Goal: Information Seeking & Learning: Learn about a topic

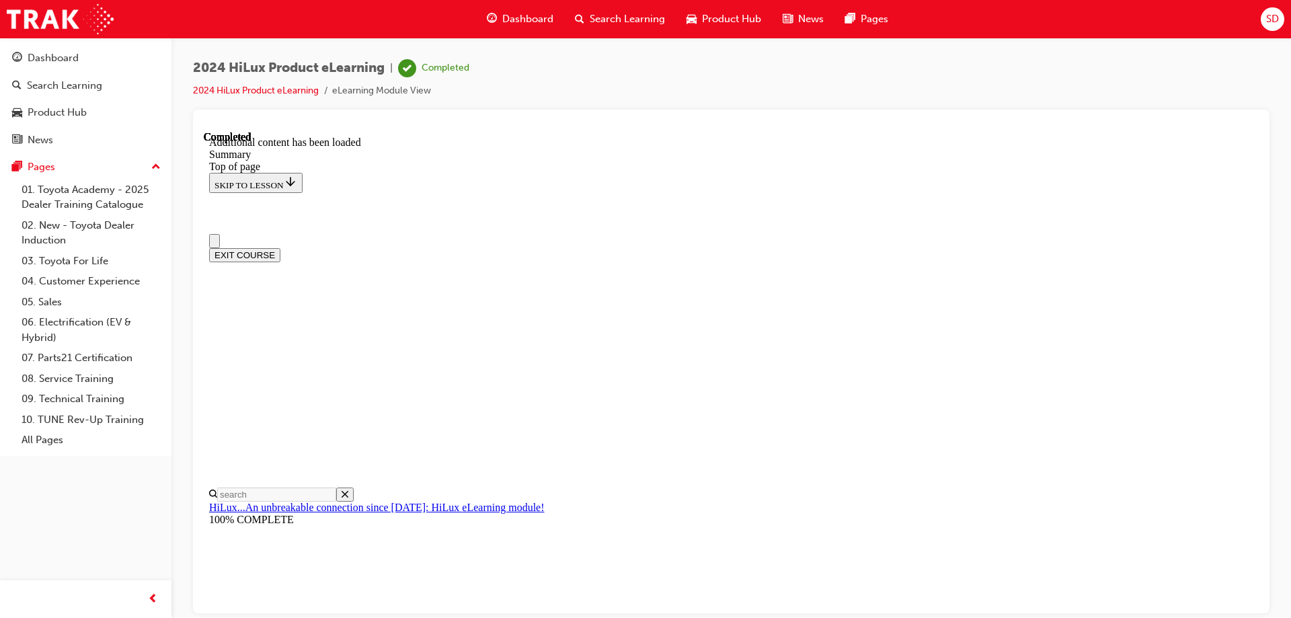
scroll to position [273, 0]
click at [95, 54] on div "Dashboard" at bounding box center [85, 58] width 147 height 17
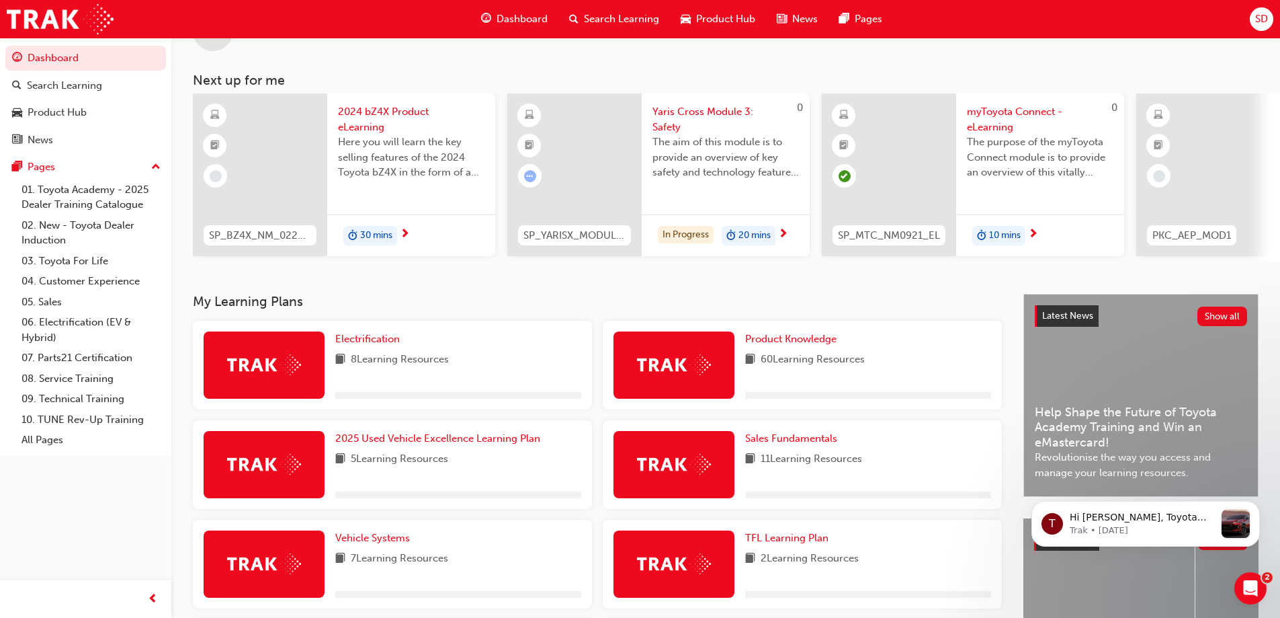
scroll to position [309, 0]
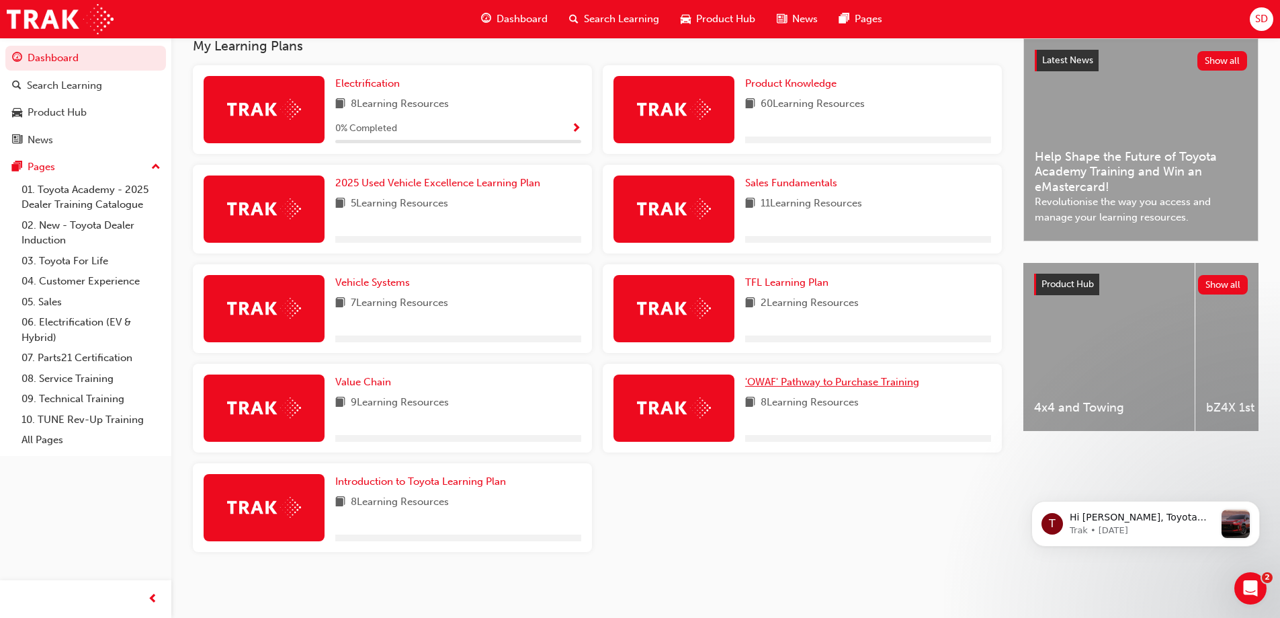
click at [807, 380] on span "'OWAF' Pathway to Purchase Training" at bounding box center [832, 382] width 174 height 12
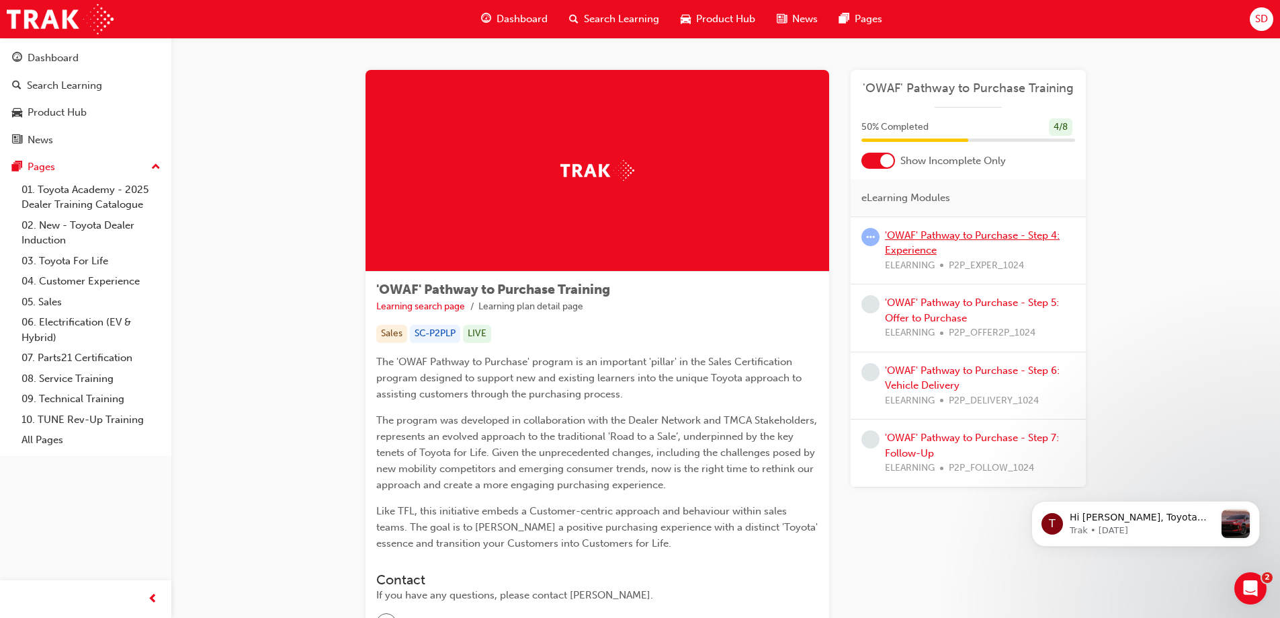
click at [945, 235] on link "'OWAF' Pathway to Purchase - Step 4: Experience" at bounding box center [972, 243] width 175 height 28
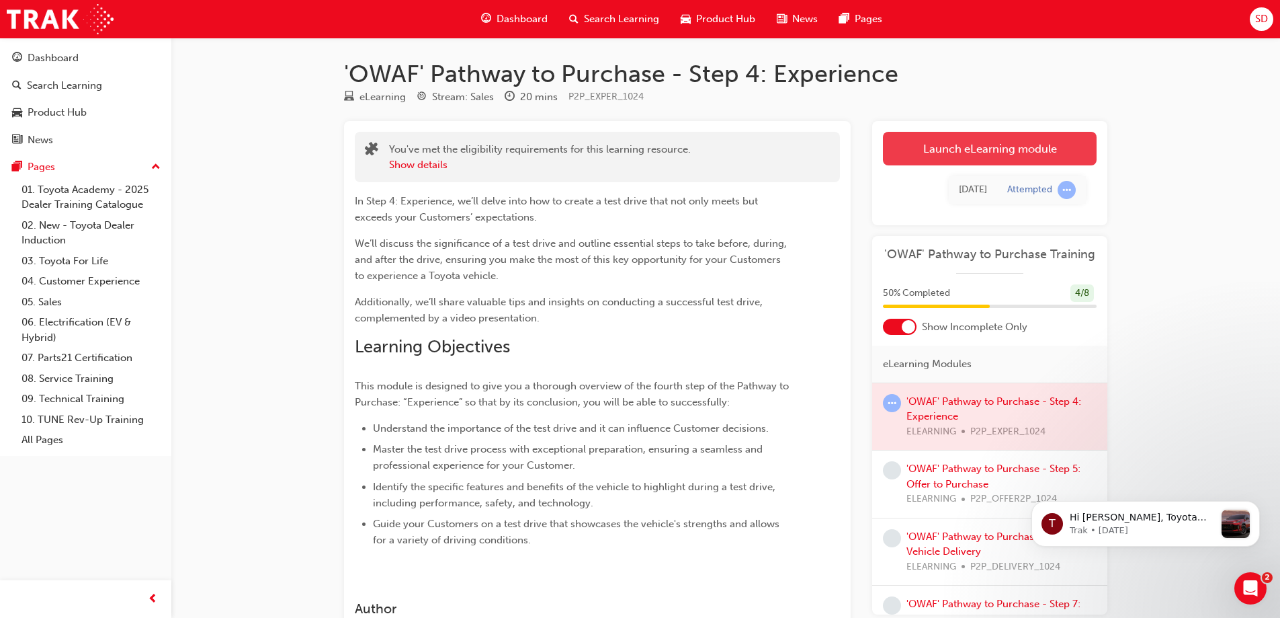
click at [963, 141] on link "Launch eLearning module" at bounding box center [990, 149] width 214 height 34
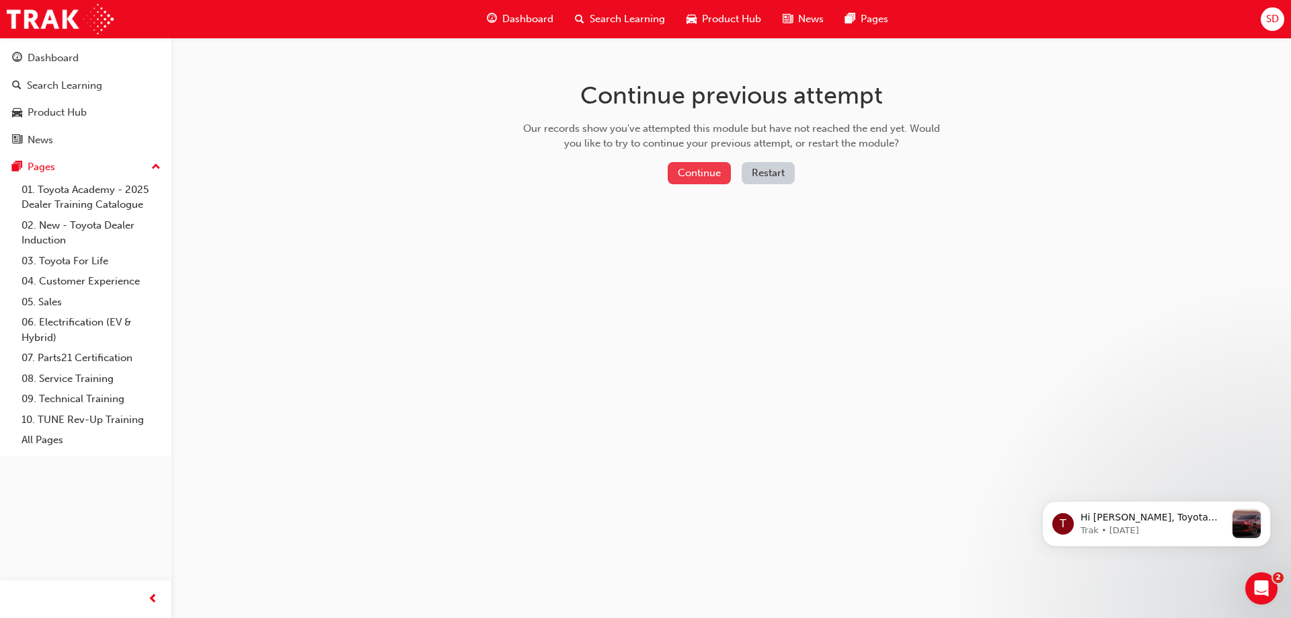
click at [698, 170] on button "Continue" at bounding box center [698, 173] width 63 height 22
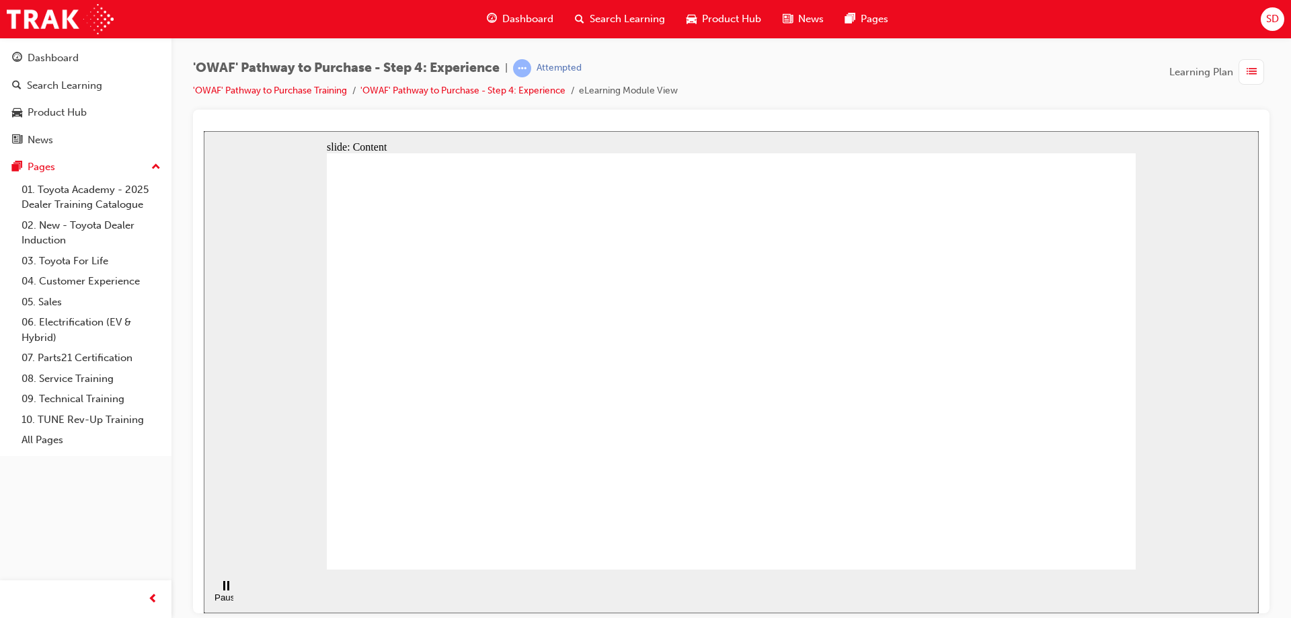
drag, startPoint x: 611, startPoint y: 336, endPoint x: 811, endPoint y: 232, distance: 225.2
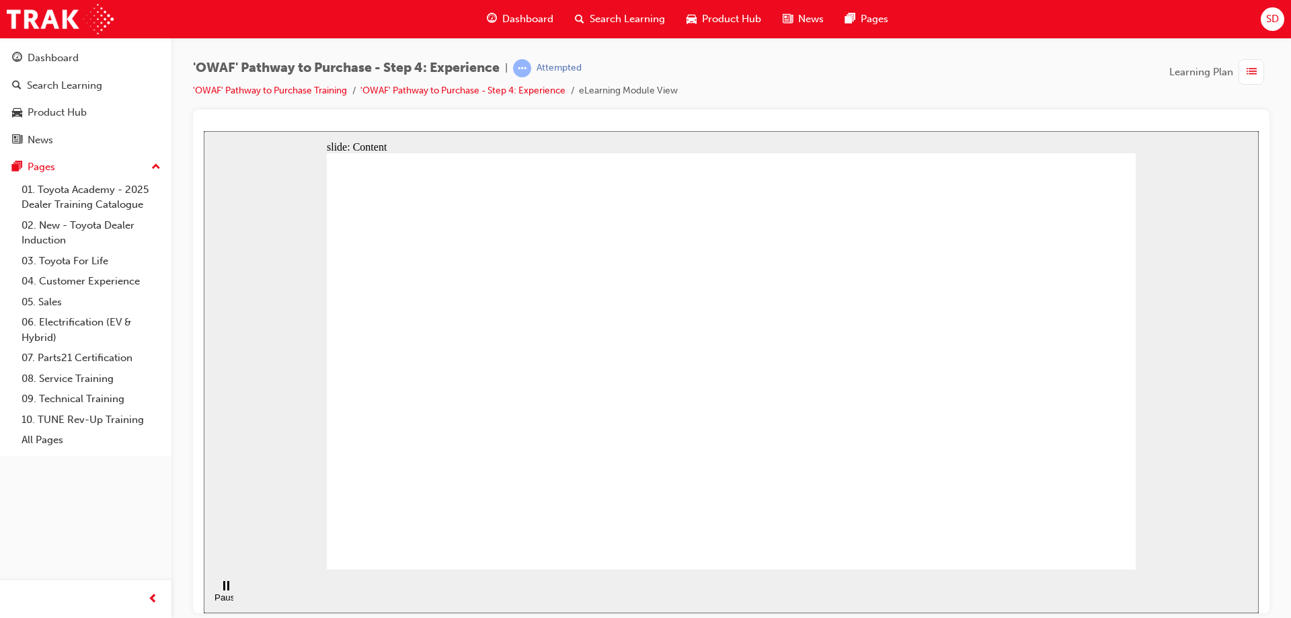
drag, startPoint x: 1006, startPoint y: 294, endPoint x: 1128, endPoint y: 259, distance: 127.2
drag, startPoint x: 1128, startPoint y: 259, endPoint x: 1116, endPoint y: 368, distance: 108.8
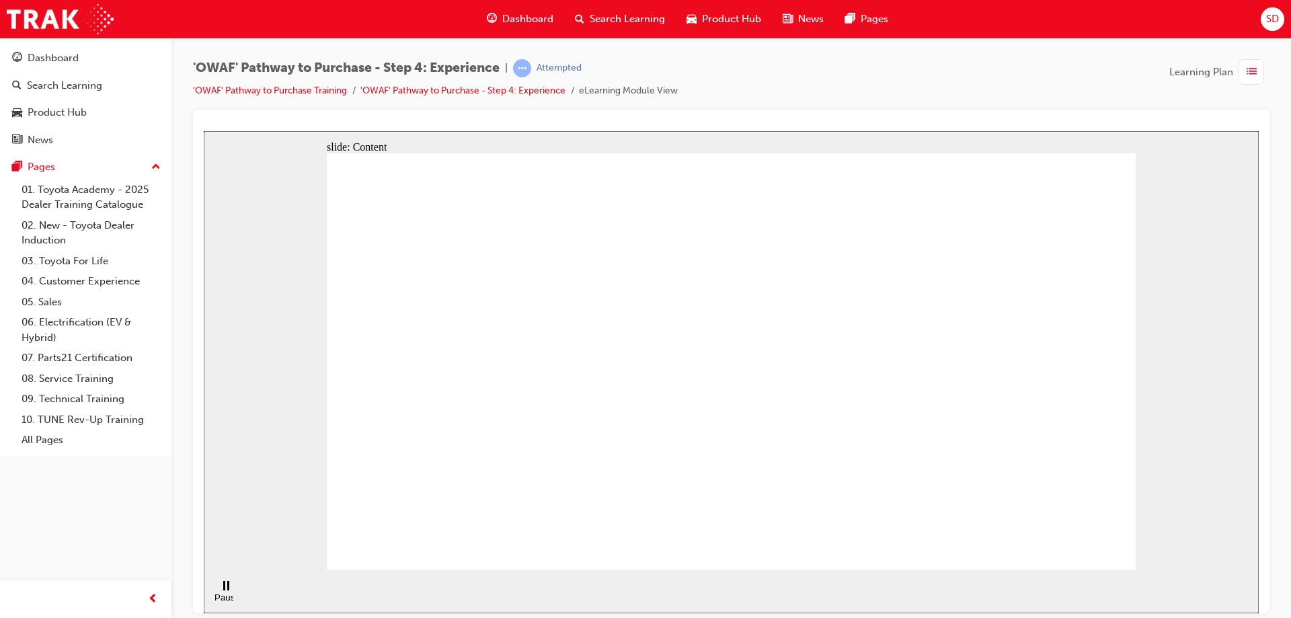
drag, startPoint x: 683, startPoint y: 315, endPoint x: 653, endPoint y: 363, distance: 56.1
drag, startPoint x: 971, startPoint y: 167, endPoint x: 1048, endPoint y: 276, distance: 134.1
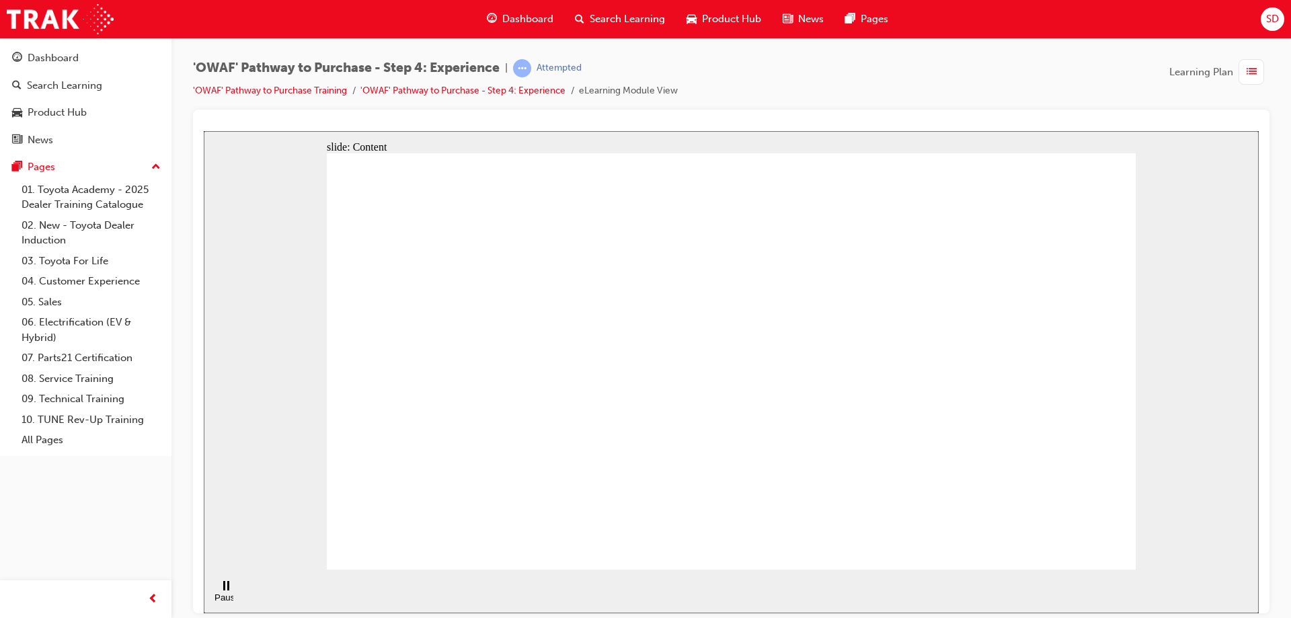
drag, startPoint x: 1048, startPoint y: 276, endPoint x: 1023, endPoint y: 345, distance: 73.6
drag, startPoint x: 1023, startPoint y: 345, endPoint x: 1008, endPoint y: 386, distance: 43.8
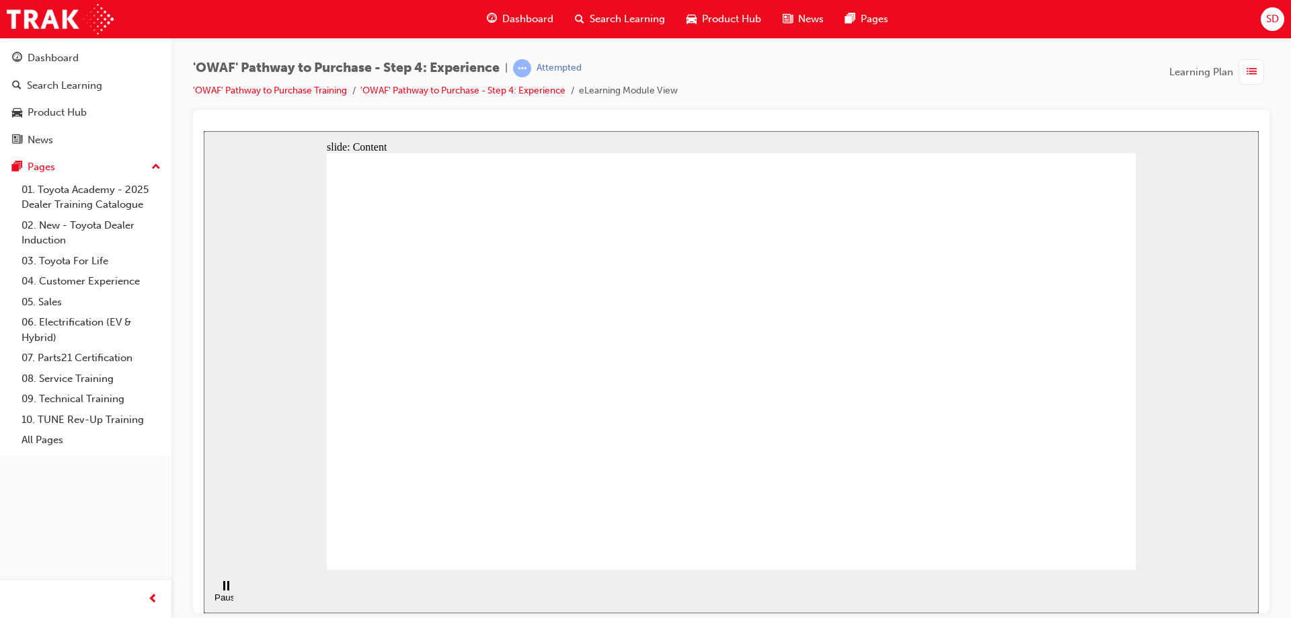
drag, startPoint x: 1008, startPoint y: 386, endPoint x: 759, endPoint y: 407, distance: 249.5
drag, startPoint x: 582, startPoint y: 456, endPoint x: 582, endPoint y: 466, distance: 10.1
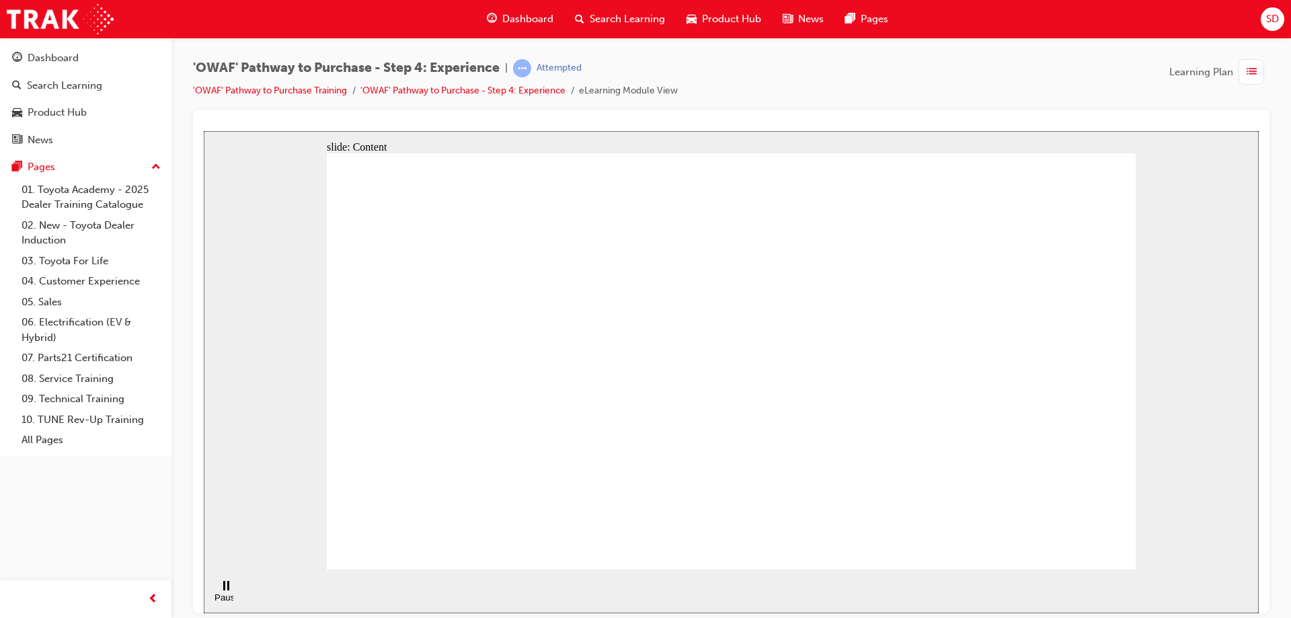
drag, startPoint x: 612, startPoint y: 318, endPoint x: 694, endPoint y: 191, distance: 151.2
drag, startPoint x: 694, startPoint y: 191, endPoint x: 675, endPoint y: 263, distance: 74.3
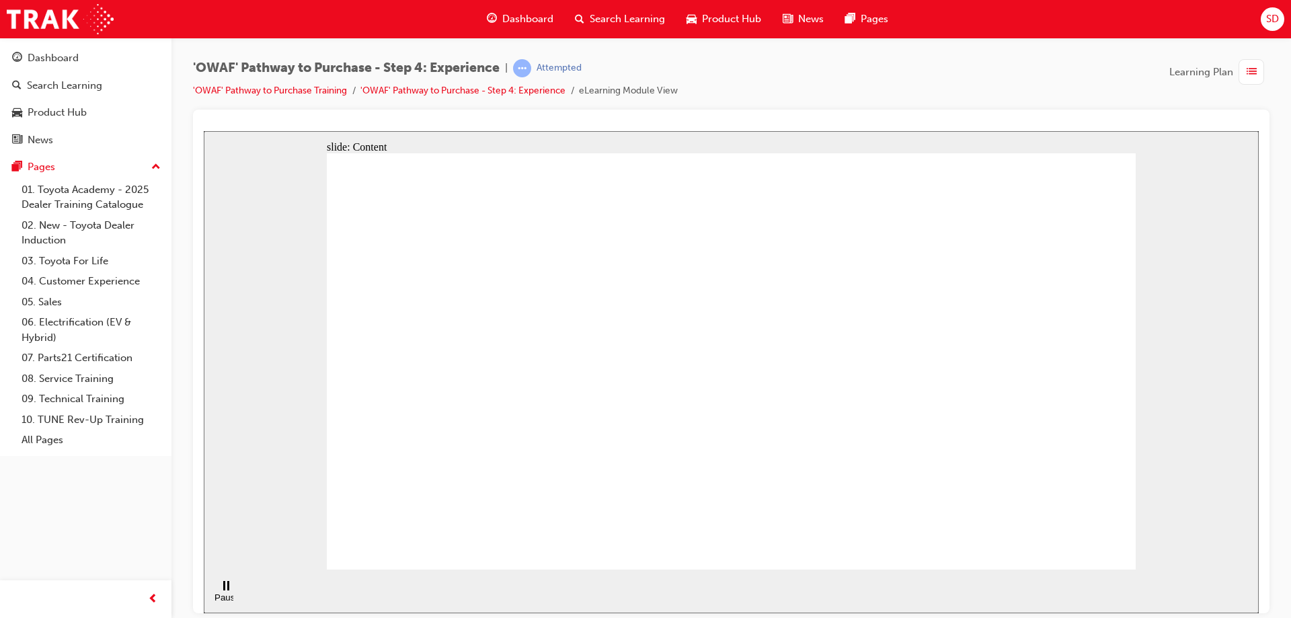
drag, startPoint x: 663, startPoint y: 473, endPoint x: 542, endPoint y: 470, distance: 121.0
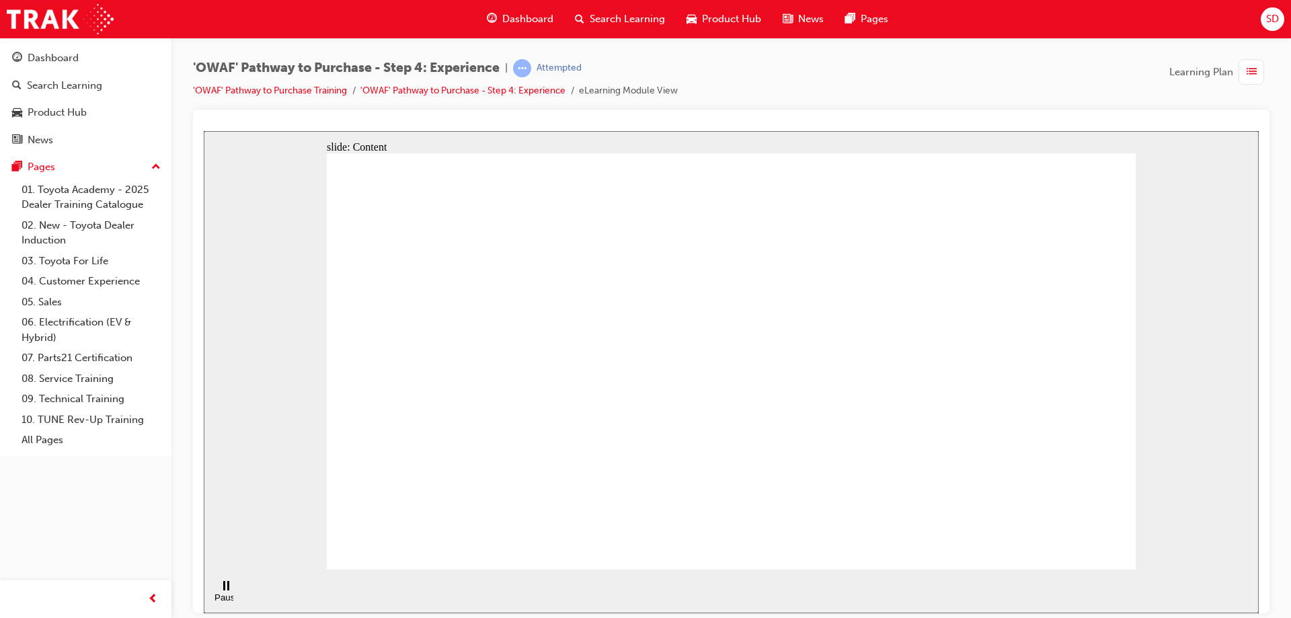
drag, startPoint x: 596, startPoint y: 343, endPoint x: 598, endPoint y: 326, distance: 17.0
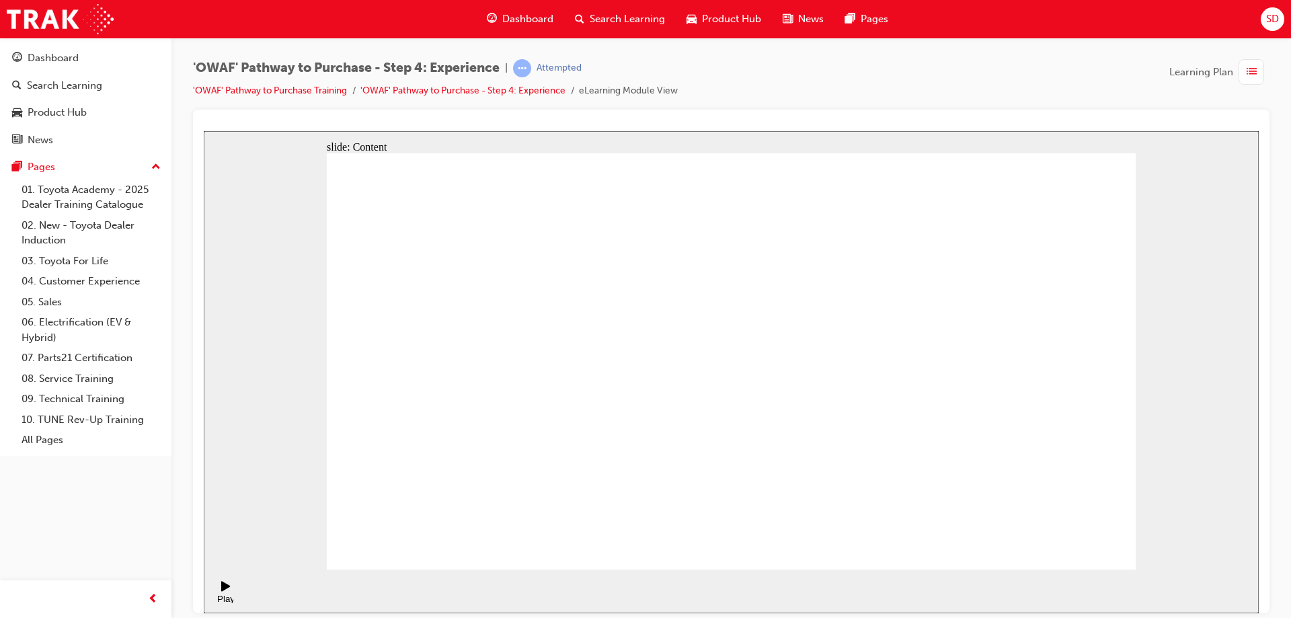
drag, startPoint x: 592, startPoint y: 430, endPoint x: 803, endPoint y: 423, distance: 211.2
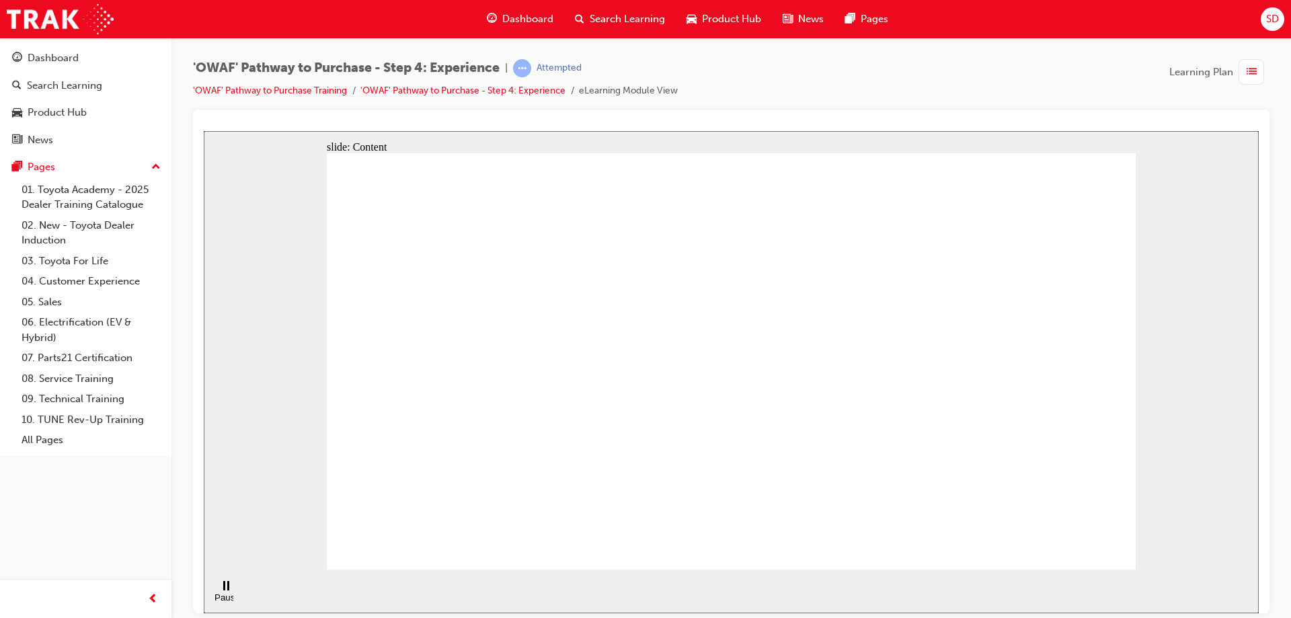
drag, startPoint x: 732, startPoint y: 247, endPoint x: 719, endPoint y: 300, distance: 55.3
drag, startPoint x: 602, startPoint y: 246, endPoint x: 688, endPoint y: 251, distance: 86.9
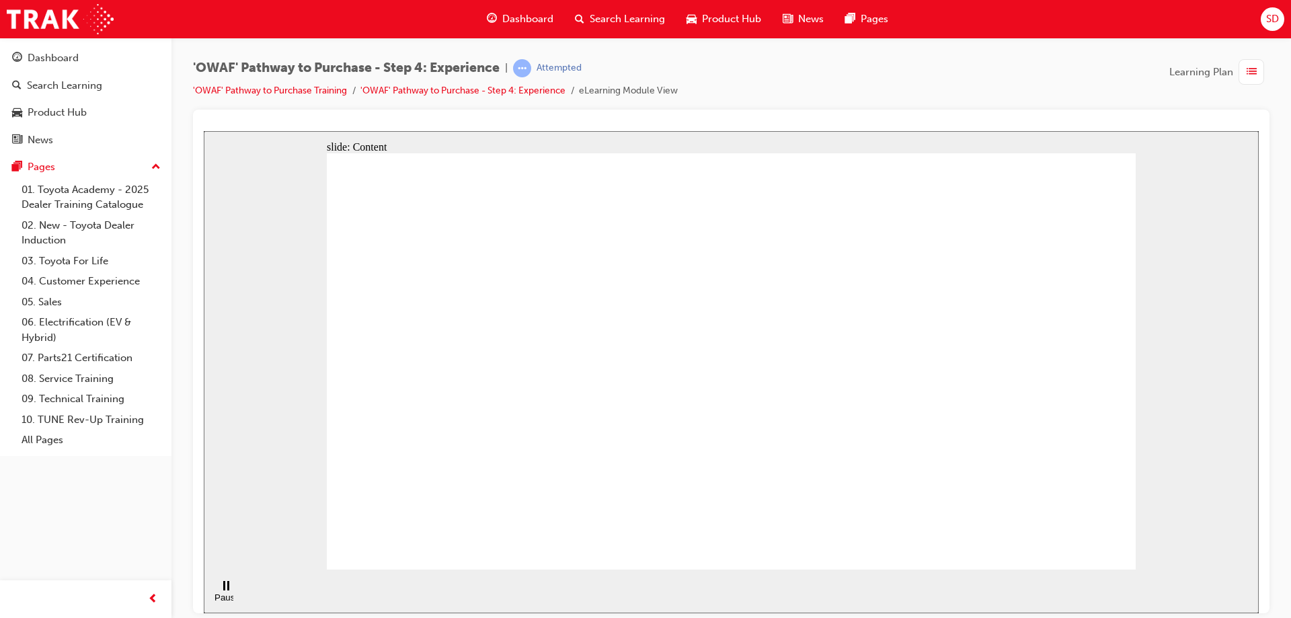
drag, startPoint x: 930, startPoint y: 249, endPoint x: 530, endPoint y: 379, distance: 420.6
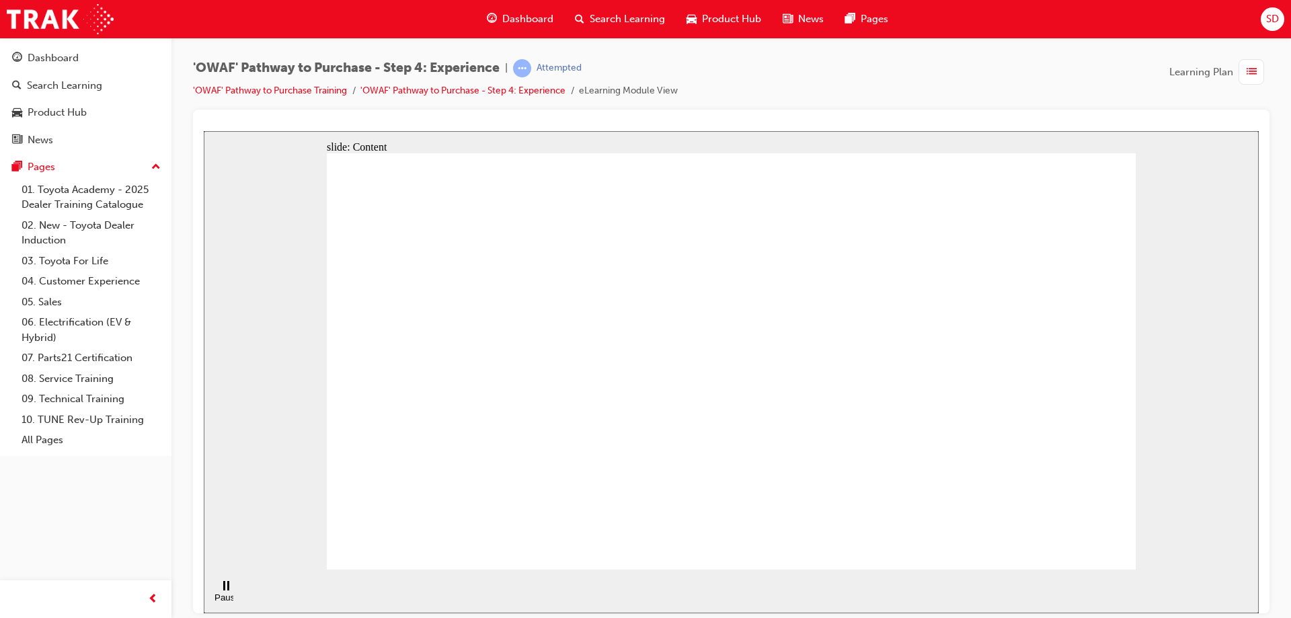
drag, startPoint x: 530, startPoint y: 379, endPoint x: 641, endPoint y: 360, distance: 111.8
drag, startPoint x: 632, startPoint y: 257, endPoint x: 702, endPoint y: 252, distance: 70.1
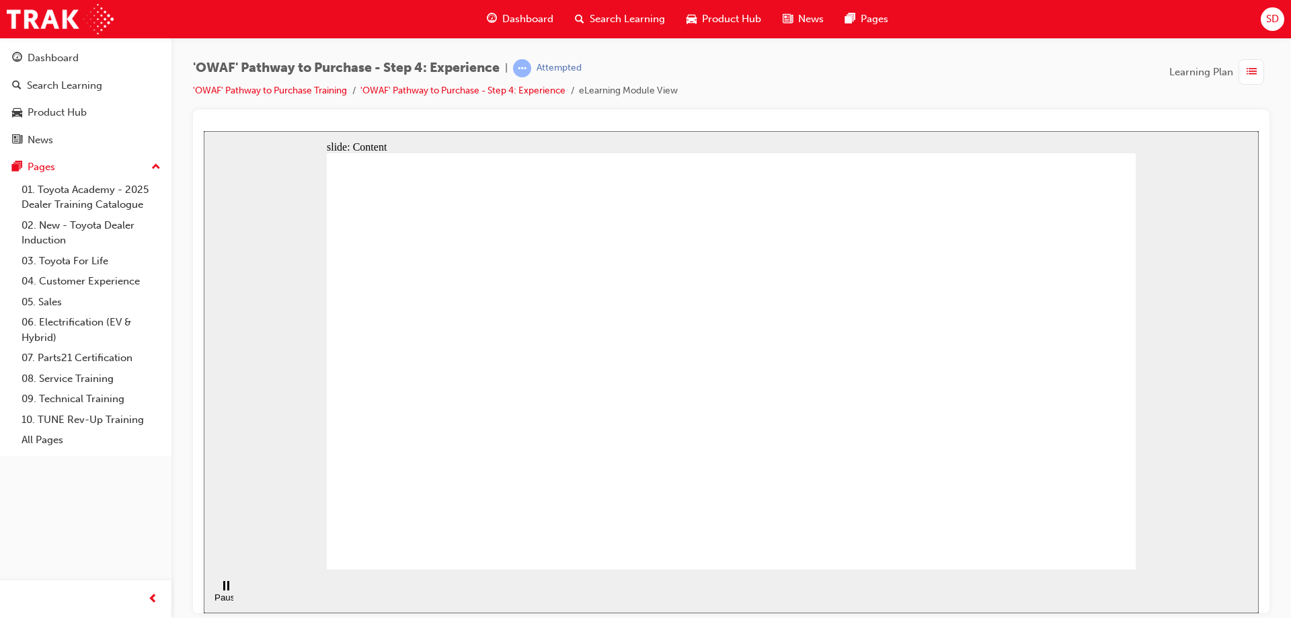
drag, startPoint x: 757, startPoint y: 543, endPoint x: 764, endPoint y: 420, distance: 123.2
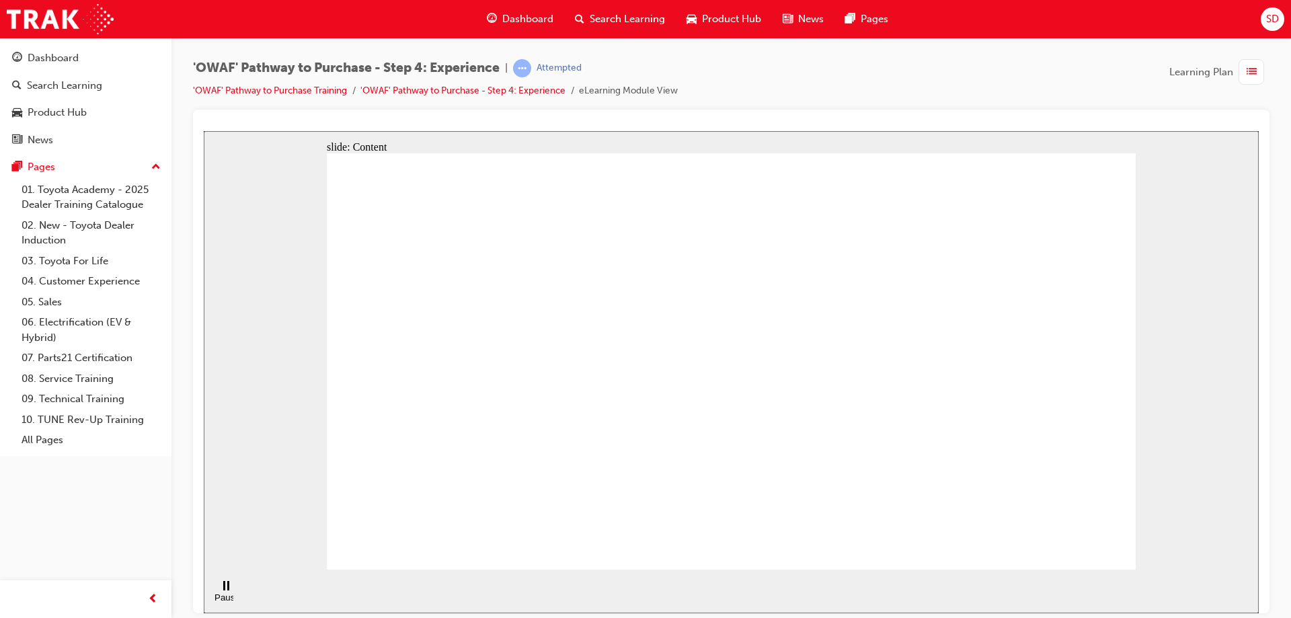
drag, startPoint x: 754, startPoint y: 250, endPoint x: 837, endPoint y: 264, distance: 83.9
drag, startPoint x: 865, startPoint y: 244, endPoint x: 848, endPoint y: 295, distance: 53.8
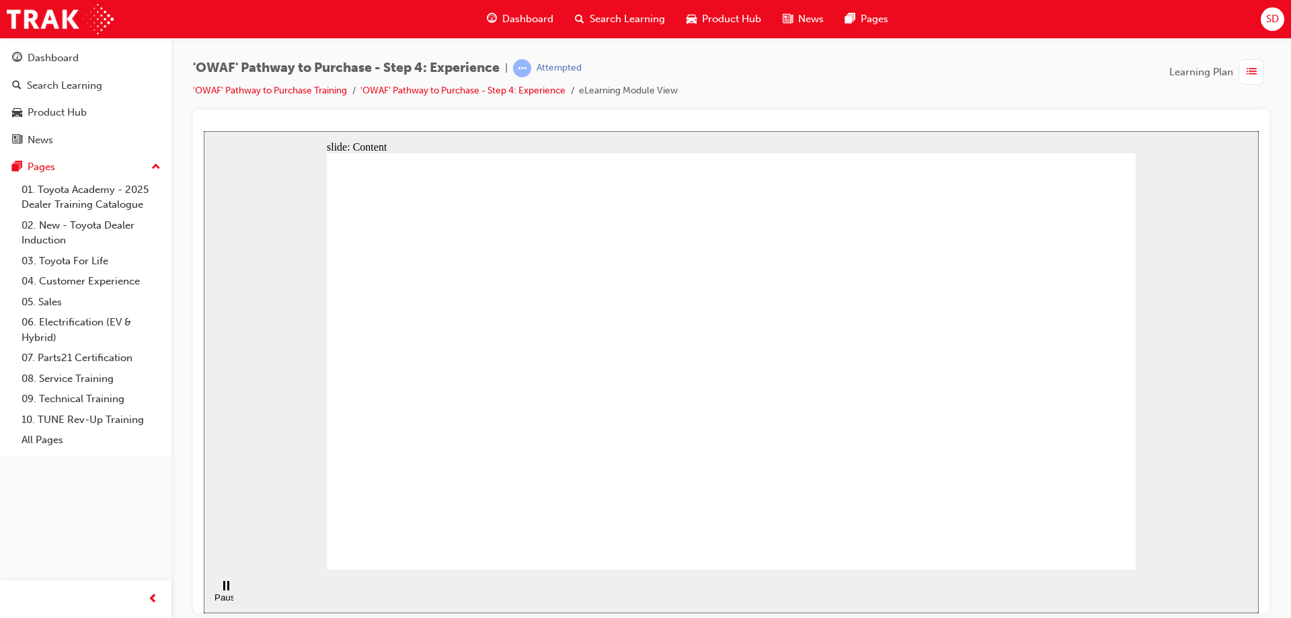
drag, startPoint x: 671, startPoint y: 354, endPoint x: 805, endPoint y: 363, distance: 134.0
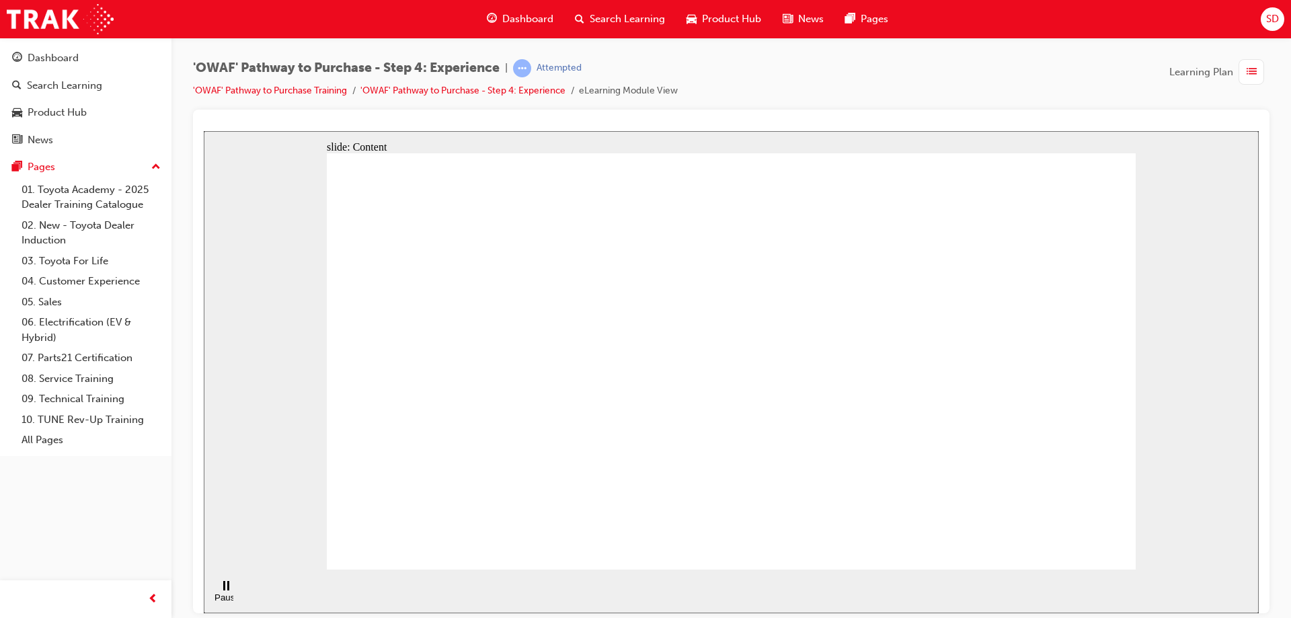
drag, startPoint x: 748, startPoint y: 259, endPoint x: 743, endPoint y: 290, distance: 31.9
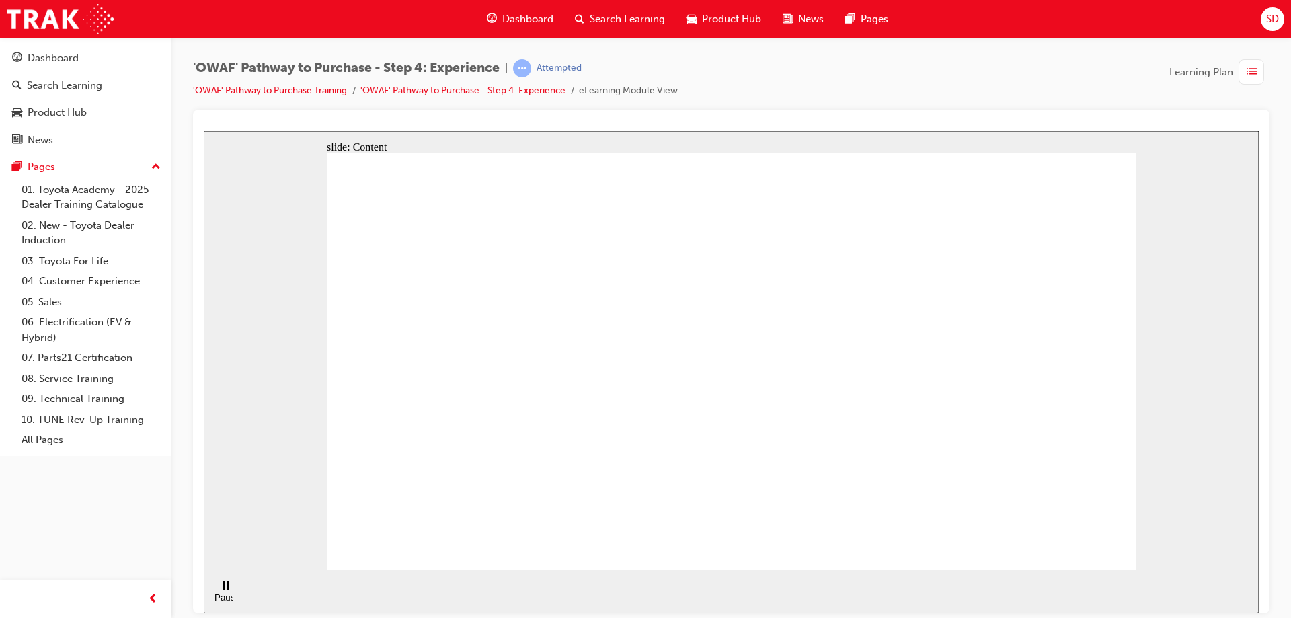
drag, startPoint x: 399, startPoint y: 460, endPoint x: 474, endPoint y: 456, distance: 74.7
drag, startPoint x: 545, startPoint y: 446, endPoint x: 660, endPoint y: 444, distance: 115.0
drag, startPoint x: 660, startPoint y: 444, endPoint x: 744, endPoint y: 442, distance: 84.0
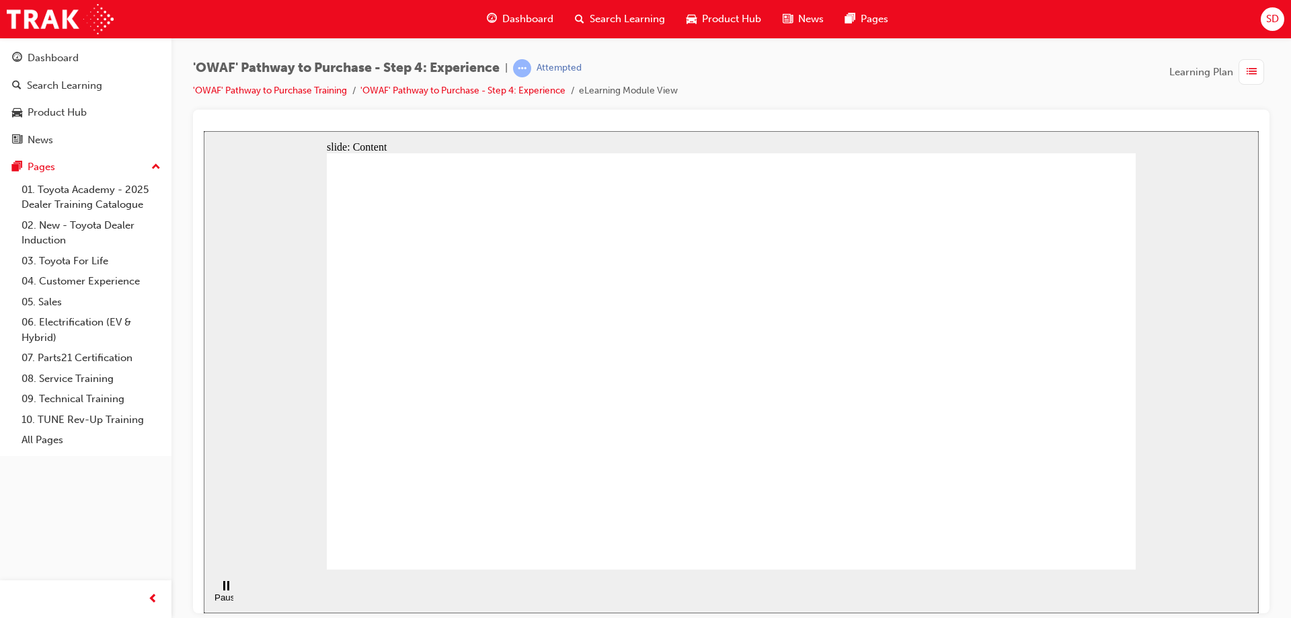
drag, startPoint x: 744, startPoint y: 442, endPoint x: 810, endPoint y: 444, distance: 65.9
drag, startPoint x: 810, startPoint y: 444, endPoint x: 890, endPoint y: 450, distance: 80.2
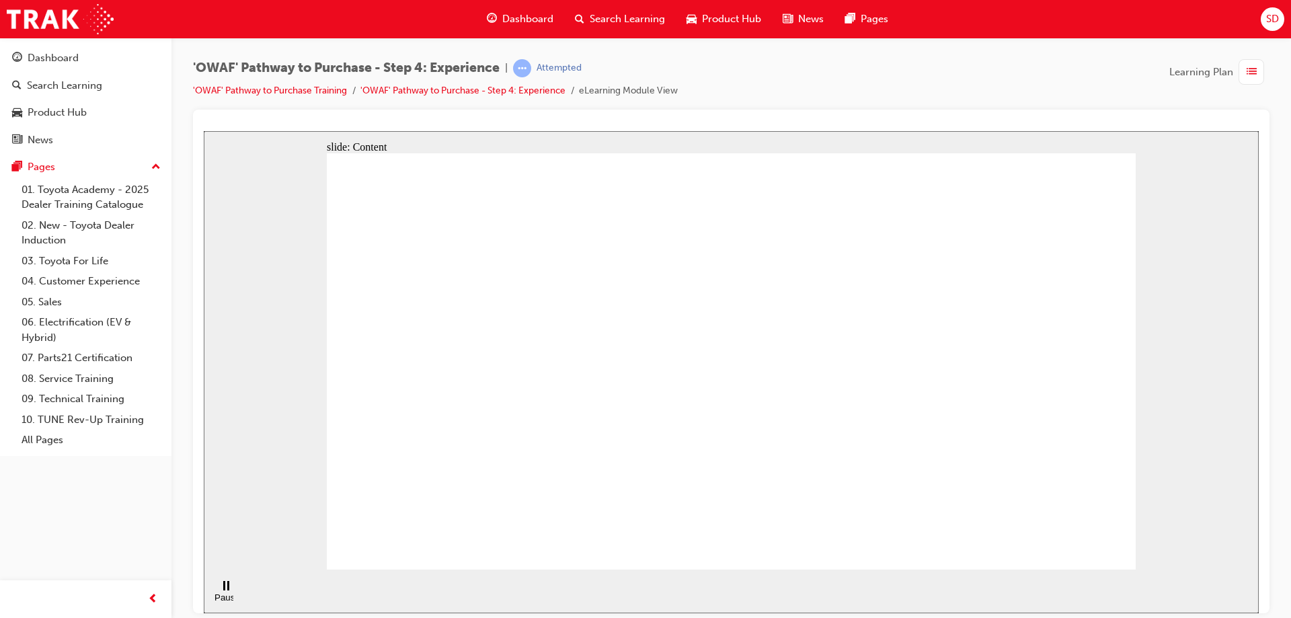
drag, startPoint x: 918, startPoint y: 450, endPoint x: 994, endPoint y: 447, distance: 76.0
drag, startPoint x: 994, startPoint y: 447, endPoint x: 1125, endPoint y: 440, distance: 131.3
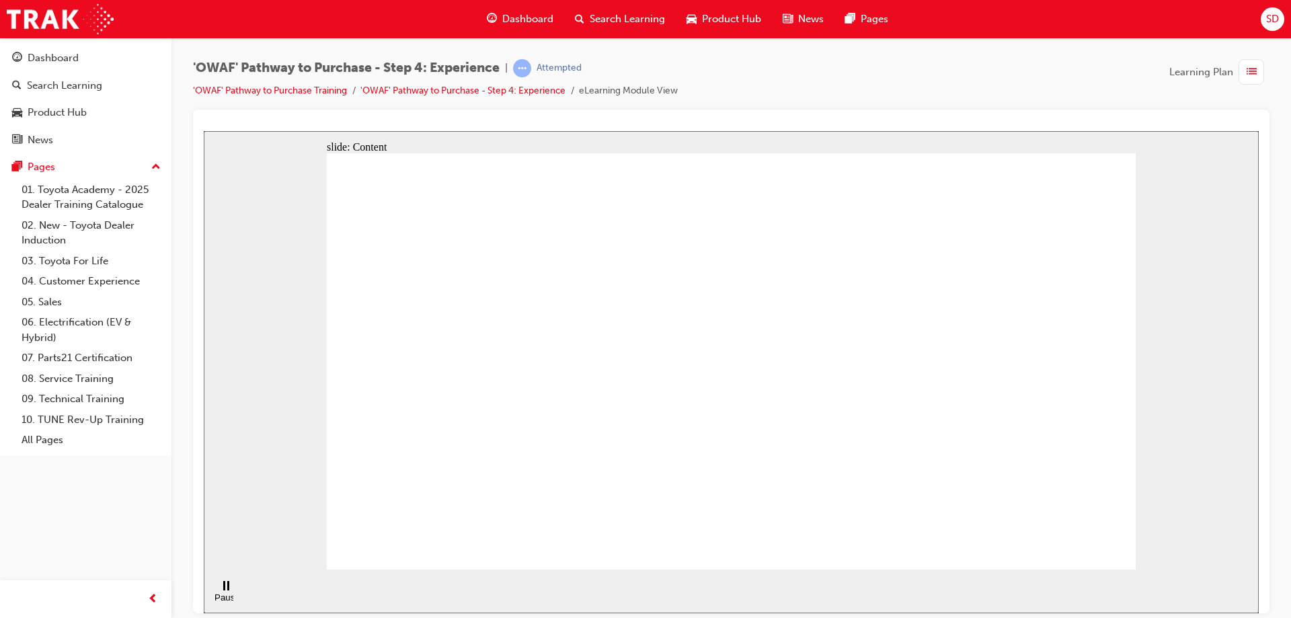
drag, startPoint x: 1092, startPoint y: 551, endPoint x: 1084, endPoint y: 539, distance: 14.5
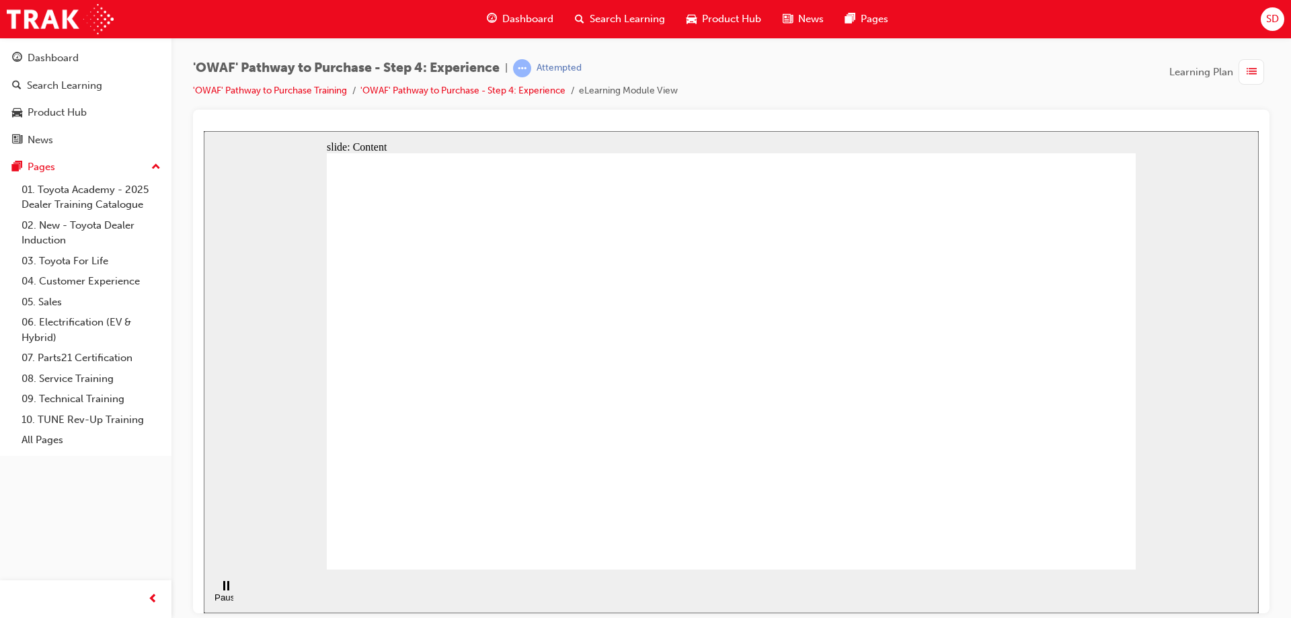
drag, startPoint x: 537, startPoint y: 293, endPoint x: 768, endPoint y: 315, distance: 232.3
drag, startPoint x: 769, startPoint y: 315, endPoint x: 932, endPoint y: 301, distance: 163.3
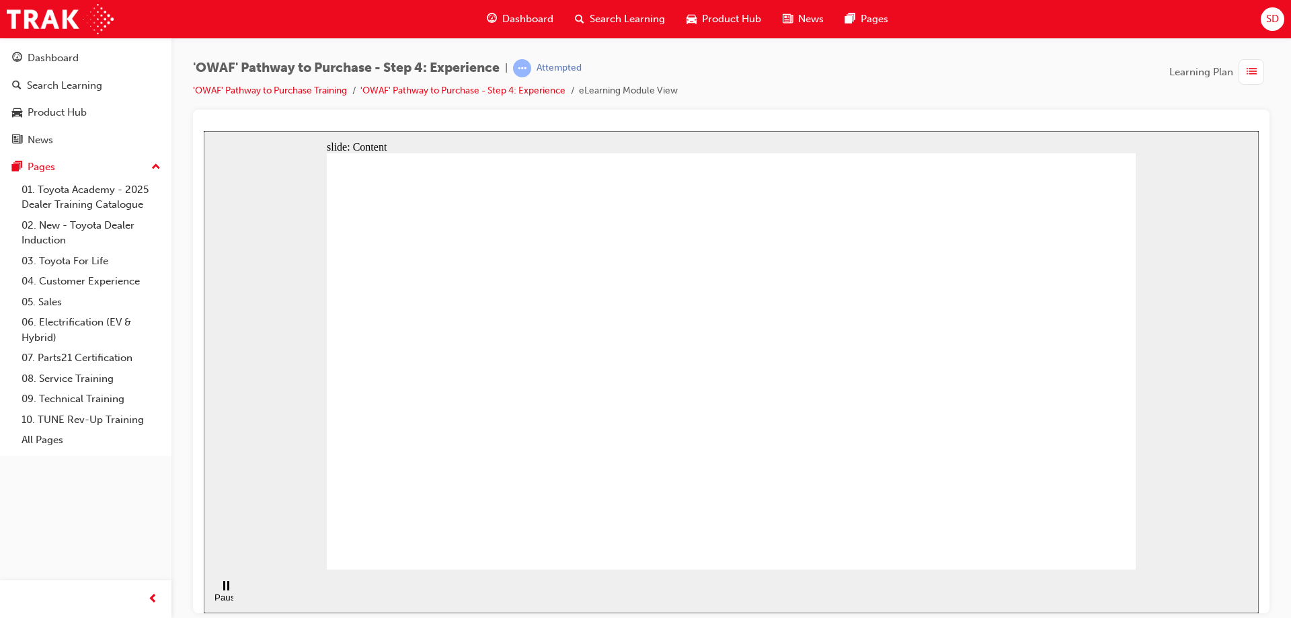
drag, startPoint x: 940, startPoint y: 299, endPoint x: 1024, endPoint y: 300, distance: 84.7
drag, startPoint x: 942, startPoint y: 419, endPoint x: 808, endPoint y: 424, distance: 133.9
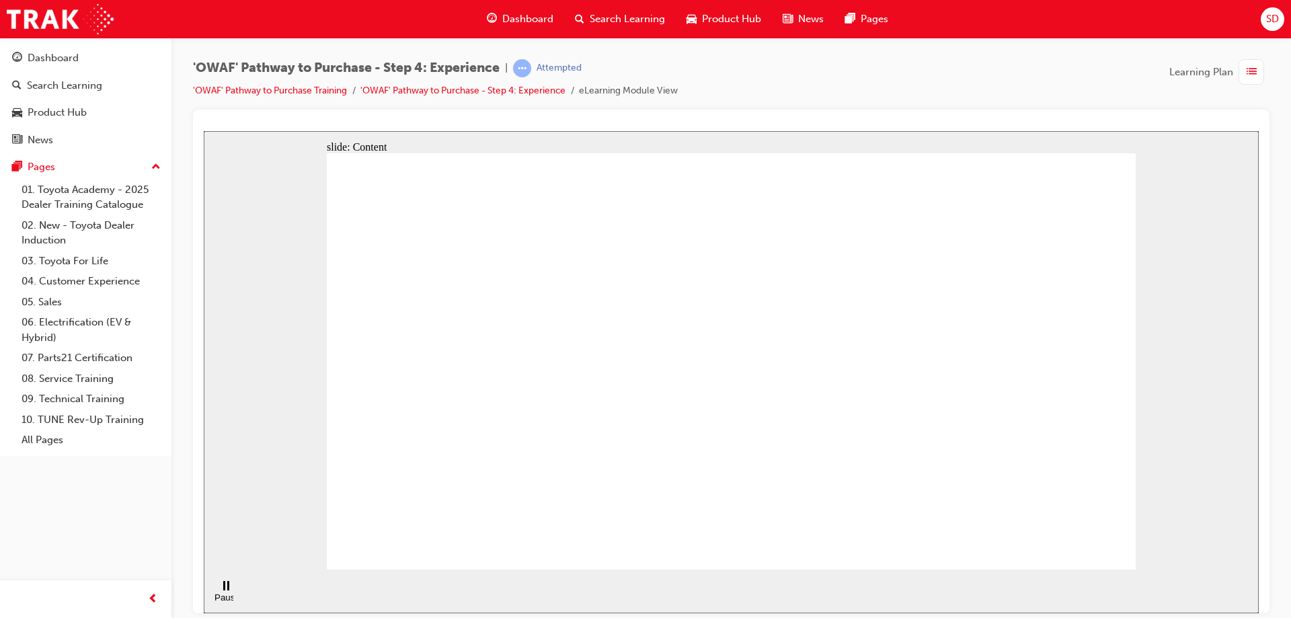
drag, startPoint x: 414, startPoint y: 370, endPoint x: 428, endPoint y: 291, distance: 79.9
drag, startPoint x: 432, startPoint y: 266, endPoint x: 672, endPoint y: 271, distance: 240.7
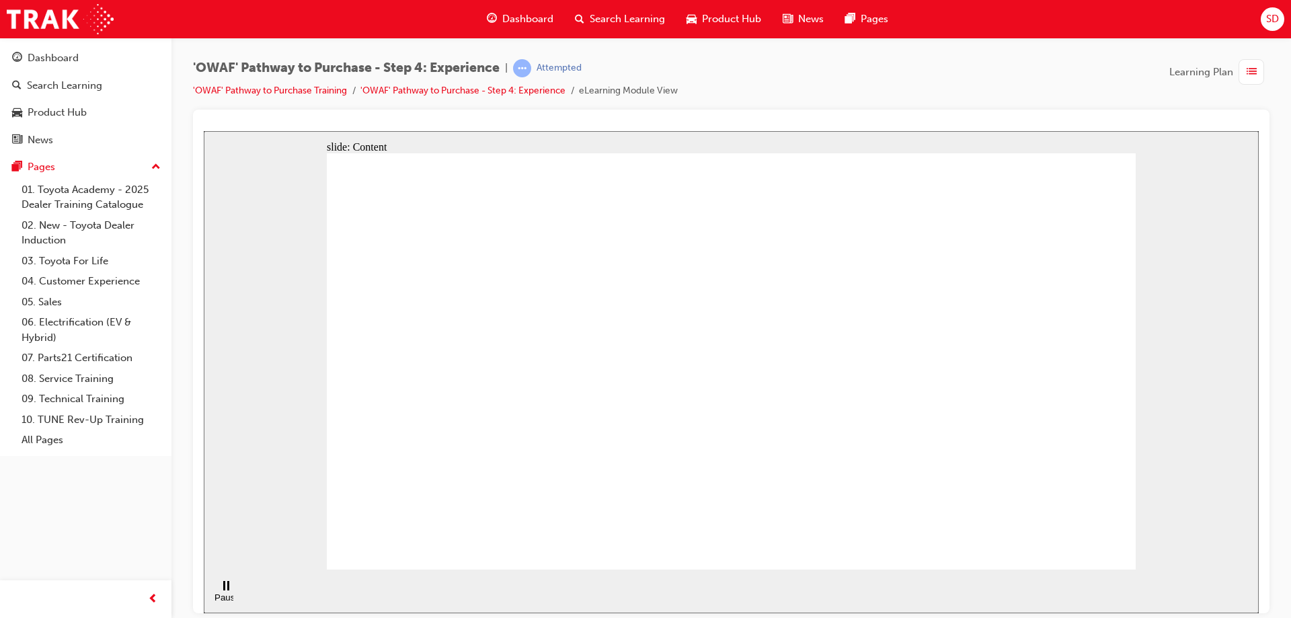
drag, startPoint x: 672, startPoint y: 271, endPoint x: 935, endPoint y: 305, distance: 265.0
drag, startPoint x: 948, startPoint y: 305, endPoint x: 1092, endPoint y: 341, distance: 148.2
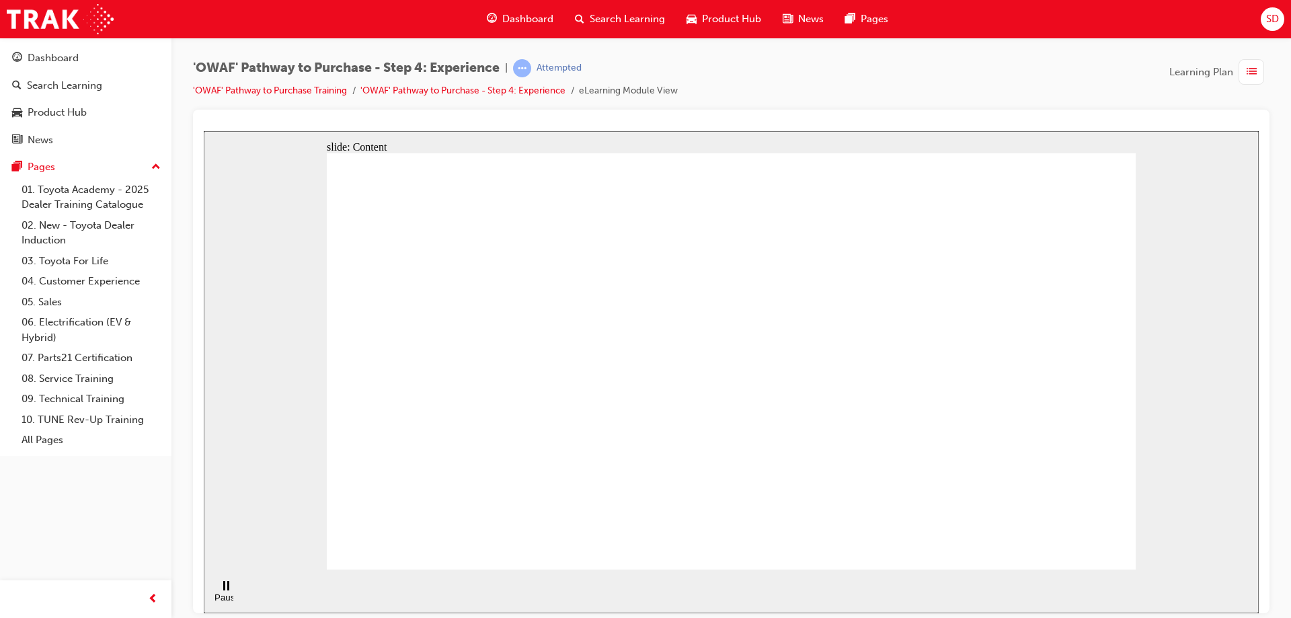
drag, startPoint x: 1070, startPoint y: 402, endPoint x: 733, endPoint y: 424, distance: 338.1
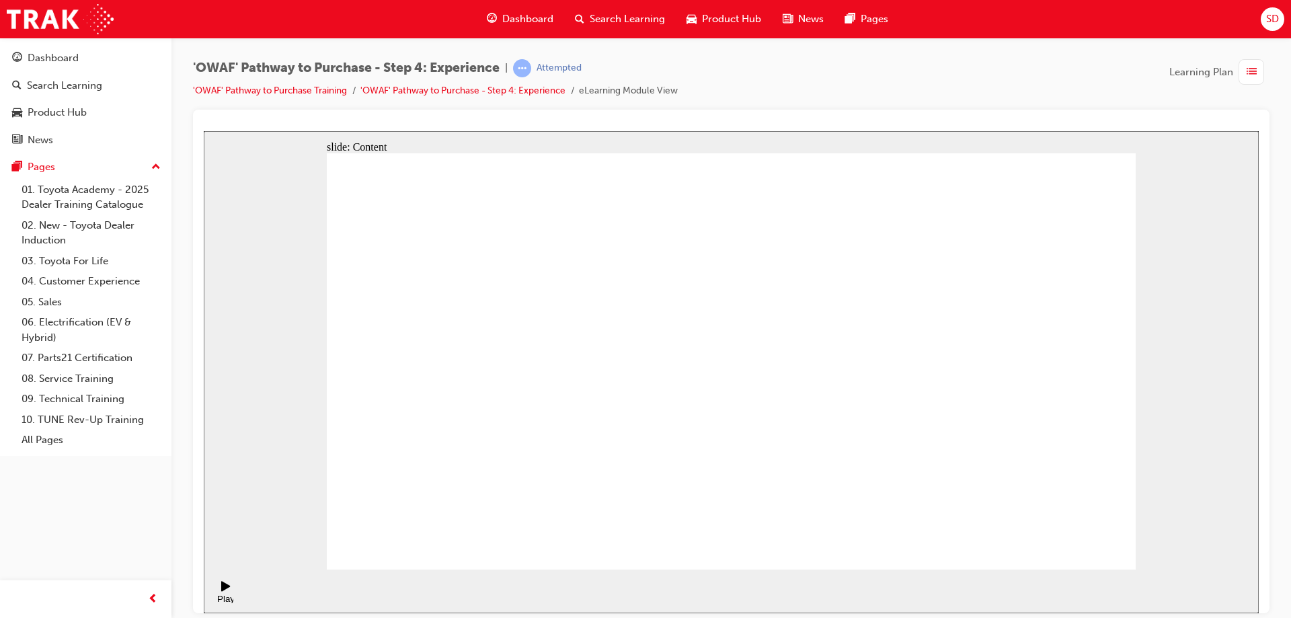
drag, startPoint x: 1012, startPoint y: 339, endPoint x: 1023, endPoint y: 339, distance: 11.4
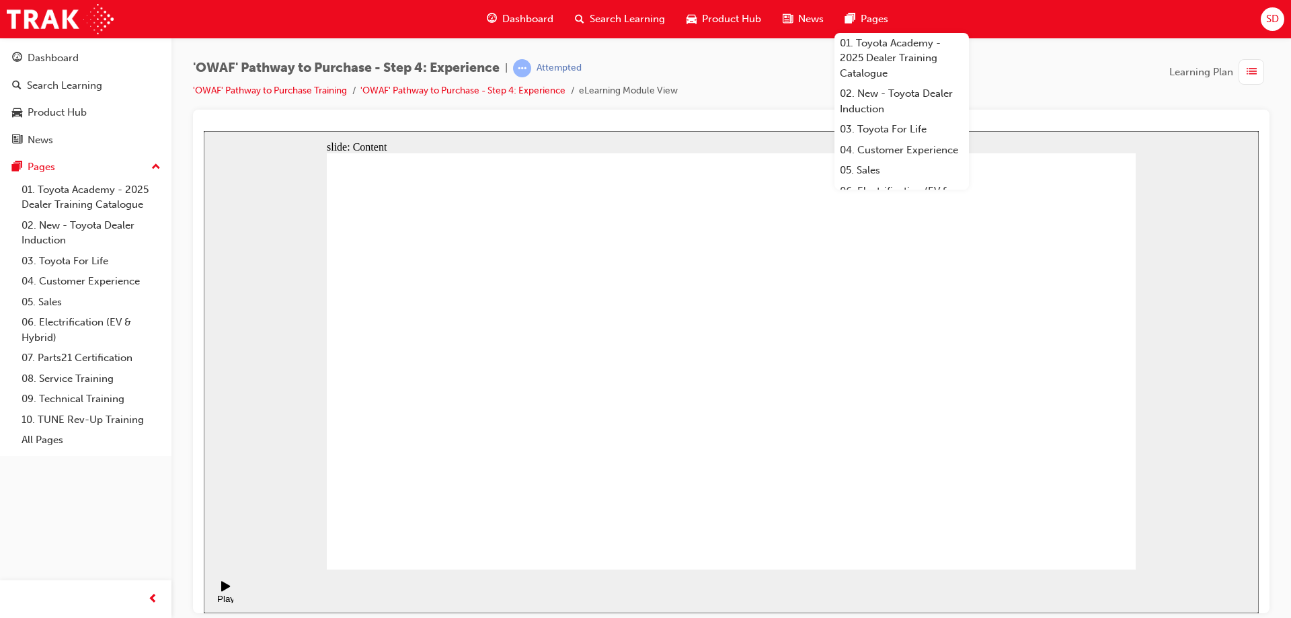
click at [753, 131] on div "slide: Content Rectangle 1 Rectangle 4 E EASY & ENJOYABLE Rectangle 1 Rectangle…" at bounding box center [731, 371] width 1055 height 482
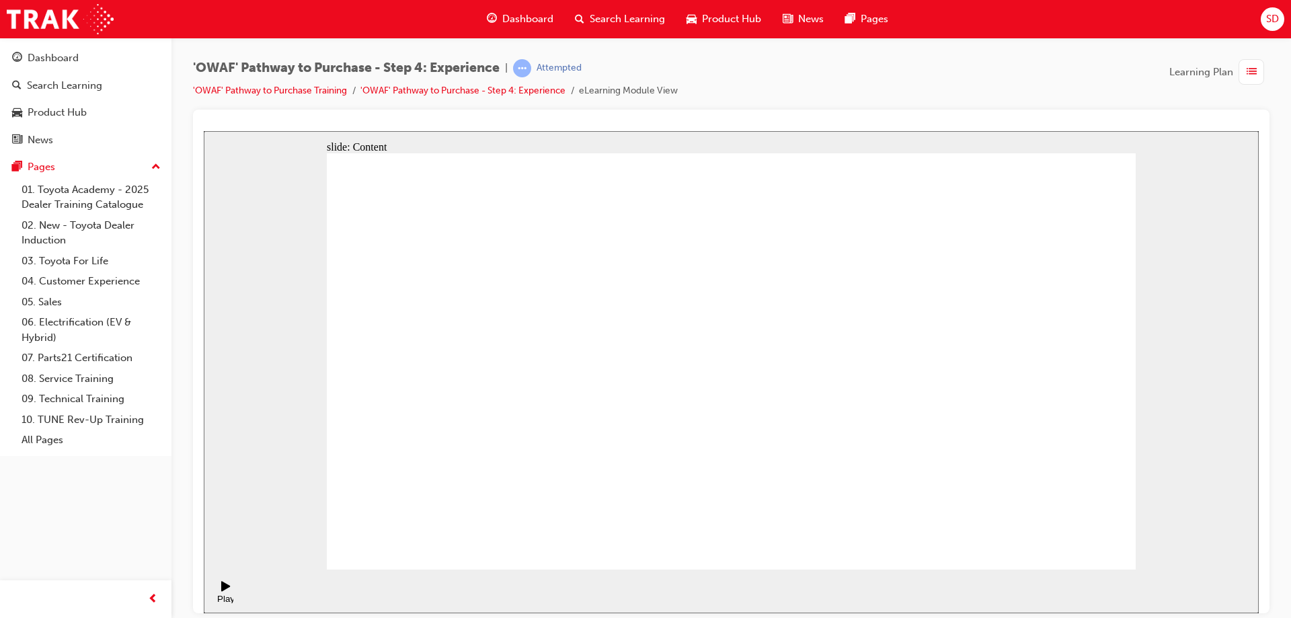
drag, startPoint x: 1014, startPoint y: 253, endPoint x: 1014, endPoint y: 314, distance: 61.2
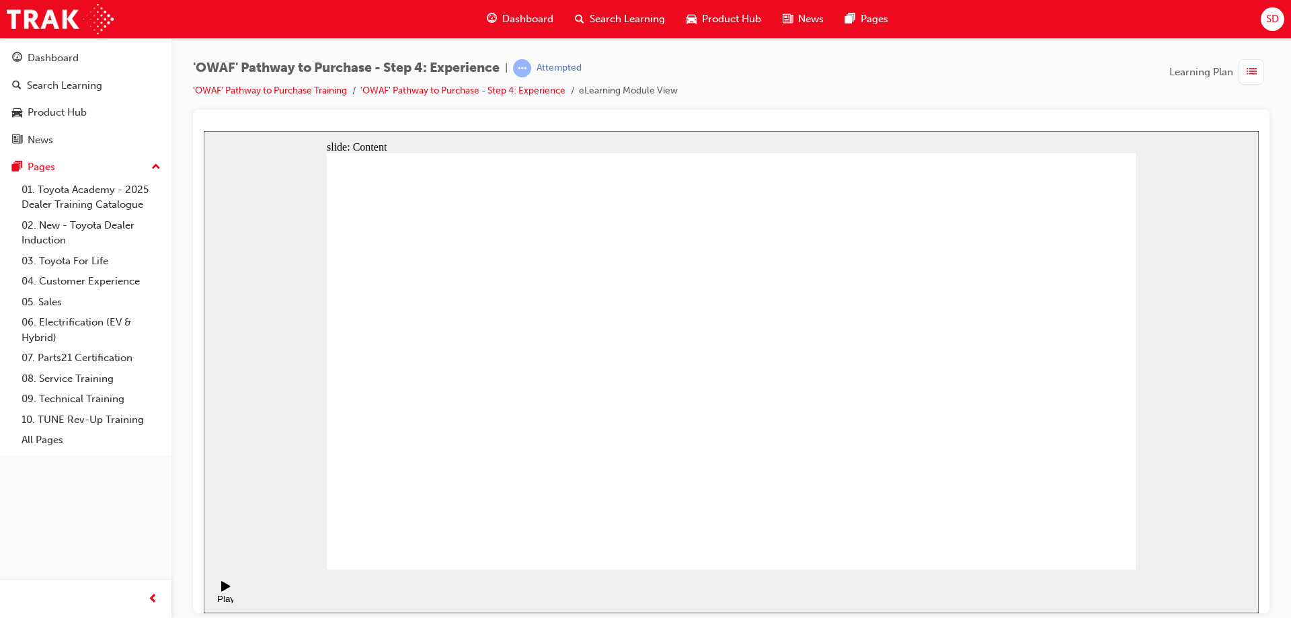
drag, startPoint x: 920, startPoint y: 471, endPoint x: 900, endPoint y: 468, distance: 20.3
drag, startPoint x: 779, startPoint y: 344, endPoint x: 807, endPoint y: 278, distance: 72.3
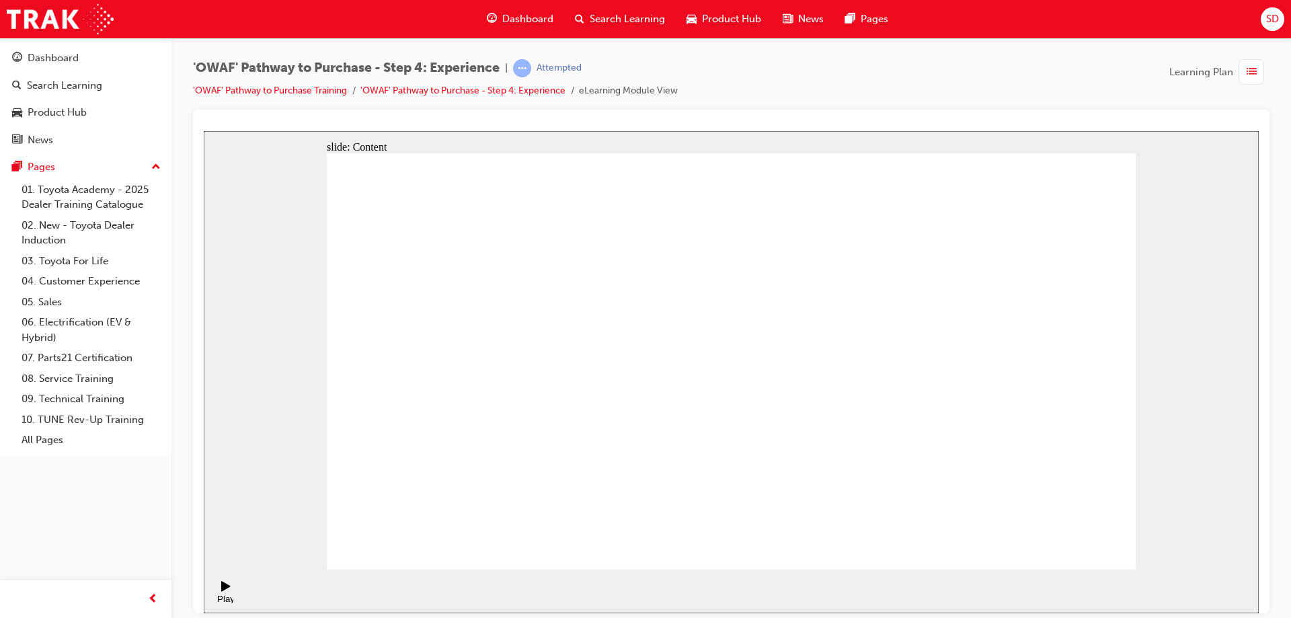
drag, startPoint x: 915, startPoint y: 494, endPoint x: 1067, endPoint y: 460, distance: 156.4
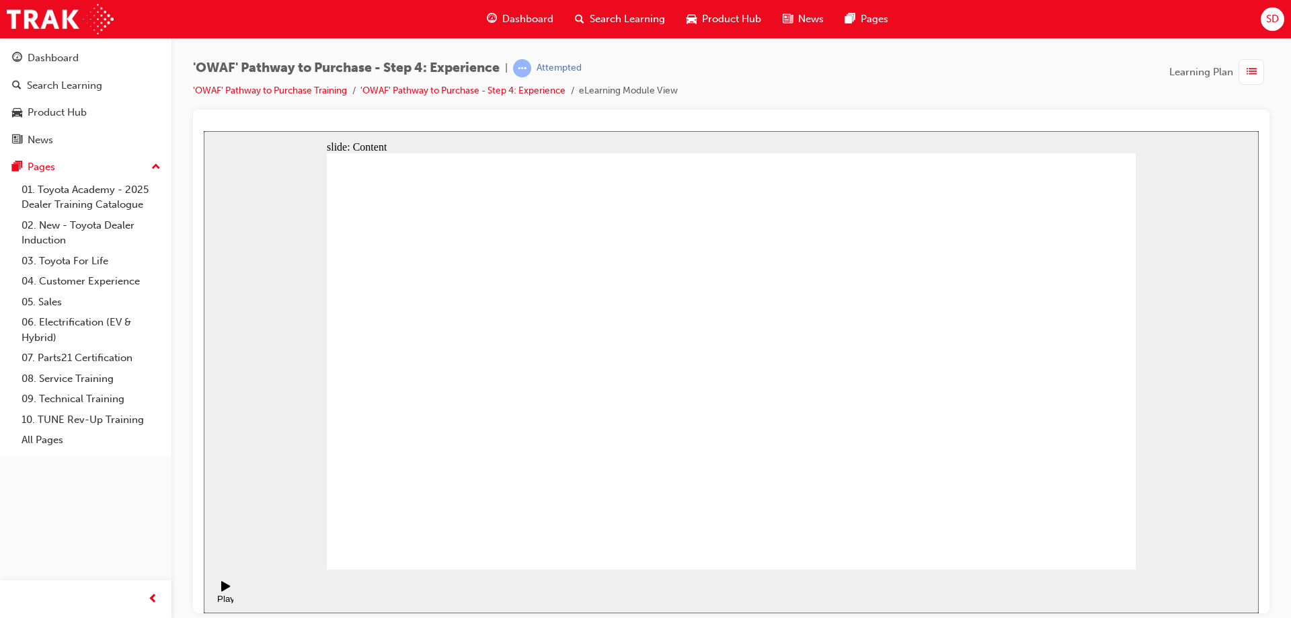
drag, startPoint x: 913, startPoint y: 469, endPoint x: 833, endPoint y: 445, distance: 83.6
drag, startPoint x: 823, startPoint y: 430, endPoint x: 823, endPoint y: 409, distance: 21.5
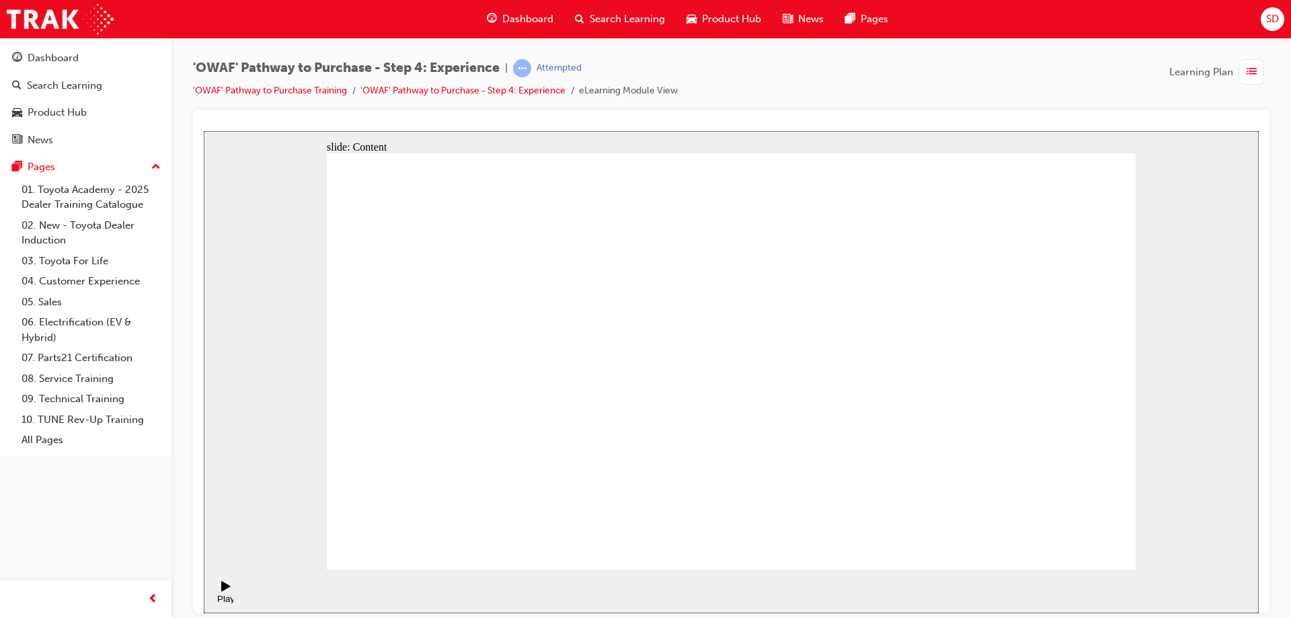
drag, startPoint x: 983, startPoint y: 479, endPoint x: 982, endPoint y: 461, distance: 18.2
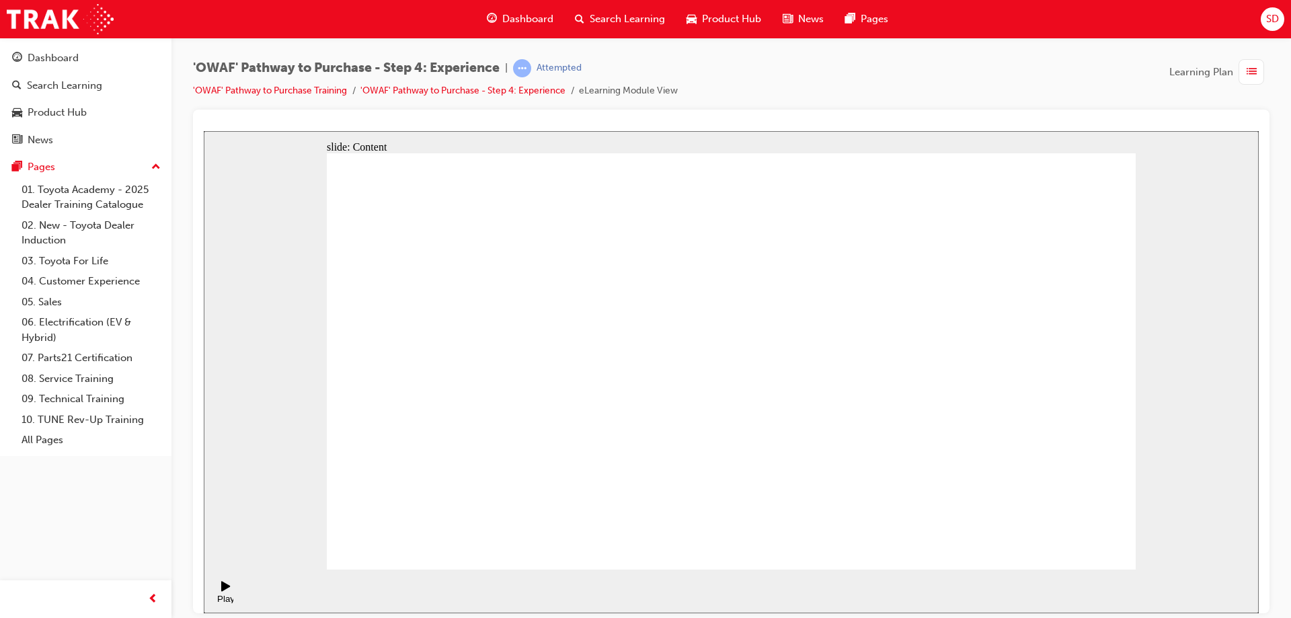
drag, startPoint x: 876, startPoint y: 479, endPoint x: 866, endPoint y: 463, distance: 18.8
drag, startPoint x: 773, startPoint y: 366, endPoint x: 820, endPoint y: 278, distance: 100.4
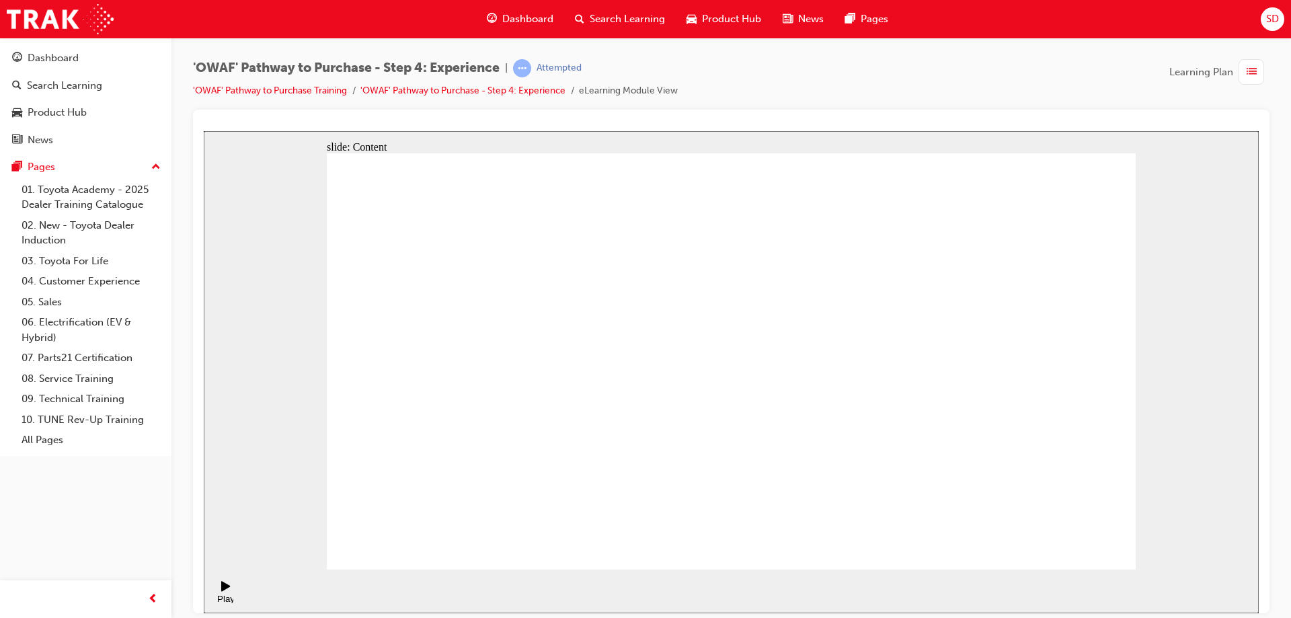
drag, startPoint x: 822, startPoint y: 265, endPoint x: 881, endPoint y: 228, distance: 70.1
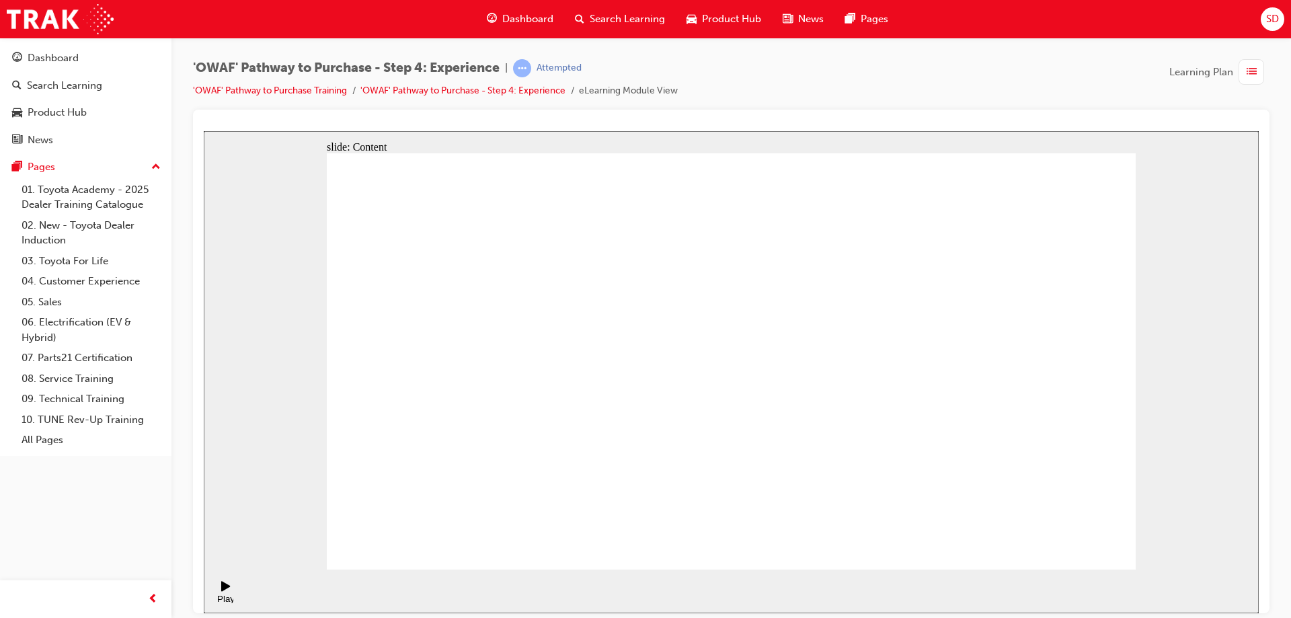
drag, startPoint x: 807, startPoint y: 447, endPoint x: 895, endPoint y: 442, distance: 88.8
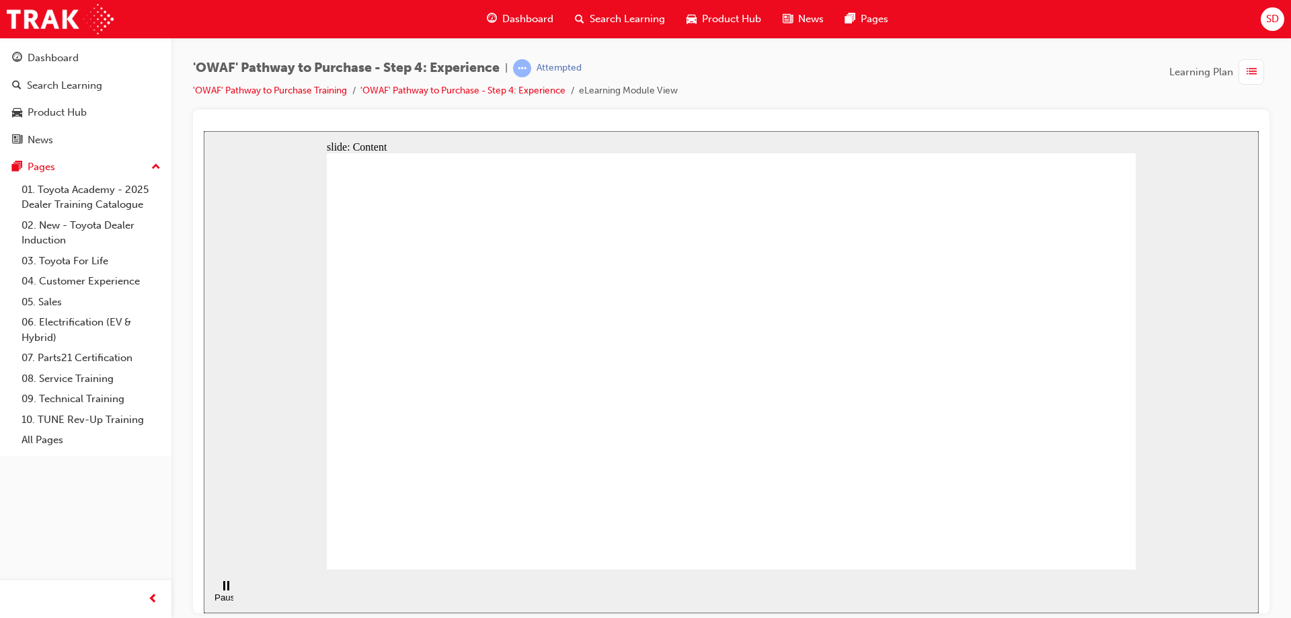
drag, startPoint x: 899, startPoint y: 265, endPoint x: 899, endPoint y: 339, distance: 73.9
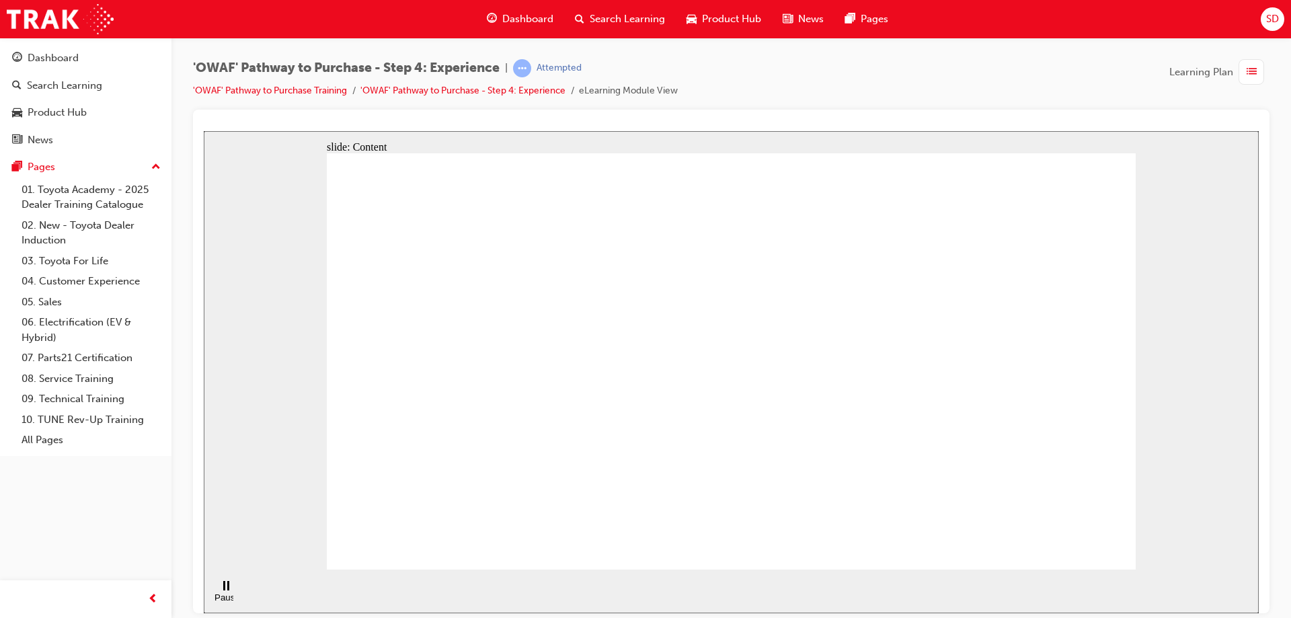
drag, startPoint x: 892, startPoint y: 249, endPoint x: 892, endPoint y: 280, distance: 31.6
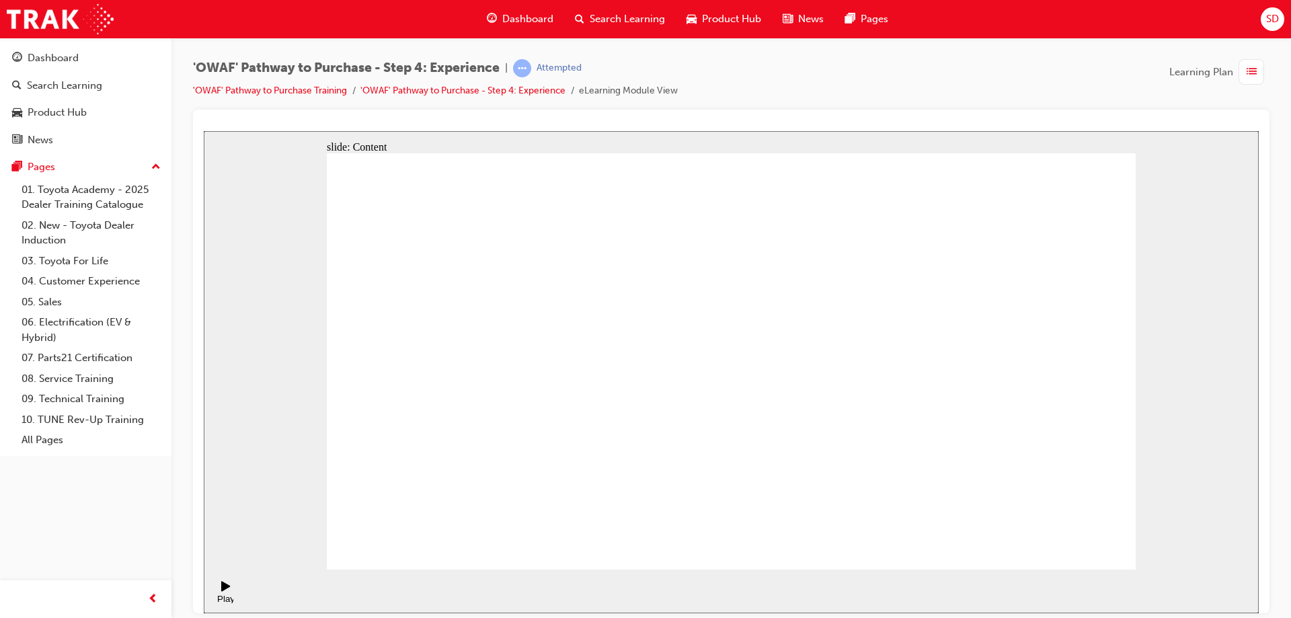
drag, startPoint x: 497, startPoint y: 314, endPoint x: 602, endPoint y: 317, distance: 104.2
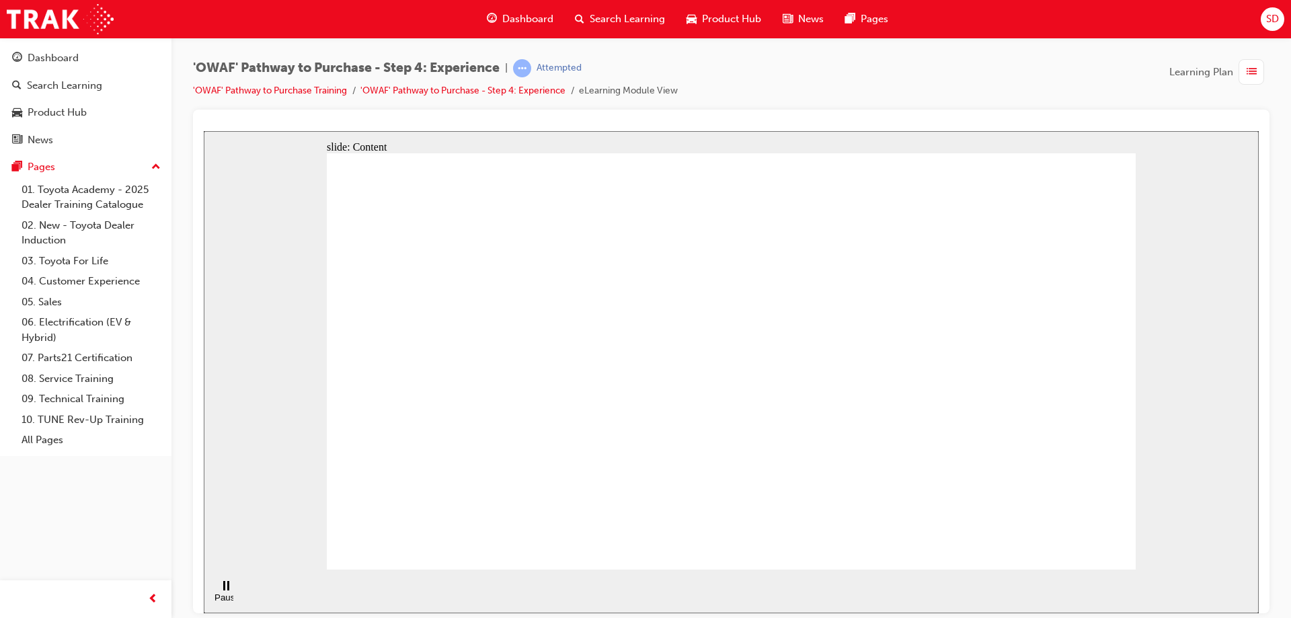
drag, startPoint x: 602, startPoint y: 317, endPoint x: 685, endPoint y: 318, distance: 83.3
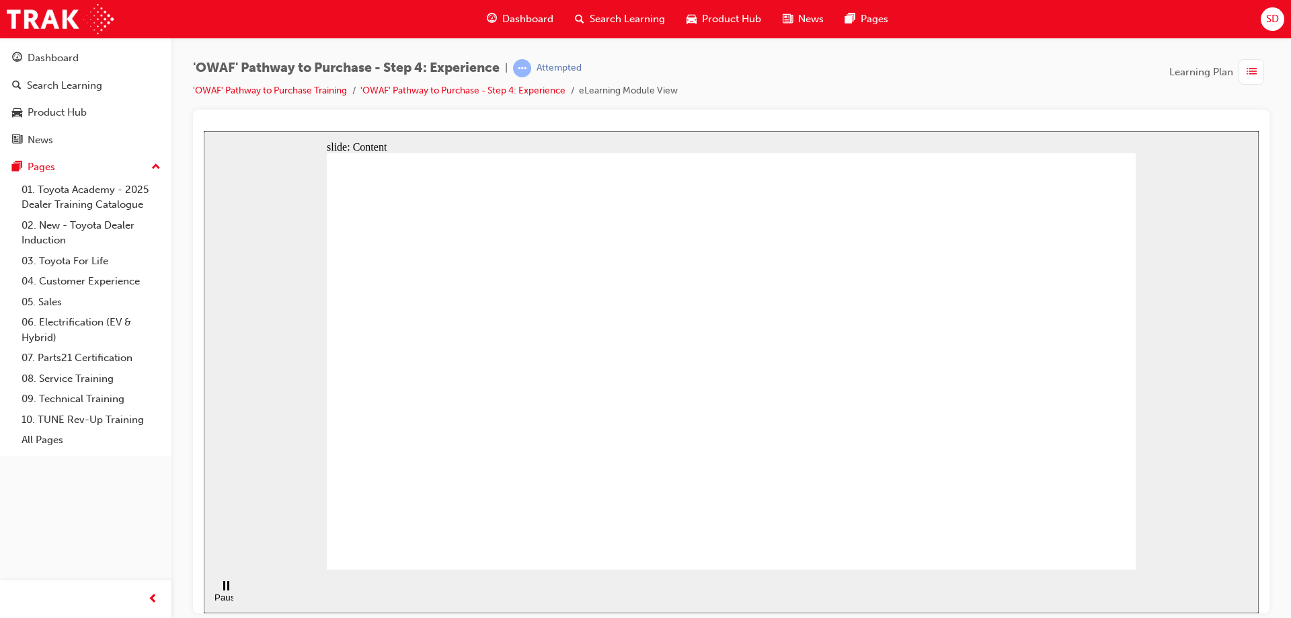
drag, startPoint x: 543, startPoint y: 473, endPoint x: 688, endPoint y: 447, distance: 146.9
drag, startPoint x: 688, startPoint y: 447, endPoint x: 752, endPoint y: 429, distance: 67.0
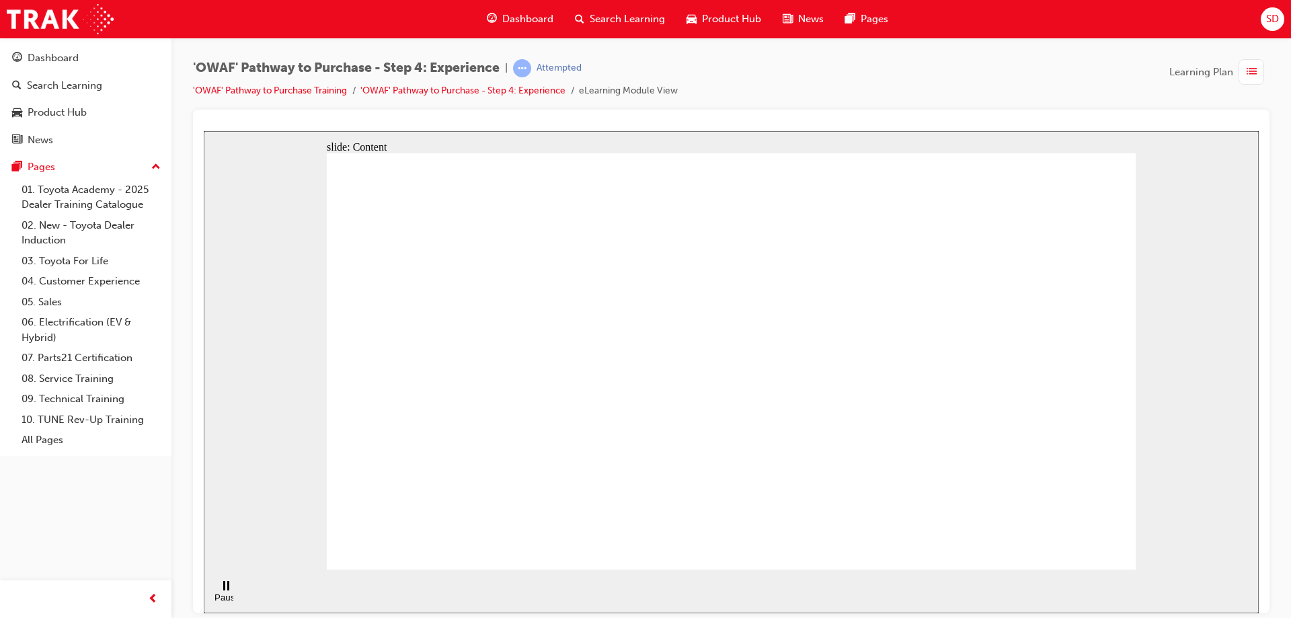
drag, startPoint x: 859, startPoint y: 345, endPoint x: 866, endPoint y: 412, distance: 67.6
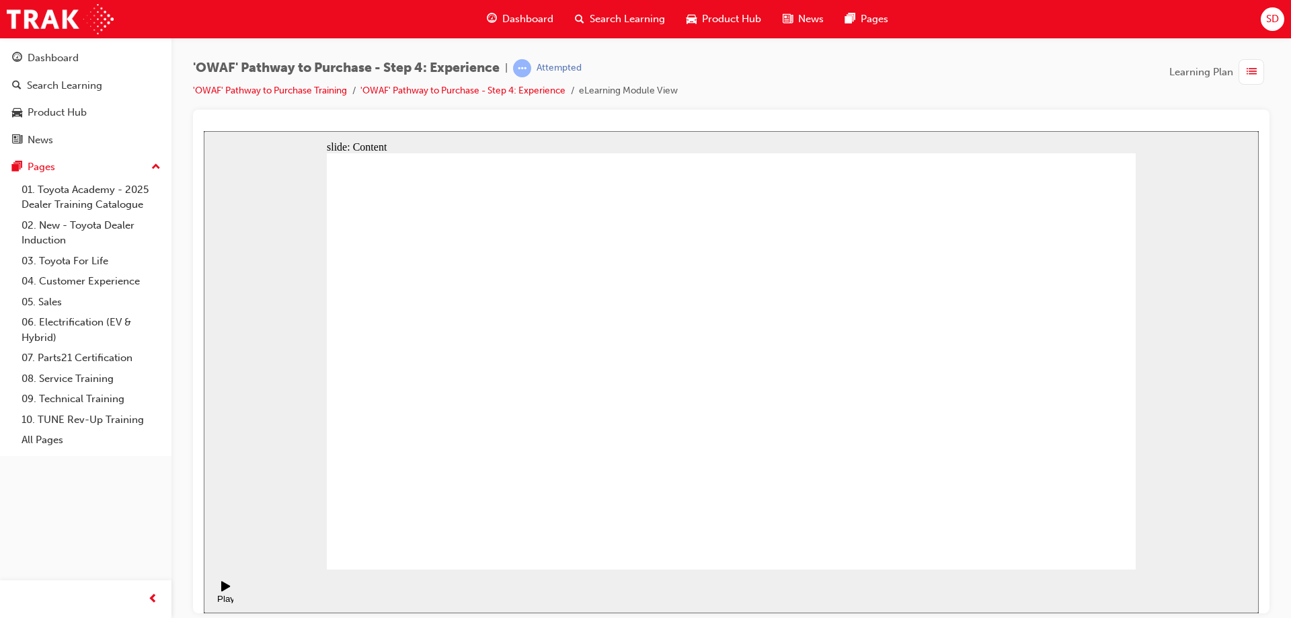
drag, startPoint x: 711, startPoint y: 389, endPoint x: 726, endPoint y: 370, distance: 23.4
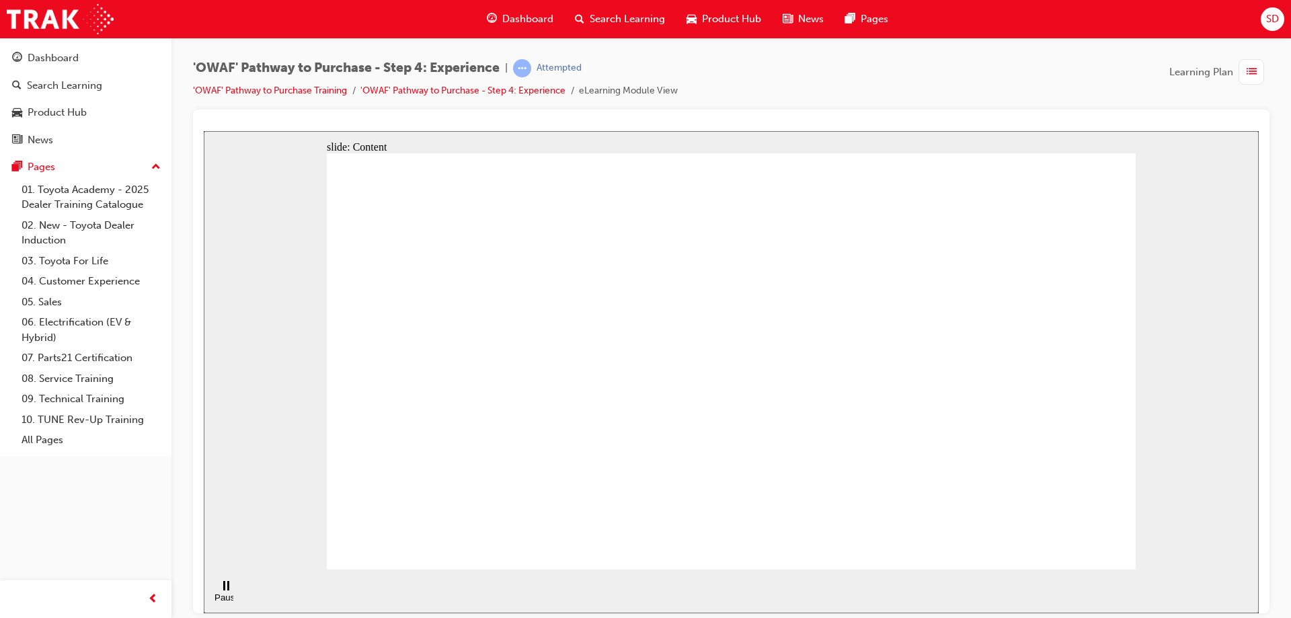
drag, startPoint x: 622, startPoint y: 393, endPoint x: 686, endPoint y: 402, distance: 63.8
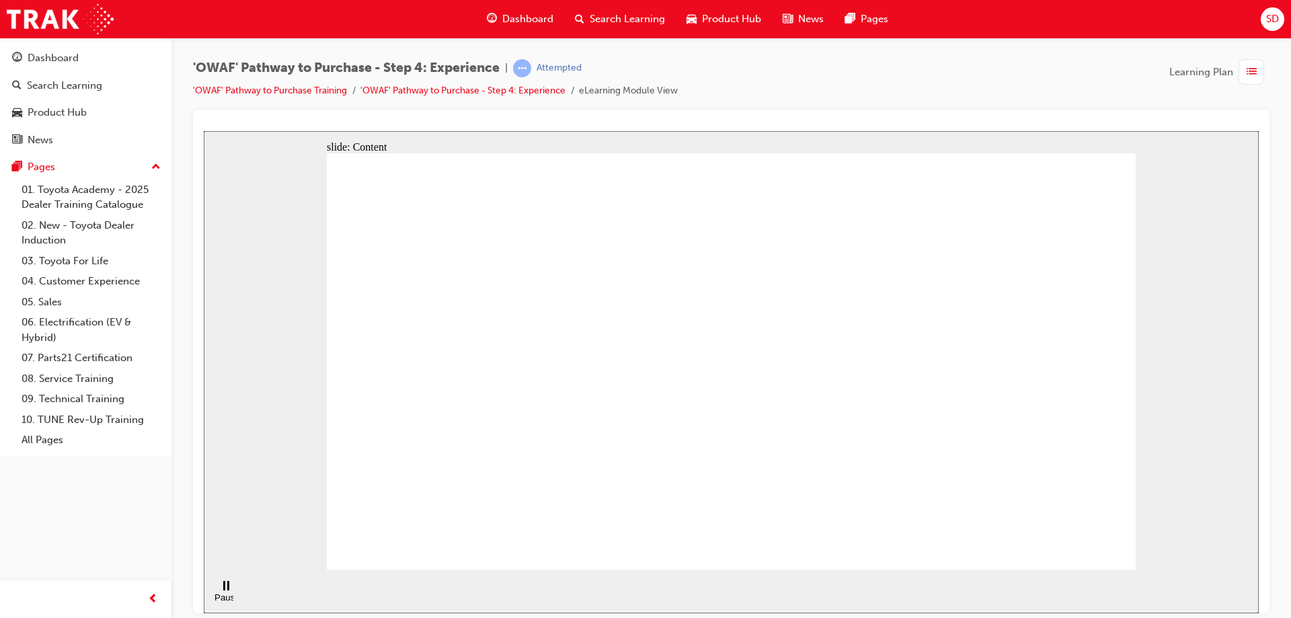
drag, startPoint x: 723, startPoint y: 403, endPoint x: 775, endPoint y: 354, distance: 71.3
drag, startPoint x: 776, startPoint y: 318, endPoint x: 864, endPoint y: 232, distance: 123.1
drag, startPoint x: 881, startPoint y: 210, endPoint x: 933, endPoint y: 186, distance: 58.0
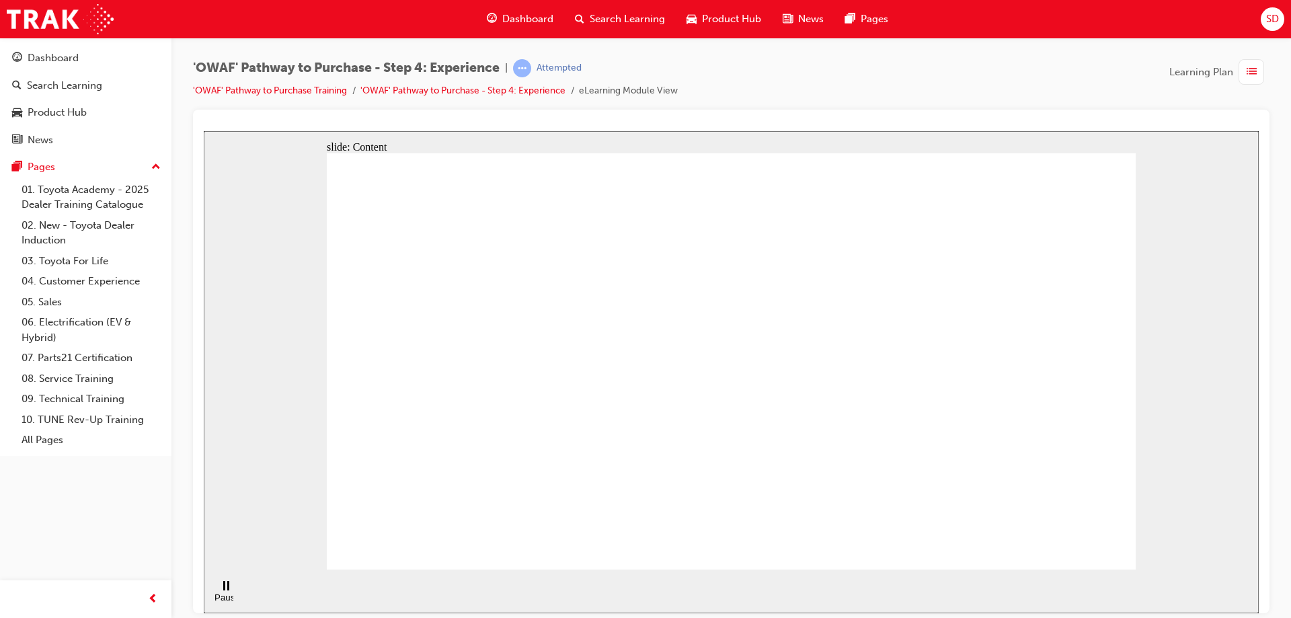
drag, startPoint x: 1096, startPoint y: 265, endPoint x: 1112, endPoint y: 332, distance: 69.1
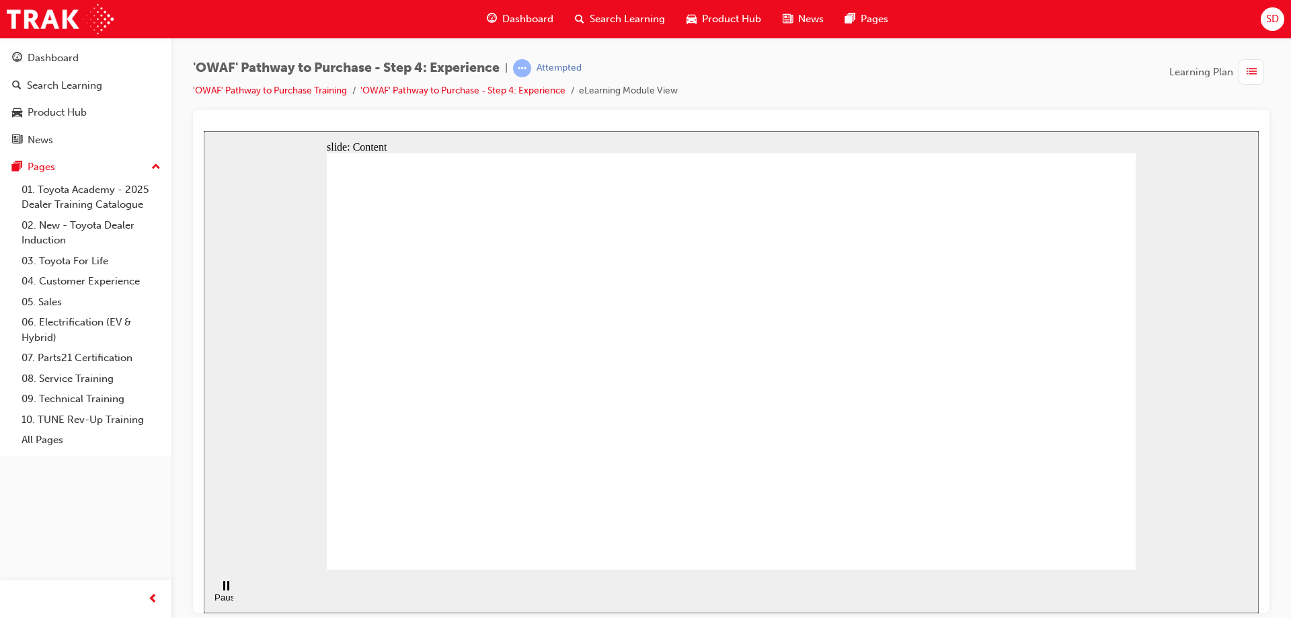
drag, startPoint x: 1081, startPoint y: 459, endPoint x: 1077, endPoint y: 467, distance: 9.0
drag, startPoint x: 1077, startPoint y: 467, endPoint x: 936, endPoint y: 500, distance: 144.3
drag, startPoint x: 936, startPoint y: 500, endPoint x: 719, endPoint y: 451, distance: 223.2
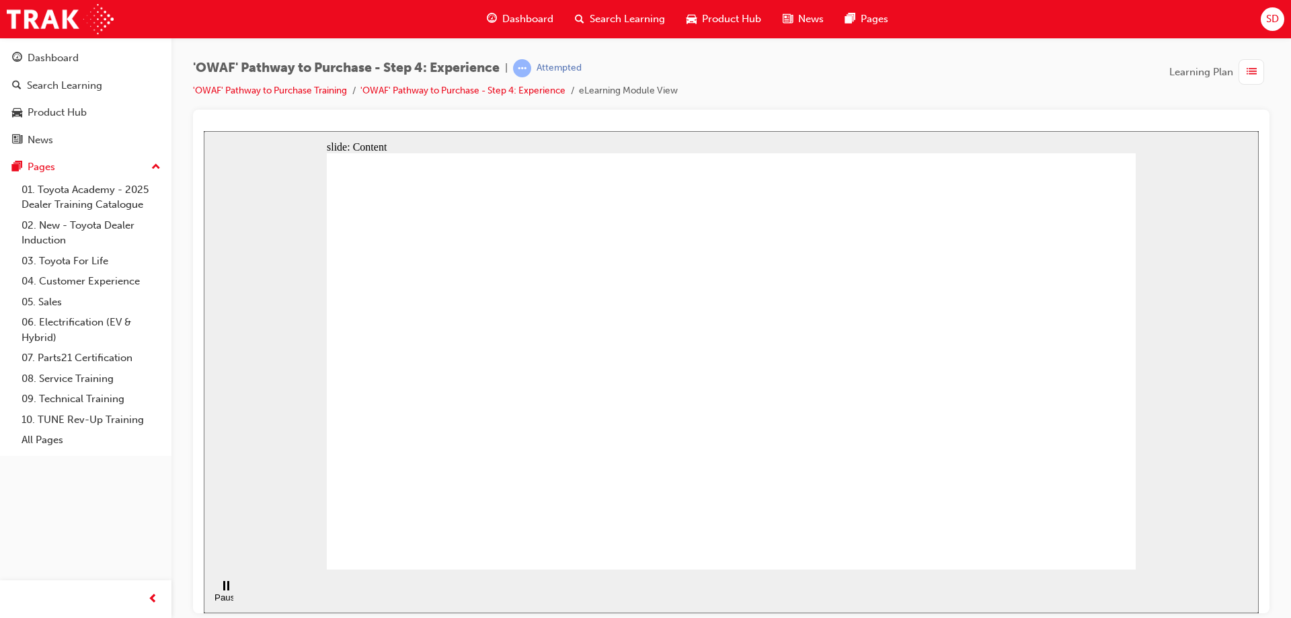
drag, startPoint x: 719, startPoint y: 451, endPoint x: 686, endPoint y: 457, distance: 33.5
drag, startPoint x: 666, startPoint y: 452, endPoint x: 571, endPoint y: 460, distance: 95.8
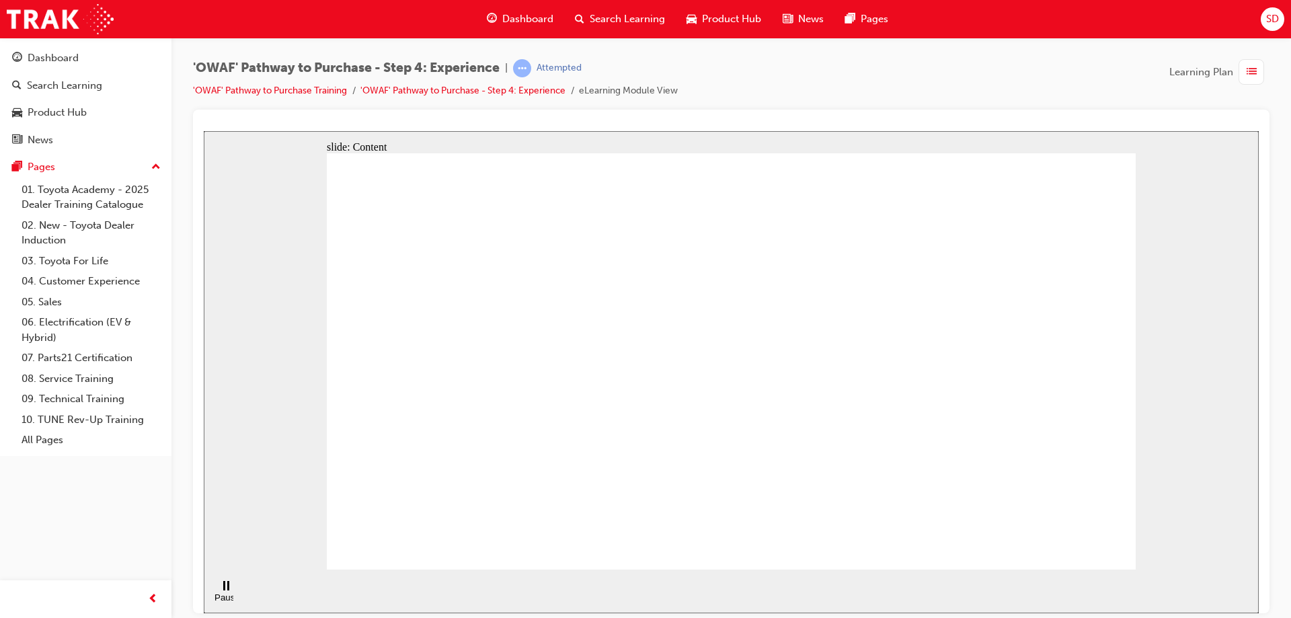
drag, startPoint x: 571, startPoint y: 460, endPoint x: 514, endPoint y: 446, distance: 58.0
drag, startPoint x: 489, startPoint y: 442, endPoint x: 415, endPoint y: 453, distance: 74.0
drag, startPoint x: 415, startPoint y: 453, endPoint x: 378, endPoint y: 446, distance: 37.6
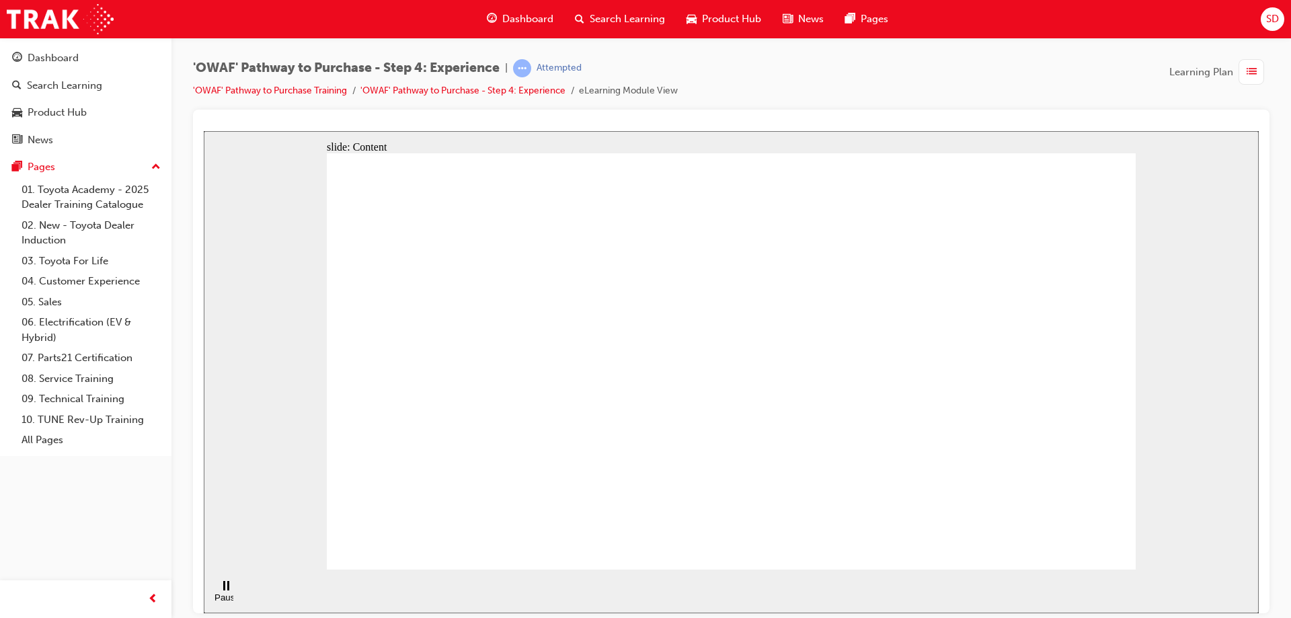
drag, startPoint x: 371, startPoint y: 450, endPoint x: 349, endPoint y: 458, distance: 23.8
drag, startPoint x: 295, startPoint y: 446, endPoint x: 291, endPoint y: 393, distance: 53.9
click at [295, 446] on div "slide: Content Customer profile Paul Group 2 Round Same Side Corner 2 Round Sam…" at bounding box center [731, 371] width 1055 height 482
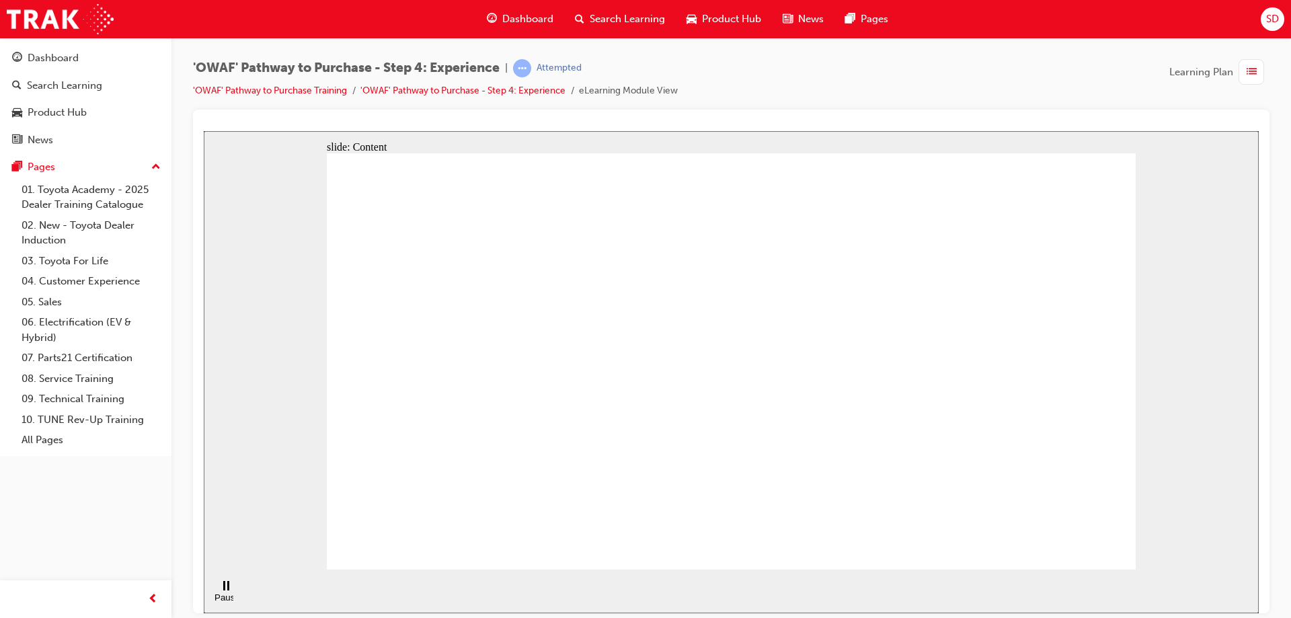
drag, startPoint x: 292, startPoint y: 291, endPoint x: 261, endPoint y: 220, distance: 77.9
click at [263, 230] on div "slide: Content Customer profile Paul Group 2 Round Same Side Corner 2 Round Sam…" at bounding box center [731, 371] width 1055 height 482
drag, startPoint x: 257, startPoint y: 175, endPoint x: 265, endPoint y: 222, distance: 48.4
click at [264, 210] on div "slide: Content Customer profile Paul Group 2 Round Same Side Corner 2 Round Sam…" at bounding box center [731, 371] width 1055 height 482
drag, startPoint x: 325, startPoint y: 345, endPoint x: 421, endPoint y: 329, distance: 98.2
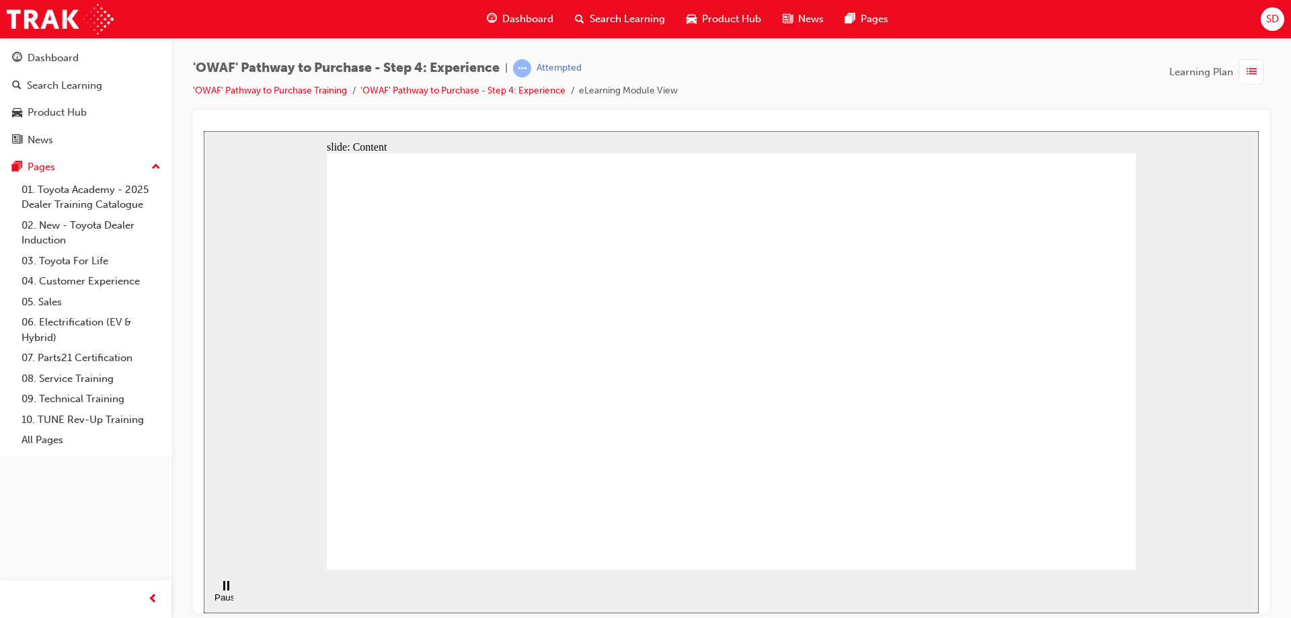
click at [392, 370] on div "slide: Content Customer profile Paul Group 2 Round Same Side Corner 2 Round Sam…" at bounding box center [731, 371] width 1055 height 482
drag, startPoint x: 878, startPoint y: 210, endPoint x: 912, endPoint y: 228, distance: 38.5
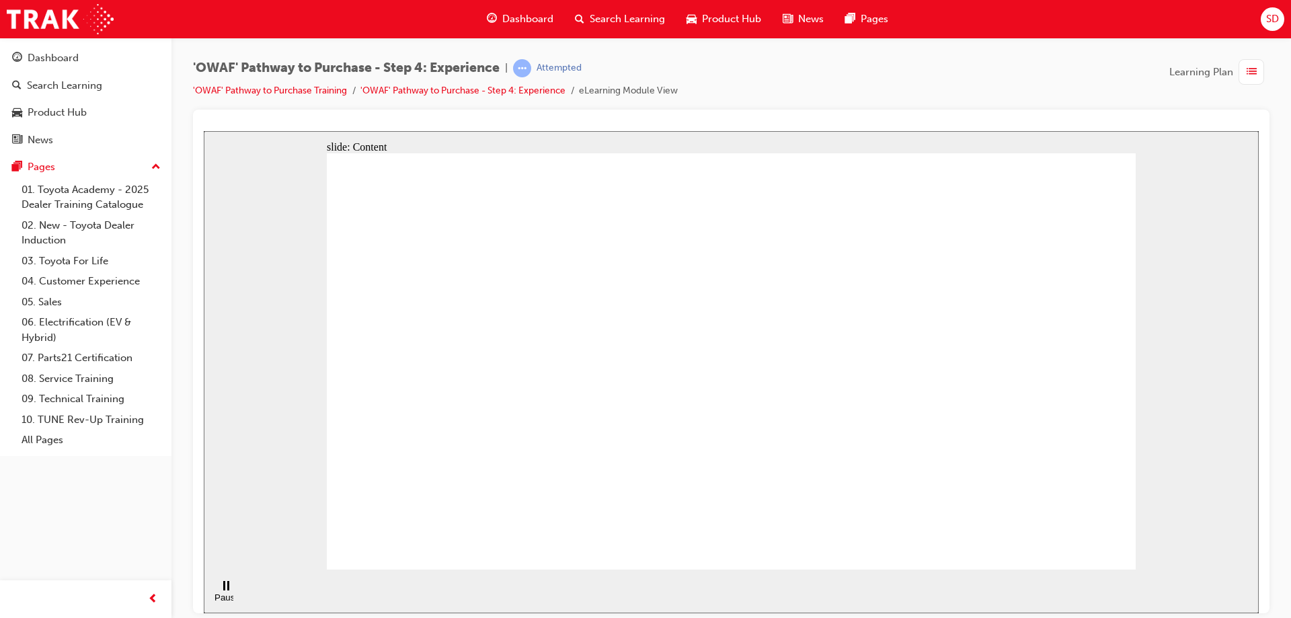
drag, startPoint x: 949, startPoint y: 230, endPoint x: 924, endPoint y: 391, distance: 162.6
drag, startPoint x: 872, startPoint y: 416, endPoint x: 818, endPoint y: 401, distance: 55.9
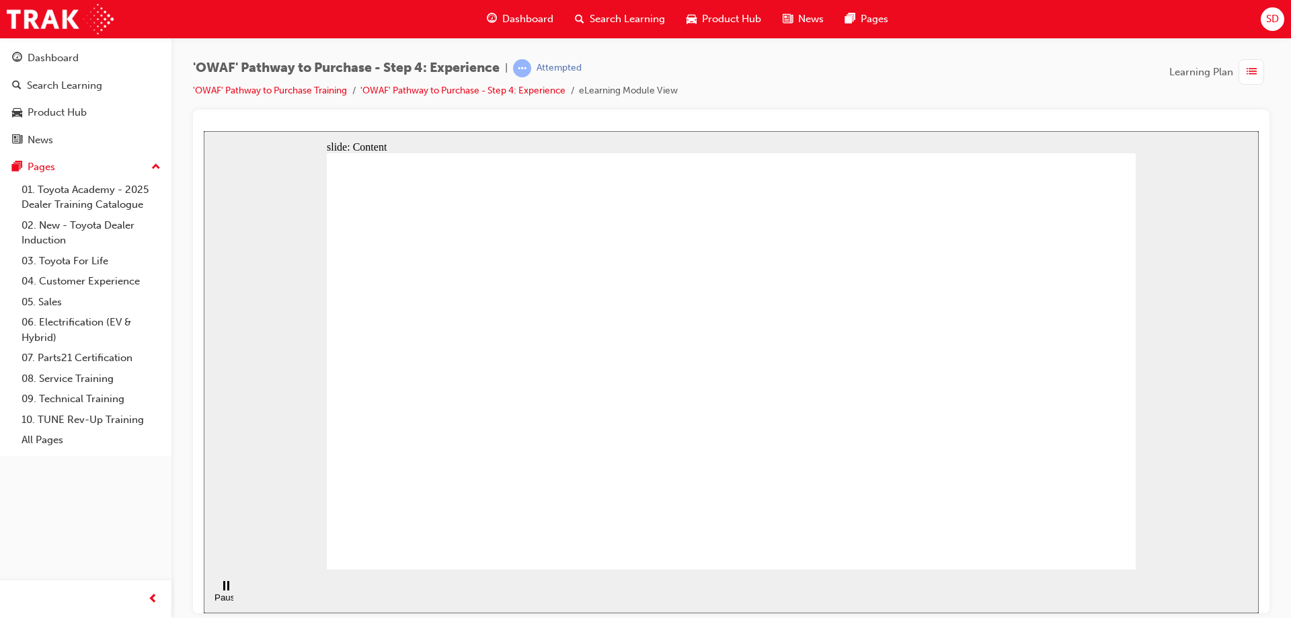
drag, startPoint x: 608, startPoint y: 364, endPoint x: 405, endPoint y: 309, distance: 211.0
drag, startPoint x: 388, startPoint y: 300, endPoint x: 477, endPoint y: 205, distance: 129.8
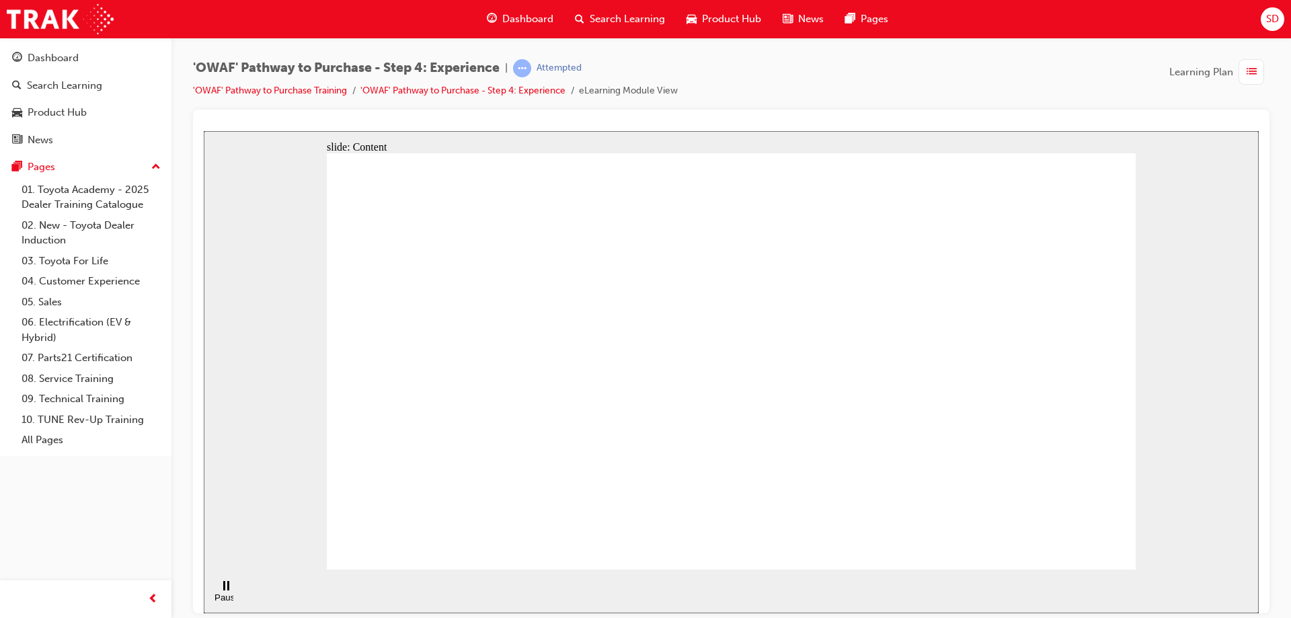
drag, startPoint x: 462, startPoint y: 331, endPoint x: 635, endPoint y: 309, distance: 174.2
drag, startPoint x: 698, startPoint y: 232, endPoint x: 949, endPoint y: 176, distance: 257.5
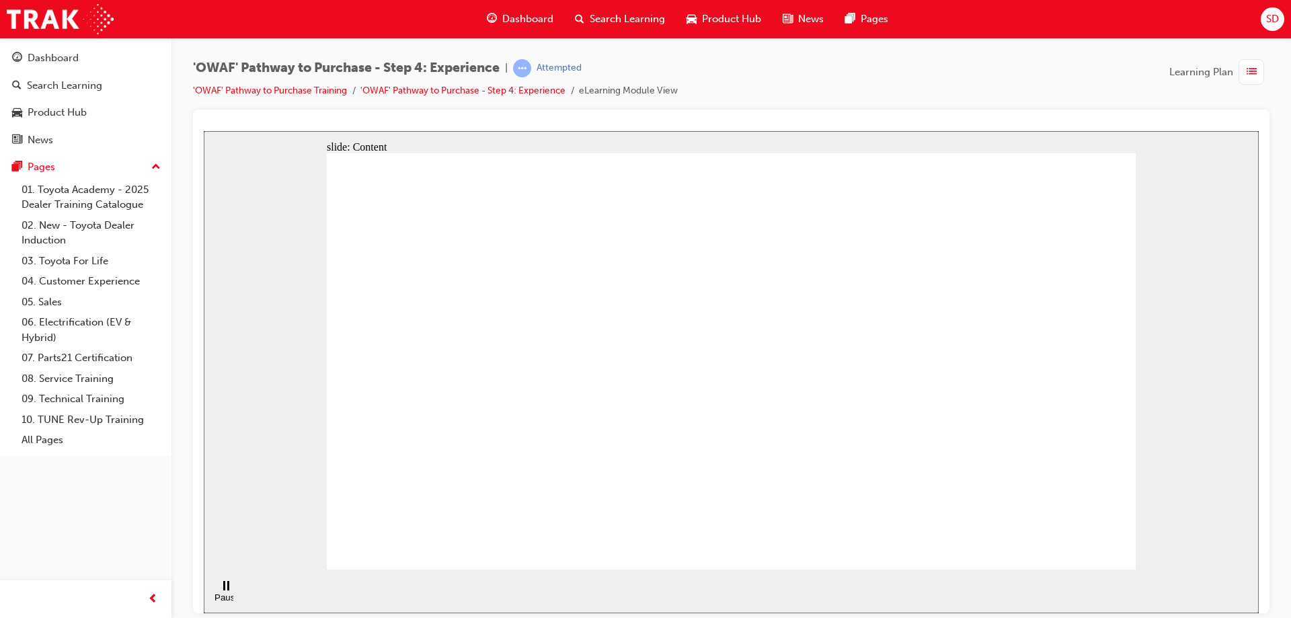
drag, startPoint x: 949, startPoint y: 176, endPoint x: 964, endPoint y: 173, distance: 15.0
drag, startPoint x: 976, startPoint y: 210, endPoint x: 980, endPoint y: 252, distance: 42.5
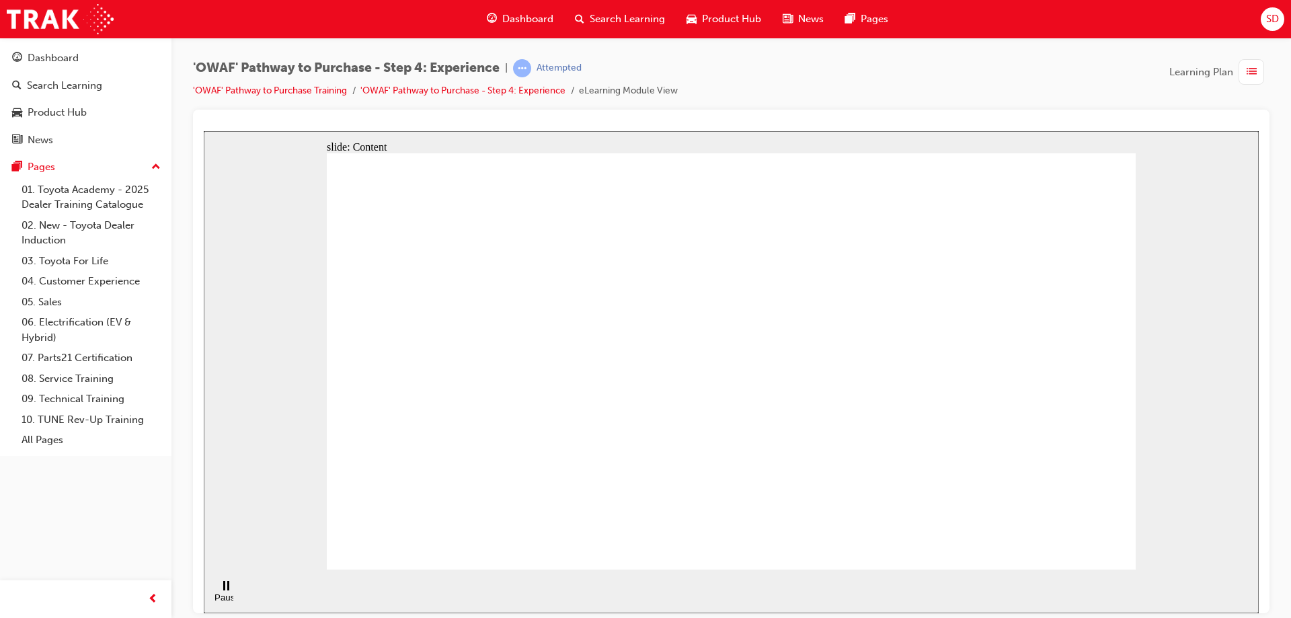
drag, startPoint x: 826, startPoint y: 469, endPoint x: 876, endPoint y: 470, distance: 50.4
drag, startPoint x: 1003, startPoint y: 369, endPoint x: 1010, endPoint y: 348, distance: 22.1
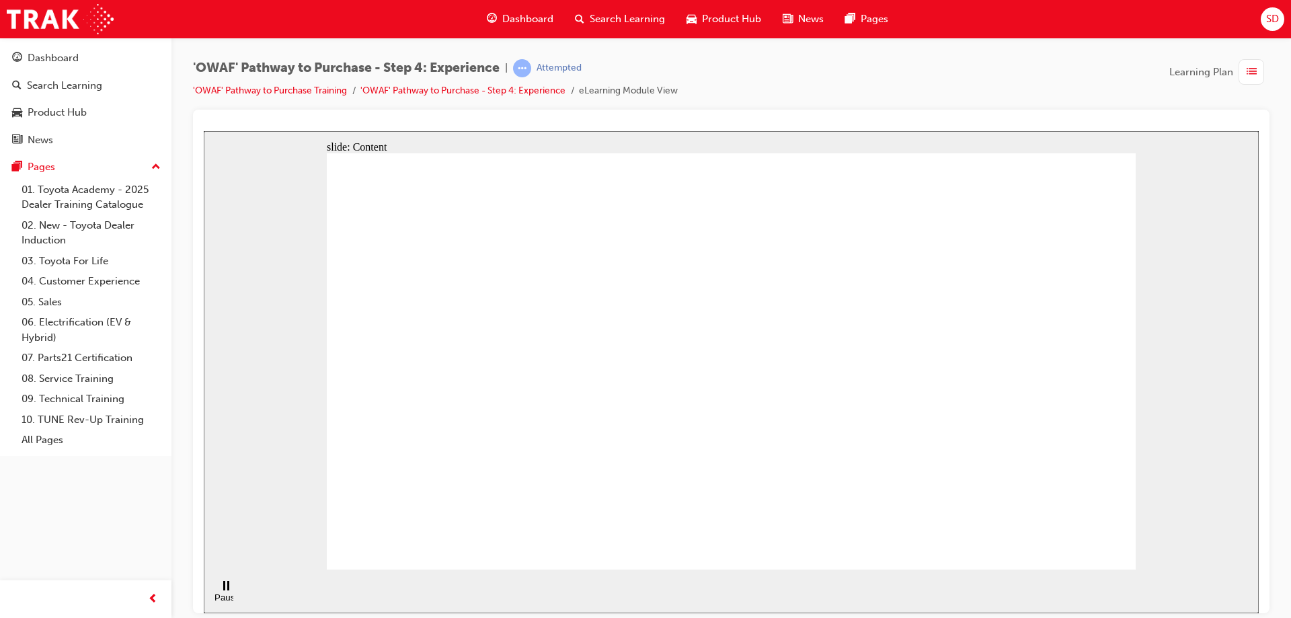
drag
click at [795, 574] on div "slide: Content Customer profile Paul Group 2 Round Same Side Corner 2 Round Sam…" at bounding box center [731, 371] width 1055 height 482
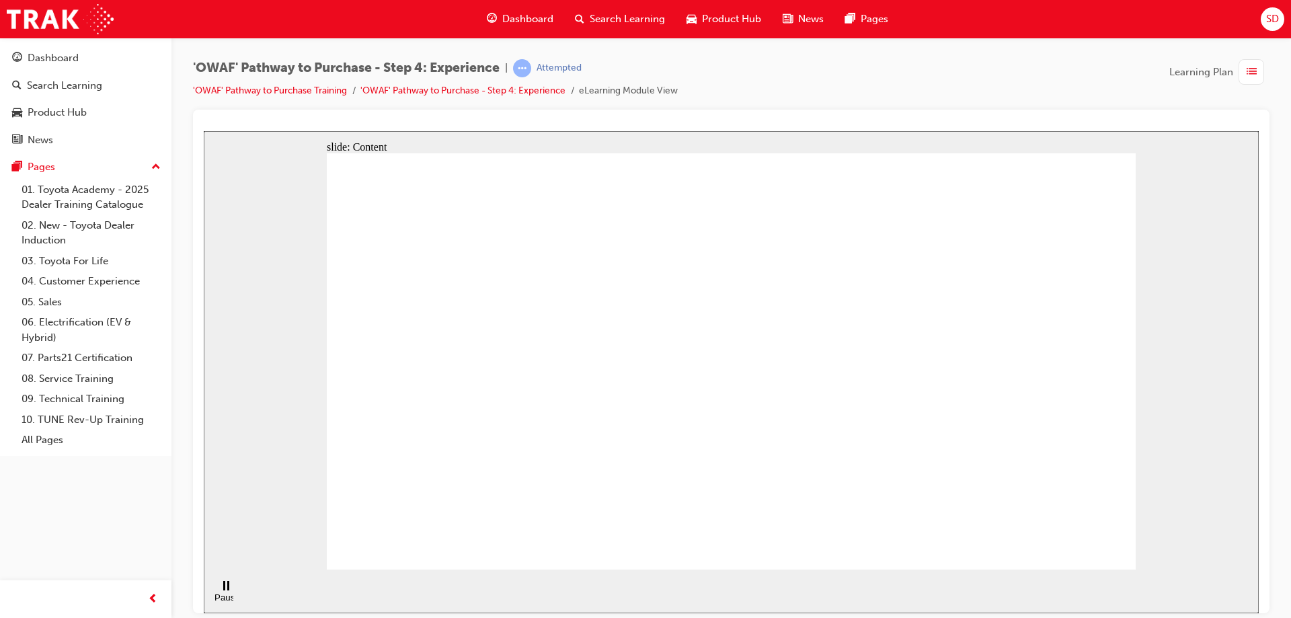
click at [305, 340] on div "slide: Content Customer profile Paul Group 2 Round Same Side Corner 2 Round Sam…" at bounding box center [731, 371] width 1055 height 482
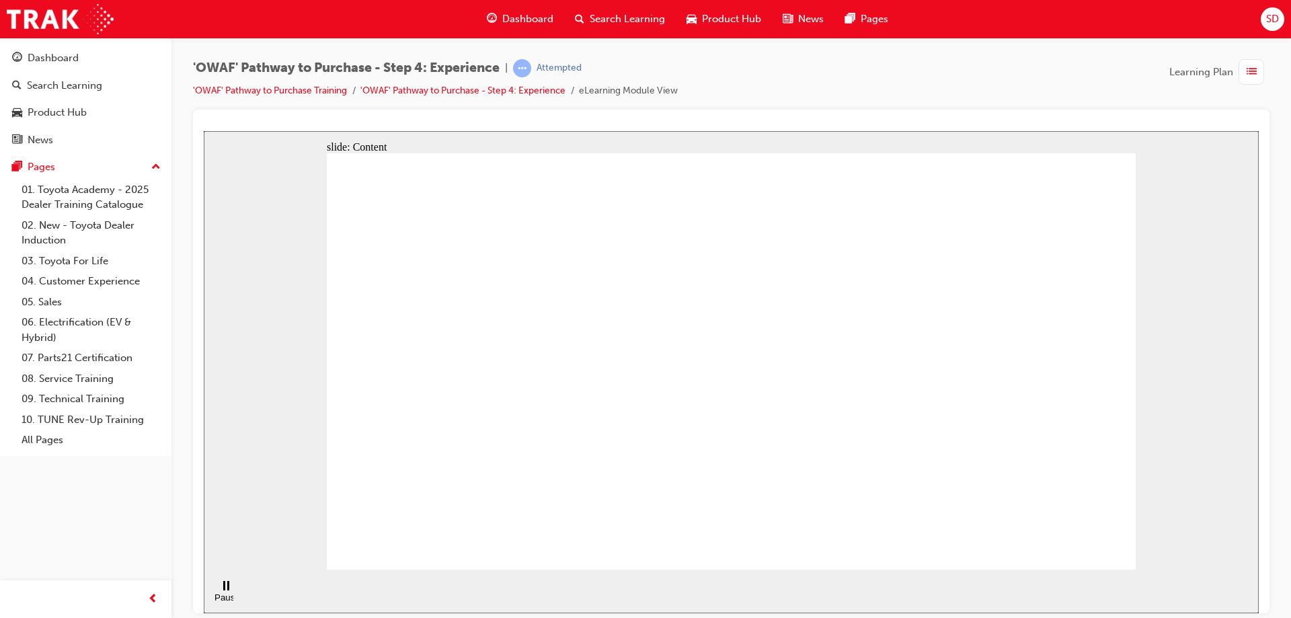
drag, startPoint x: 407, startPoint y: 157, endPoint x: 552, endPoint y: 210, distance: 154.4
drag, startPoint x: 773, startPoint y: 244, endPoint x: 1012, endPoint y: 234, distance: 238.8
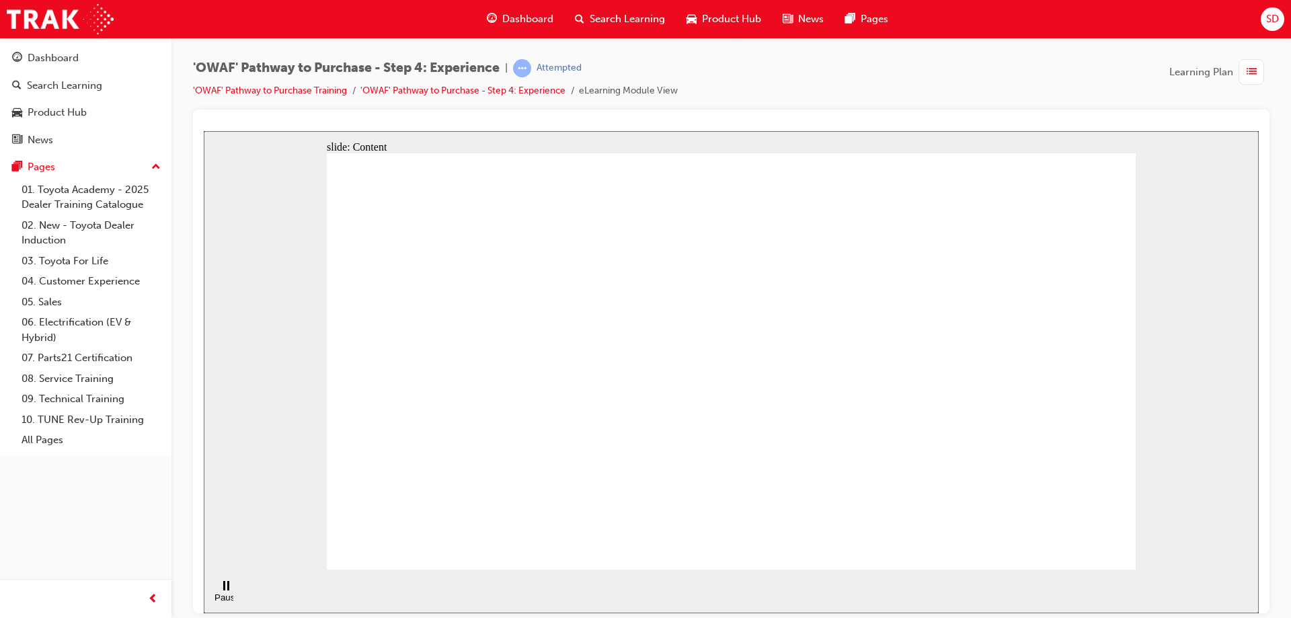
drag, startPoint x: 1028, startPoint y: 508, endPoint x: 706, endPoint y: 456, distance: 326.2
drag, startPoint x: 470, startPoint y: 328, endPoint x: 491, endPoint y: 319, distance: 23.5
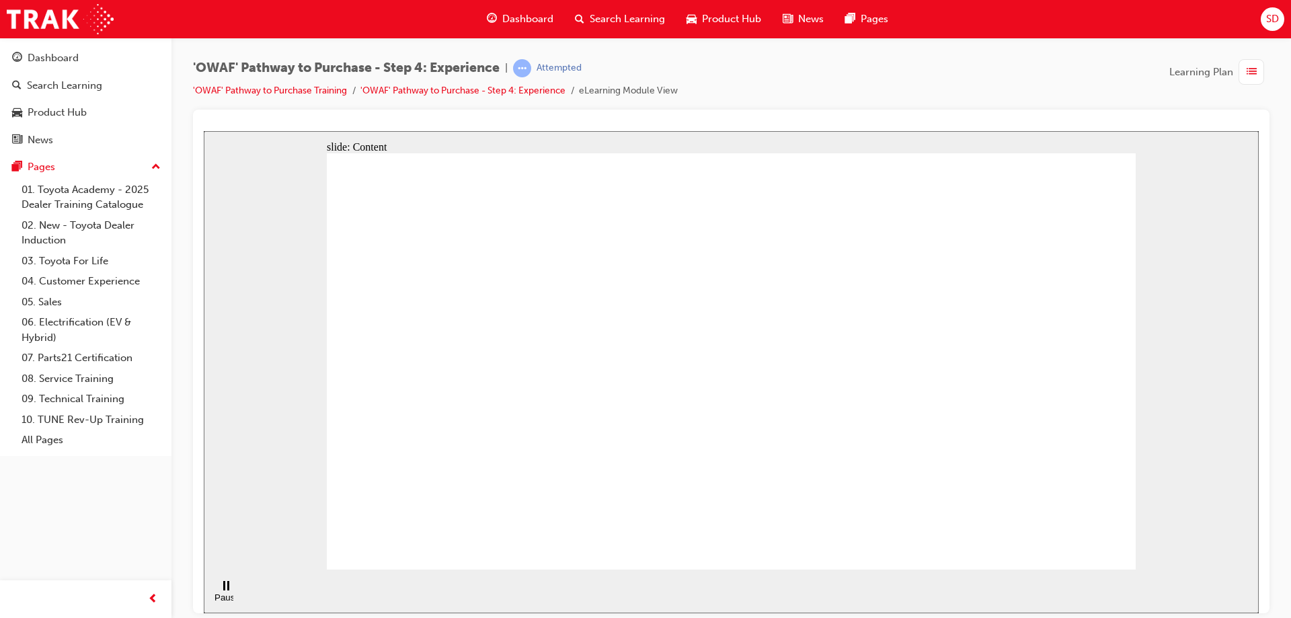
drag, startPoint x: 797, startPoint y: 216, endPoint x: 1034, endPoint y: 271, distance: 243.6
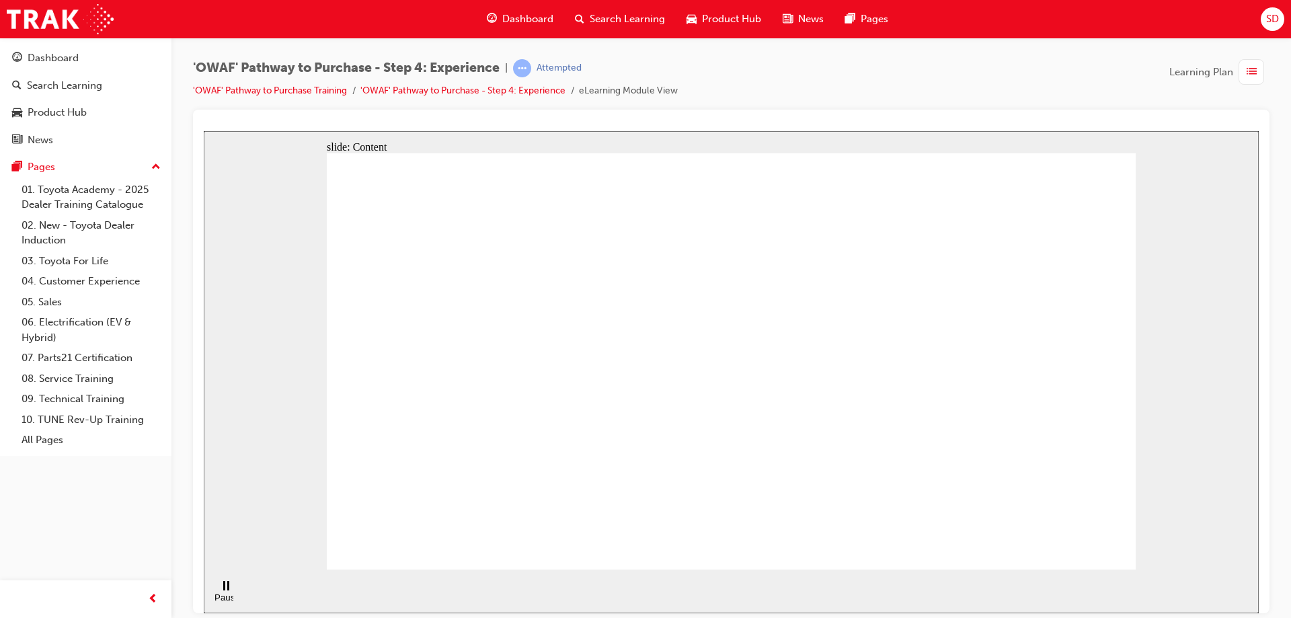
drag, startPoint x: 936, startPoint y: 489, endPoint x: 1037, endPoint y: 485, distance: 100.9
drag, startPoint x: 1079, startPoint y: 483, endPoint x: 755, endPoint y: 418, distance: 329.8
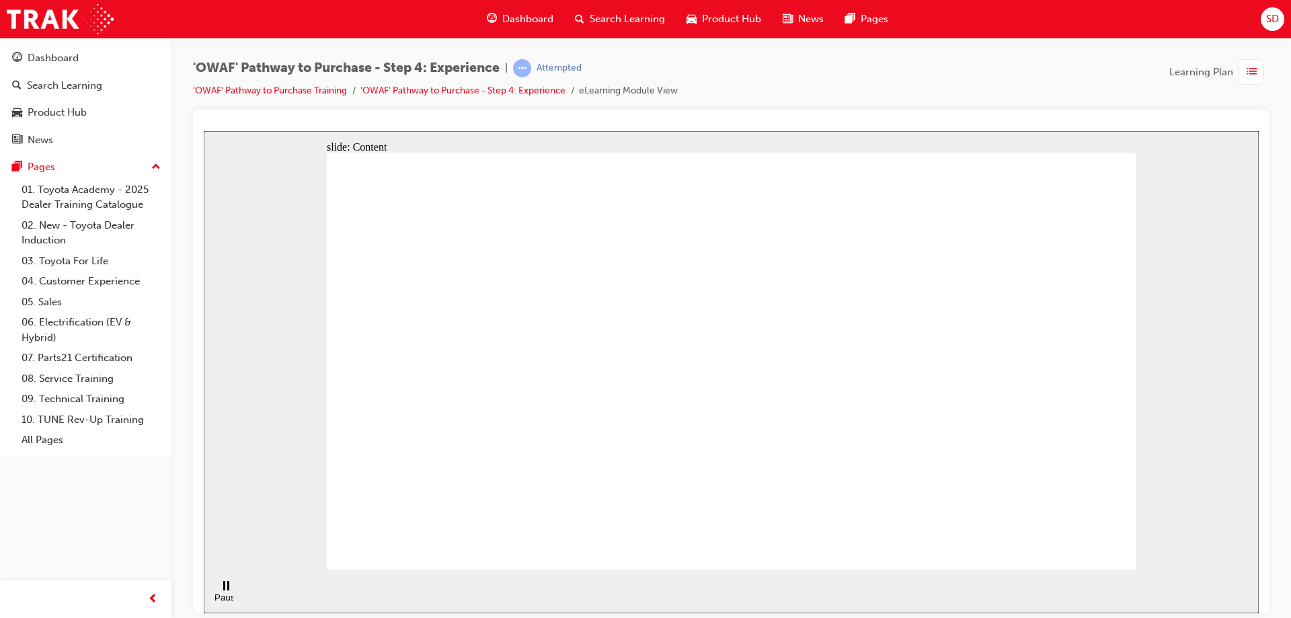
drag, startPoint x: 1060, startPoint y: 477, endPoint x: 1047, endPoint y: 487, distance: 16.8
drag, startPoint x: 1030, startPoint y: 506, endPoint x: 1020, endPoint y: 497, distance: 13.3
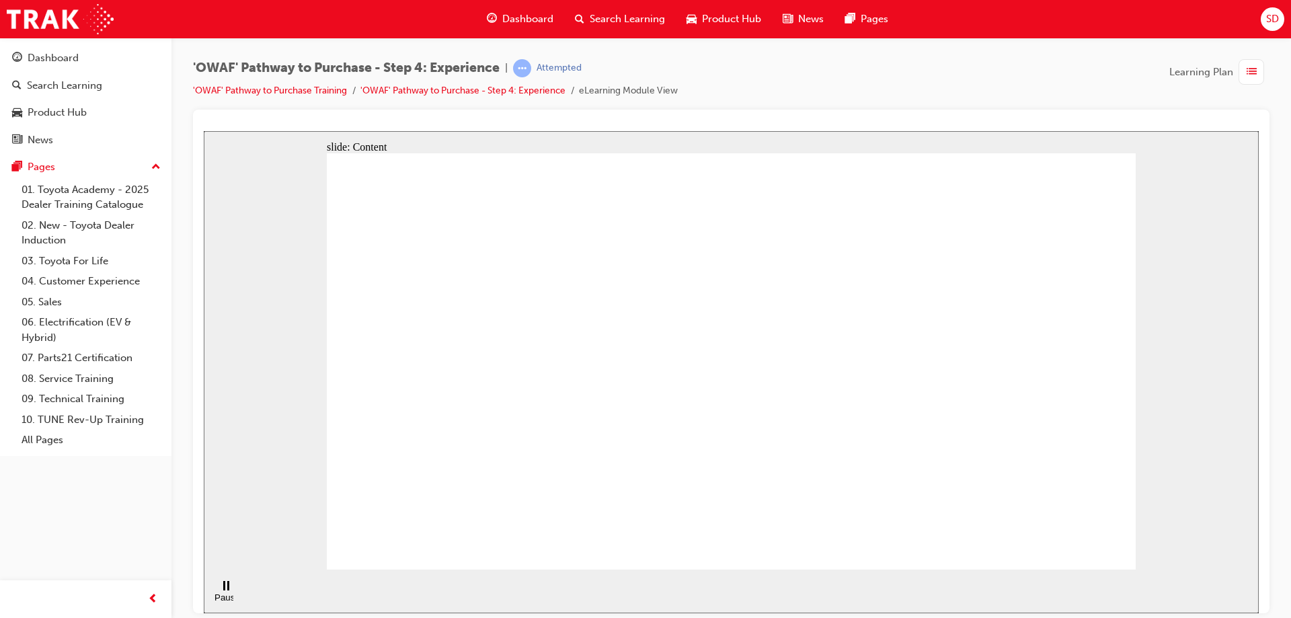
drag, startPoint x: 1020, startPoint y: 489, endPoint x: 1026, endPoint y: 432, distance: 58.2
drag, startPoint x: 1026, startPoint y: 432, endPoint x: 919, endPoint y: 493, distance: 124.1
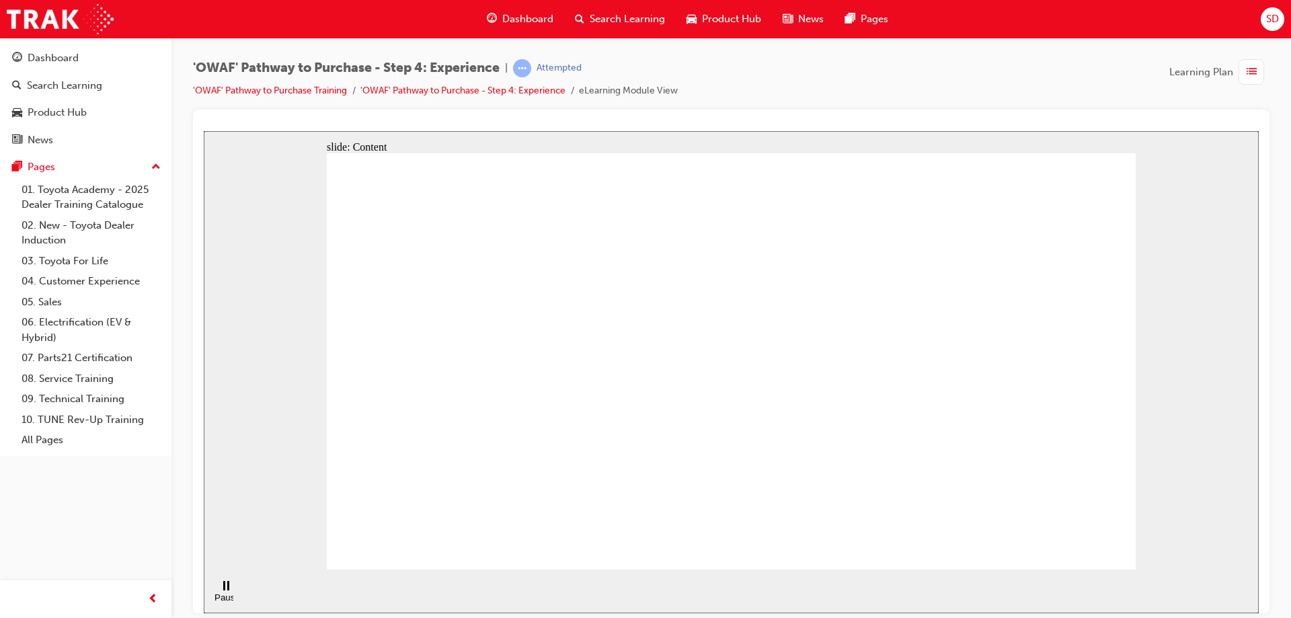
drag, startPoint x: 474, startPoint y: 496, endPoint x: 618, endPoint y: 341, distance: 211.6
drag, startPoint x: 779, startPoint y: 281, endPoint x: 1007, endPoint y: 312, distance: 229.9
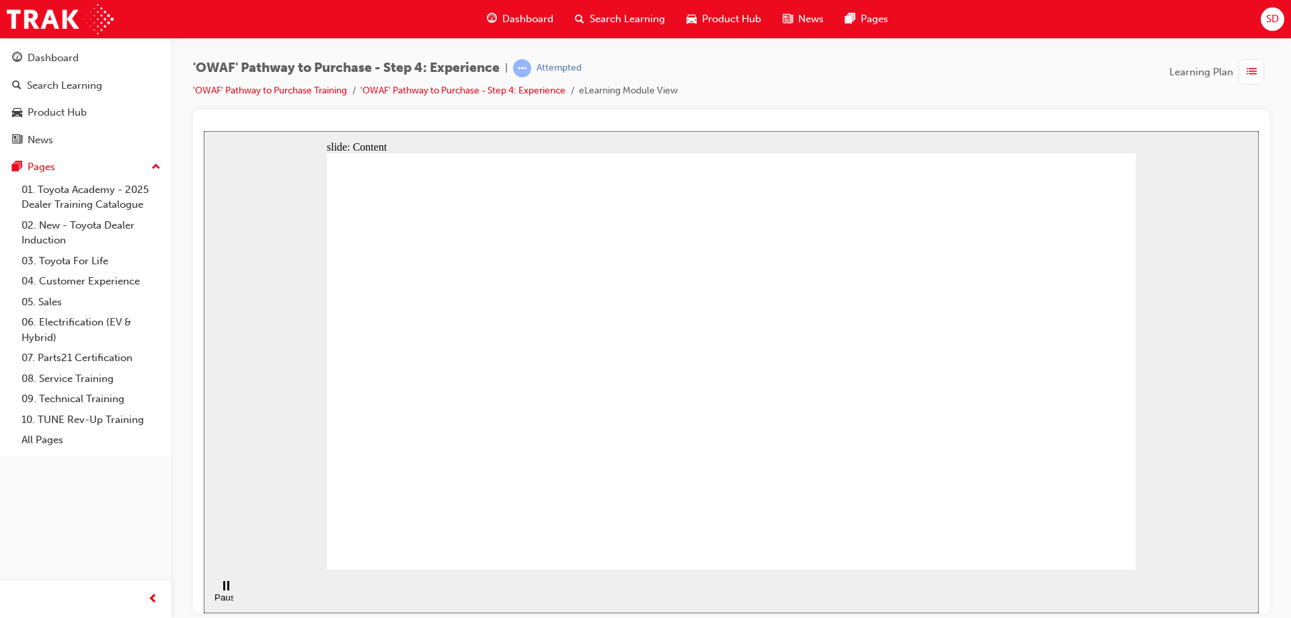
drag, startPoint x: 1007, startPoint y: 312, endPoint x: 991, endPoint y: 417, distance: 106.7
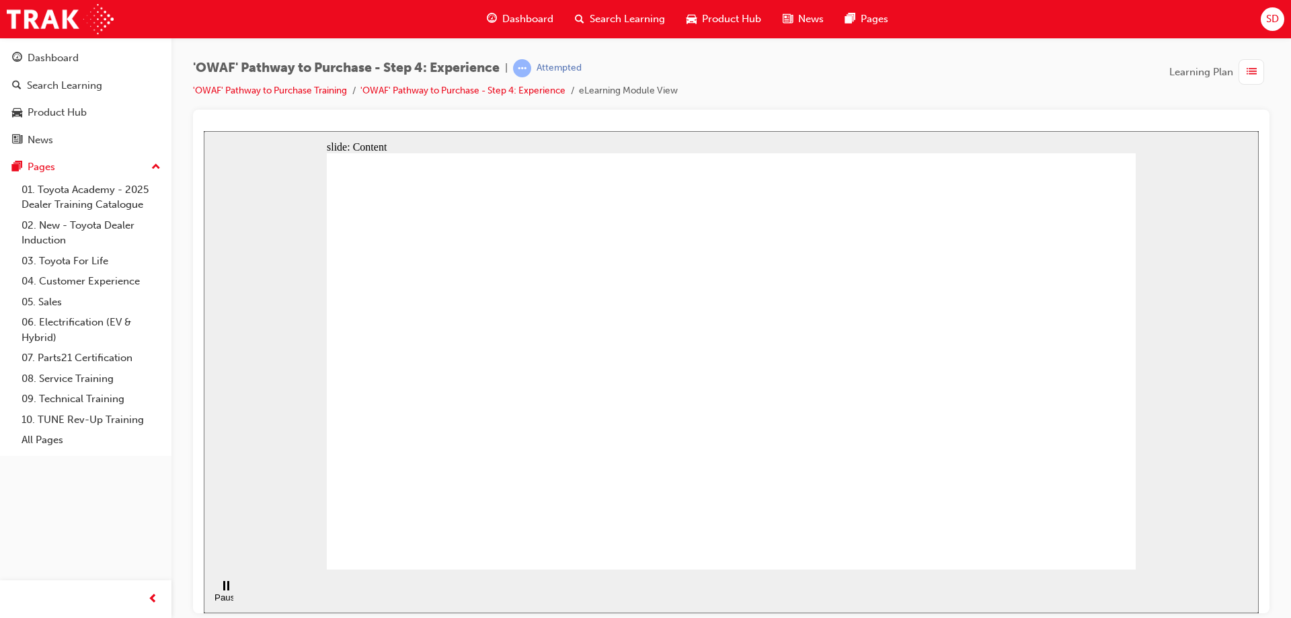
drag, startPoint x: 991, startPoint y: 417, endPoint x: 983, endPoint y: 432, distance: 16.8
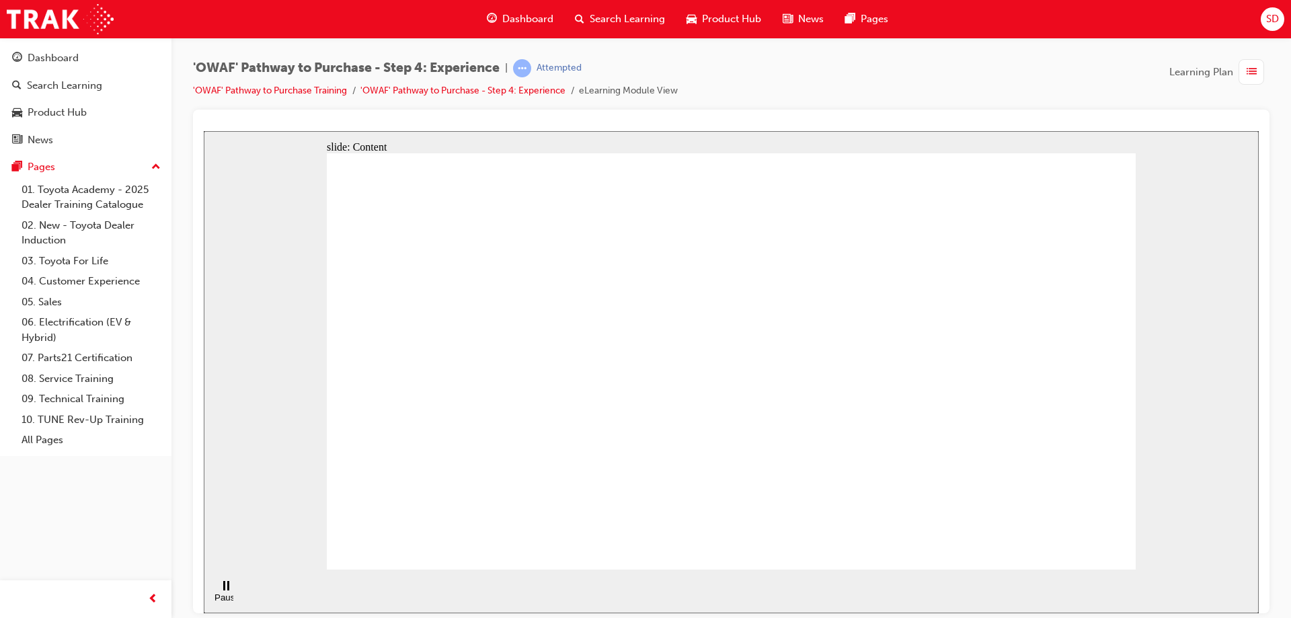
drag, startPoint x: 983, startPoint y: 432, endPoint x: 954, endPoint y: 442, distance: 30.4
drag, startPoint x: 954, startPoint y: 442, endPoint x: 887, endPoint y: 451, distance: 68.5
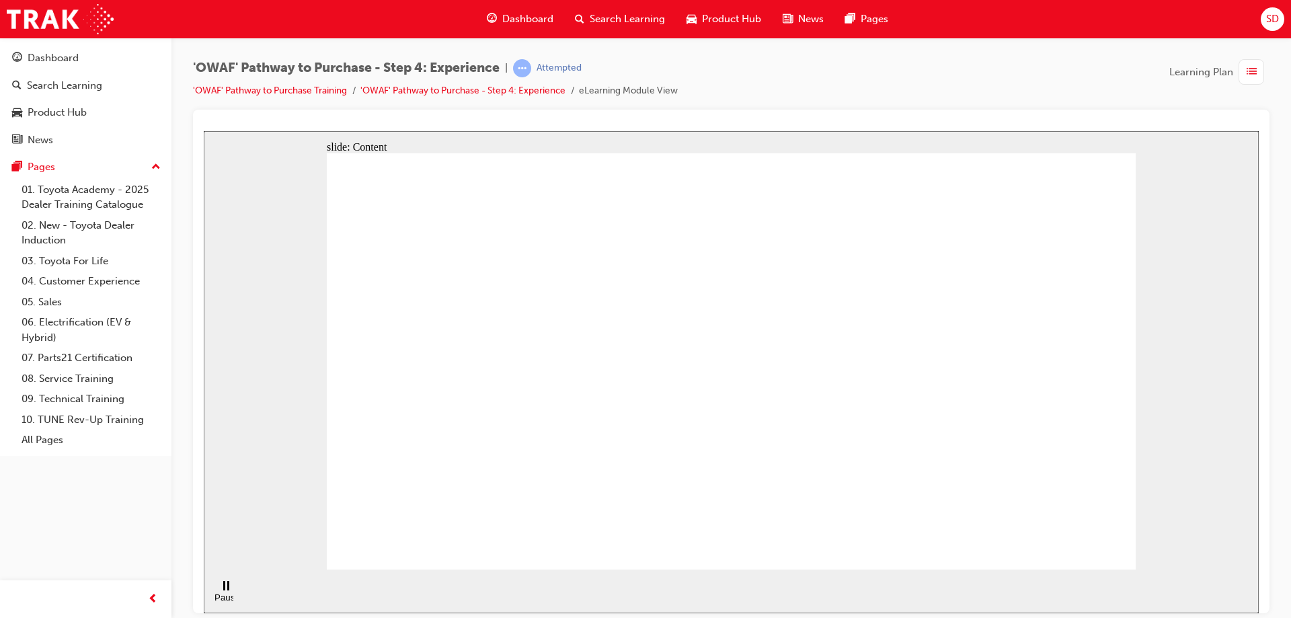
drag, startPoint x: 872, startPoint y: 444, endPoint x: 635, endPoint y: 435, distance: 237.5
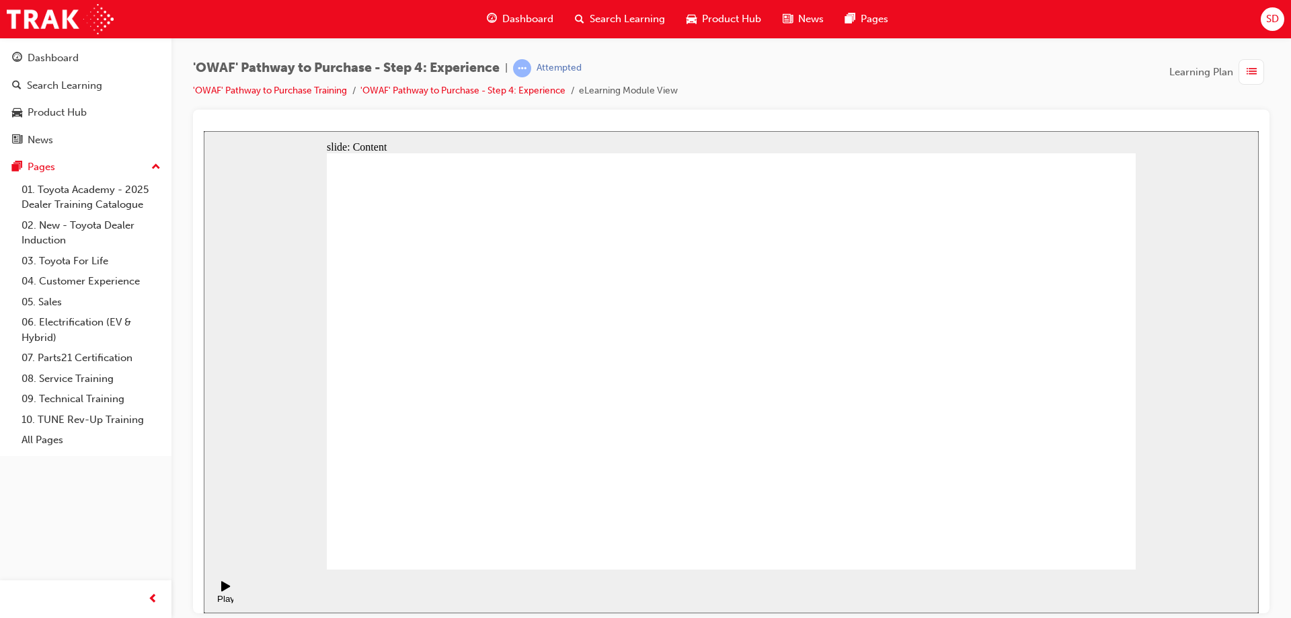
drag, startPoint x: 745, startPoint y: 366, endPoint x: 915, endPoint y: 356, distance: 170.4
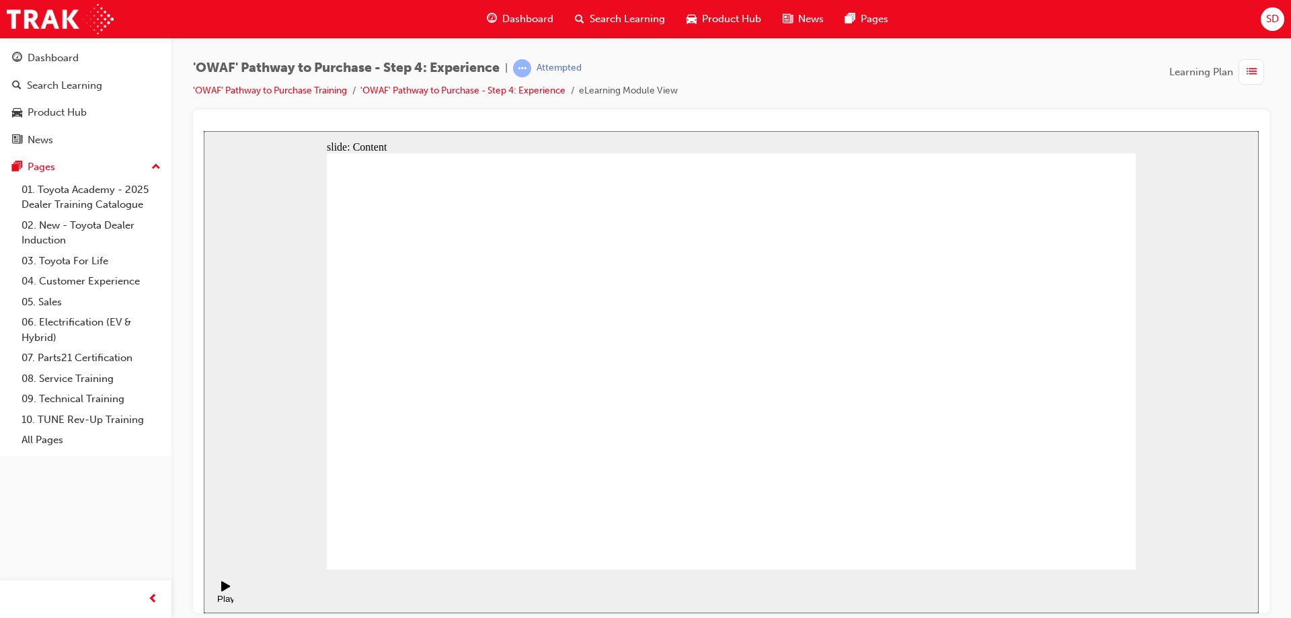
checkbox input "true"
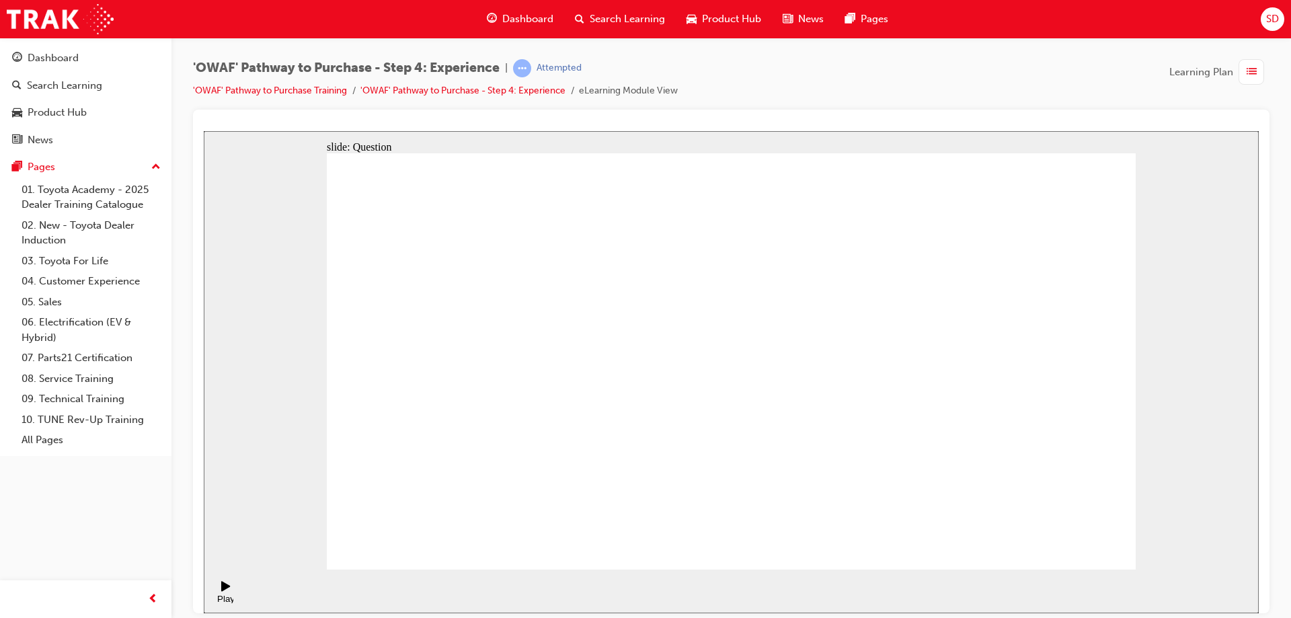
checkbox input "true"
drag, startPoint x: 1020, startPoint y: 387, endPoint x: 493, endPoint y: 411, distance: 527.5
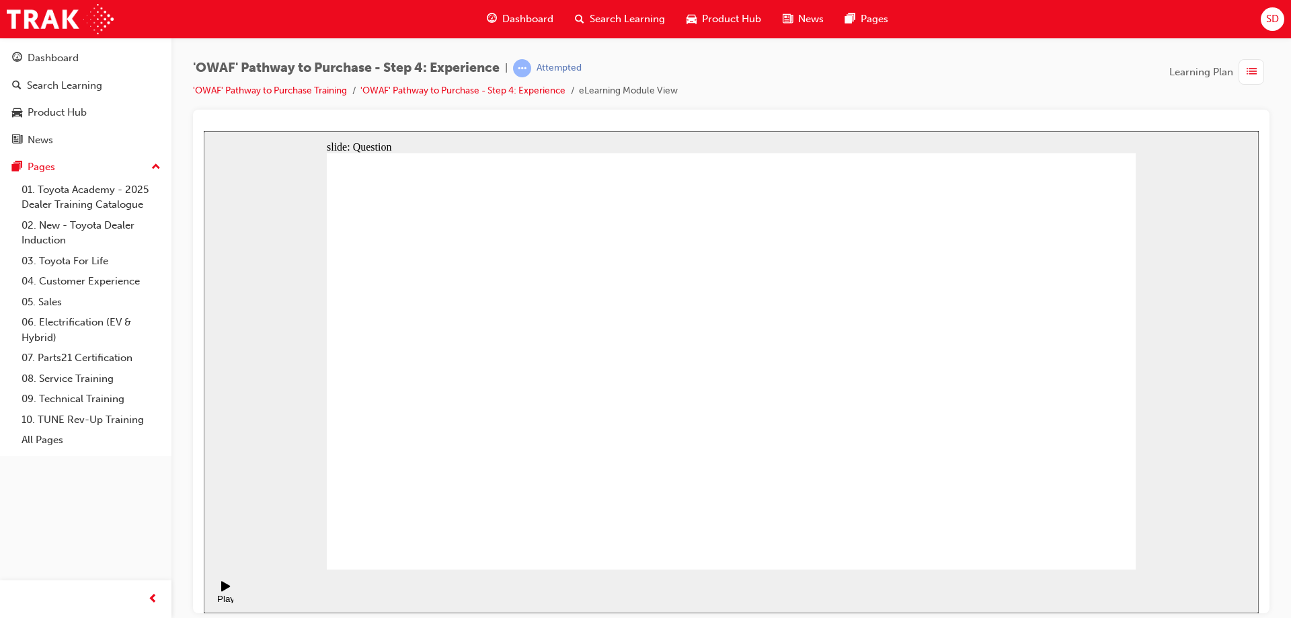
drag, startPoint x: 1004, startPoint y: 399, endPoint x: 488, endPoint y: 412, distance: 516.4
drag, startPoint x: 1041, startPoint y: 390, endPoint x: 823, endPoint y: 451, distance: 226.8
drag, startPoint x: 1040, startPoint y: 397, endPoint x: 529, endPoint y: 427, distance: 511.7
drag, startPoint x: 1021, startPoint y: 385, endPoint x: 760, endPoint y: 423, distance: 264.3
drag, startPoint x: 1036, startPoint y: 388, endPoint x: 854, endPoint y: 407, distance: 183.1
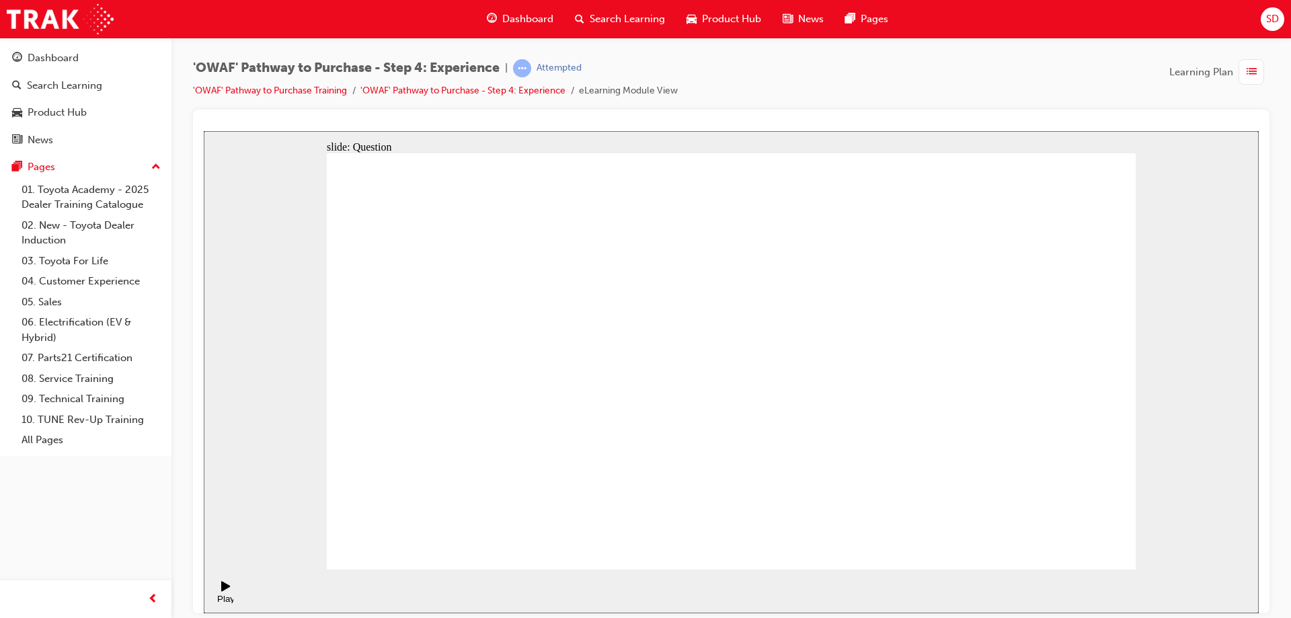
drag, startPoint x: 1035, startPoint y: 395, endPoint x: 817, endPoint y: 405, distance: 218.0
drag, startPoint x: 1030, startPoint y: 405, endPoint x: 523, endPoint y: 386, distance: 507.8
drag, startPoint x: 1024, startPoint y: 416, endPoint x: 520, endPoint y: 407, distance: 504.9
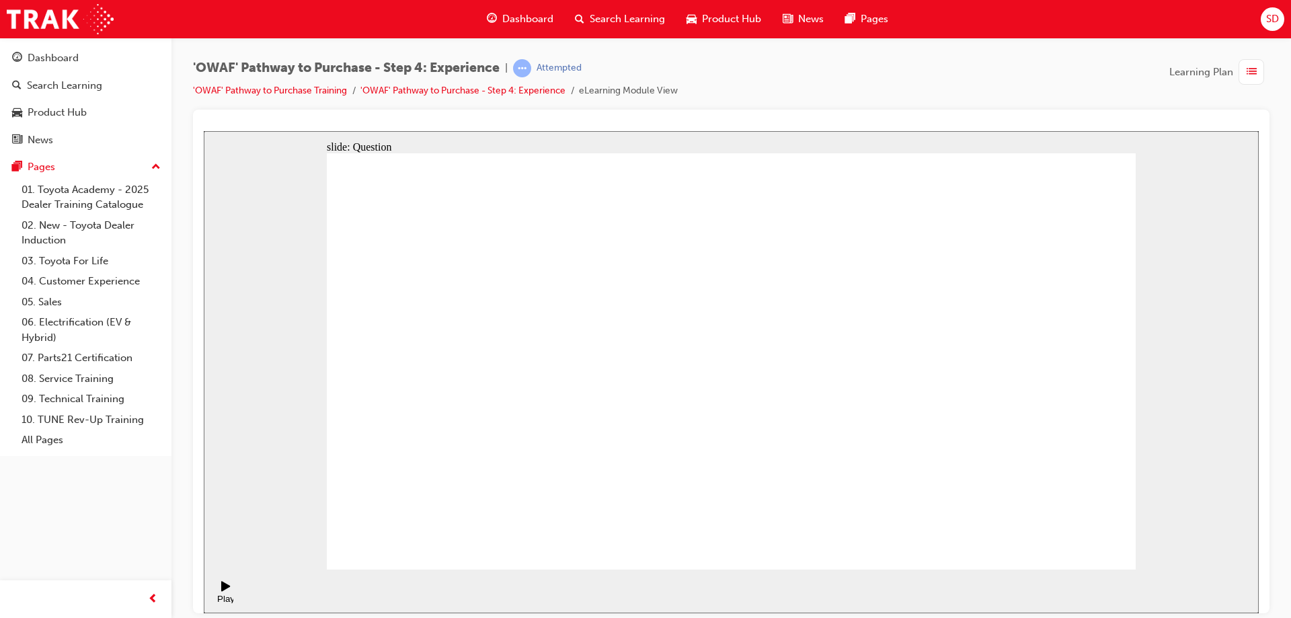
drag, startPoint x: 1022, startPoint y: 394, endPoint x: 487, endPoint y: 433, distance: 536.4
drag, startPoint x: 1023, startPoint y: 421, endPoint x: 538, endPoint y: 426, distance: 484.6
drag, startPoint x: 981, startPoint y: 438, endPoint x: 516, endPoint y: 455, distance: 466.1
drag, startPoint x: 1030, startPoint y: 437, endPoint x: 540, endPoint y: 443, distance: 490.0
drag, startPoint x: 1037, startPoint y: 419, endPoint x: 782, endPoint y: 451, distance: 256.7
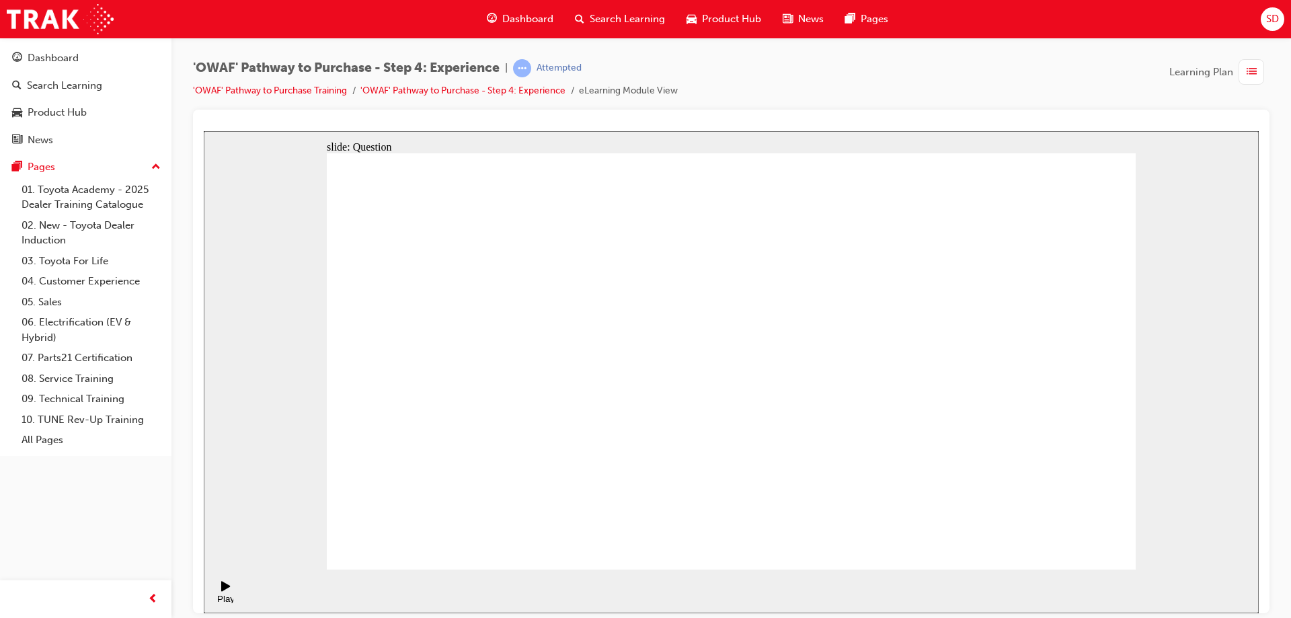
drag, startPoint x: 1028, startPoint y: 438, endPoint x: 522, endPoint y: 436, distance: 505.5
drag, startPoint x: 1014, startPoint y: 427, endPoint x: 520, endPoint y: 456, distance: 494.9
drag, startPoint x: 984, startPoint y: 477, endPoint x: 797, endPoint y: 363, distance: 219.0
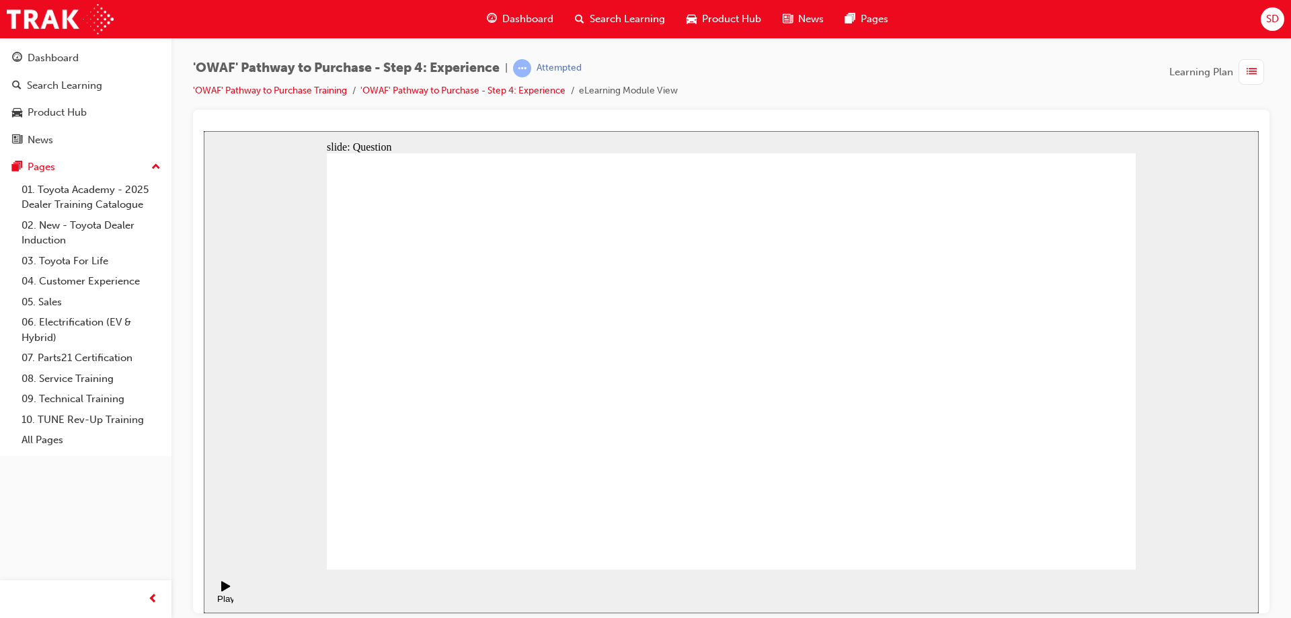
drag, startPoint x: 1096, startPoint y: 495, endPoint x: 1012, endPoint y: 393, distance: 132.8
drag, startPoint x: 786, startPoint y: 411, endPoint x: 736, endPoint y: 356, distance: 74.2
drag, startPoint x: 711, startPoint y: 483, endPoint x: 896, endPoint y: 371, distance: 216.3
drag, startPoint x: 878, startPoint y: 460, endPoint x: 1076, endPoint y: 339, distance: 232.6
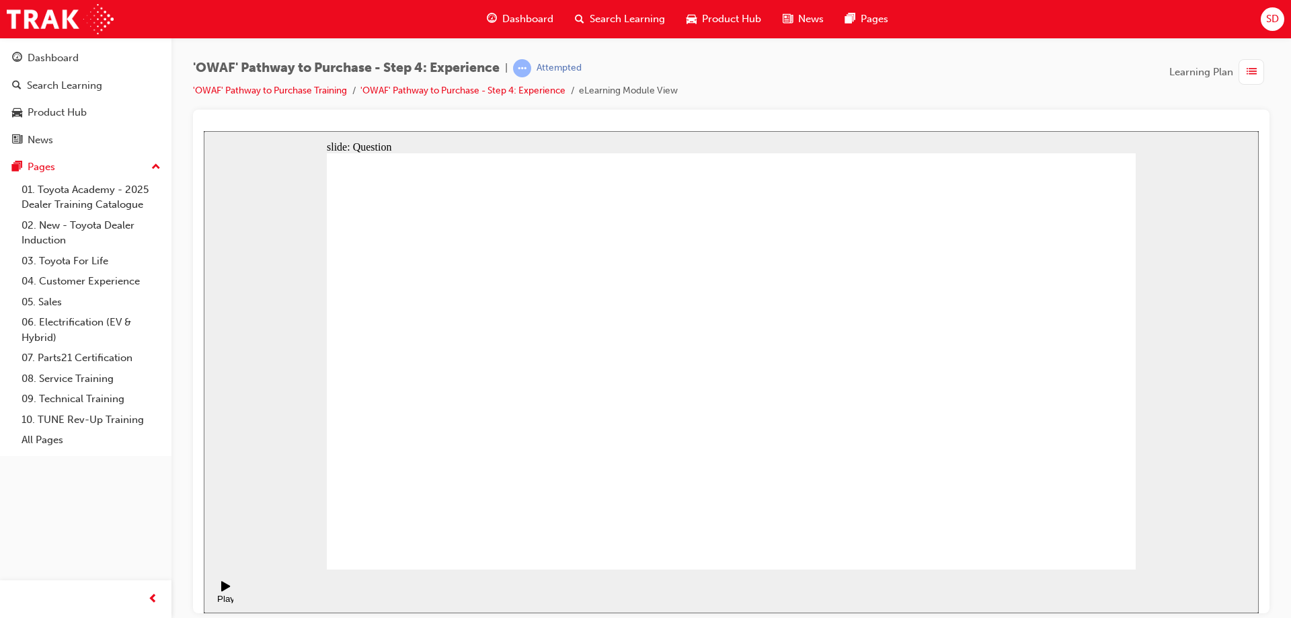
drag, startPoint x: 607, startPoint y: 491, endPoint x: 720, endPoint y: 309, distance: 214.3
drag, startPoint x: 749, startPoint y: 453, endPoint x: 949, endPoint y: 321, distance: 239.7
drag, startPoint x: 908, startPoint y: 488, endPoint x: 965, endPoint y: 361, distance: 139.0
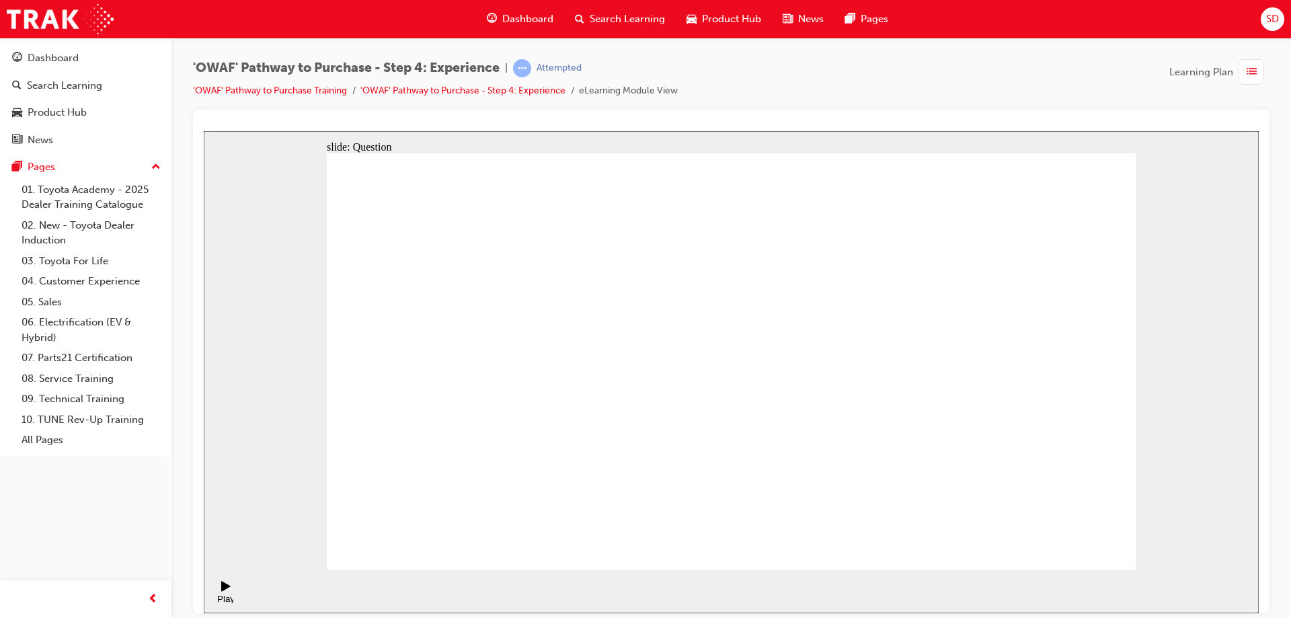
radio input "true"
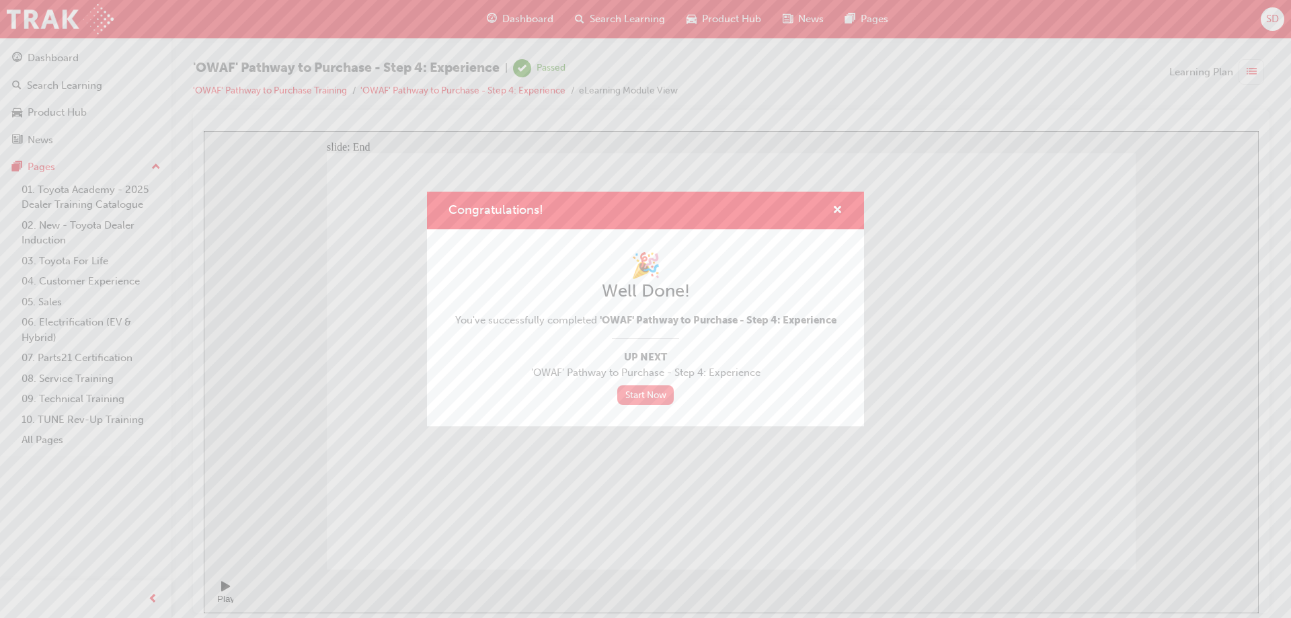
click at [643, 393] on link "Start Now" at bounding box center [645, 394] width 56 height 19
click at [796, 516] on div "Congratulations! 🎉 Well Done! You've successfully completed 'OWAF' Pathway to P…" at bounding box center [645, 309] width 1291 height 618
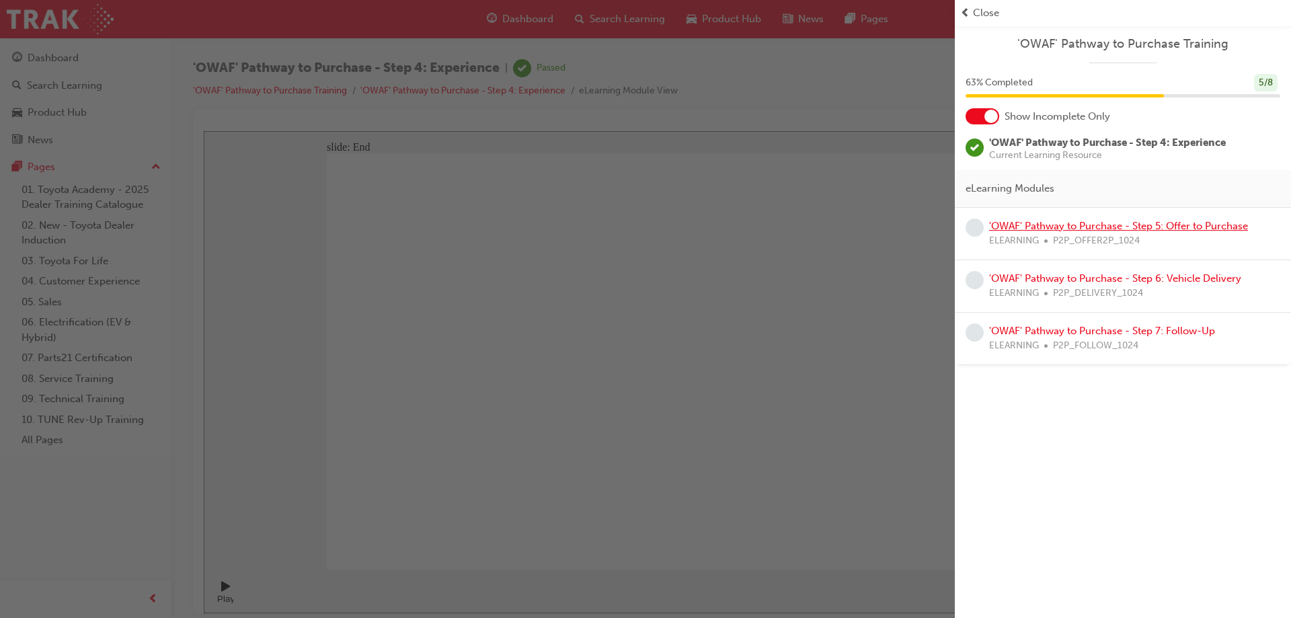
click at [1081, 221] on link "'OWAF' Pathway to Purchase - Step 5: Offer to Purchase" at bounding box center [1118, 226] width 259 height 12
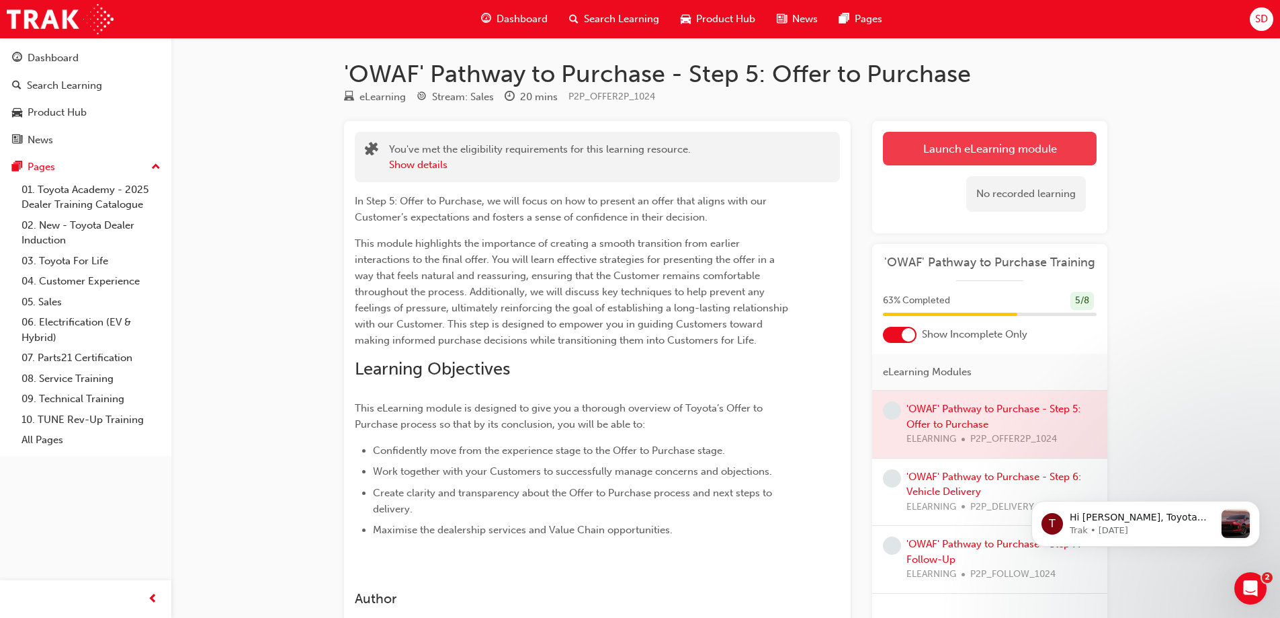
click at [982, 145] on link "Launch eLearning module" at bounding box center [990, 149] width 214 height 34
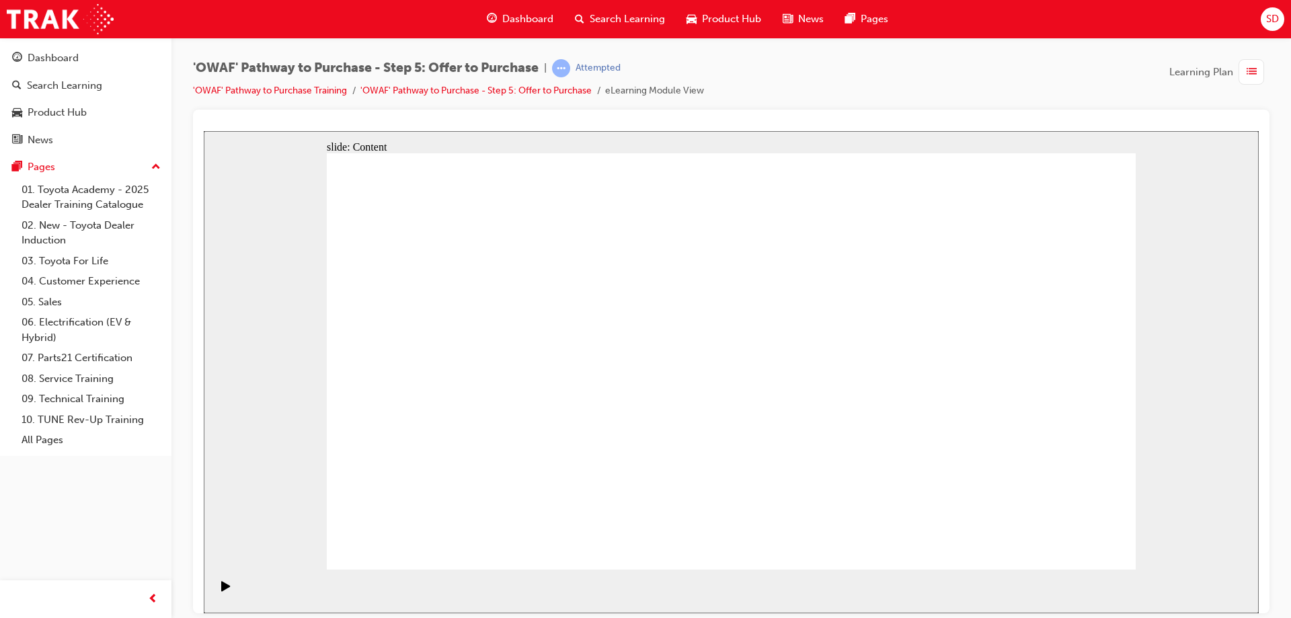
click at [221, 590] on icon "Play (Ctrl+Alt+P)" at bounding box center [225, 585] width 9 height 10
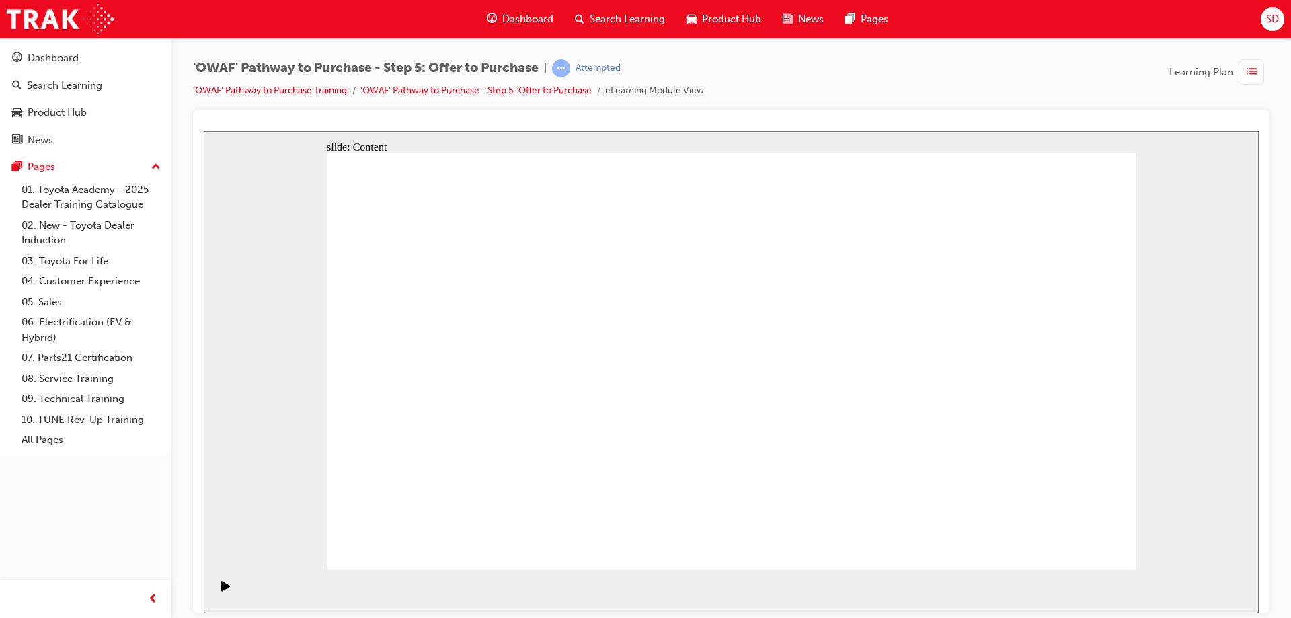
drag, startPoint x: 466, startPoint y: 409, endPoint x: 472, endPoint y: 399, distance: 12.3
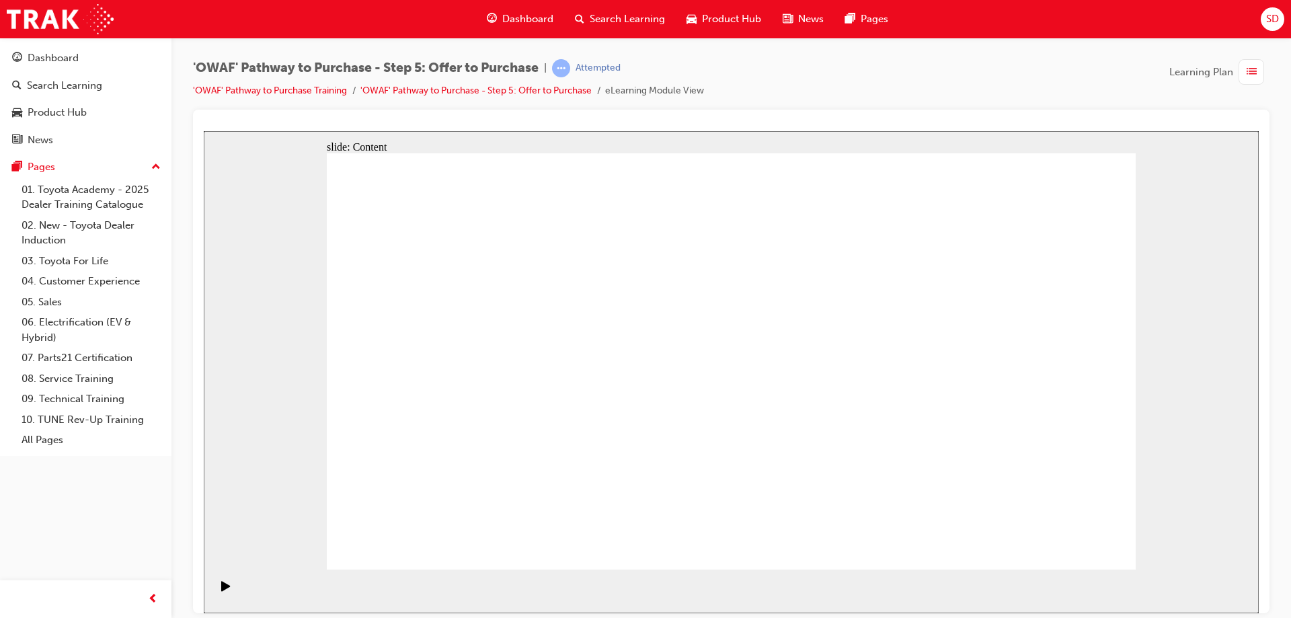
drag, startPoint x: 518, startPoint y: 321, endPoint x: 530, endPoint y: 337, distance: 19.8
drag, startPoint x: 703, startPoint y: 319, endPoint x: 801, endPoint y: 181, distance: 168.2
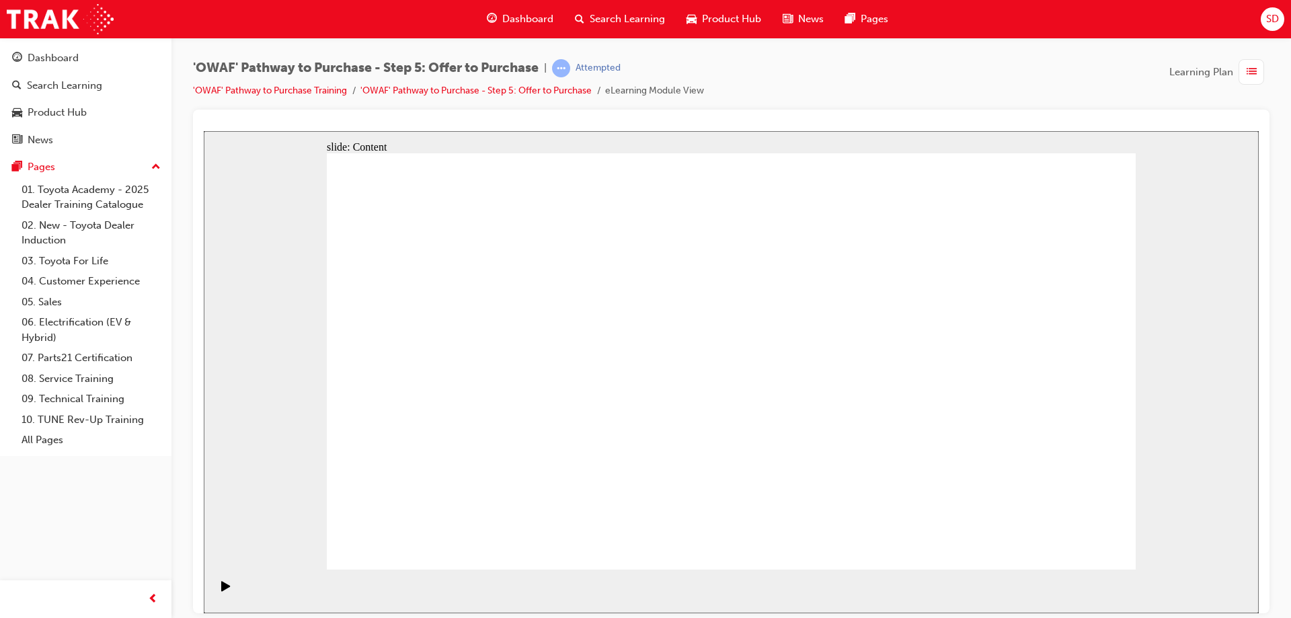
drag, startPoint x: 848, startPoint y: 198, endPoint x: 895, endPoint y: 208, distance: 48.1
drag, startPoint x: 899, startPoint y: 218, endPoint x: 982, endPoint y: 286, distance: 106.5
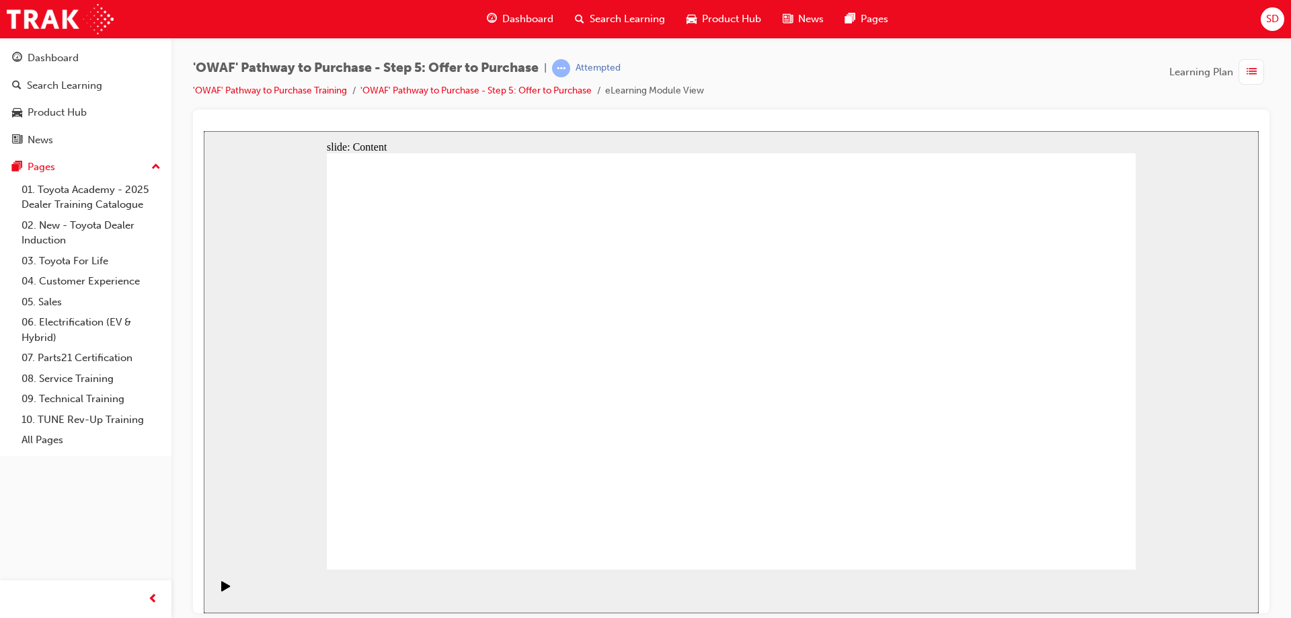
drag, startPoint x: 982, startPoint y: 286, endPoint x: 794, endPoint y: 399, distance: 218.9
click at [222, 585] on icon "Play (Ctrl+Alt+P)" at bounding box center [225, 585] width 9 height 11
click at [229, 589] on div "Play (Ctrl+Alt+P)" at bounding box center [225, 591] width 23 height 23
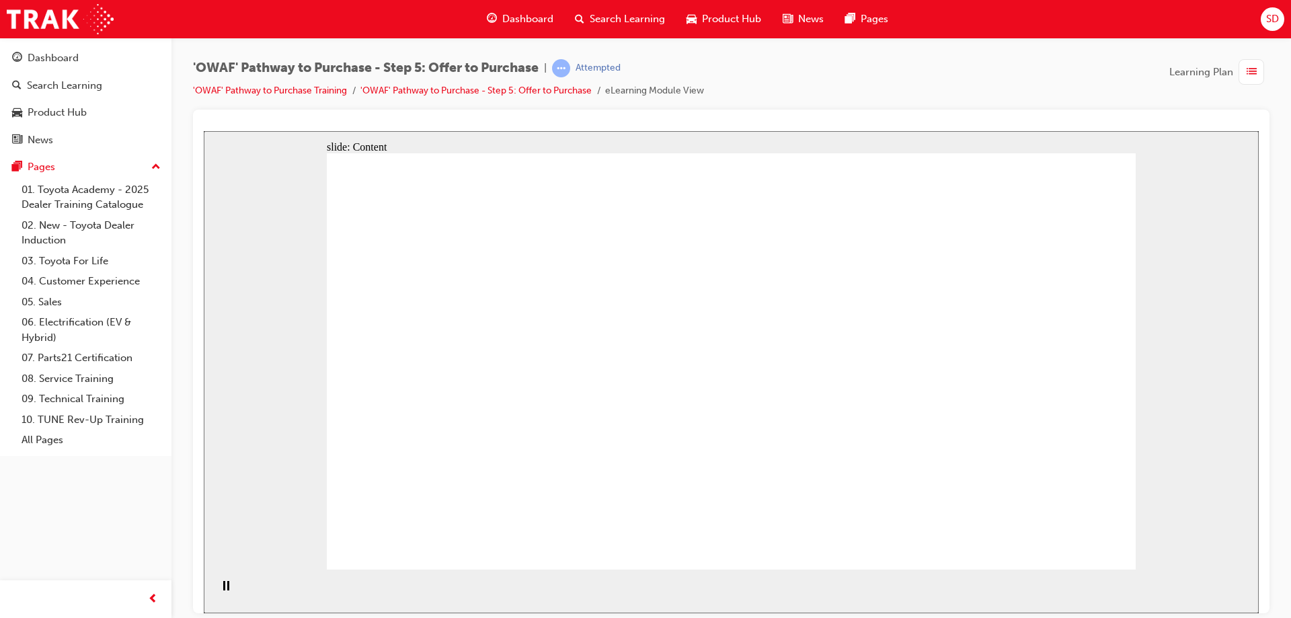
click at [221, 589] on icon "Play (Ctrl+Alt+P)" at bounding box center [225, 585] width 9 height 10
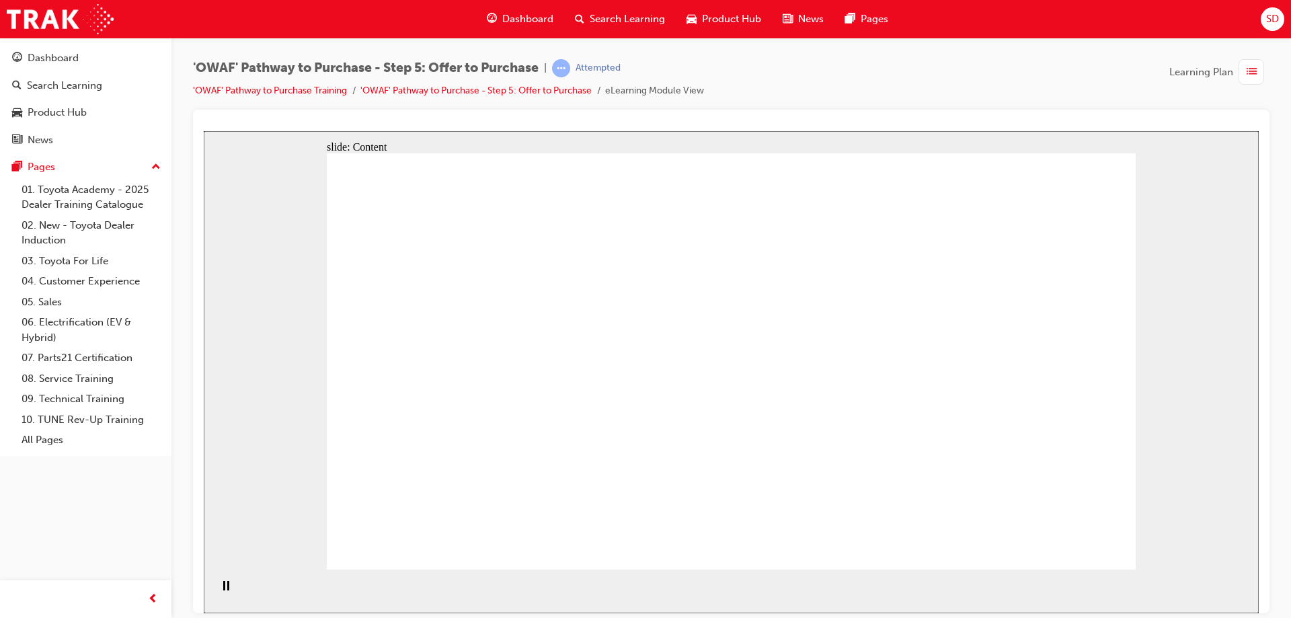
drag, startPoint x: 1066, startPoint y: 356, endPoint x: 1119, endPoint y: 202, distance: 162.2
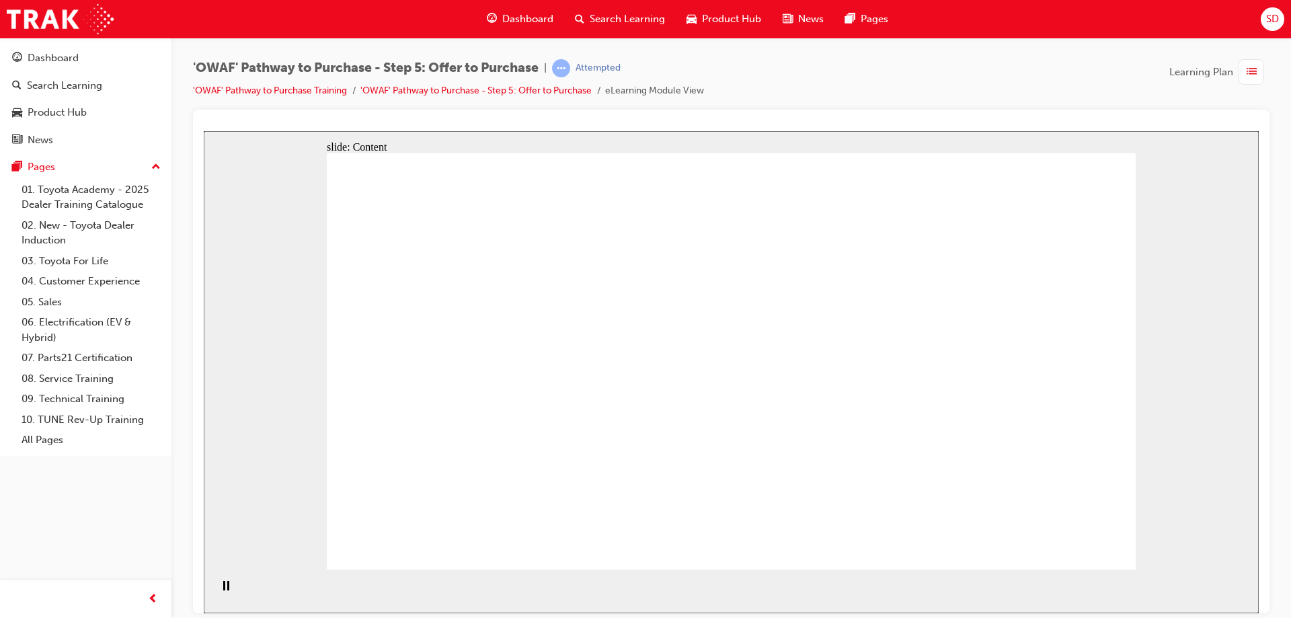
drag, startPoint x: 1096, startPoint y: 140, endPoint x: 1100, endPoint y: 161, distance: 20.6
drag, startPoint x: 979, startPoint y: 309, endPoint x: 985, endPoint y: 378, distance: 69.5
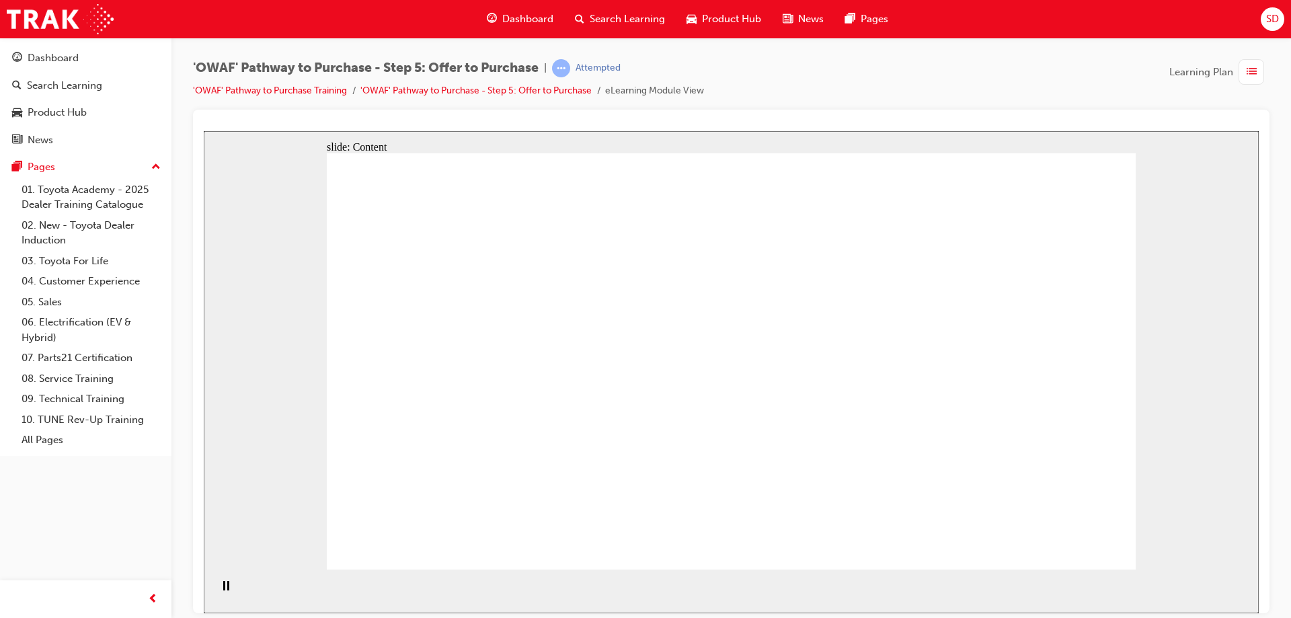
drag, startPoint x: 709, startPoint y: 448, endPoint x: 657, endPoint y: 438, distance: 52.9
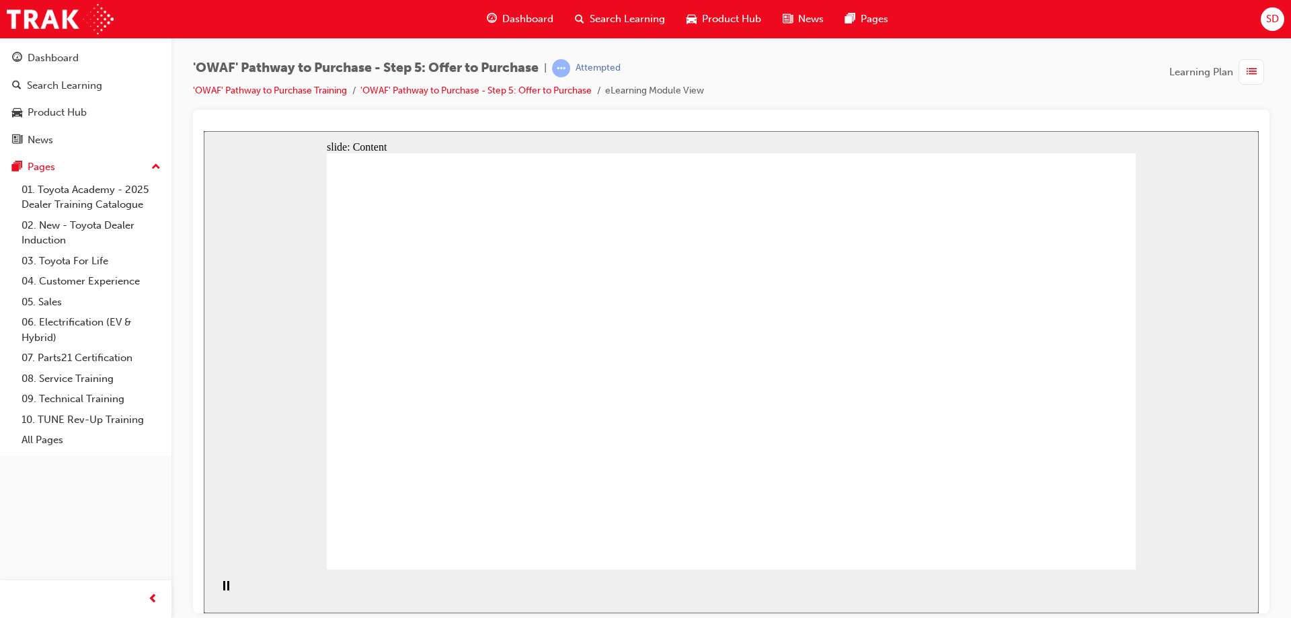
drag, startPoint x: 656, startPoint y: 286, endPoint x: 813, endPoint y: 263, distance: 158.3
drag, startPoint x: 1083, startPoint y: 244, endPoint x: 1121, endPoint y: 306, distance: 73.0
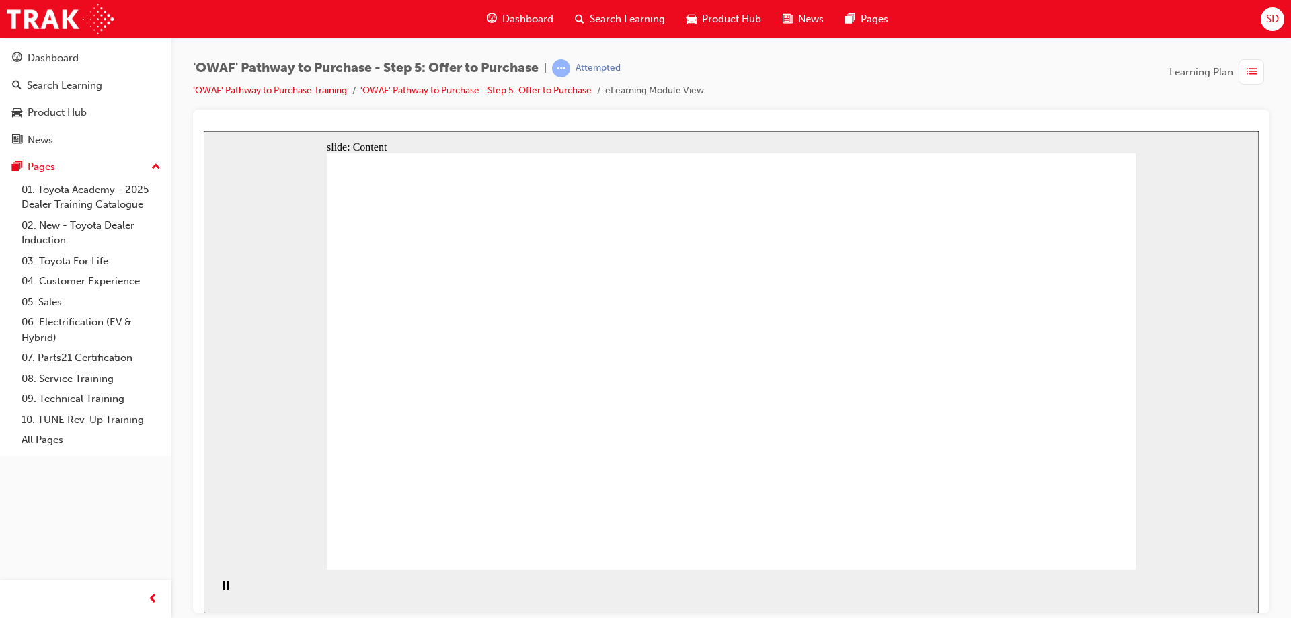
drag, startPoint x: 872, startPoint y: 448, endPoint x: 745, endPoint y: 416, distance: 131.6
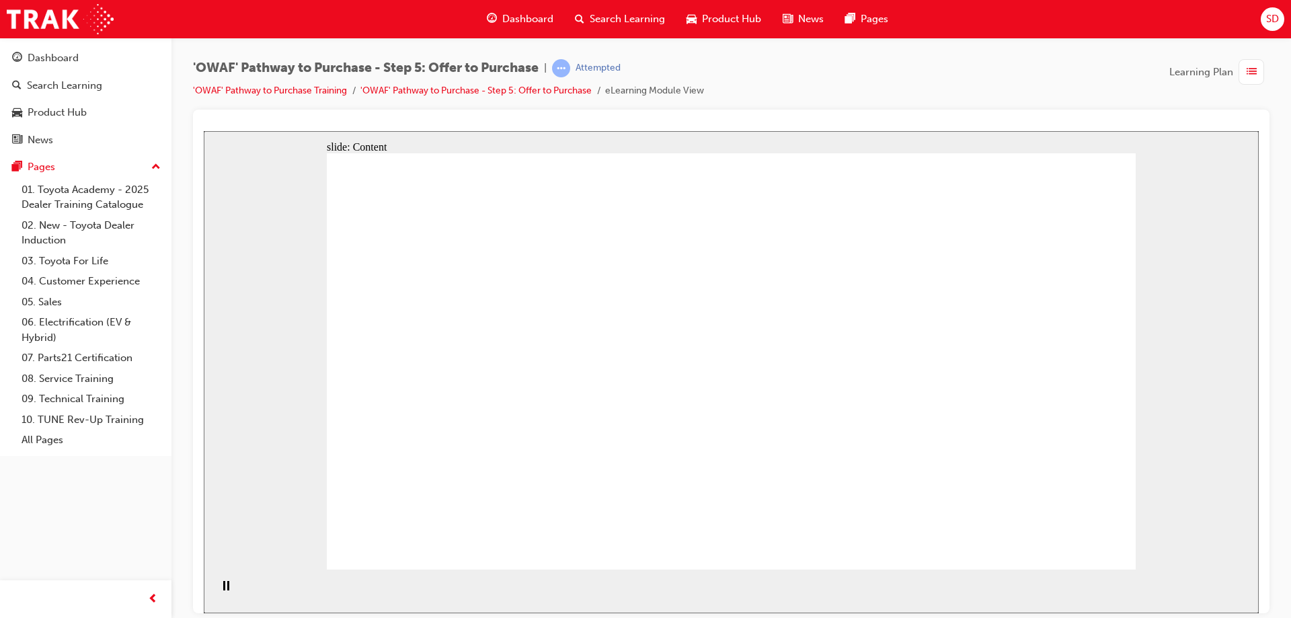
drag, startPoint x: 657, startPoint y: 356, endPoint x: 826, endPoint y: 234, distance: 208.0
drag, startPoint x: 826, startPoint y: 234, endPoint x: 1004, endPoint y: 321, distance: 198.1
drag, startPoint x: 1018, startPoint y: 360, endPoint x: 1005, endPoint y: 430, distance: 70.5
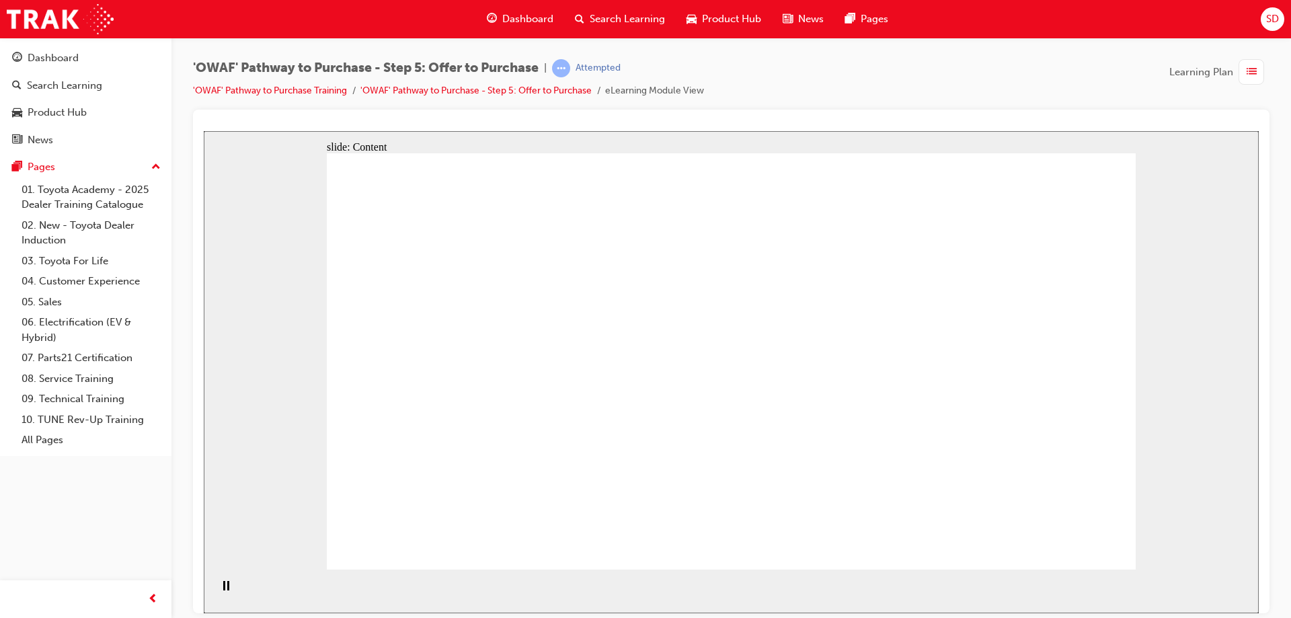
drag, startPoint x: 794, startPoint y: 443, endPoint x: 765, endPoint y: 434, distance: 30.2
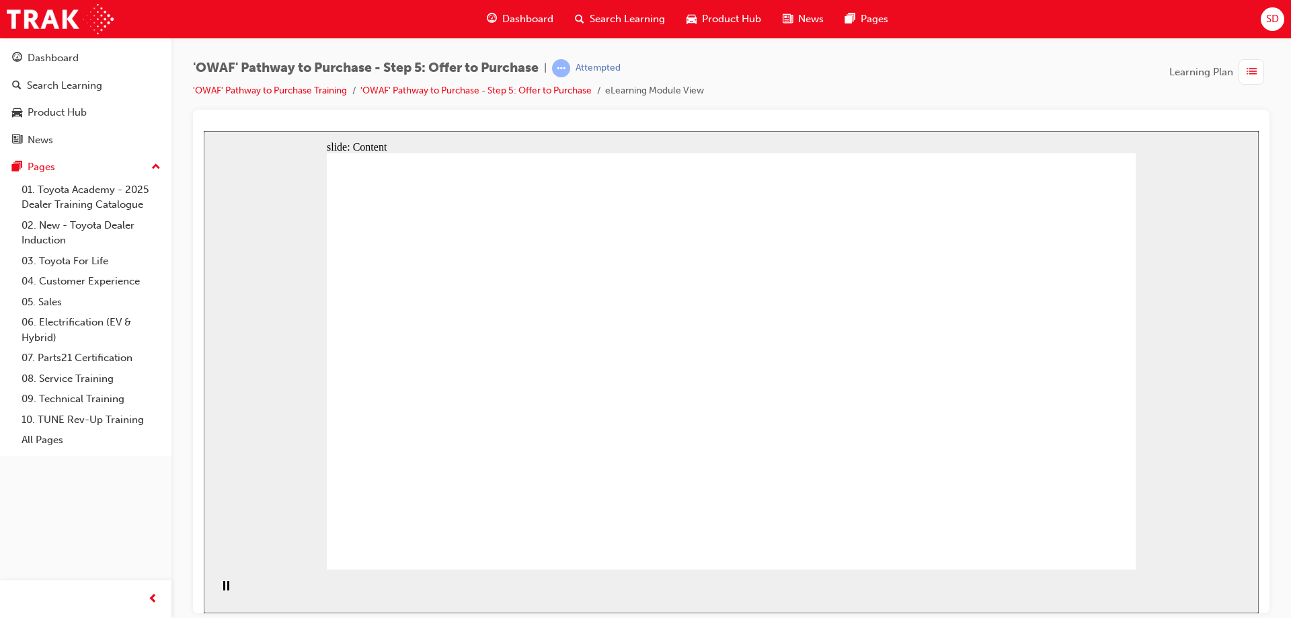
drag, startPoint x: 738, startPoint y: 408, endPoint x: 531, endPoint y: 306, distance: 230.9
drag, startPoint x: 516, startPoint y: 294, endPoint x: 516, endPoint y: 319, distance: 24.2
drag, startPoint x: 513, startPoint y: 339, endPoint x: 479, endPoint y: 408, distance: 77.3
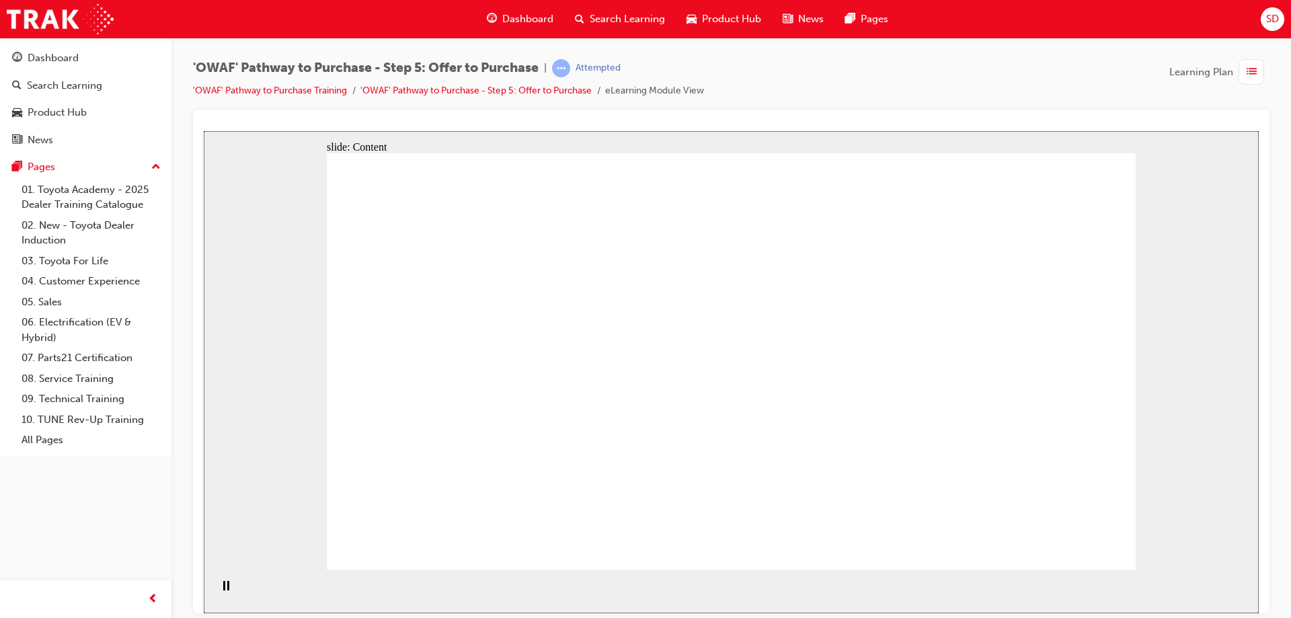
drag, startPoint x: 479, startPoint y: 413, endPoint x: 468, endPoint y: 475, distance: 63.3
drag, startPoint x: 470, startPoint y: 472, endPoint x: 474, endPoint y: 393, distance: 78.7
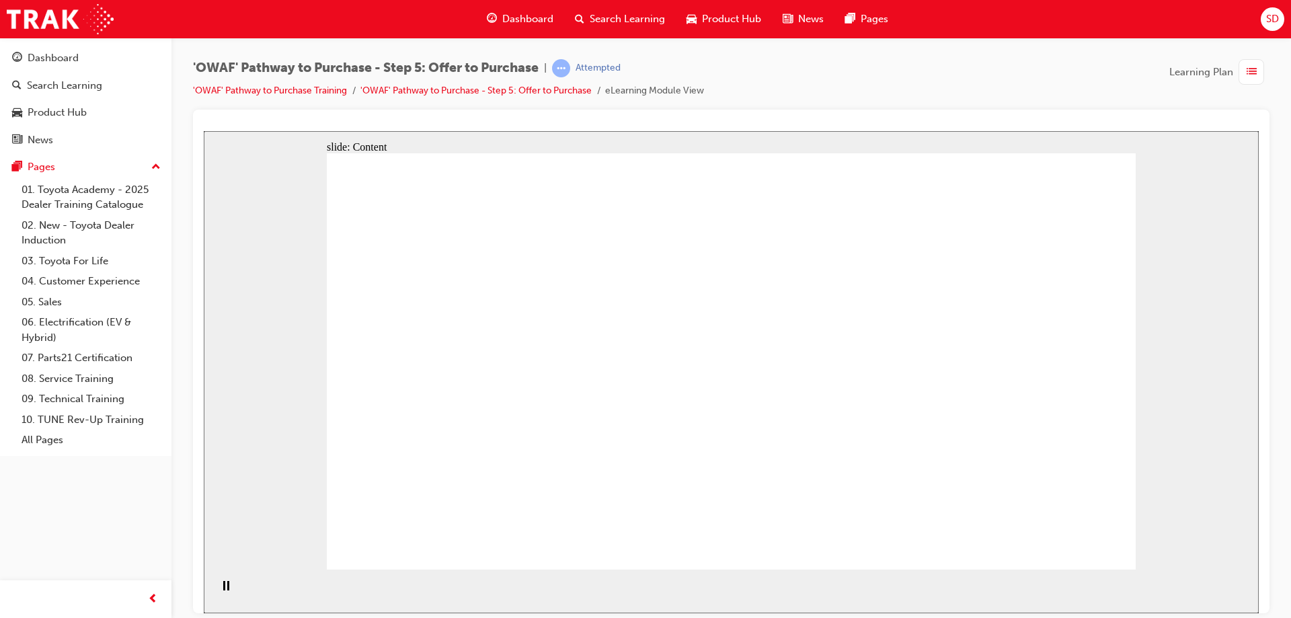
drag, startPoint x: 476, startPoint y: 278, endPoint x: 475, endPoint y: 318, distance: 40.3
drag, startPoint x: 471, startPoint y: 344, endPoint x: 475, endPoint y: 416, distance: 72.0
drag, startPoint x: 479, startPoint y: 423, endPoint x: 481, endPoint y: 454, distance: 30.3
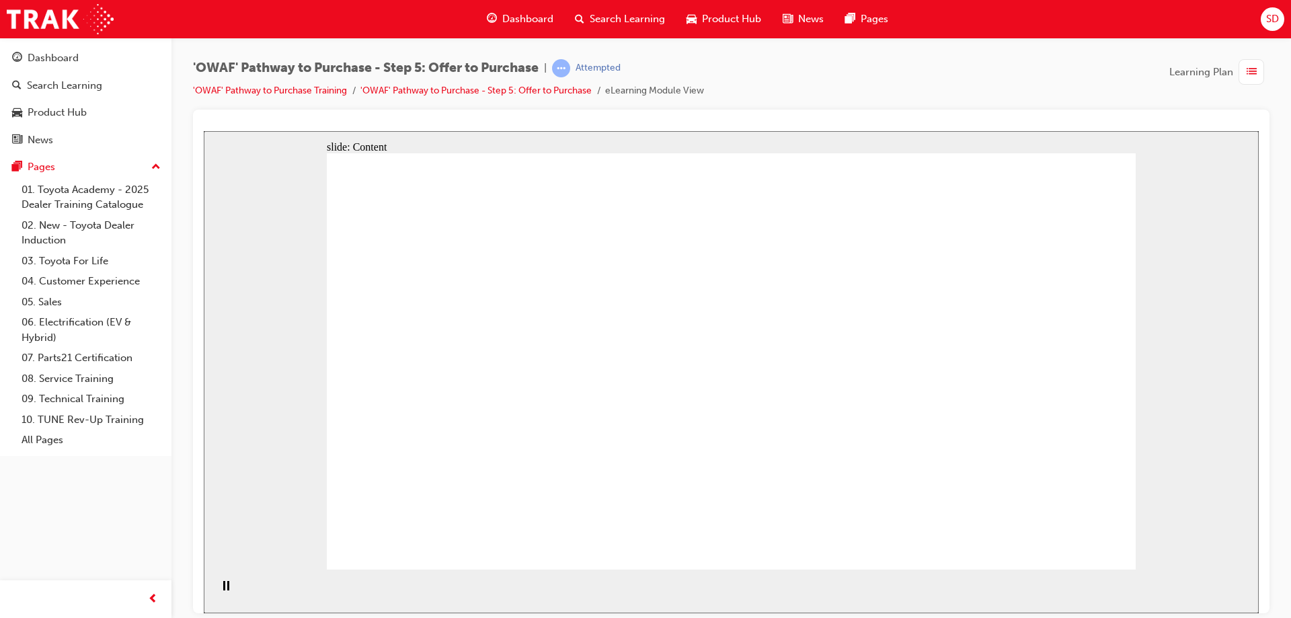
drag, startPoint x: 484, startPoint y: 481, endPoint x: 597, endPoint y: 367, distance: 160.6
drag, startPoint x: 1060, startPoint y: 274, endPoint x: 866, endPoint y: 379, distance: 220.7
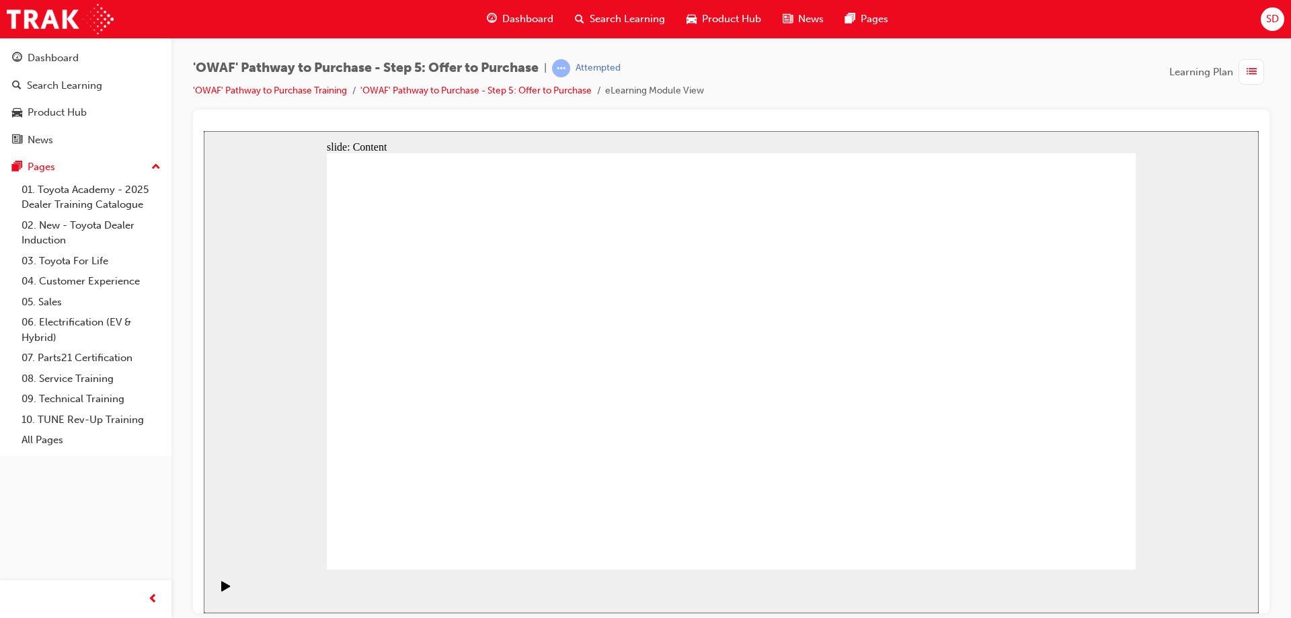
drag, startPoint x: 776, startPoint y: 342, endPoint x: 758, endPoint y: 366, distance: 29.3
click at [221, 587] on icon "Play (Ctrl+Alt+P)" at bounding box center [225, 585] width 9 height 10
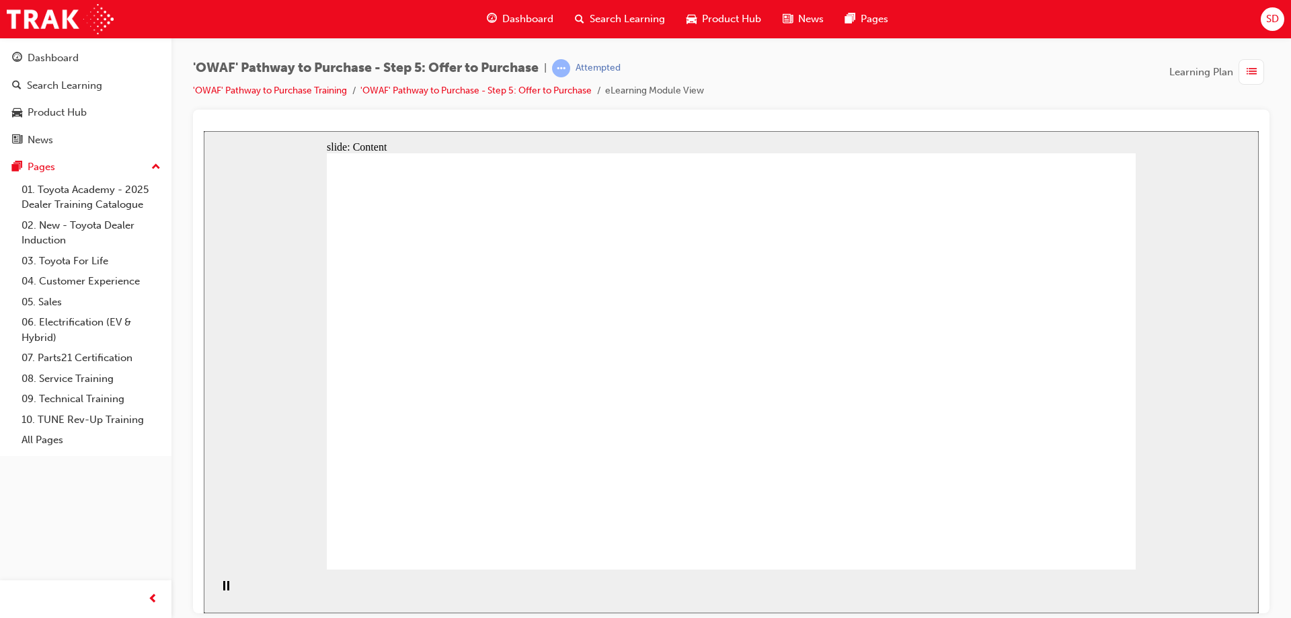
drag, startPoint x: 725, startPoint y: 205, endPoint x: 971, endPoint y: 199, distance: 246.8
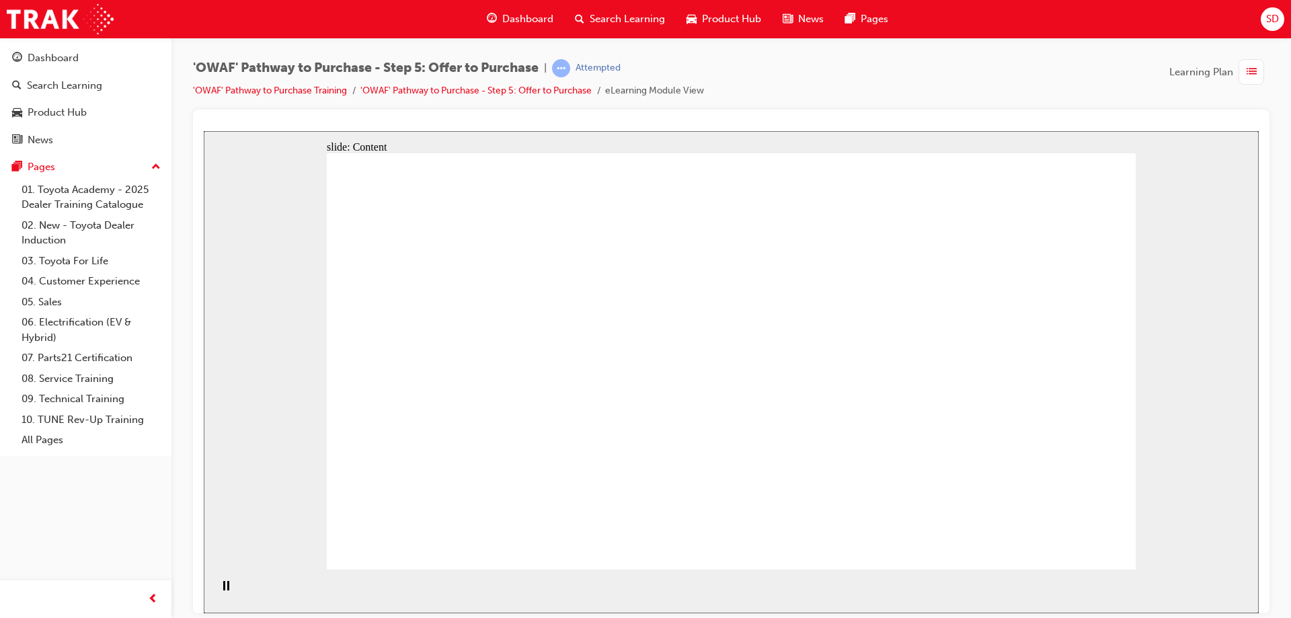
click at [222, 587] on icon "Play (Ctrl+Alt+P)" at bounding box center [225, 585] width 9 height 11
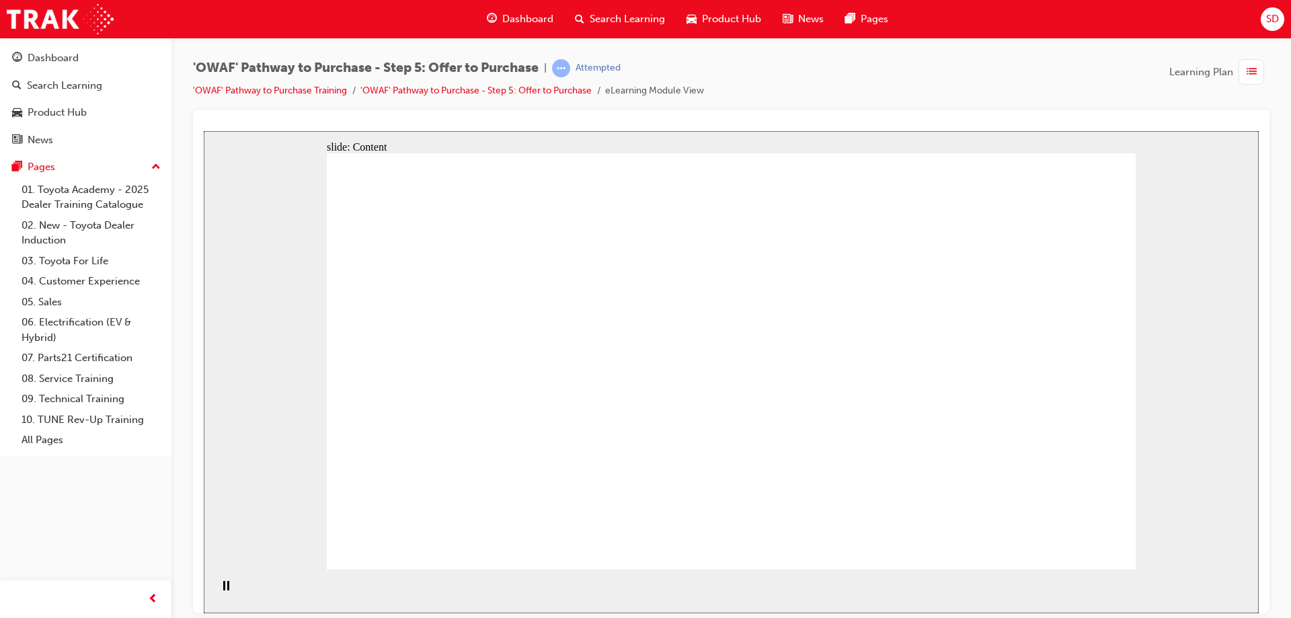
drag, startPoint x: 868, startPoint y: 340, endPoint x: 868, endPoint y: 368, distance: 28.2
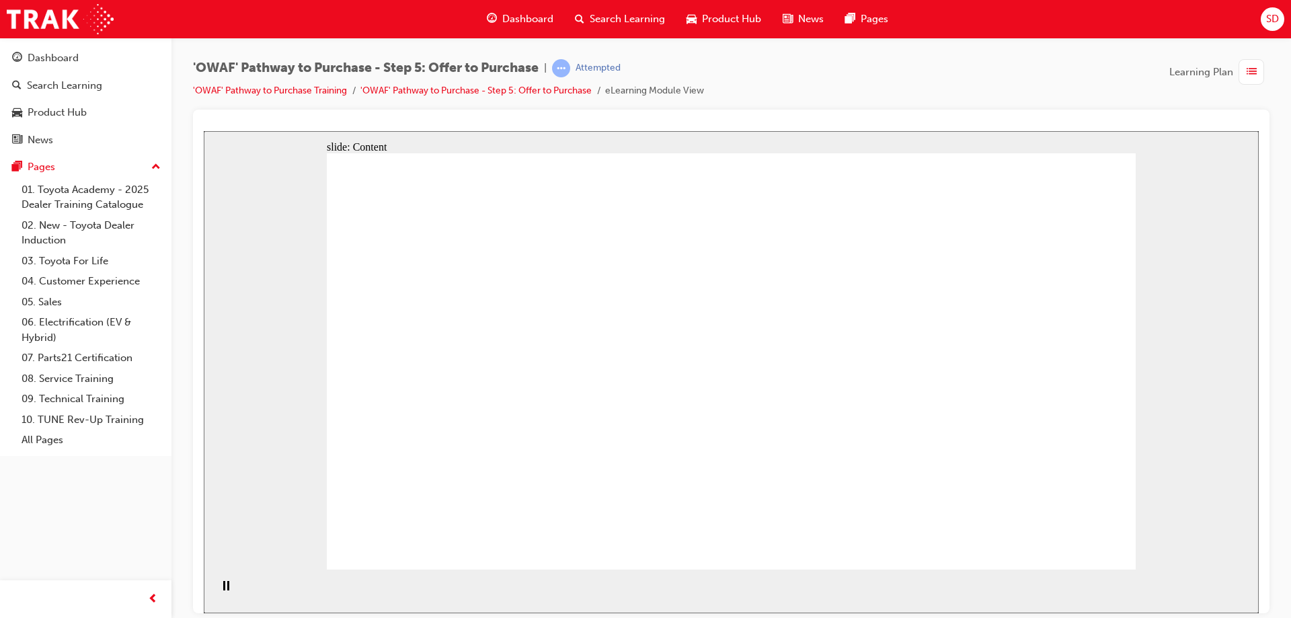
drag, startPoint x: 869, startPoint y: 383, endPoint x: 767, endPoint y: 339, distance: 111.1
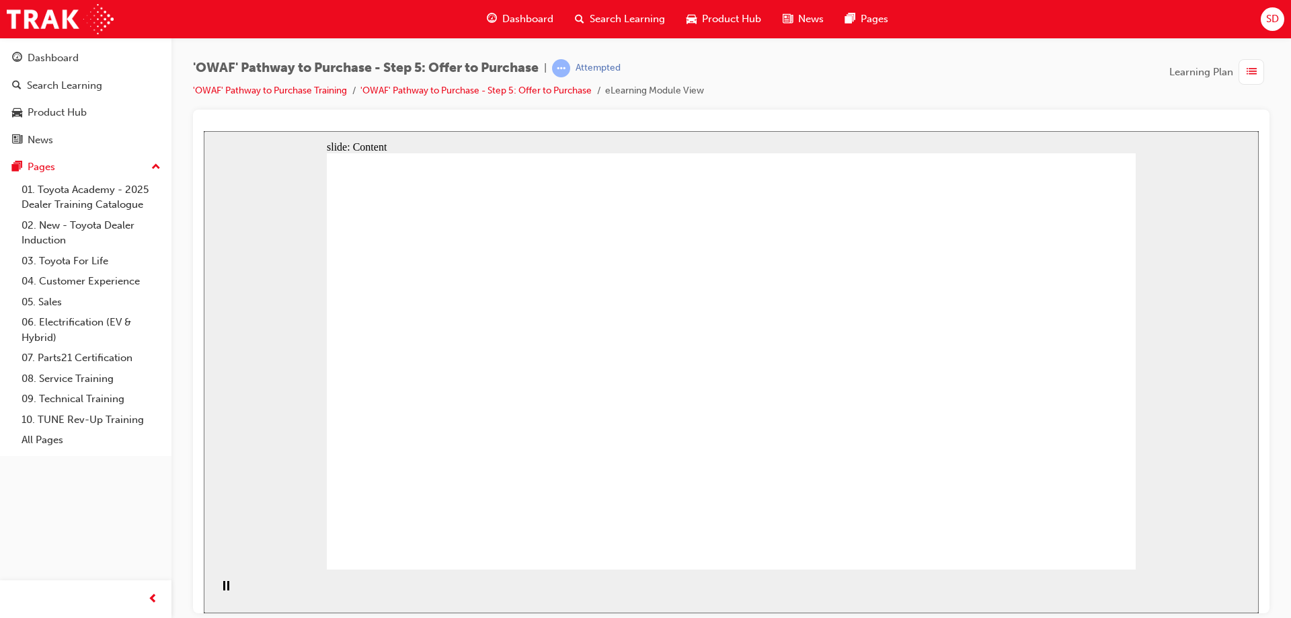
drag, startPoint x: 753, startPoint y: 323, endPoint x: 849, endPoint y: 360, distance: 102.4
drag, startPoint x: 858, startPoint y: 438, endPoint x: 842, endPoint y: 461, distance: 28.9
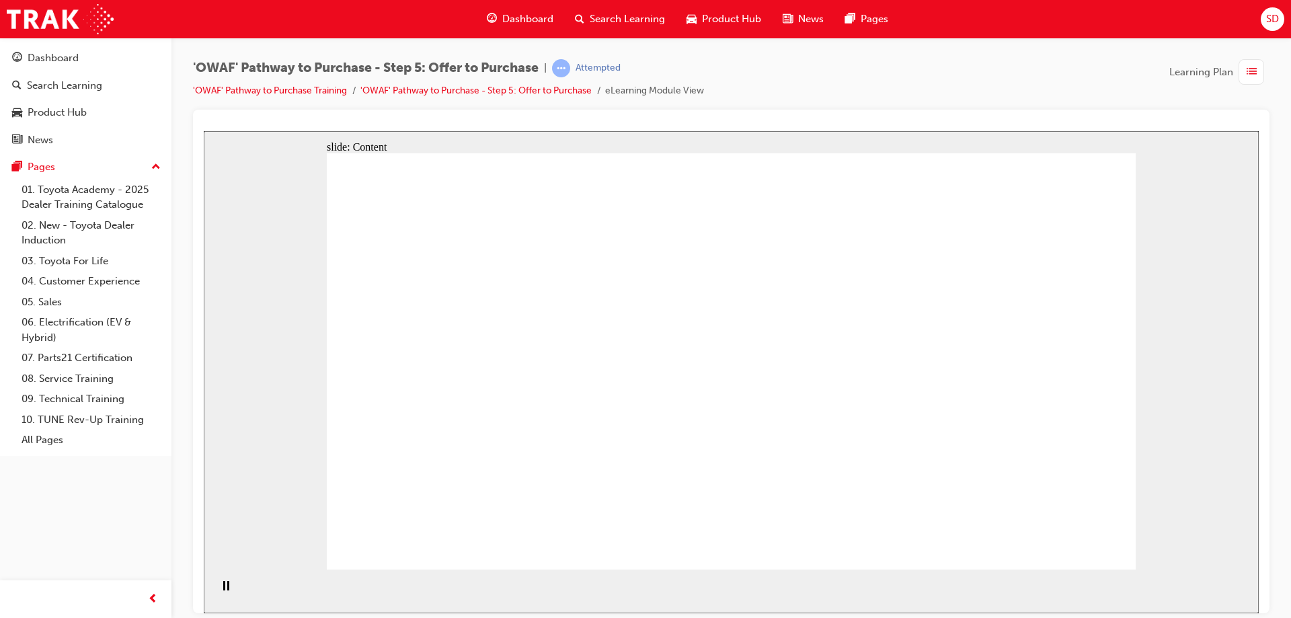
drag, startPoint x: 819, startPoint y: 477, endPoint x: 778, endPoint y: 472, distance: 40.7
drag, startPoint x: 774, startPoint y: 475, endPoint x: 708, endPoint y: 488, distance: 66.4
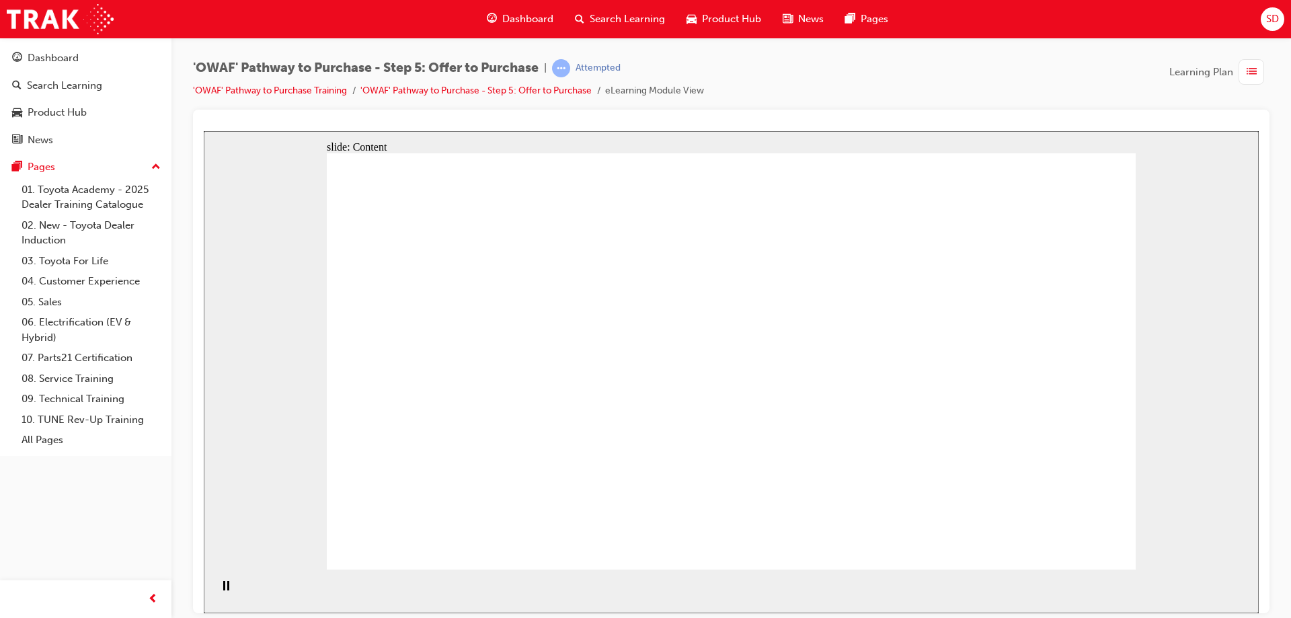
drag, startPoint x: 700, startPoint y: 488, endPoint x: 652, endPoint y: 493, distance: 48.0
drag, startPoint x: 596, startPoint y: 490, endPoint x: 567, endPoint y: 460, distance: 41.4
drag, startPoint x: 567, startPoint y: 460, endPoint x: 612, endPoint y: 326, distance: 141.8
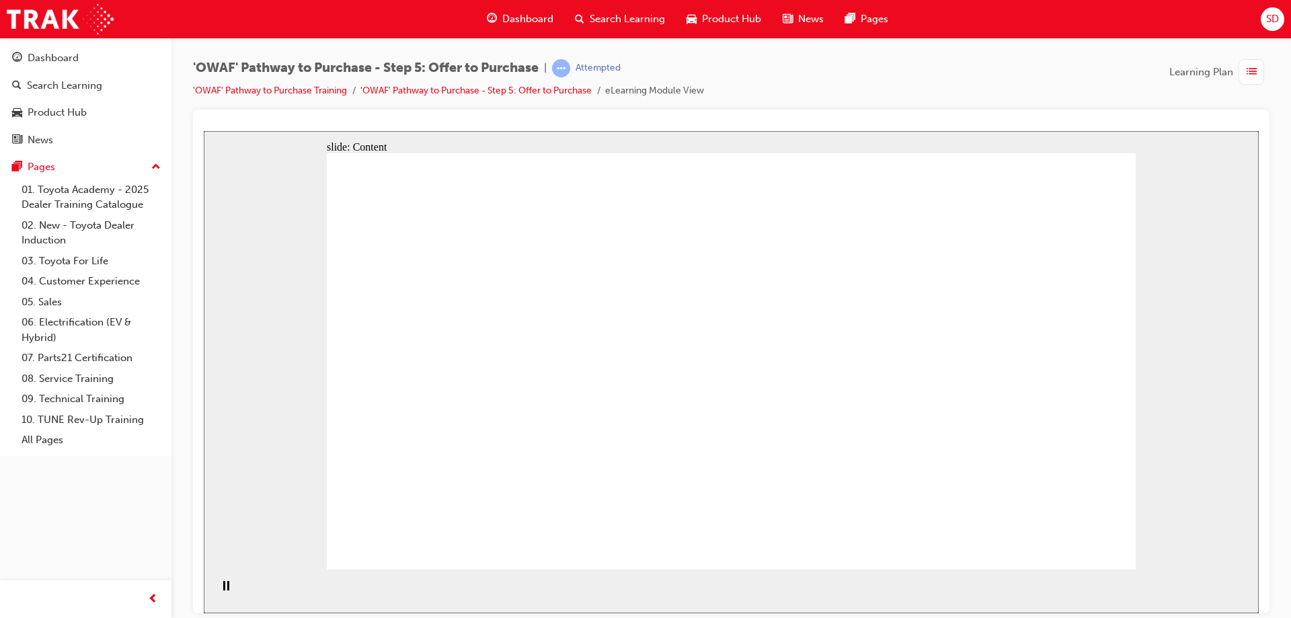
drag, startPoint x: 652, startPoint y: 300, endPoint x: 727, endPoint y: 313, distance: 76.4
drag, startPoint x: 727, startPoint y: 313, endPoint x: 810, endPoint y: 374, distance: 102.8
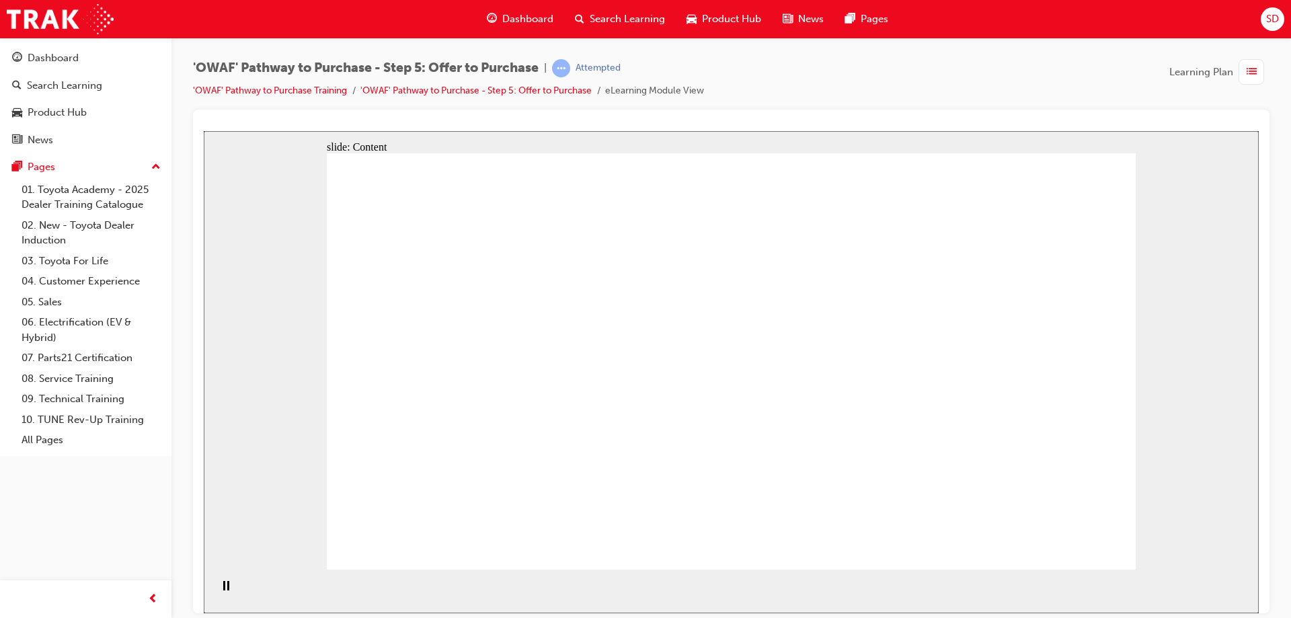
drag, startPoint x: 817, startPoint y: 379, endPoint x: 855, endPoint y: 395, distance: 41.3
drag, startPoint x: 630, startPoint y: 386, endPoint x: 741, endPoint y: 333, distance: 123.0
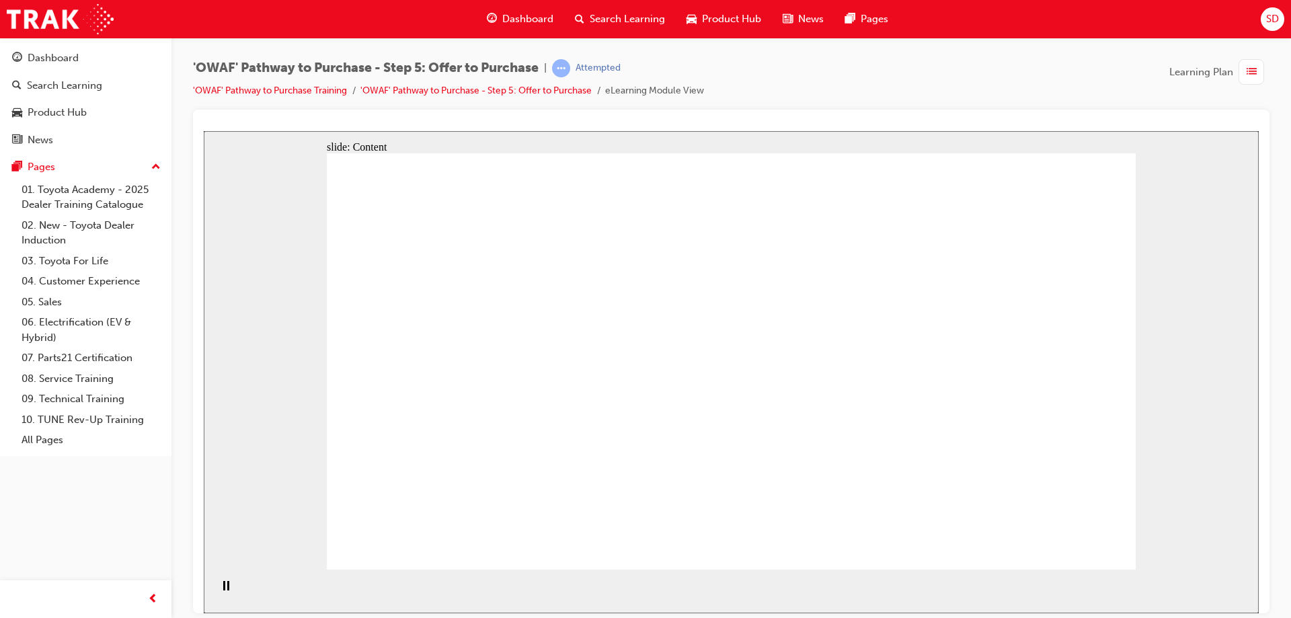
drag, startPoint x: 749, startPoint y: 323, endPoint x: 839, endPoint y: 389, distance: 111.6
drag, startPoint x: 842, startPoint y: 392, endPoint x: 778, endPoint y: 436, distance: 76.8
drag, startPoint x: 743, startPoint y: 455, endPoint x: 571, endPoint y: 370, distance: 192.1
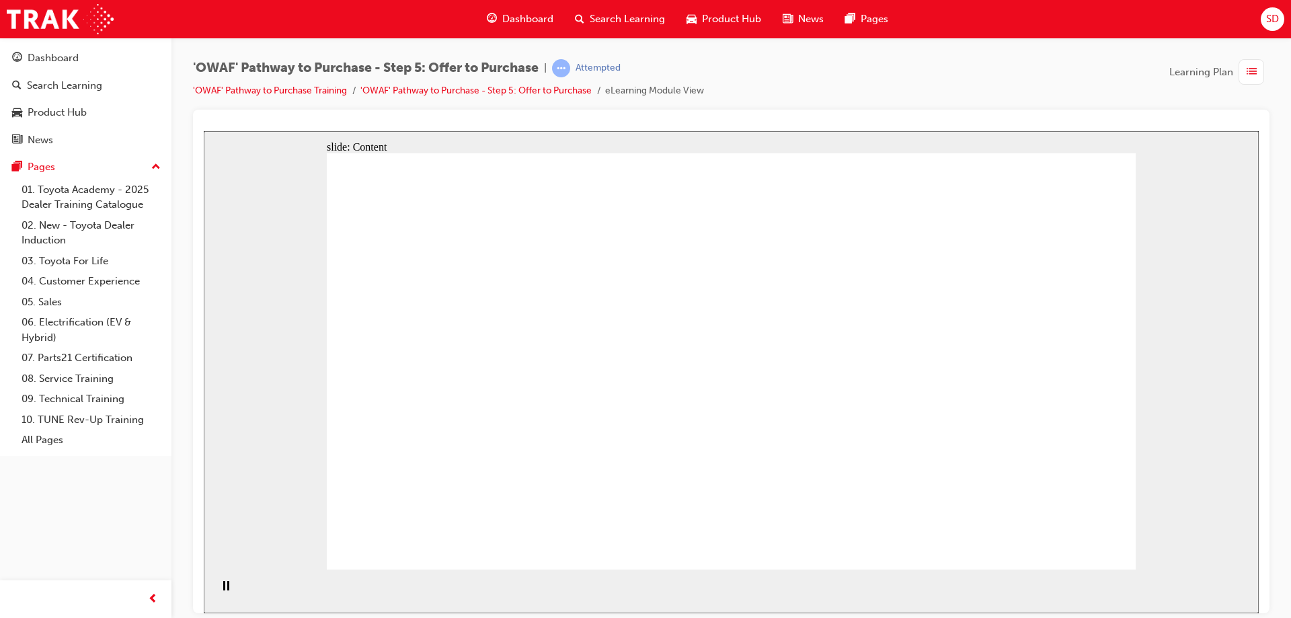
drag, startPoint x: 571, startPoint y: 368, endPoint x: 579, endPoint y: 368, distance: 7.4
drag, startPoint x: 902, startPoint y: 274, endPoint x: 961, endPoint y: 302, distance: 65.5
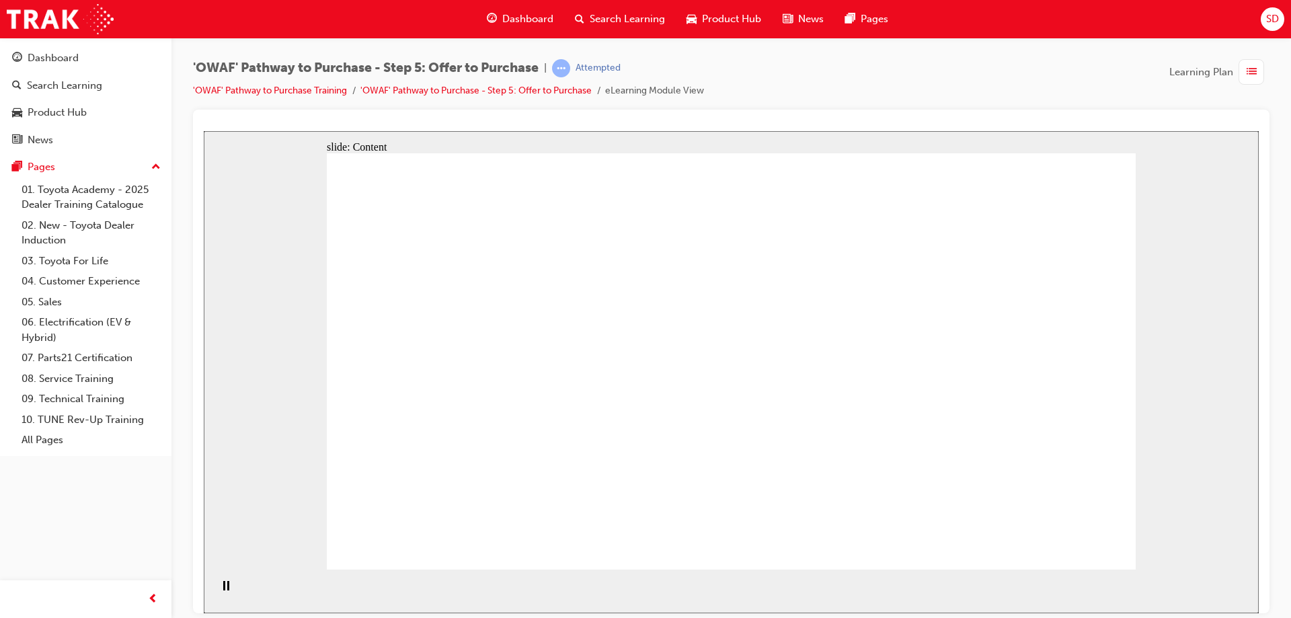
drag, startPoint x: 1023, startPoint y: 327, endPoint x: 971, endPoint y: 375, distance: 70.9
drag, startPoint x: 767, startPoint y: 296, endPoint x: 799, endPoint y: 338, distance: 52.7
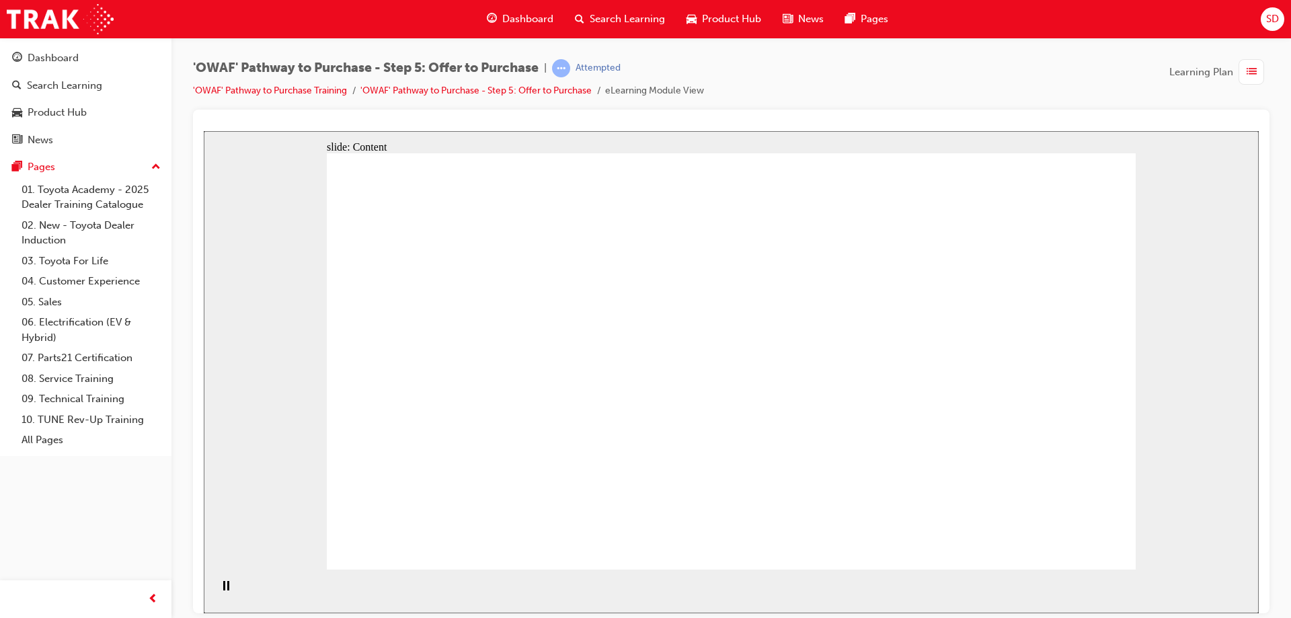
drag, startPoint x: 468, startPoint y: 476, endPoint x: 505, endPoint y: 332, distance: 148.7
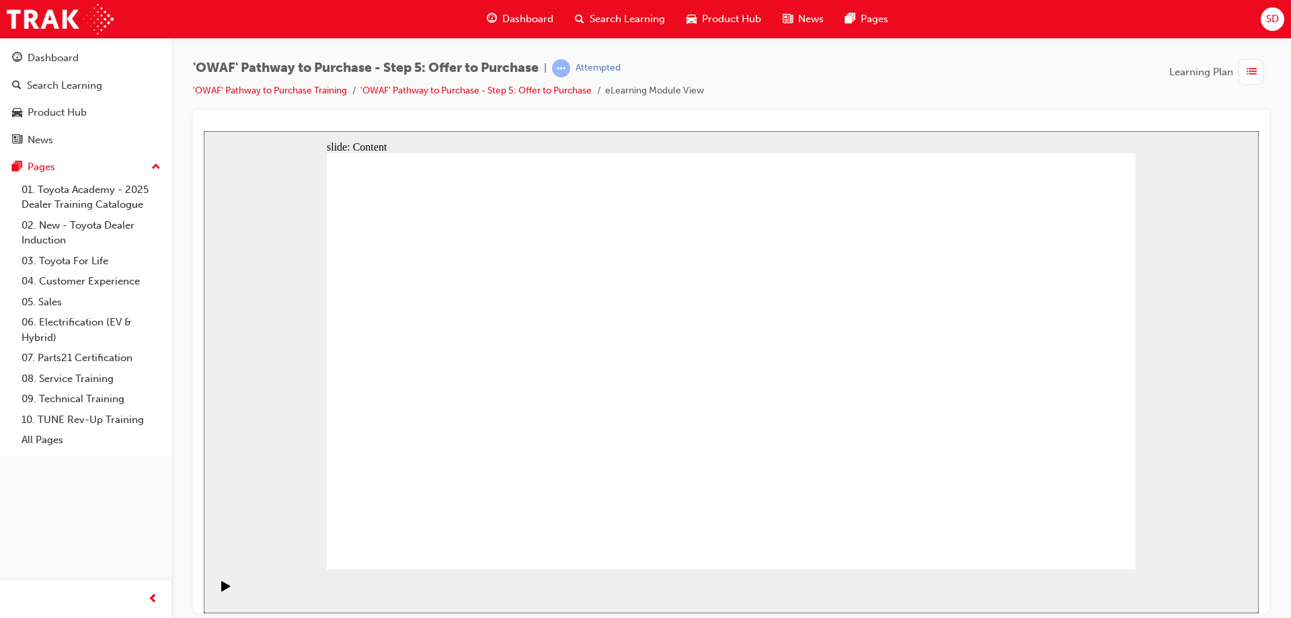
drag, startPoint x: 928, startPoint y: 293, endPoint x: 1063, endPoint y: 566, distance: 304.8
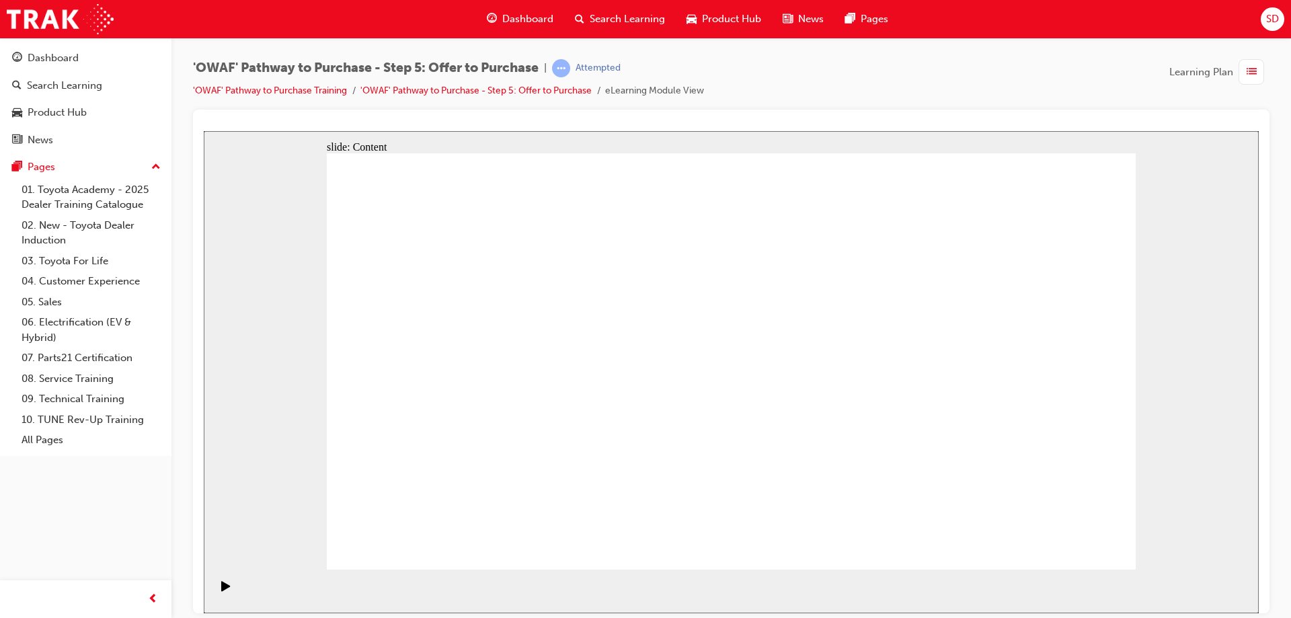
drag, startPoint x: 1009, startPoint y: 541, endPoint x: 831, endPoint y: 488, distance: 185.2
drag, startPoint x: 831, startPoint y: 488, endPoint x: 563, endPoint y: 378, distance: 290.0
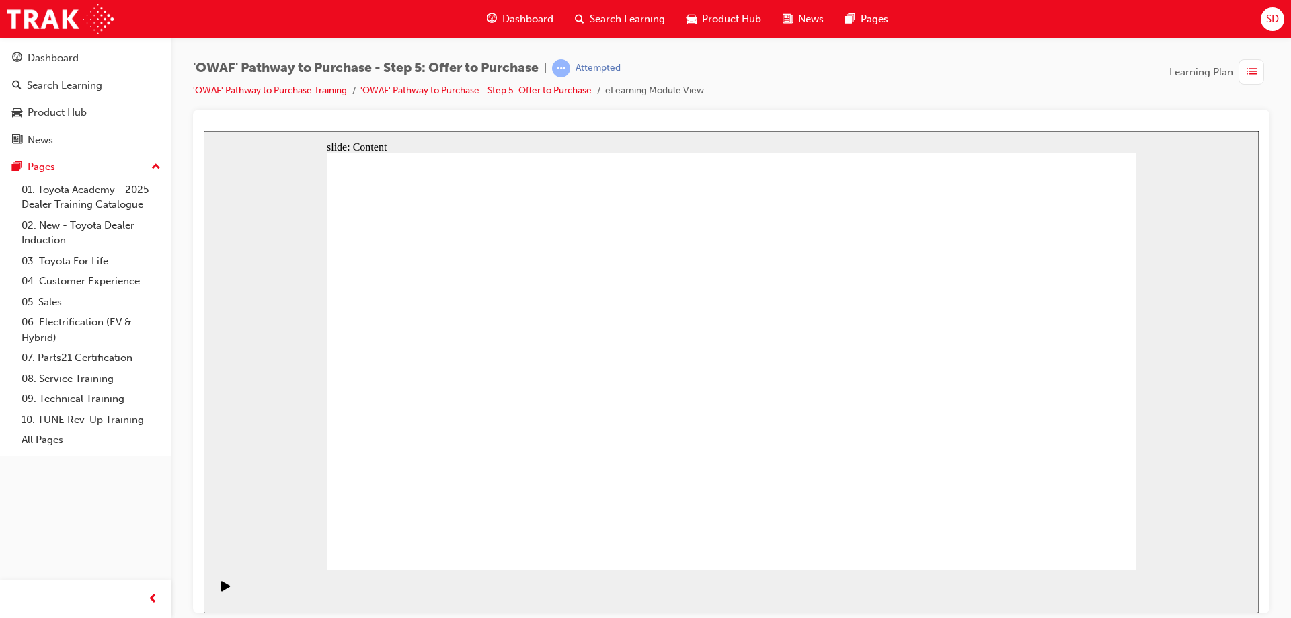
drag, startPoint x: 567, startPoint y: 363, endPoint x: 577, endPoint y: 360, distance: 11.3
drag, startPoint x: 487, startPoint y: 425, endPoint x: 489, endPoint y: 414, distance: 10.9
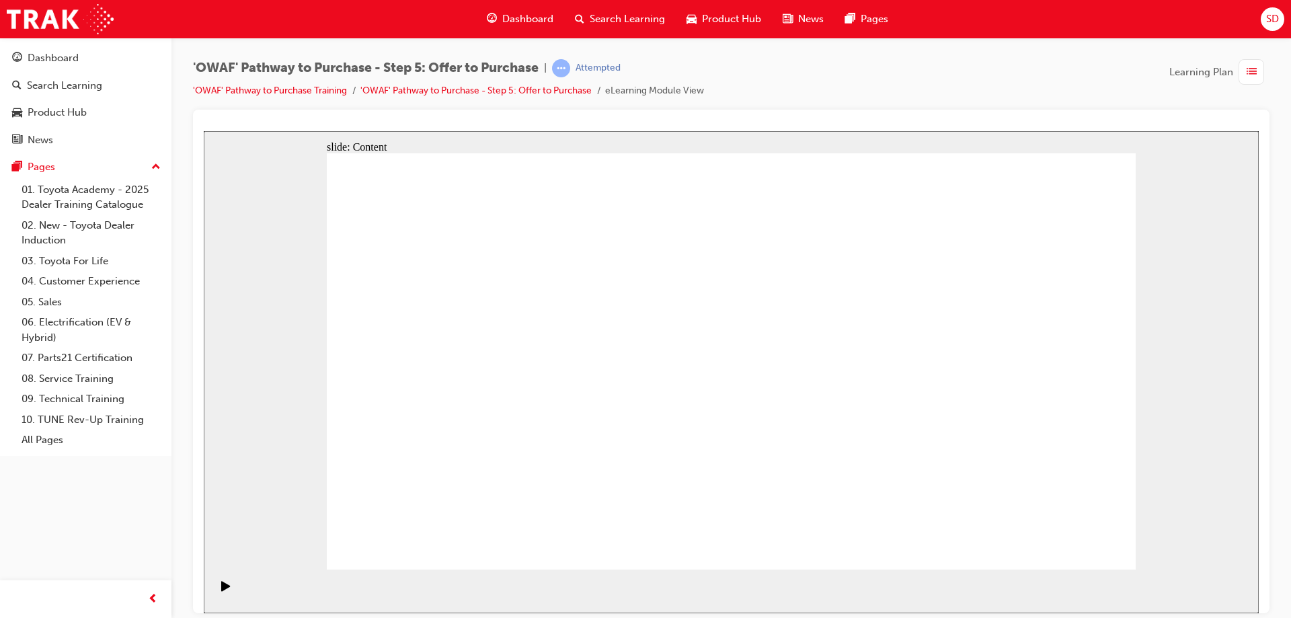
drag, startPoint x: 761, startPoint y: 241, endPoint x: 839, endPoint y: 235, distance: 78.2
drag, startPoint x: 901, startPoint y: 220, endPoint x: 987, endPoint y: 290, distance: 110.9
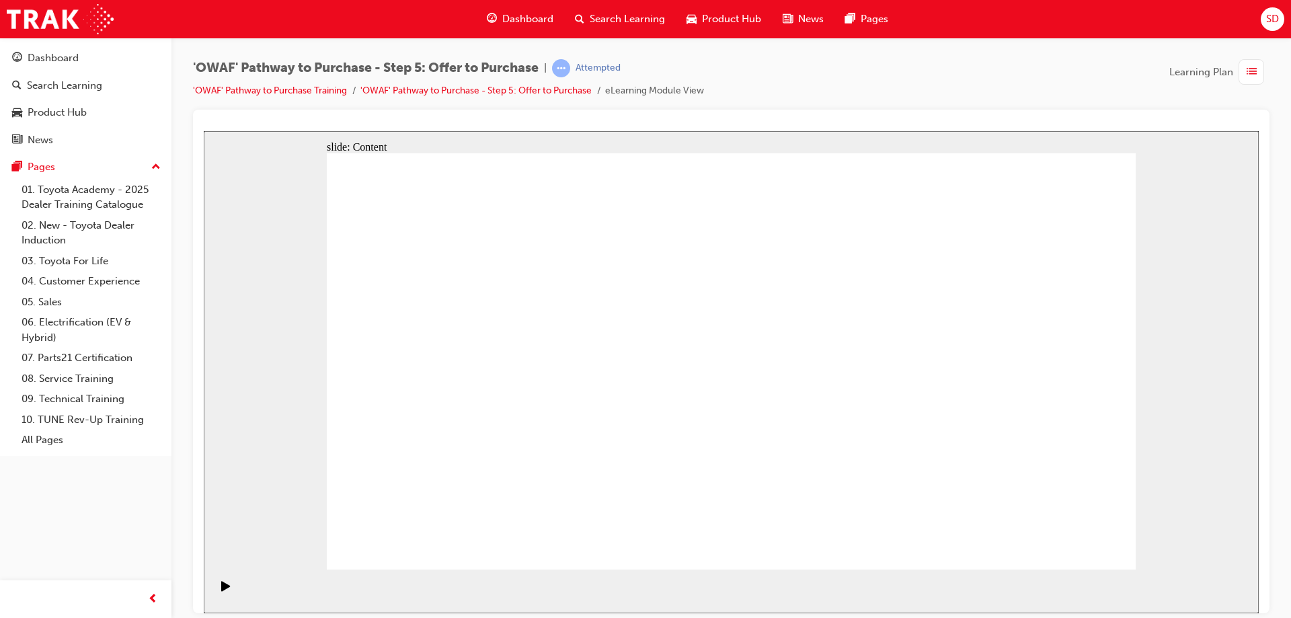
drag, startPoint x: 862, startPoint y: 450, endPoint x: 898, endPoint y: 451, distance: 35.6
drag, startPoint x: 948, startPoint y: 505, endPoint x: 717, endPoint y: 450, distance: 237.5
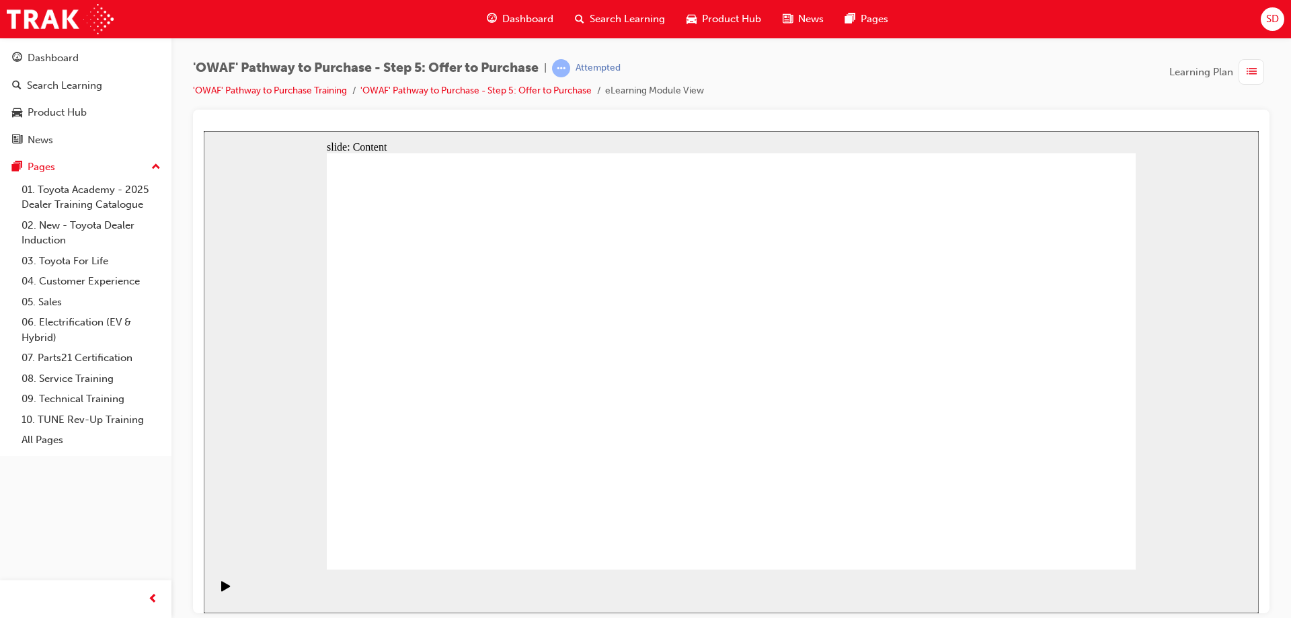
drag, startPoint x: 717, startPoint y: 450, endPoint x: 698, endPoint y: 435, distance: 24.4
drag, startPoint x: 698, startPoint y: 435, endPoint x: 673, endPoint y: 438, distance: 25.8
drag, startPoint x: 652, startPoint y: 438, endPoint x: 574, endPoint y: 452, distance: 79.2
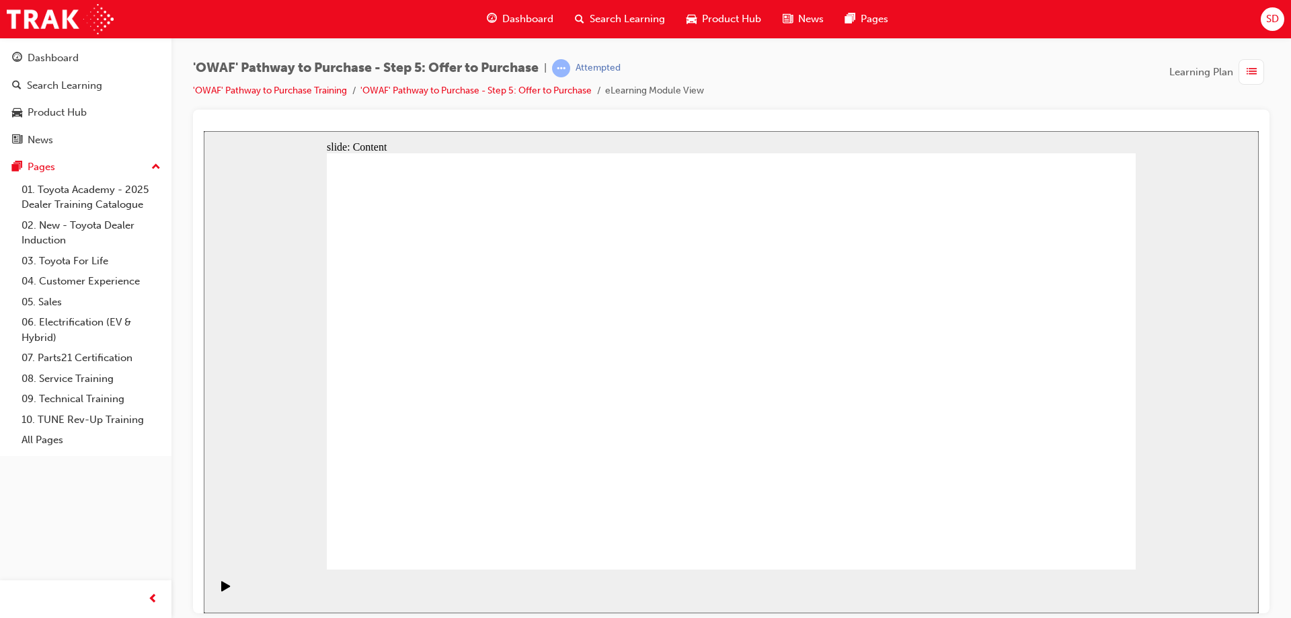
drag, startPoint x: 574, startPoint y: 452, endPoint x: 514, endPoint y: 458, distance: 60.2
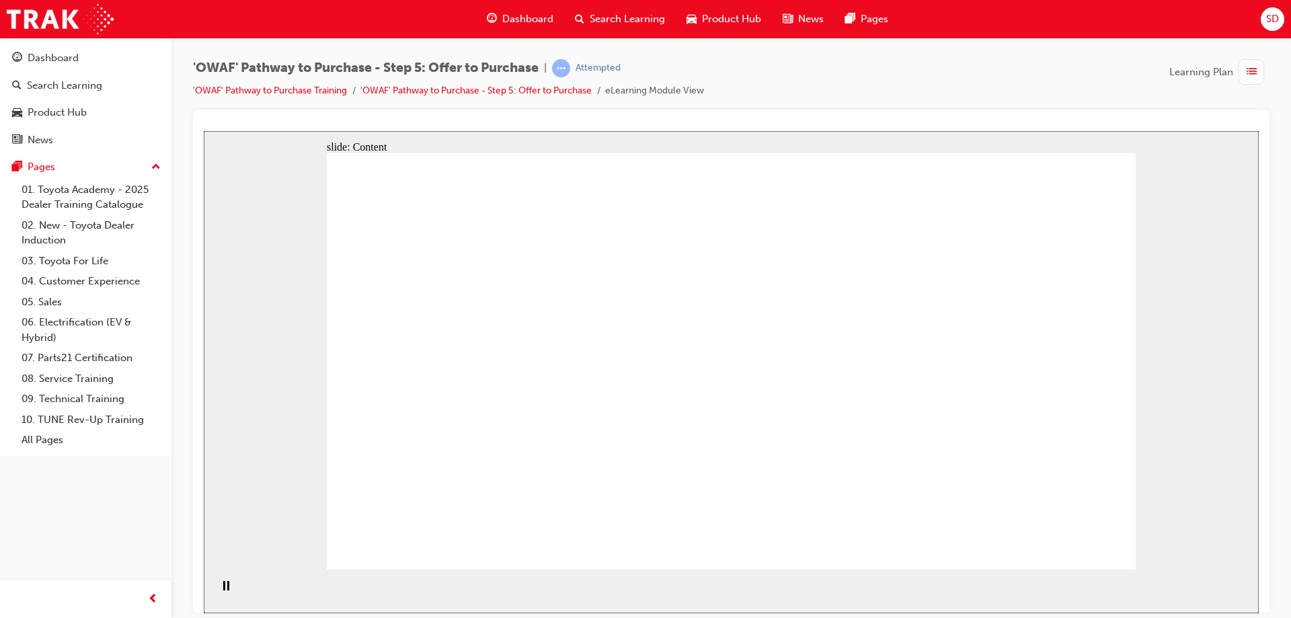
drag, startPoint x: 1088, startPoint y: 175, endPoint x: 1083, endPoint y: 212, distance: 37.3
drag, startPoint x: 1038, startPoint y: 367, endPoint x: 967, endPoint y: 416, distance: 86.5
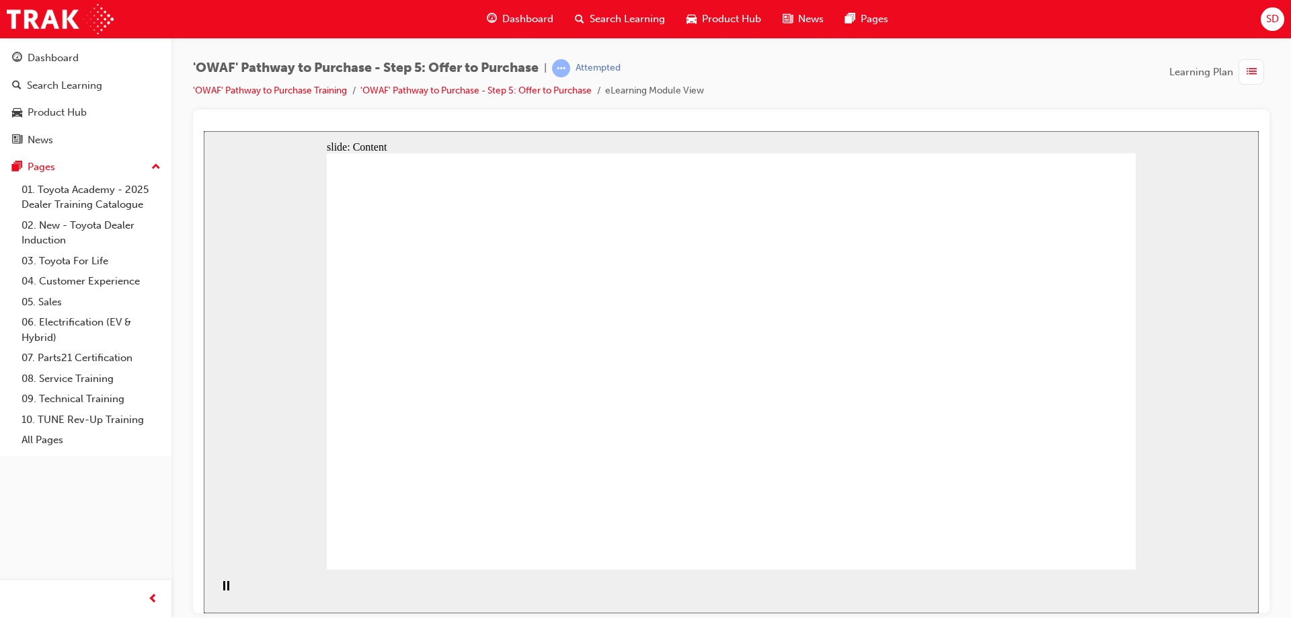
drag, startPoint x: 967, startPoint y: 416, endPoint x: 688, endPoint y: 406, distance: 279.8
drag, startPoint x: 673, startPoint y: 413, endPoint x: 653, endPoint y: 414, distance: 19.5
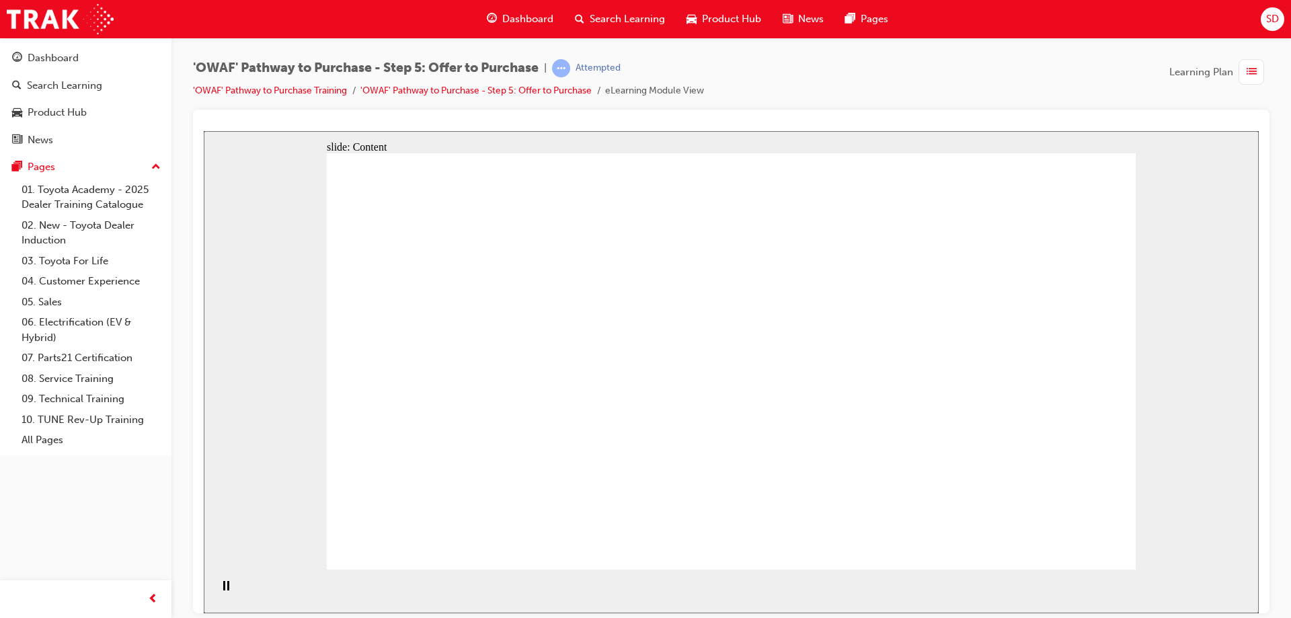
drag, startPoint x: 563, startPoint y: 409, endPoint x: 513, endPoint y: 400, distance: 51.2
drag, startPoint x: 485, startPoint y: 391, endPoint x: 469, endPoint y: 380, distance: 19.8
drag, startPoint x: 469, startPoint y: 380, endPoint x: 477, endPoint y: 272, distance: 107.8
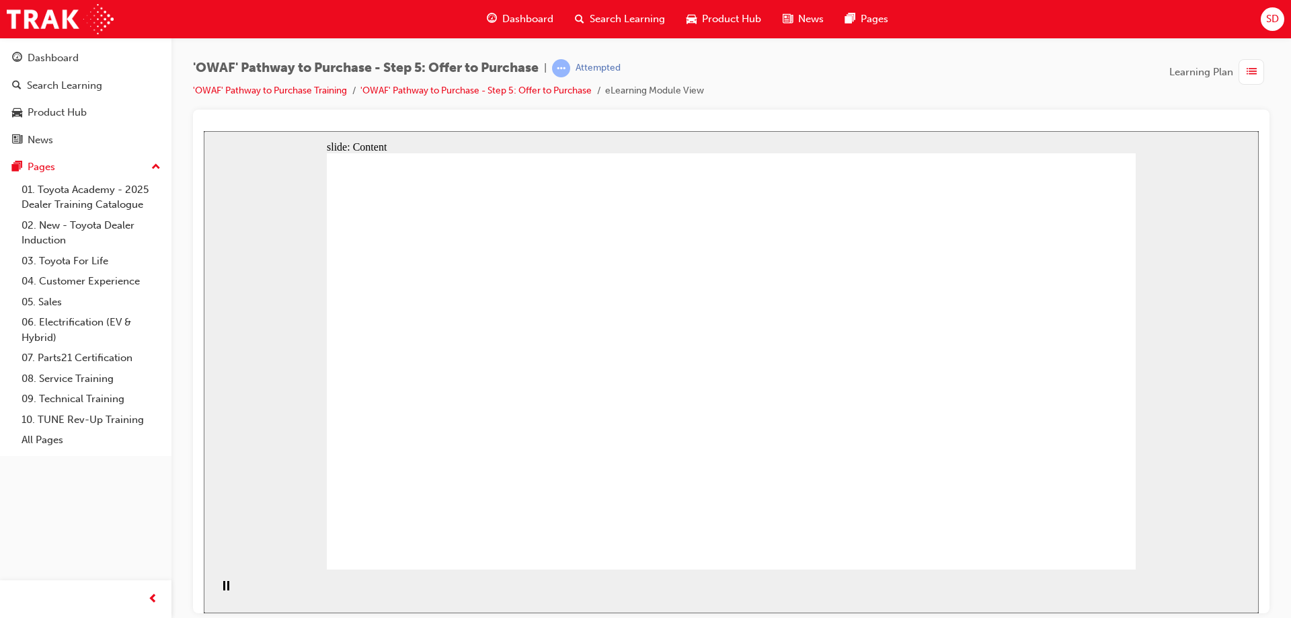
drag, startPoint x: 522, startPoint y: 210, endPoint x: 758, endPoint y: 190, distance: 236.1
drag, startPoint x: 758, startPoint y: 190, endPoint x: 838, endPoint y: 190, distance: 80.7
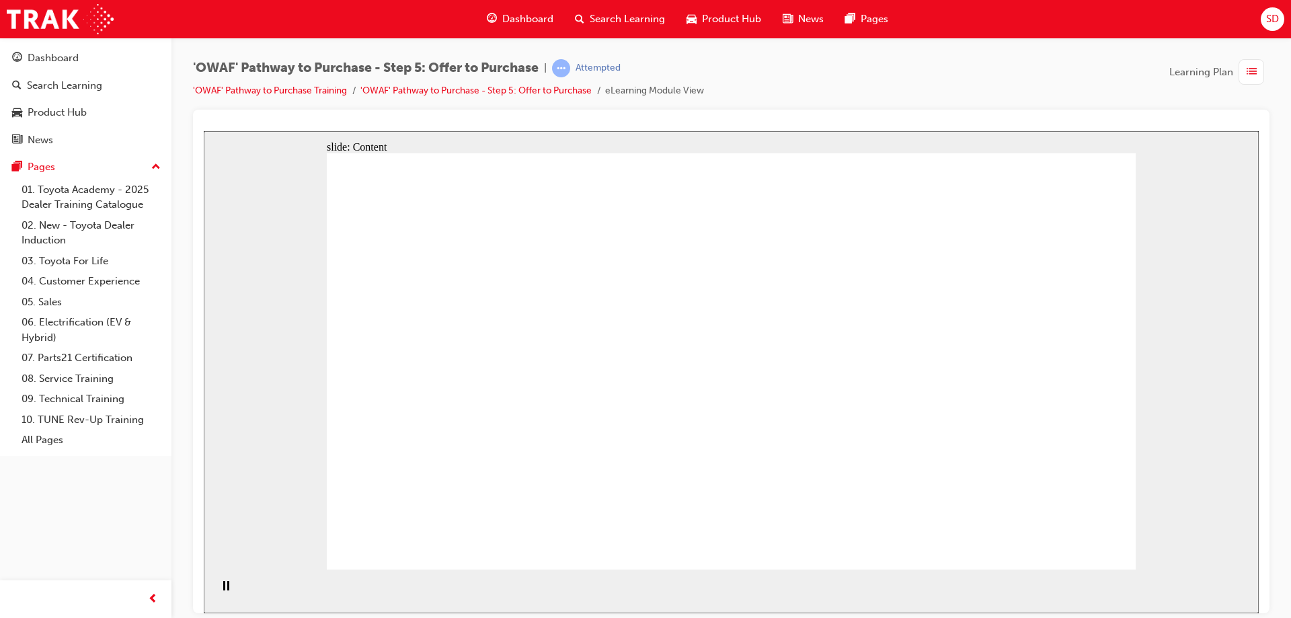
drag, startPoint x: 838, startPoint y: 190, endPoint x: 866, endPoint y: 190, distance: 28.2
drag, startPoint x: 900, startPoint y: 189, endPoint x: 931, endPoint y: 190, distance: 30.9
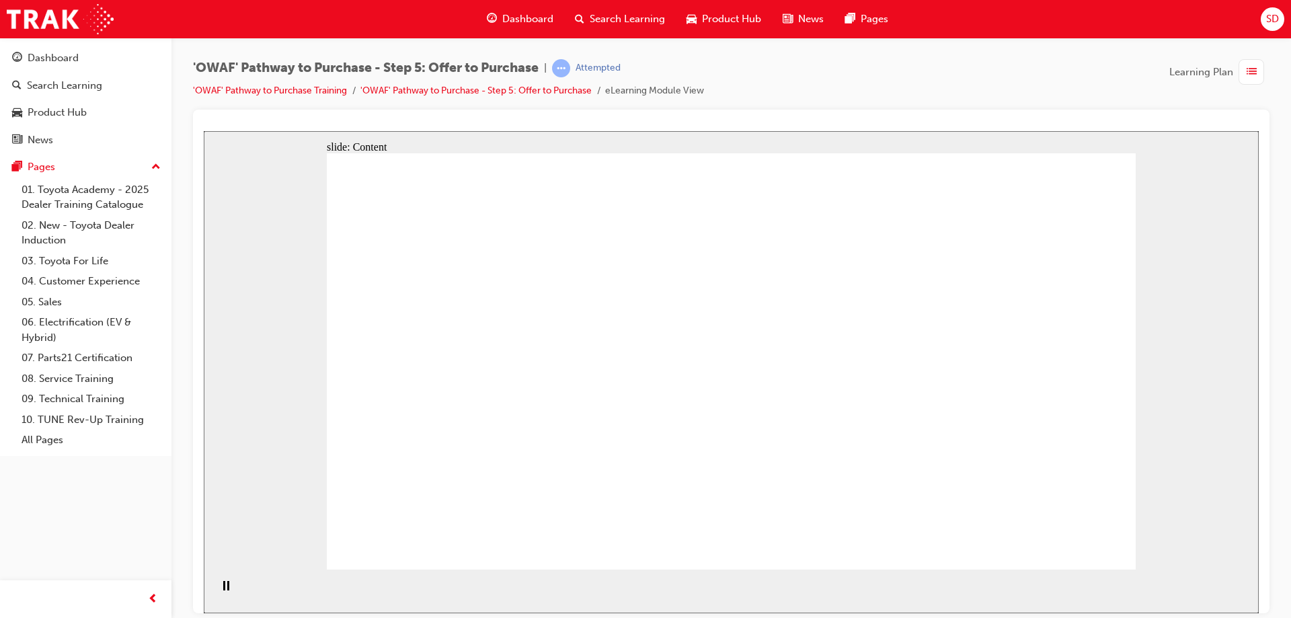
drag, startPoint x: 993, startPoint y: 188, endPoint x: 1027, endPoint y: 249, distance: 69.2
drag, startPoint x: 998, startPoint y: 317, endPoint x: 951, endPoint y: 362, distance: 65.6
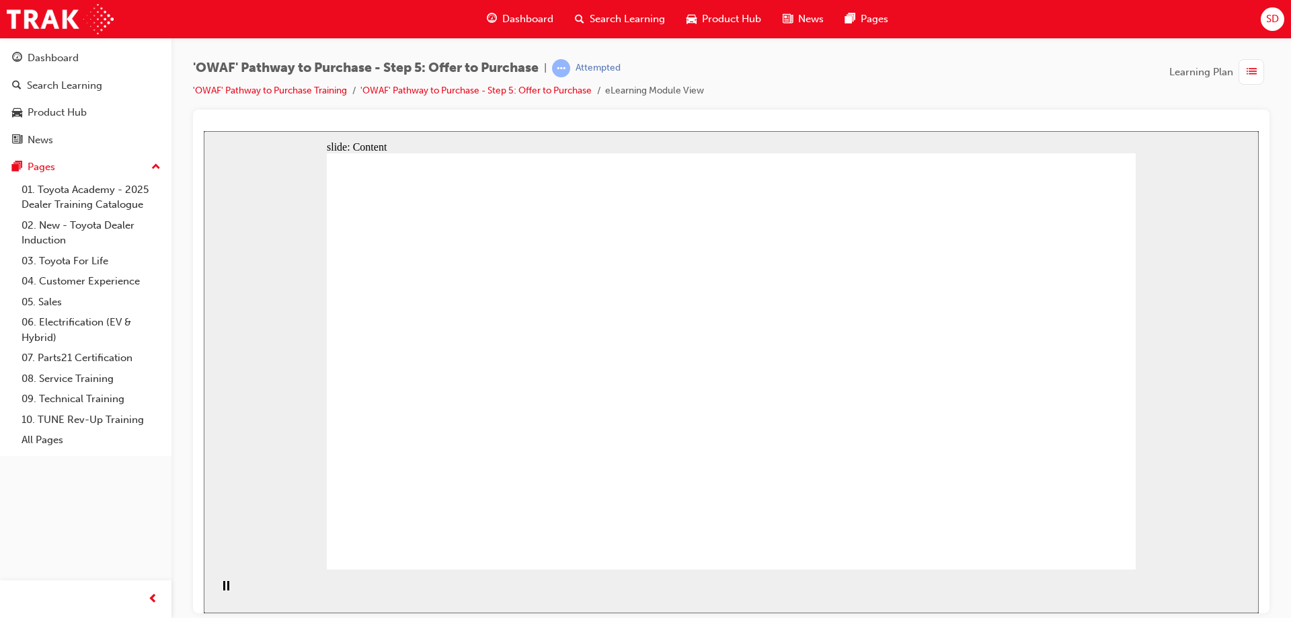
drag, startPoint x: 951, startPoint y: 362, endPoint x: 878, endPoint y: 377, distance: 74.1
drag, startPoint x: 692, startPoint y: 359, endPoint x: 613, endPoint y: 371, distance: 80.2
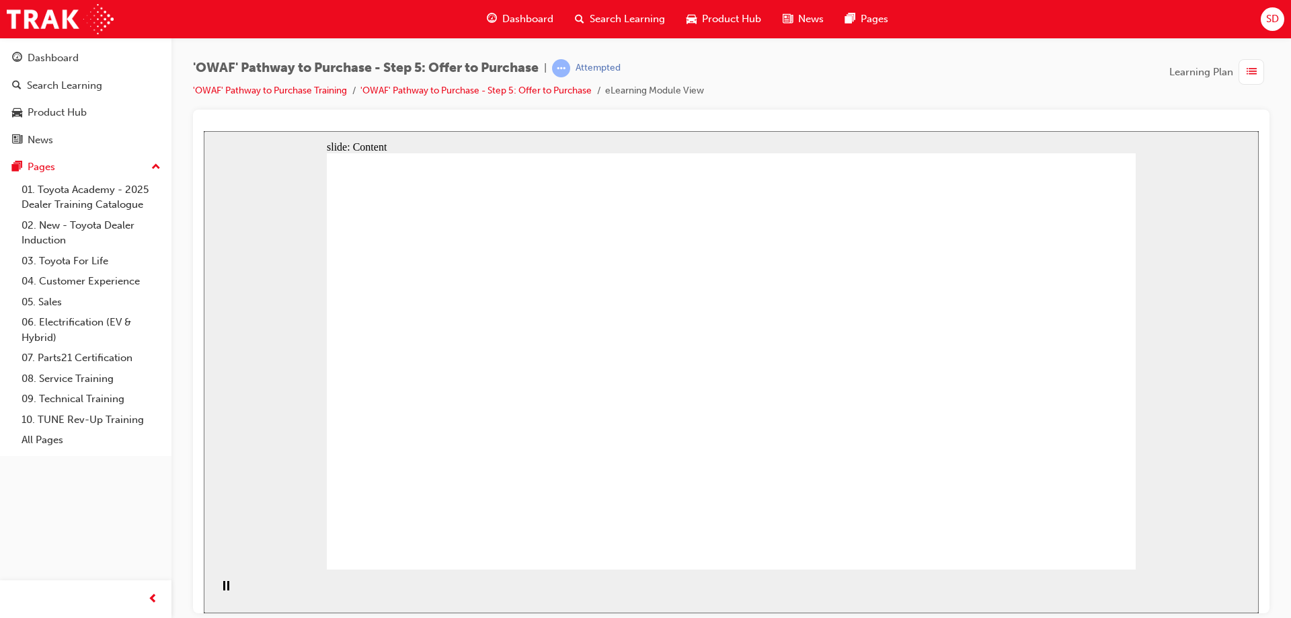
drag, startPoint x: 564, startPoint y: 370, endPoint x: 512, endPoint y: 319, distance: 73.2
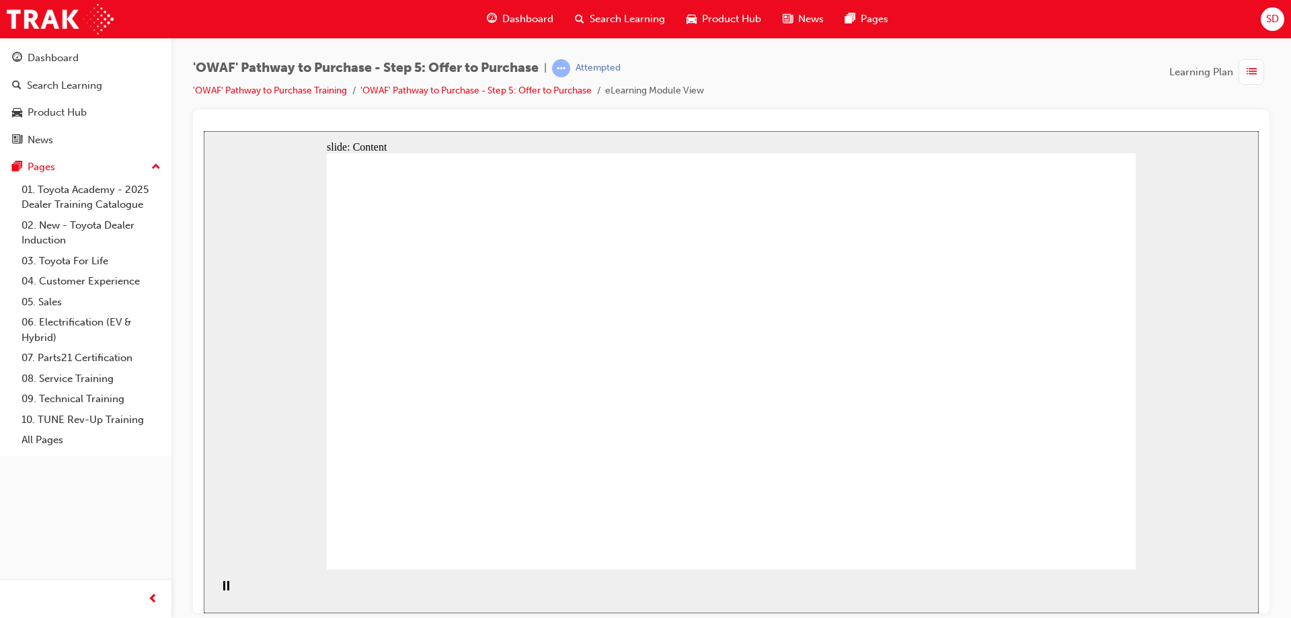
drag, startPoint x: 1022, startPoint y: 186, endPoint x: 1092, endPoint y: 172, distance: 71.2
drag
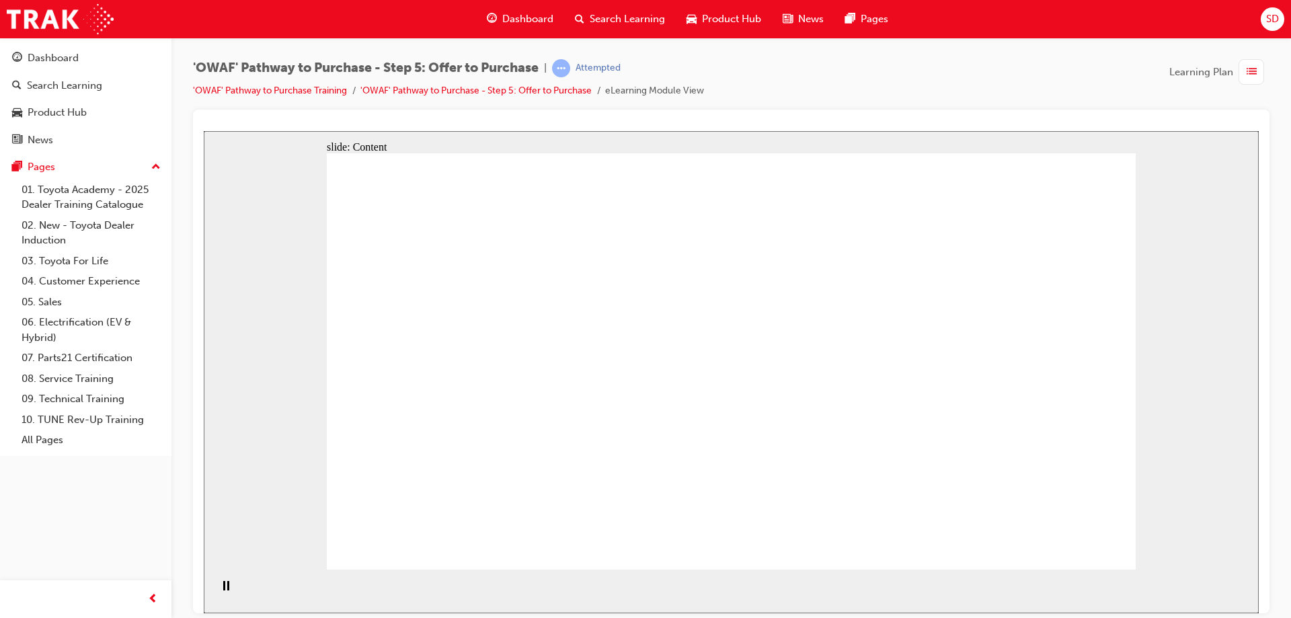
click at [342, 270] on div "slide: Content Rectangle 1 Group 1 “I will always practise safe behaviours in e…" at bounding box center [731, 371] width 1055 height 482
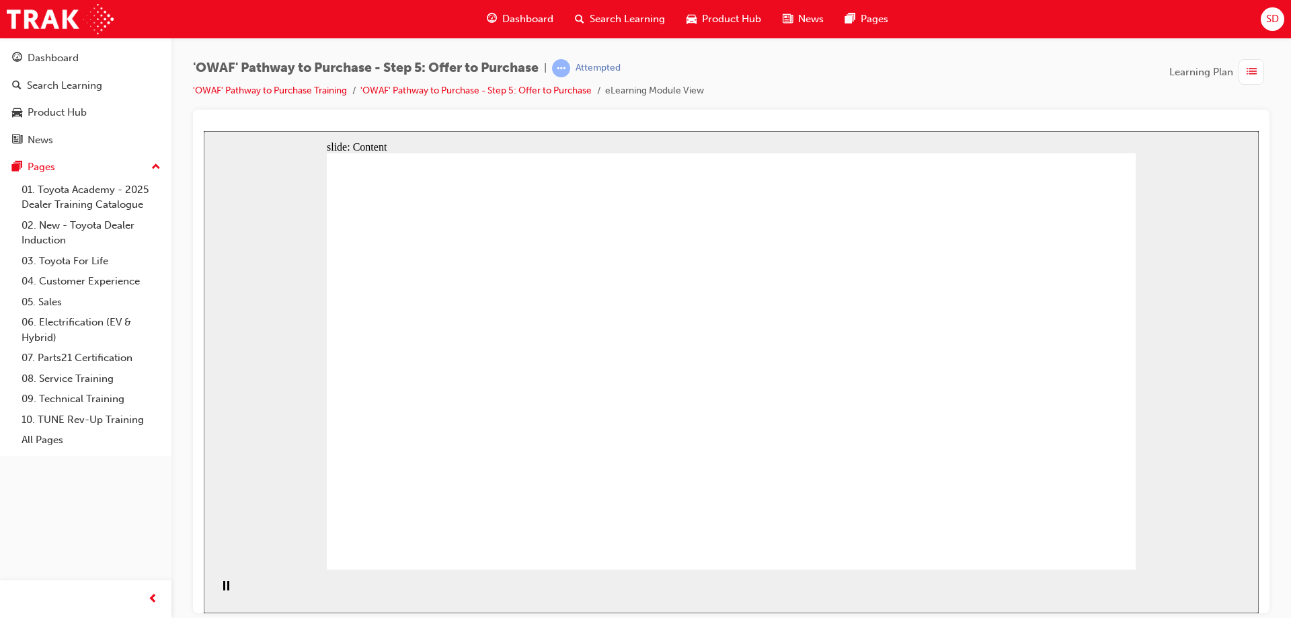
click at [1256, 361] on div "slide: Content Rectangle 1 Group 1 “I will always practise safe behaviours in e…" at bounding box center [731, 371] width 1055 height 482
click at [1137, 491] on div "slide: Content Rectangle 1 Group 1 “I will always practise safe behaviours in e…" at bounding box center [731, 371] width 1055 height 482
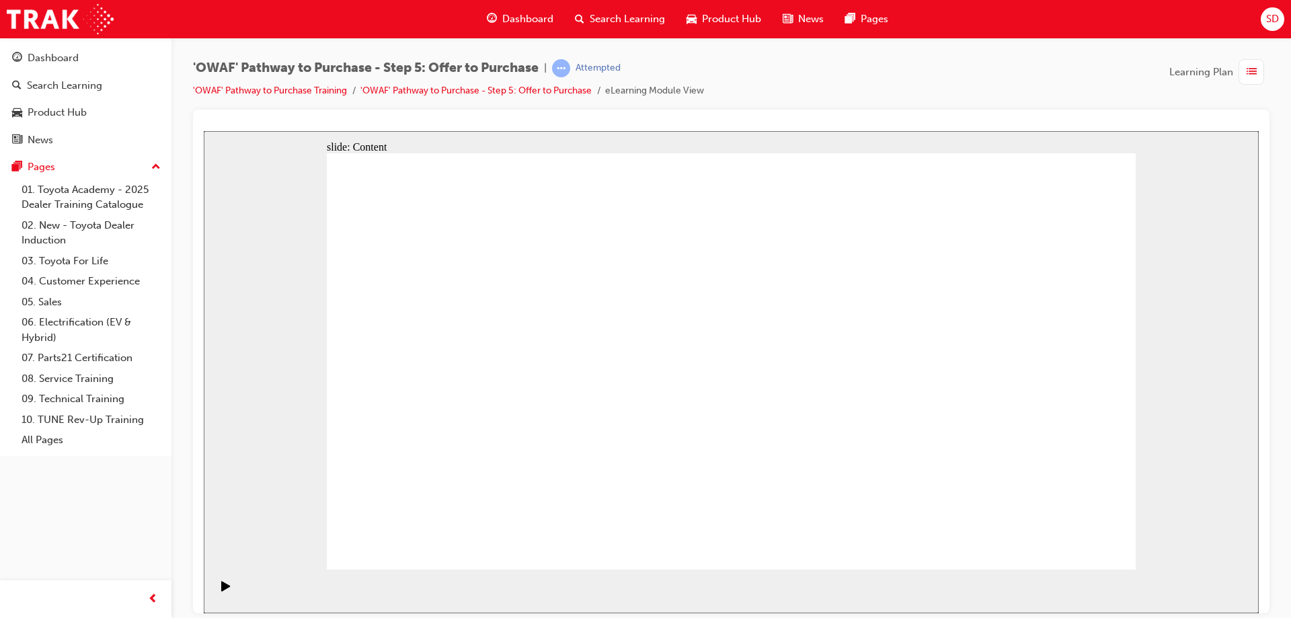
click at [224, 591] on icon "Play (Ctrl+Alt+P)" at bounding box center [225, 585] width 9 height 11
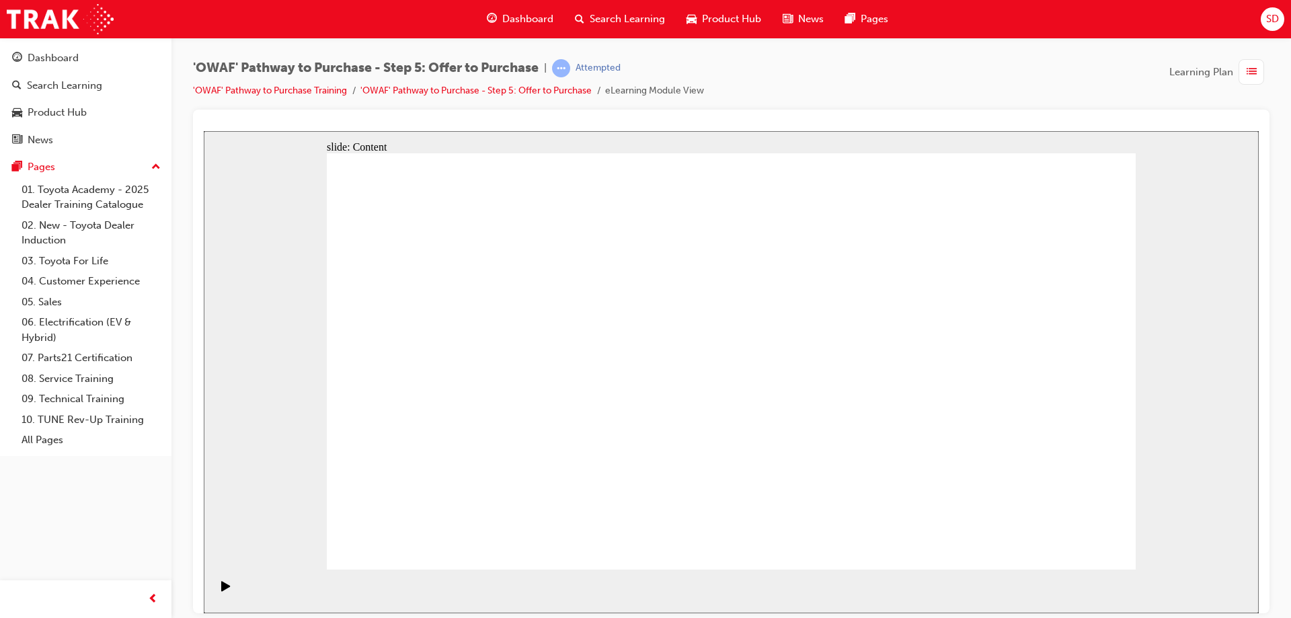
drag, startPoint x: 843, startPoint y: 298, endPoint x: 833, endPoint y: 343, distance: 45.3
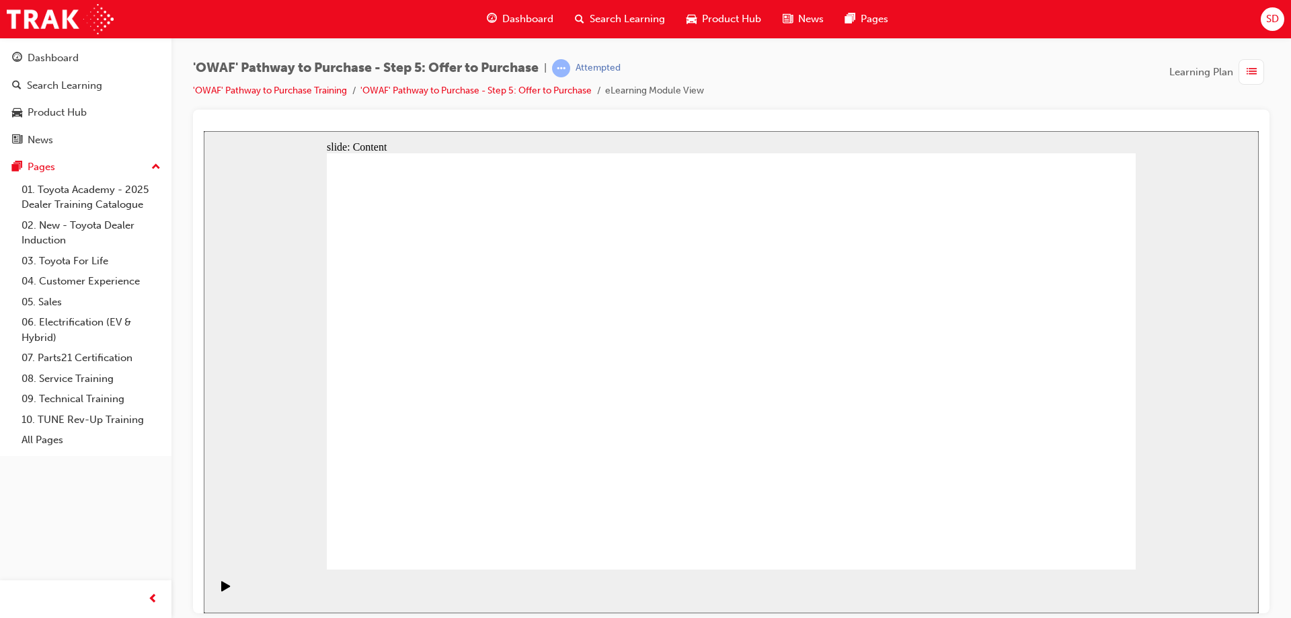
drag, startPoint x: 831, startPoint y: 286, endPoint x: 830, endPoint y: 337, distance: 51.1
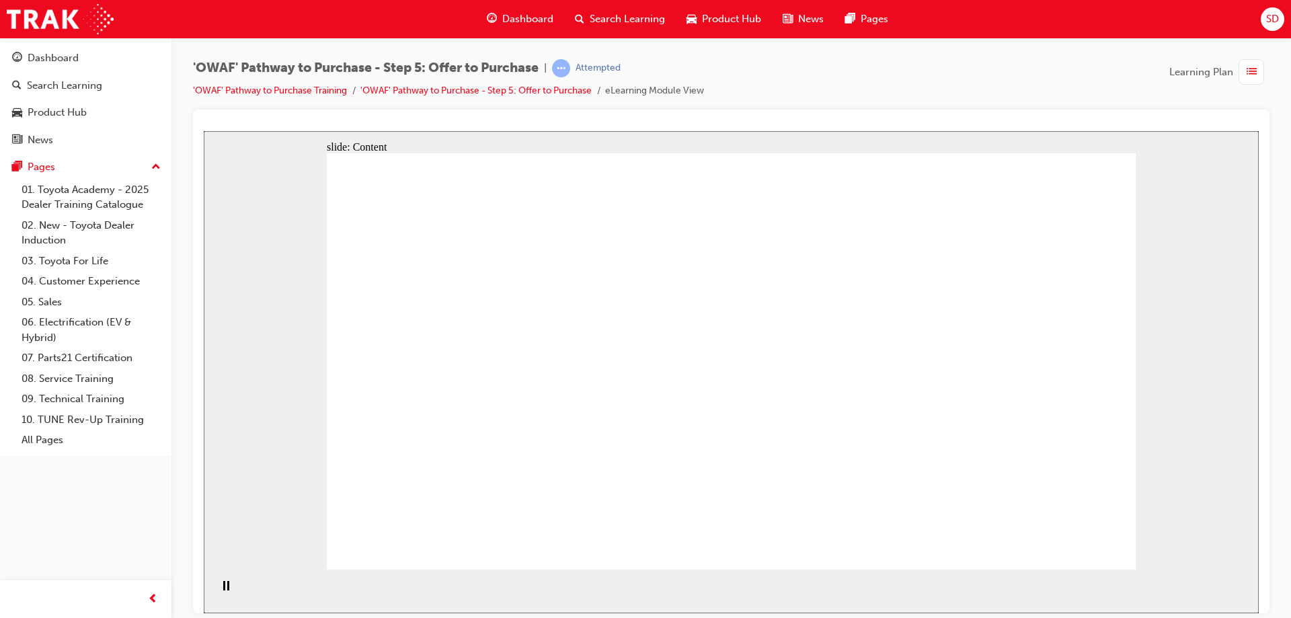
drag, startPoint x: 1027, startPoint y: 333, endPoint x: 989, endPoint y: 468, distance: 139.6
drag, startPoint x: 989, startPoint y: 468, endPoint x: 979, endPoint y: 471, distance: 10.4
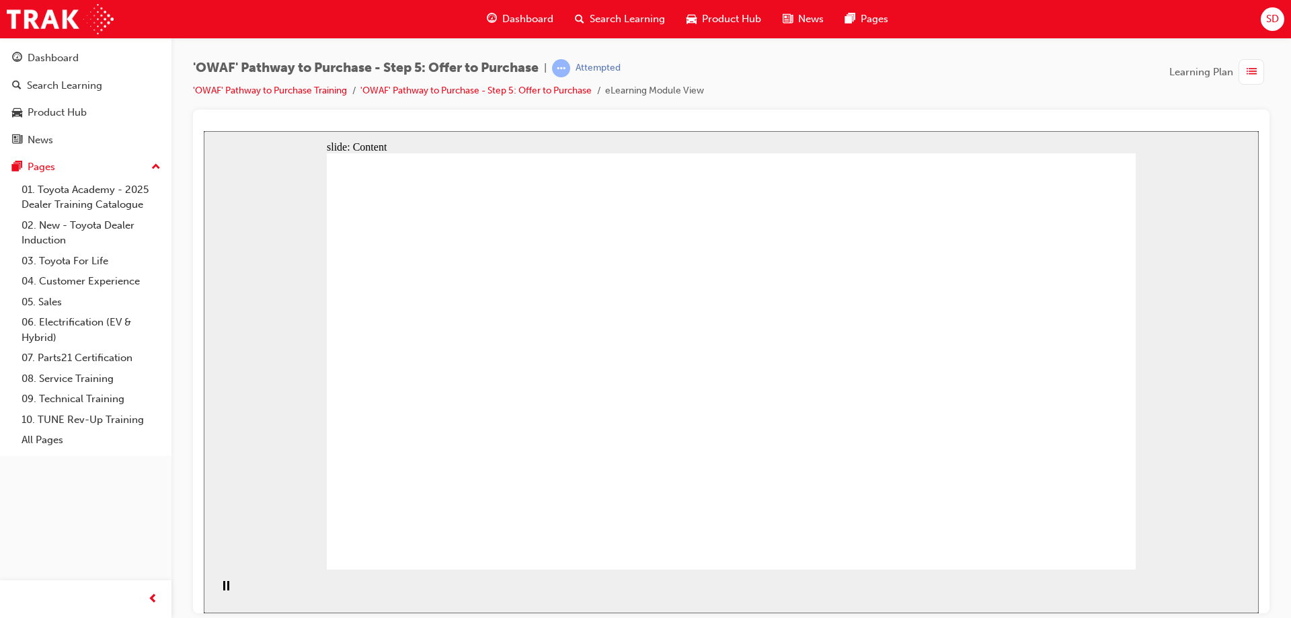
drag, startPoint x: 1080, startPoint y: 278, endPoint x: 1080, endPoint y: 298, distance: 20.2
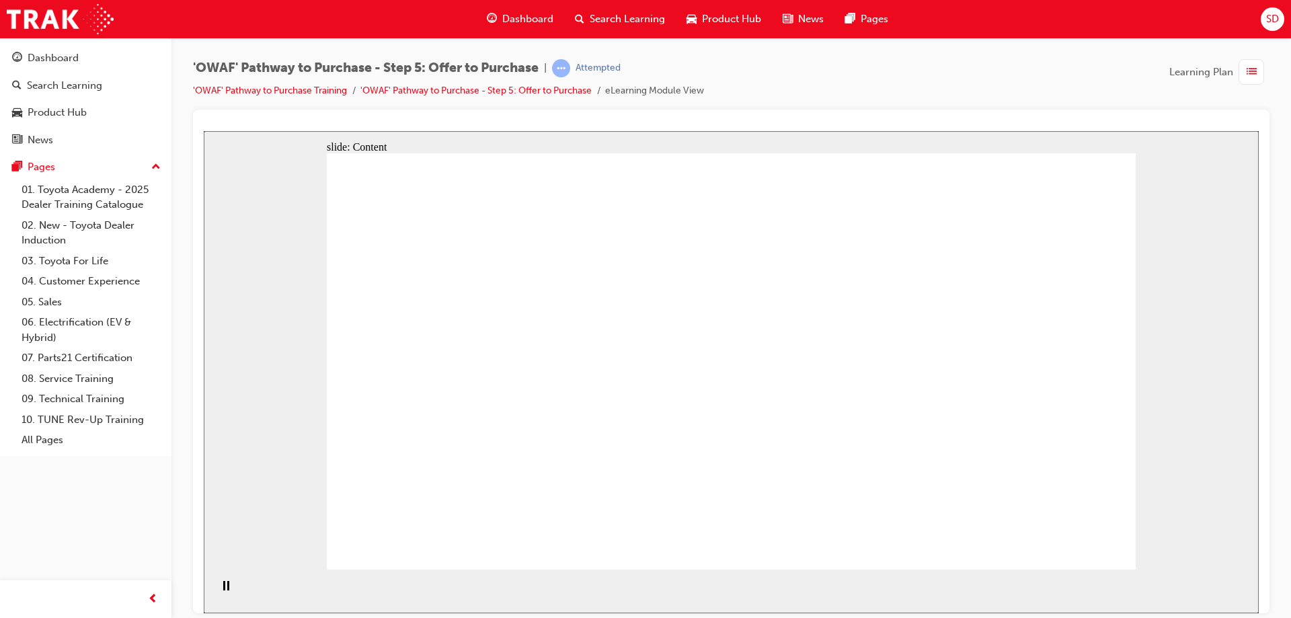
drag, startPoint x: 1071, startPoint y: 347, endPoint x: 1059, endPoint y: 365, distance: 21.3
drag, startPoint x: 1038, startPoint y: 386, endPoint x: 956, endPoint y: 403, distance: 83.0
drag, startPoint x: 955, startPoint y: 403, endPoint x: 870, endPoint y: 418, distance: 86.8
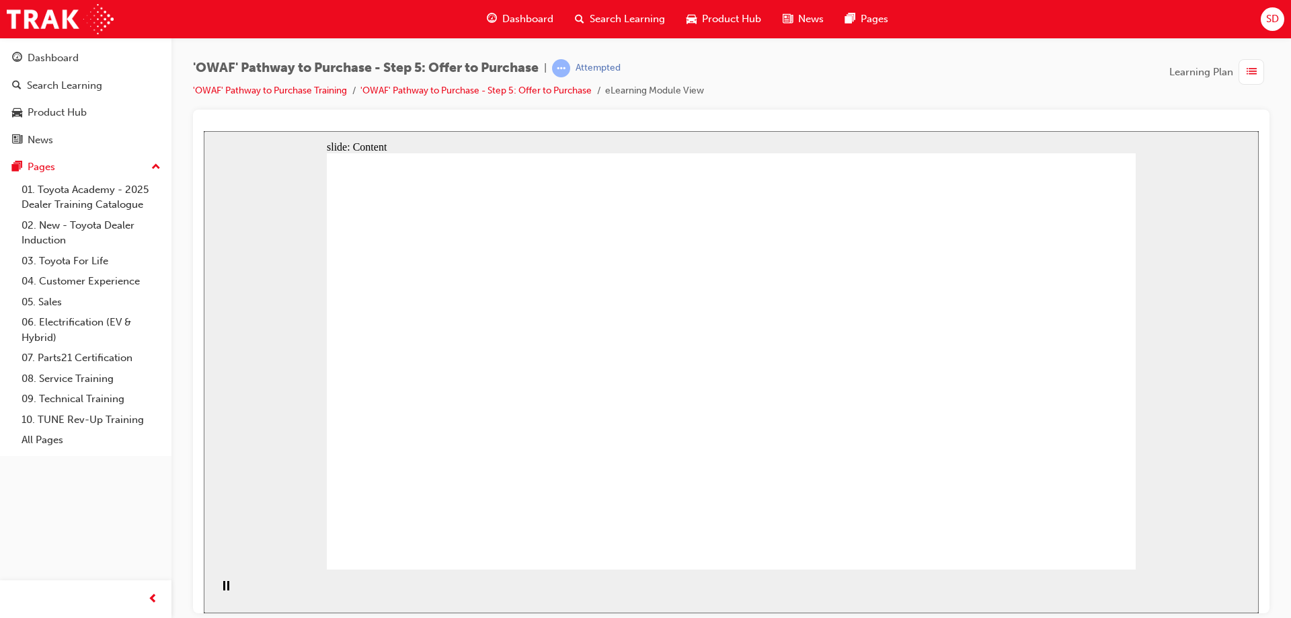
drag, startPoint x: 671, startPoint y: 393, endPoint x: 501, endPoint y: 344, distance: 176.3
drag, startPoint x: 475, startPoint y: 309, endPoint x: 704, endPoint y: 381, distance: 240.2
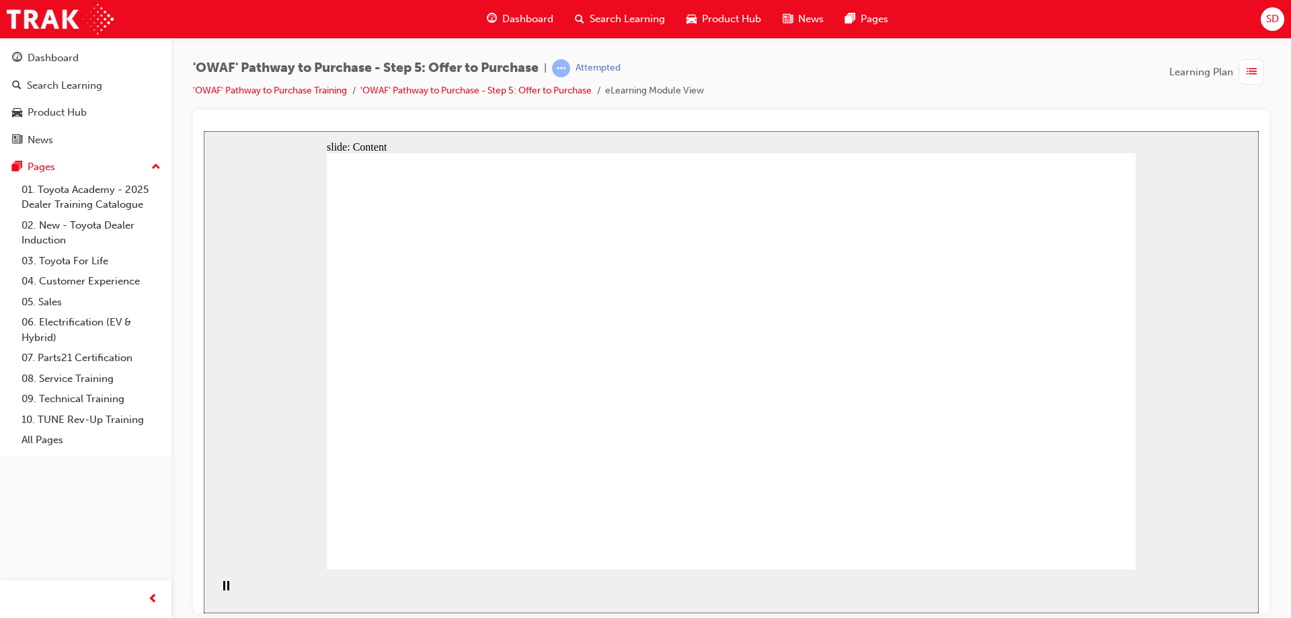
drag, startPoint x: 704, startPoint y: 381, endPoint x: 637, endPoint y: 325, distance: 87.9
drag, startPoint x: 637, startPoint y: 325, endPoint x: 532, endPoint y: 263, distance: 121.2
drag, startPoint x: 466, startPoint y: 227, endPoint x: 705, endPoint y: 214, distance: 239.6
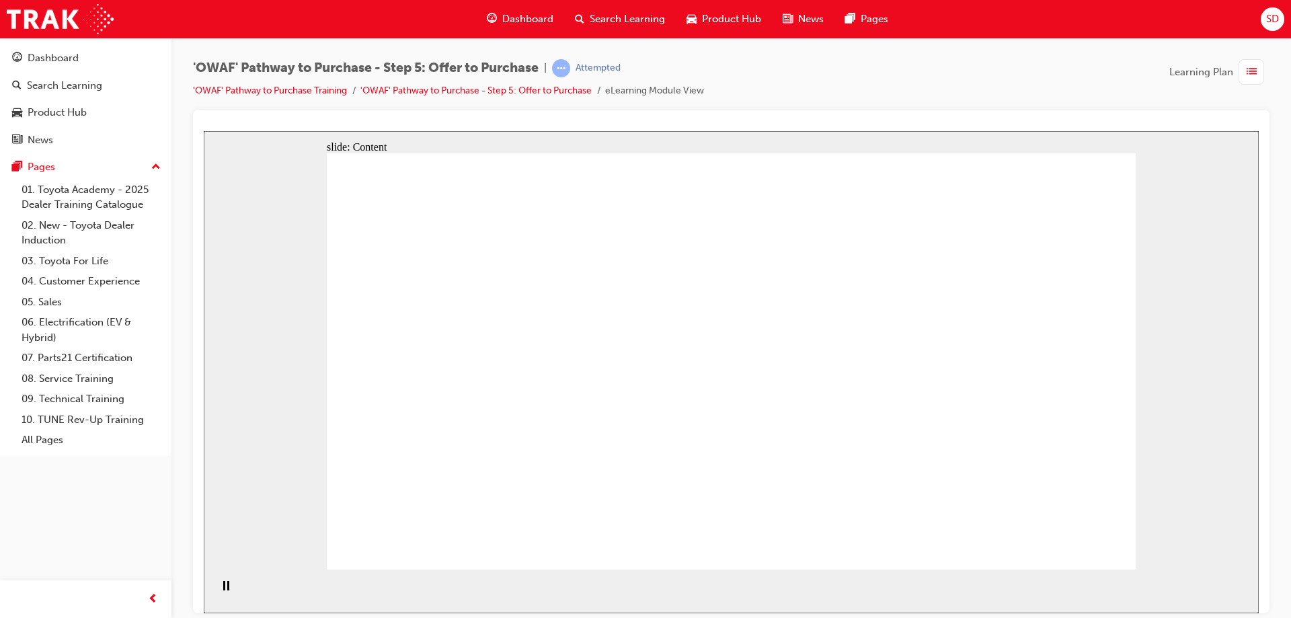
drag, startPoint x: 1079, startPoint y: 260, endPoint x: 1079, endPoint y: 270, distance: 9.4
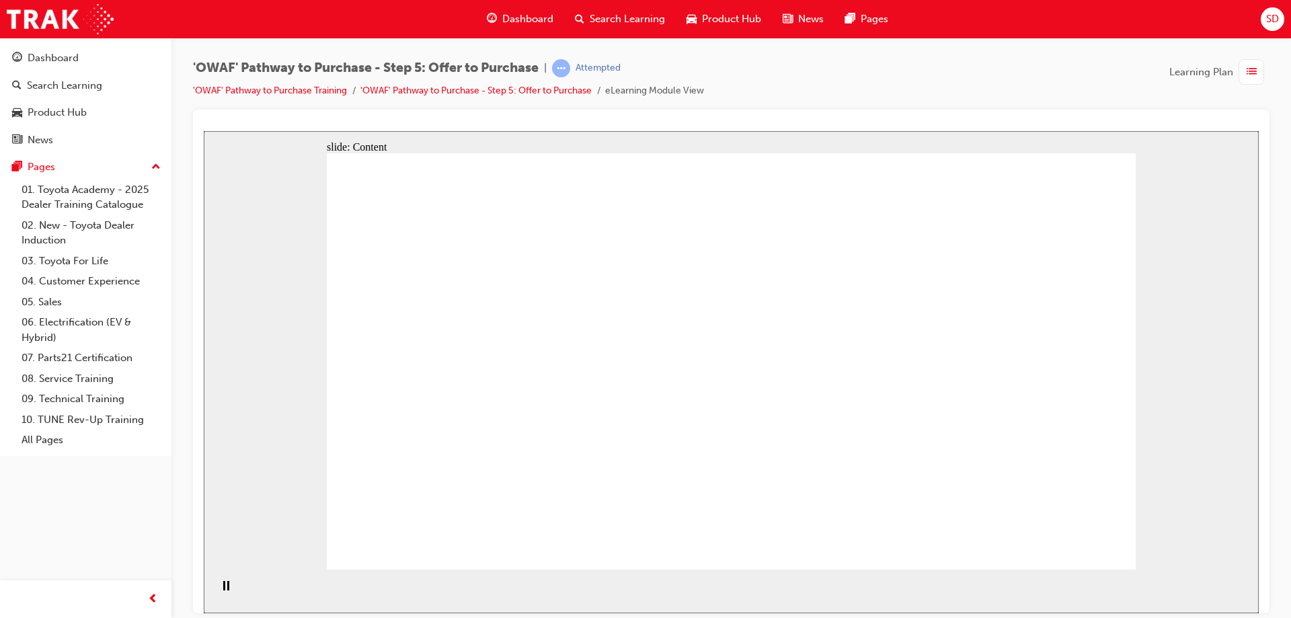
drag, startPoint x: 1036, startPoint y: 451, endPoint x: 887, endPoint y: 448, distance: 149.2
drag, startPoint x: 762, startPoint y: 446, endPoint x: 721, endPoint y: 464, distance: 45.1
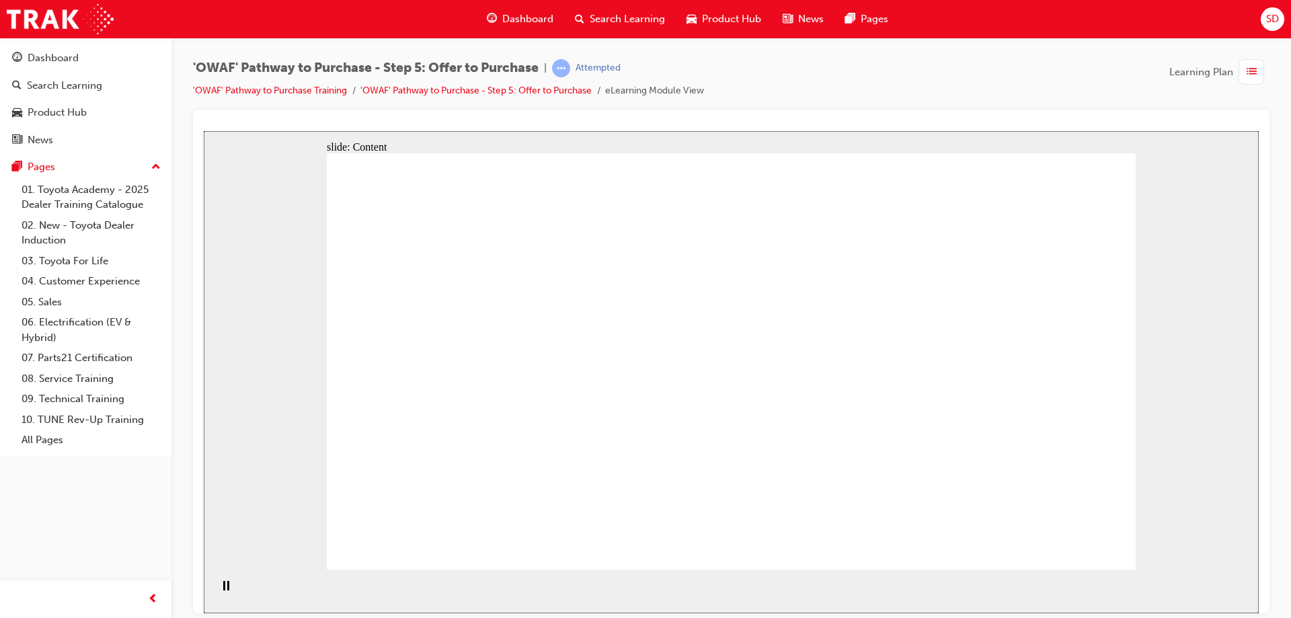
drag, startPoint x: 721, startPoint y: 464, endPoint x: 665, endPoint y: 468, distance: 55.2
drag, startPoint x: 643, startPoint y: 473, endPoint x: 600, endPoint y: 483, distance: 44.2
drag, startPoint x: 481, startPoint y: 451, endPoint x: 447, endPoint y: 404, distance: 58.2
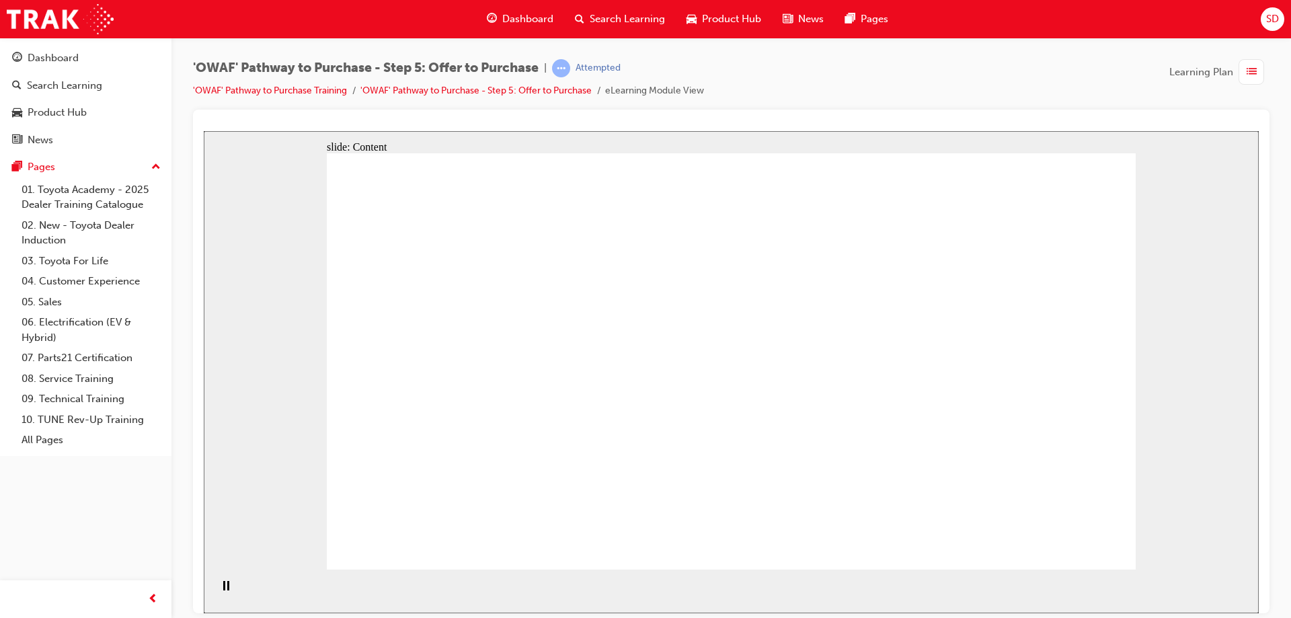
drag, startPoint x: 447, startPoint y: 399, endPoint x: 483, endPoint y: 322, distance: 85.1
drag, startPoint x: 483, startPoint y: 322, endPoint x: 743, endPoint y: 302, distance: 260.8
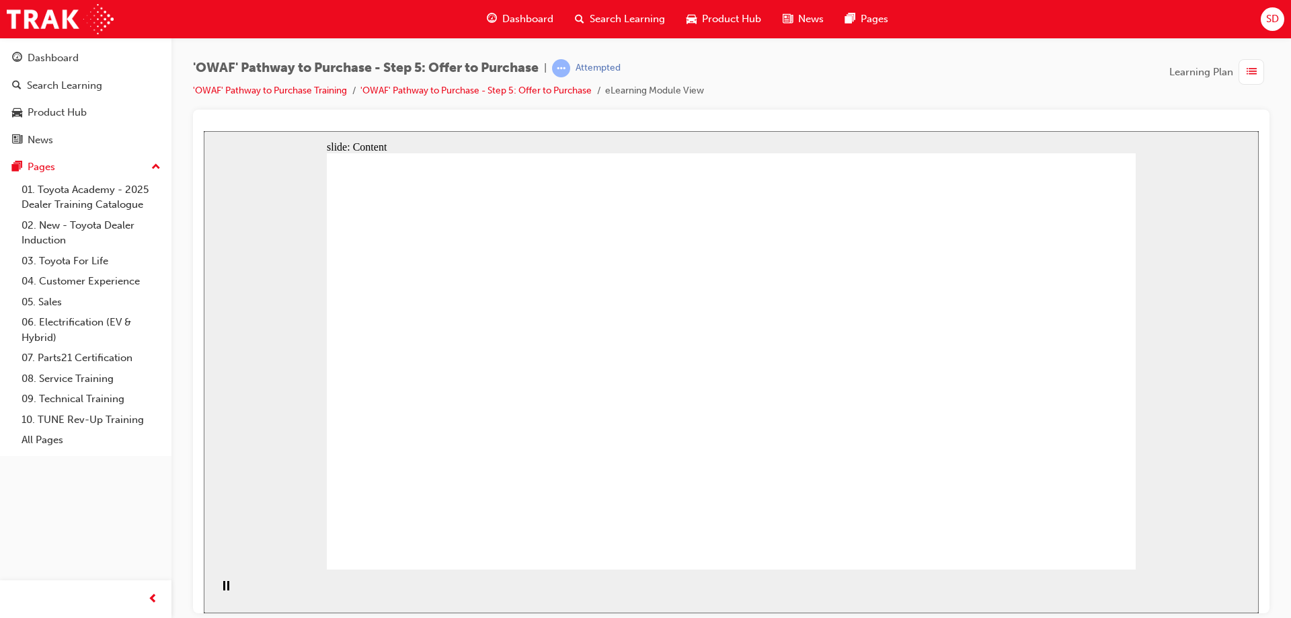
drag, startPoint x: 1044, startPoint y: 403, endPoint x: 991, endPoint y: 409, distance: 52.8
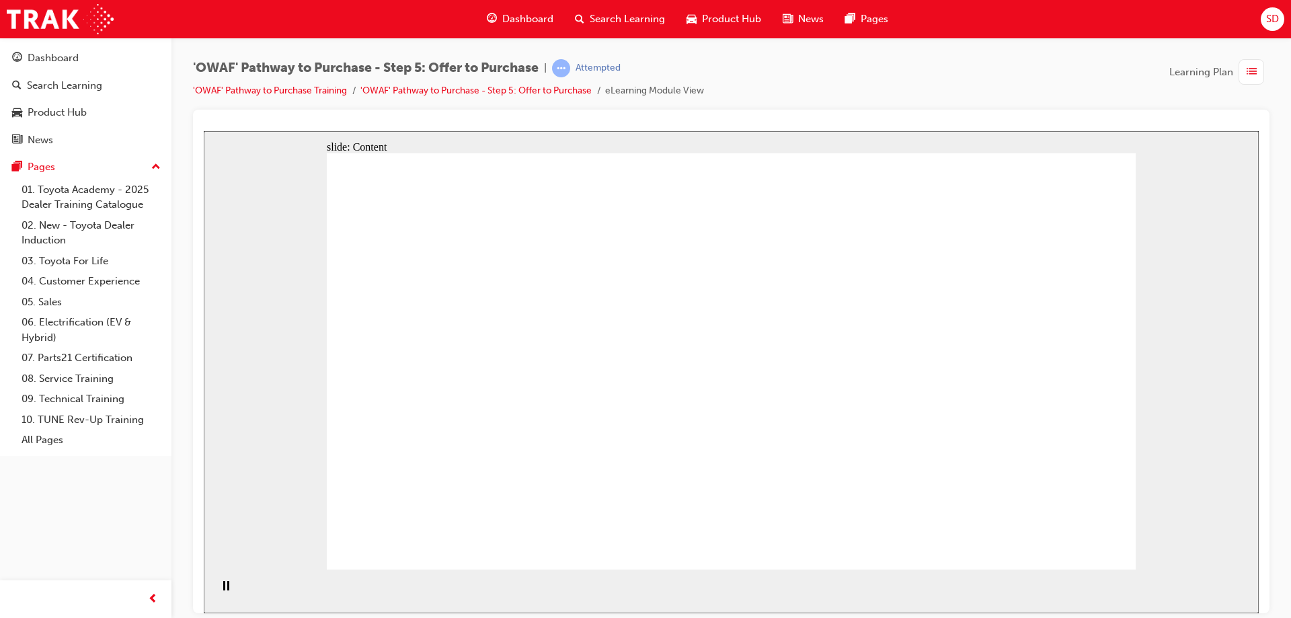
drag, startPoint x: 991, startPoint y: 409, endPoint x: 982, endPoint y: 409, distance: 8.7
drag, startPoint x: 920, startPoint y: 390, endPoint x: 900, endPoint y: 374, distance: 25.4
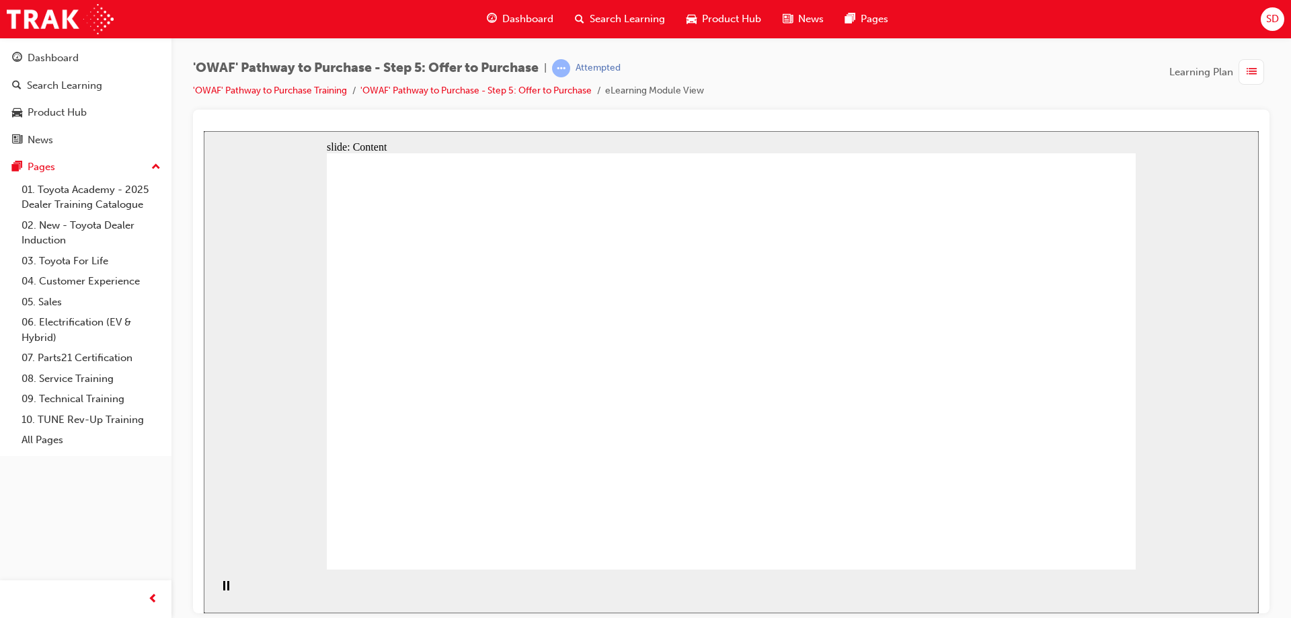
drag, startPoint x: 895, startPoint y: 346, endPoint x: 925, endPoint y: 345, distance: 29.6
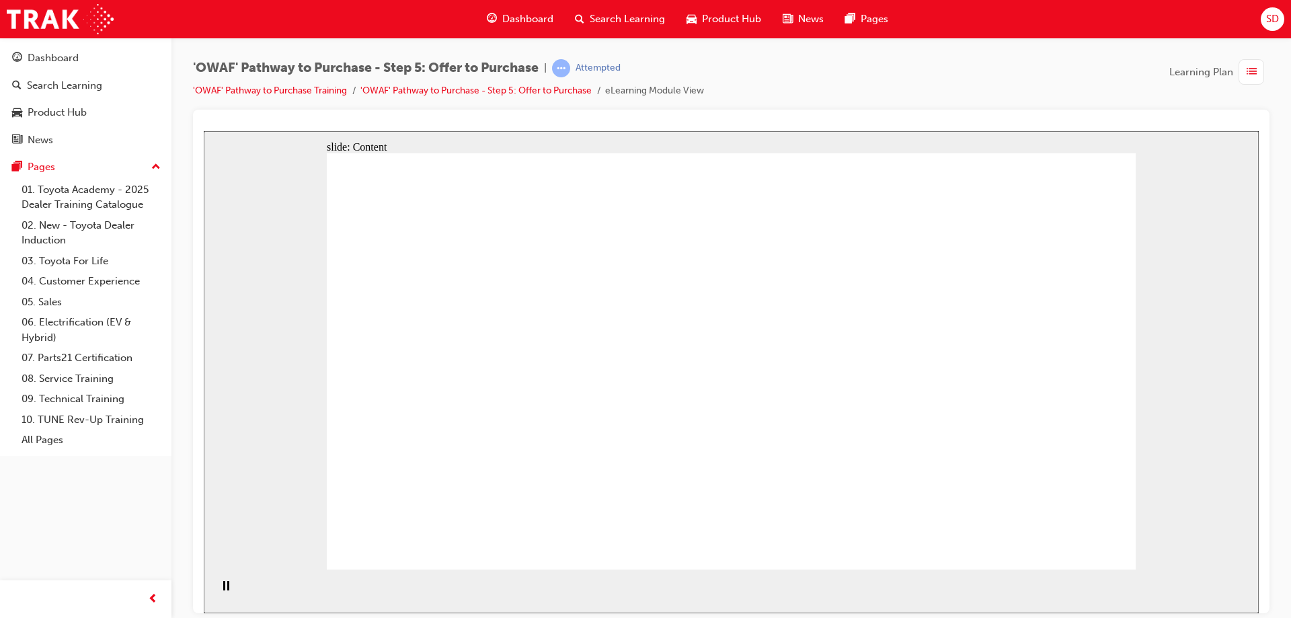
drag, startPoint x: 533, startPoint y: 299, endPoint x: 696, endPoint y: 331, distance: 165.8
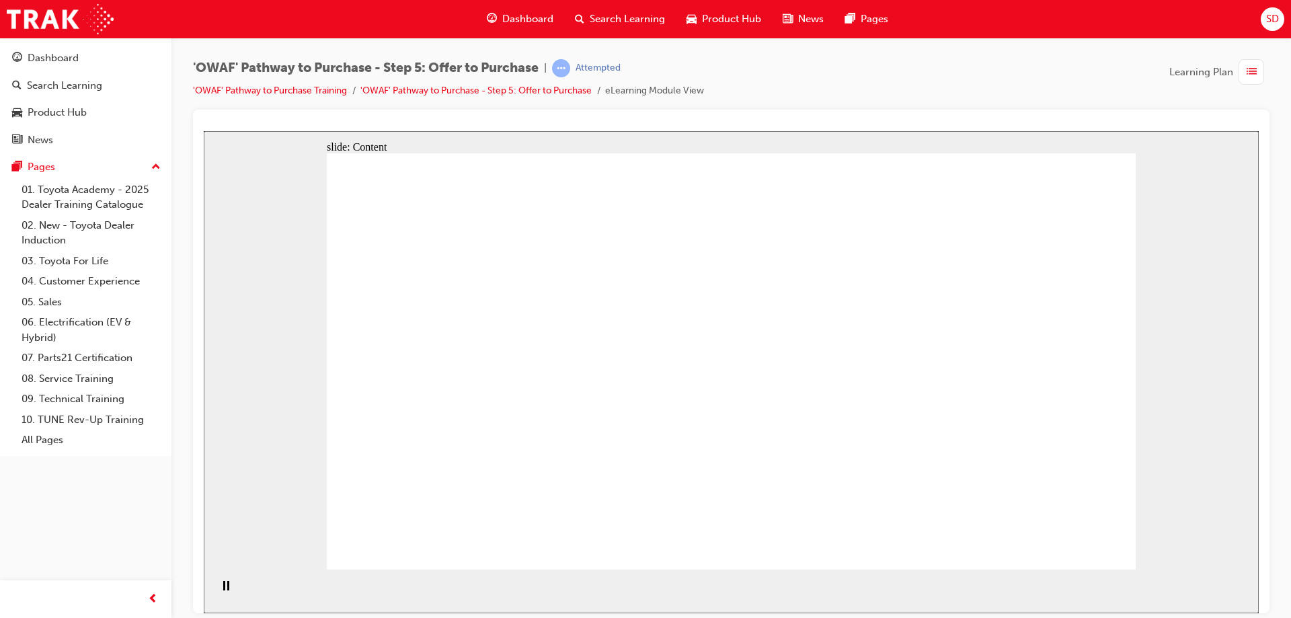
drag, startPoint x: 794, startPoint y: 317, endPoint x: 870, endPoint y: 312, distance: 75.5
drag, startPoint x: 770, startPoint y: 393, endPoint x: 555, endPoint y: 362, distance: 216.7
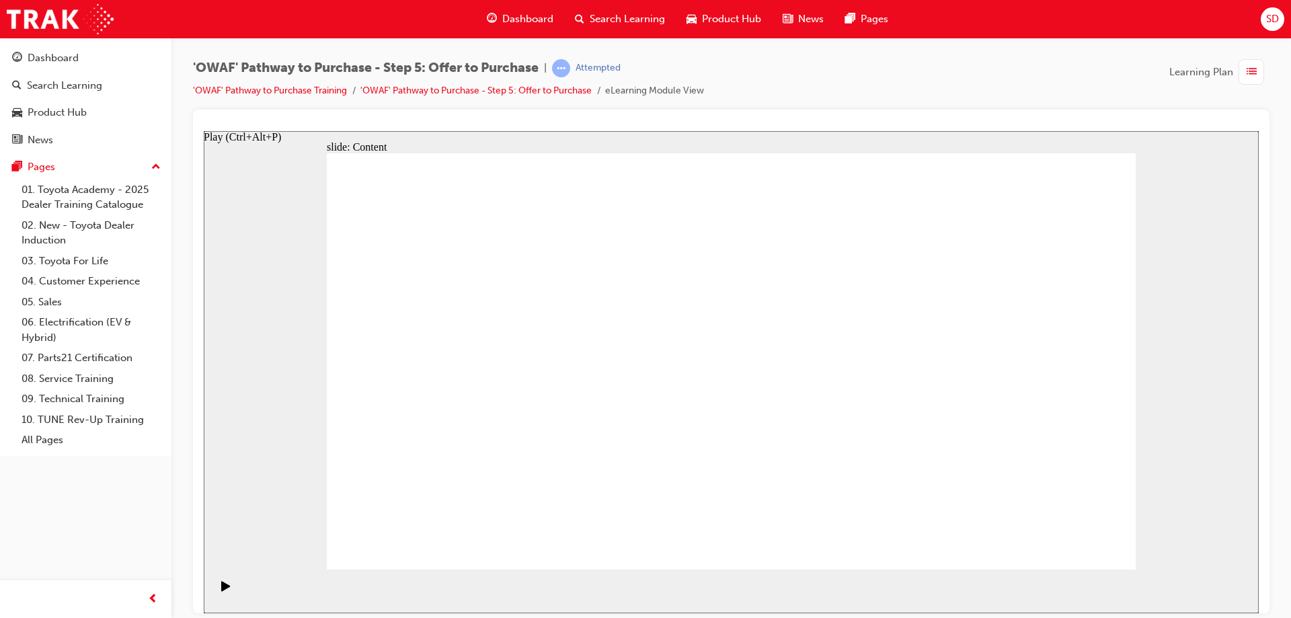
click at [222, 590] on icon "Play (Ctrl+Alt+P)" at bounding box center [225, 585] width 9 height 10
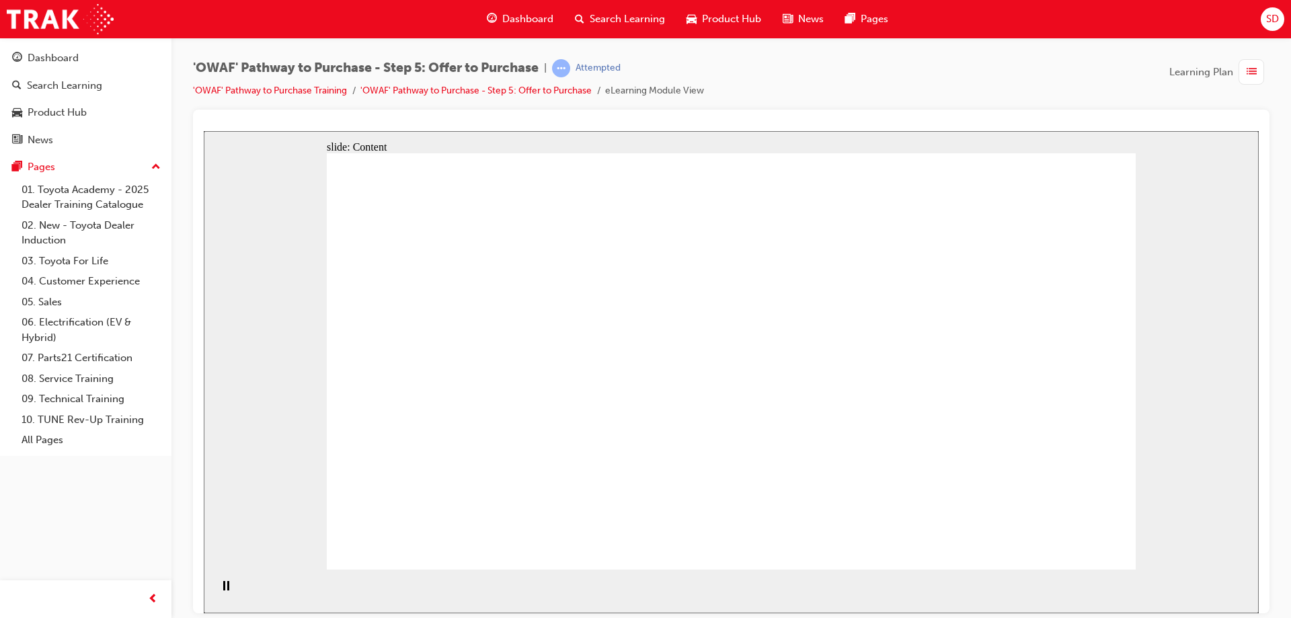
drag, startPoint x: 985, startPoint y: 437, endPoint x: 990, endPoint y: 432, distance: 7.6
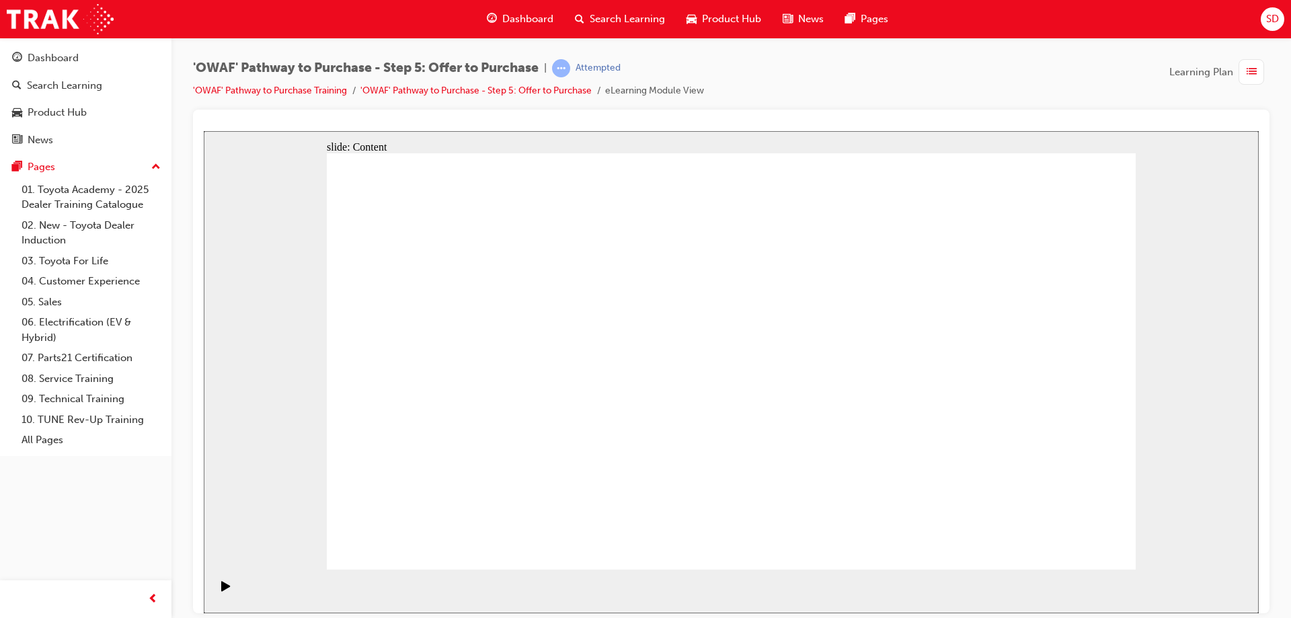
drag, startPoint x: 1106, startPoint y: 537, endPoint x: 1092, endPoint y: 539, distance: 14.3
drag, startPoint x: 950, startPoint y: 323, endPoint x: 947, endPoint y: 306, distance: 17.0
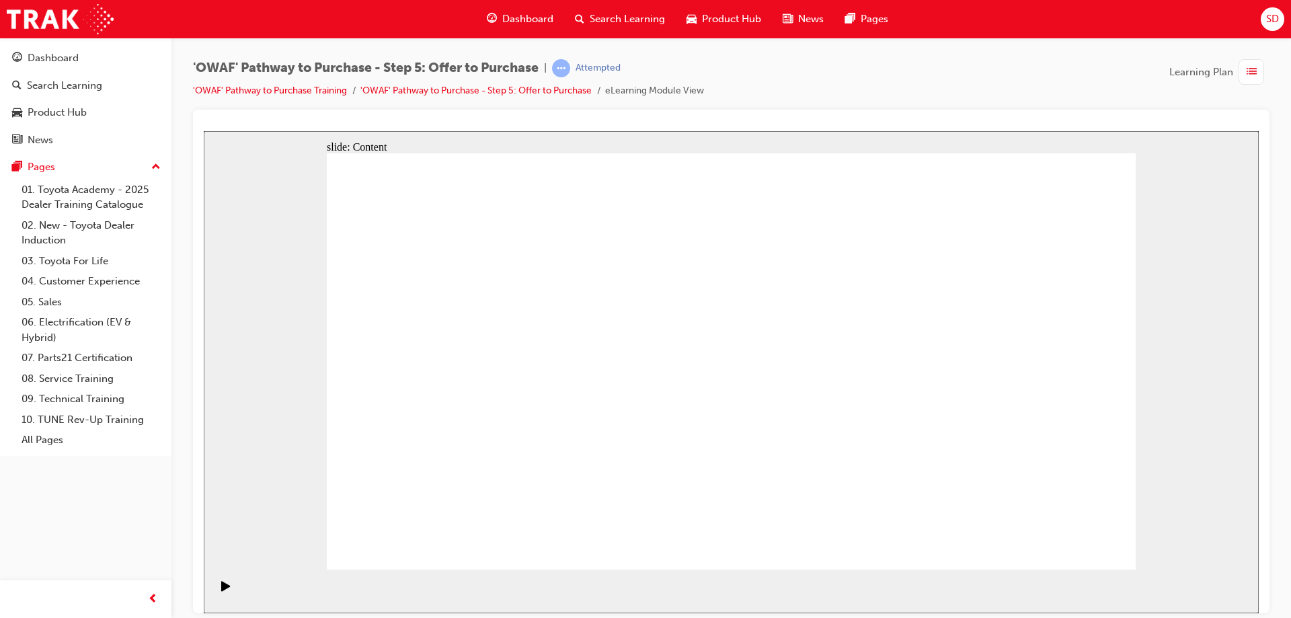
drag, startPoint x: 536, startPoint y: 334, endPoint x: 756, endPoint y: 387, distance: 226.8
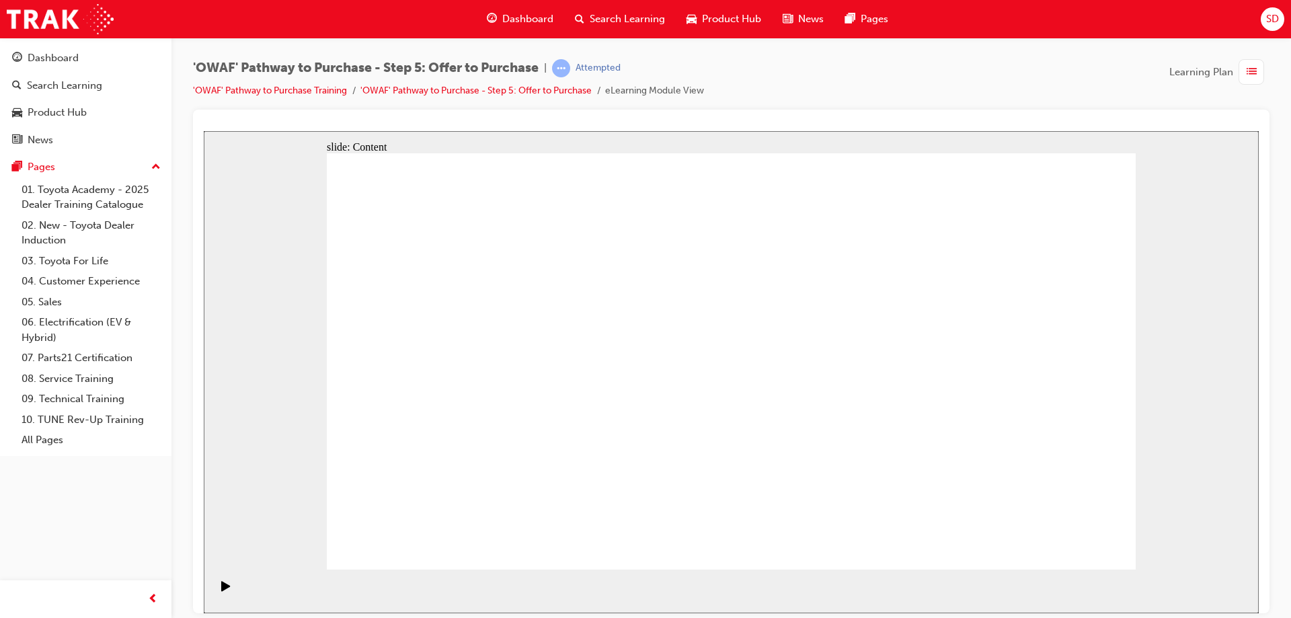
drag, startPoint x: 488, startPoint y: 263, endPoint x: 747, endPoint y: 281, distance: 260.0
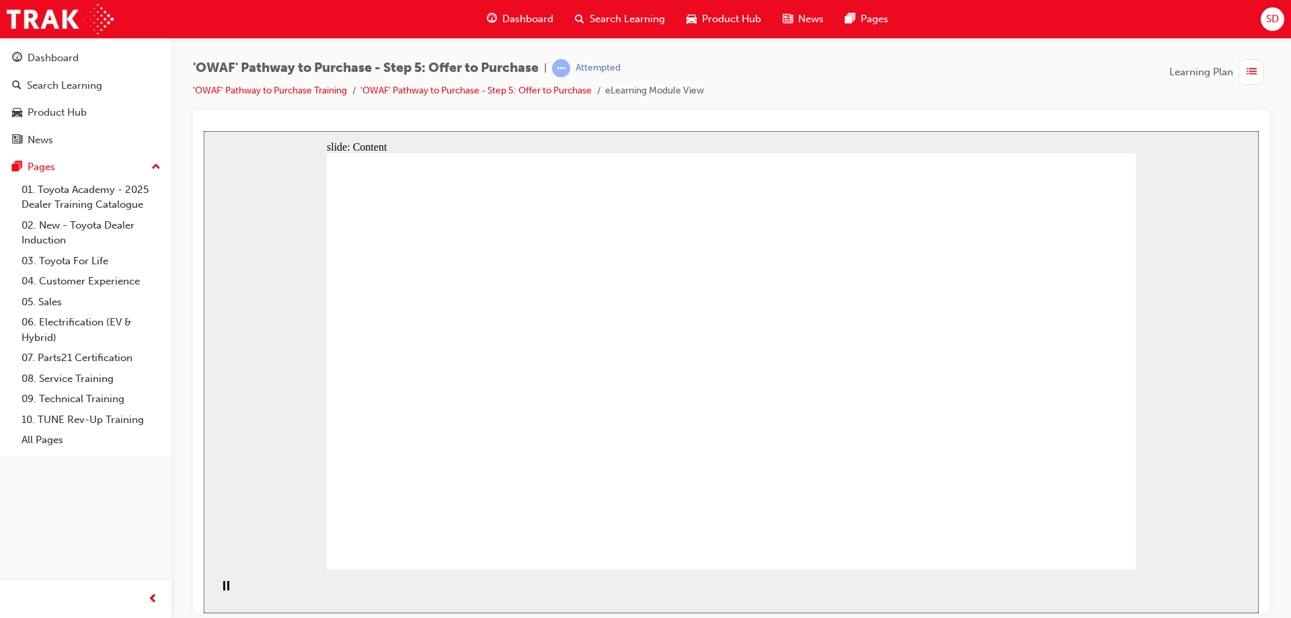
drag, startPoint x: 1047, startPoint y: 159, endPoint x: 591, endPoint y: 327, distance: 486.3
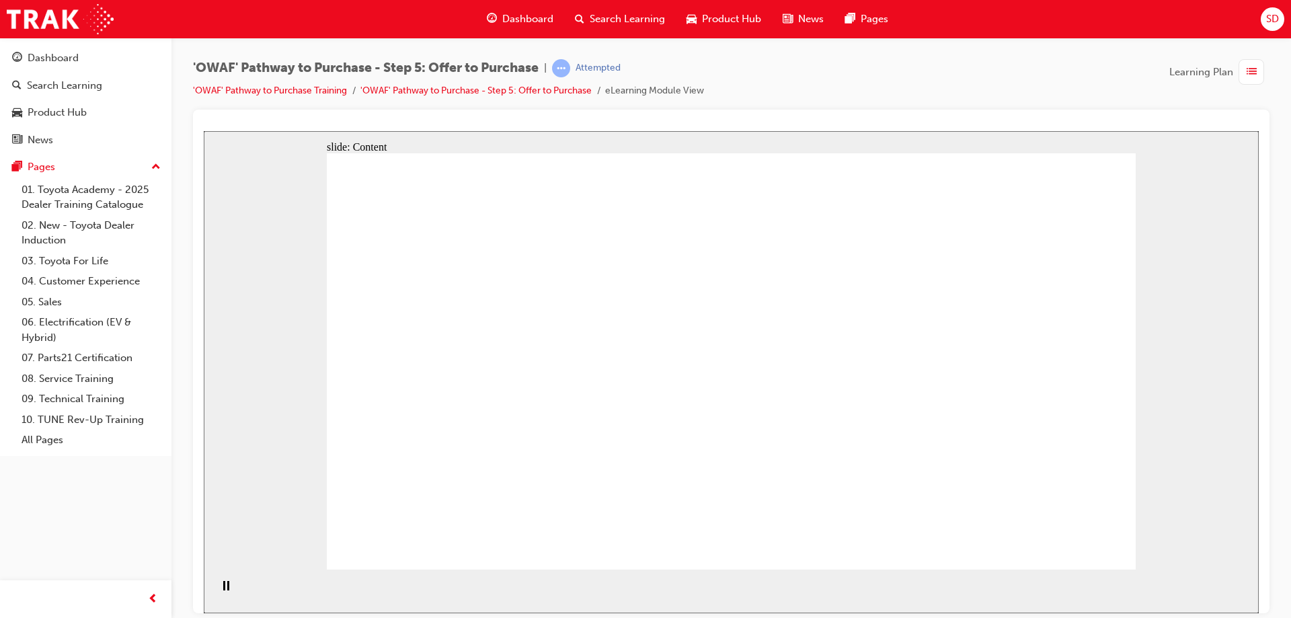
drag, startPoint x: 657, startPoint y: 336, endPoint x: 654, endPoint y: 299, distance: 37.1
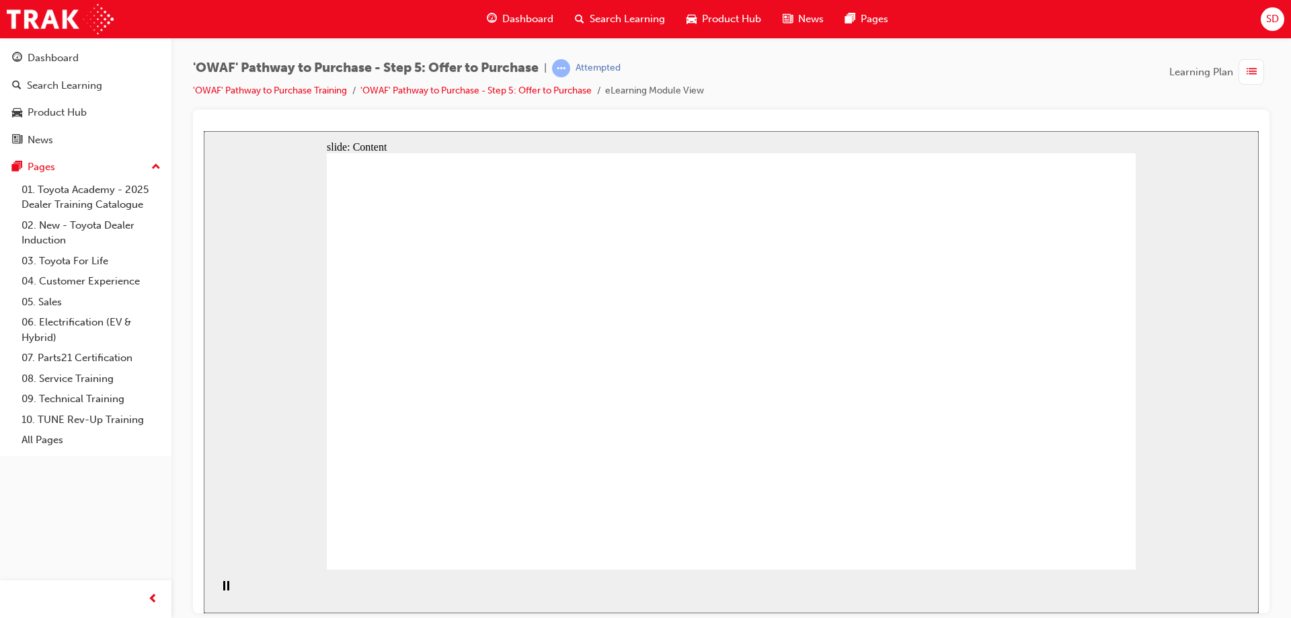
drag, startPoint x: 625, startPoint y: 208, endPoint x: 855, endPoint y: 217, distance: 230.1
drag, startPoint x: 855, startPoint y: 217, endPoint x: 843, endPoint y: 273, distance: 57.1
drag, startPoint x: 843, startPoint y: 288, endPoint x: 854, endPoint y: 311, distance: 25.3
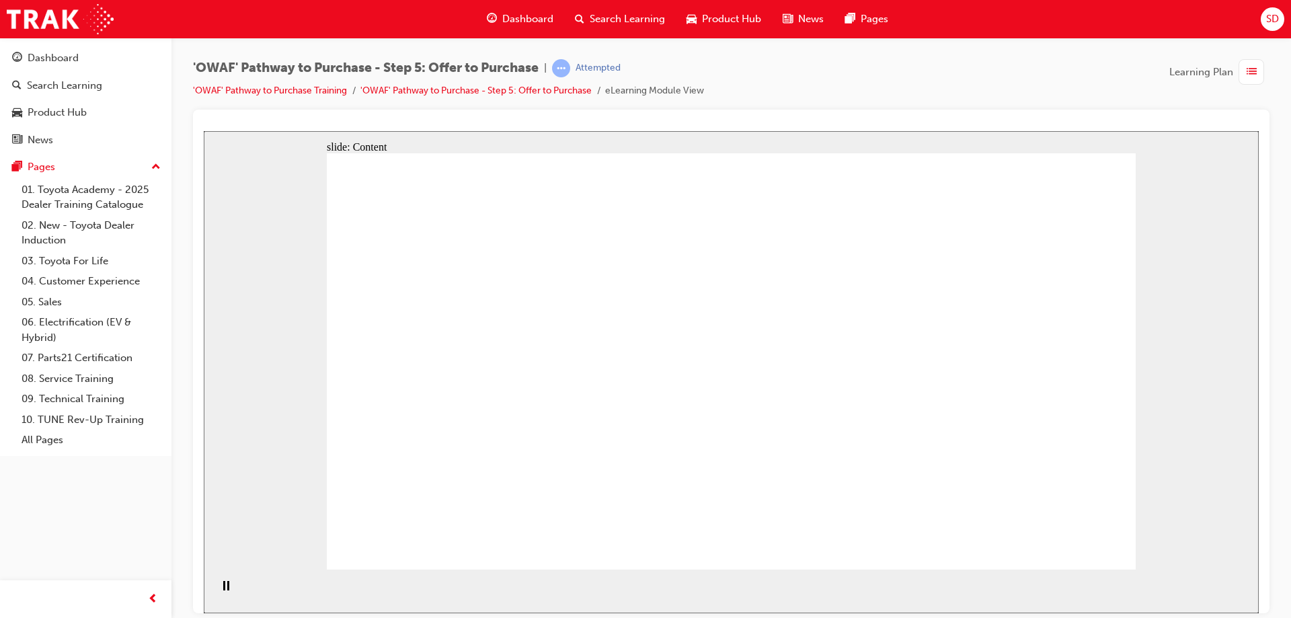
drag, startPoint x: 881, startPoint y: 475, endPoint x: 877, endPoint y: 459, distance: 16.5
drag, startPoint x: 846, startPoint y: 450, endPoint x: 677, endPoint y: 417, distance: 172.0
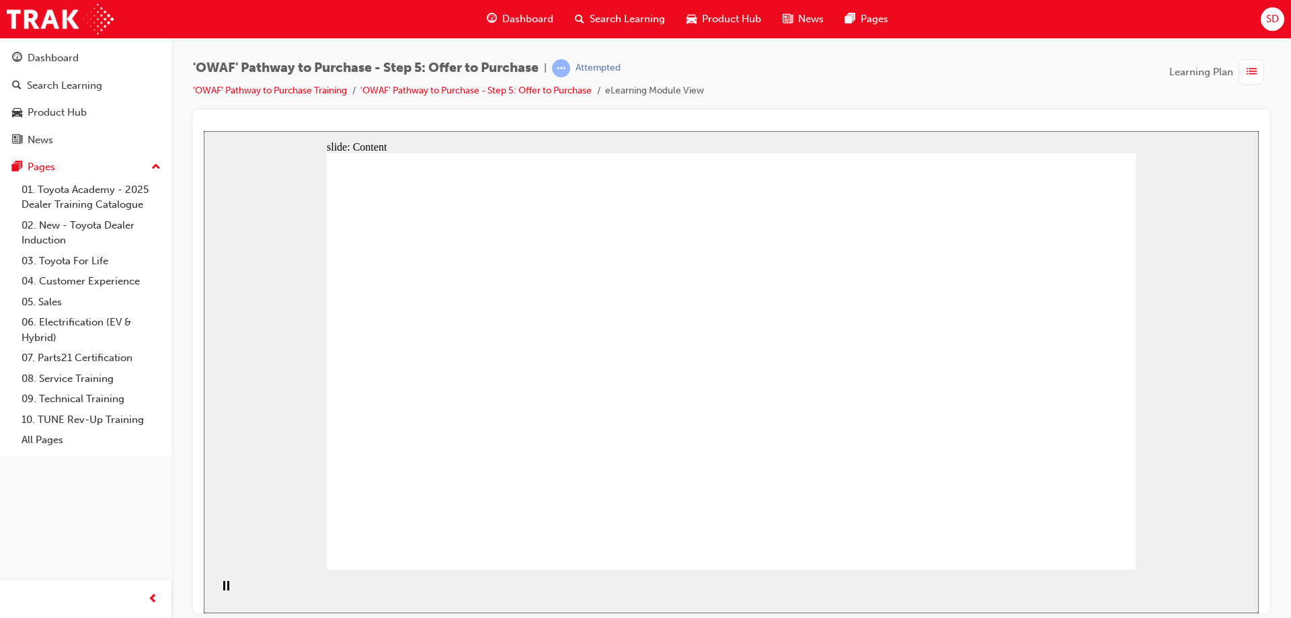
drag, startPoint x: 647, startPoint y: 354, endPoint x: 656, endPoint y: 311, distance: 44.7
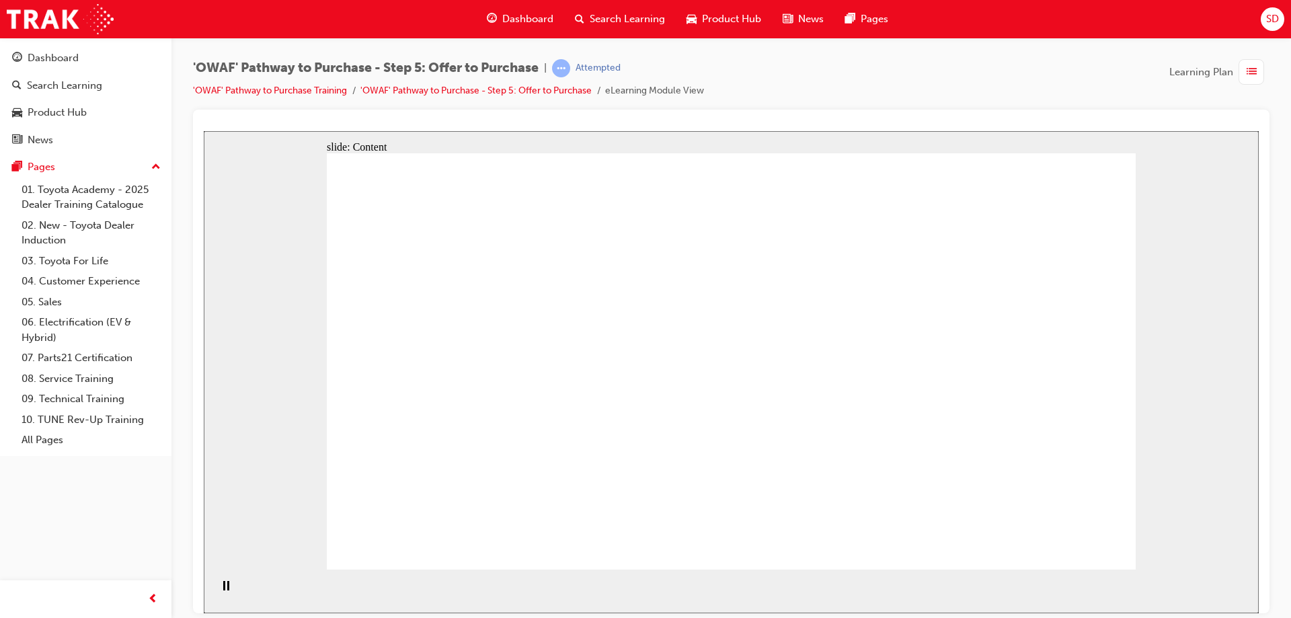
drag, startPoint x: 716, startPoint y: 282, endPoint x: 781, endPoint y: 276, distance: 65.5
drag, startPoint x: 823, startPoint y: 270, endPoint x: 852, endPoint y: 273, distance: 29.1
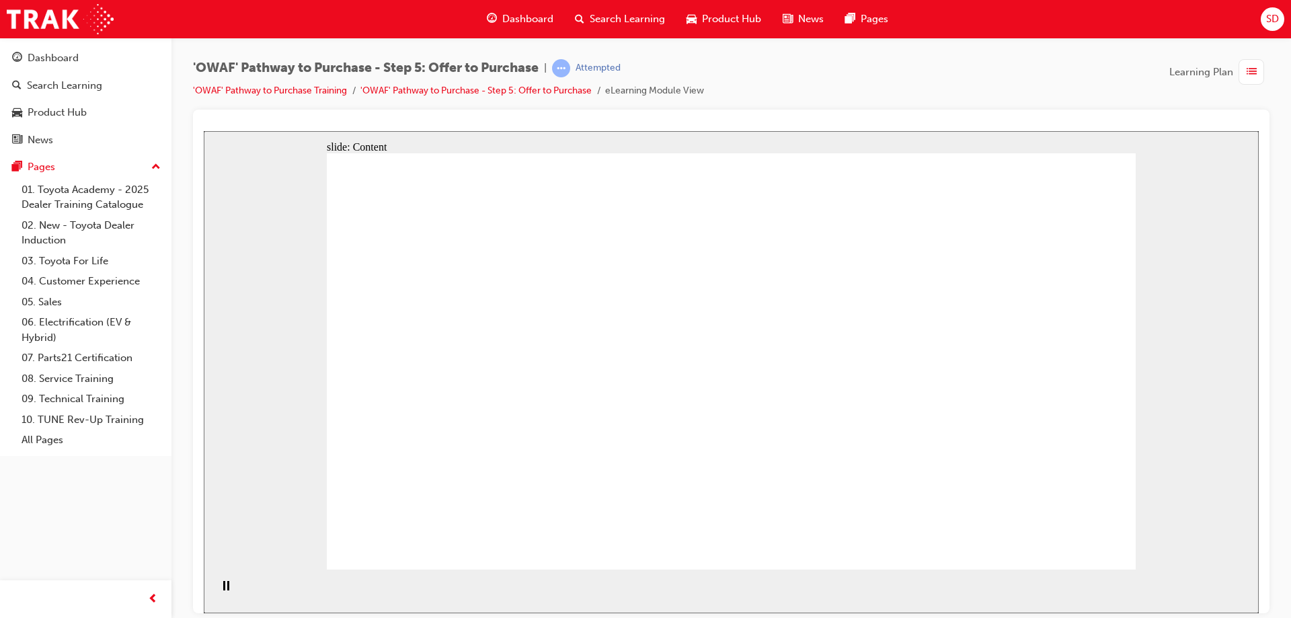
drag, startPoint x: 617, startPoint y: 312, endPoint x: 781, endPoint y: 331, distance: 165.2
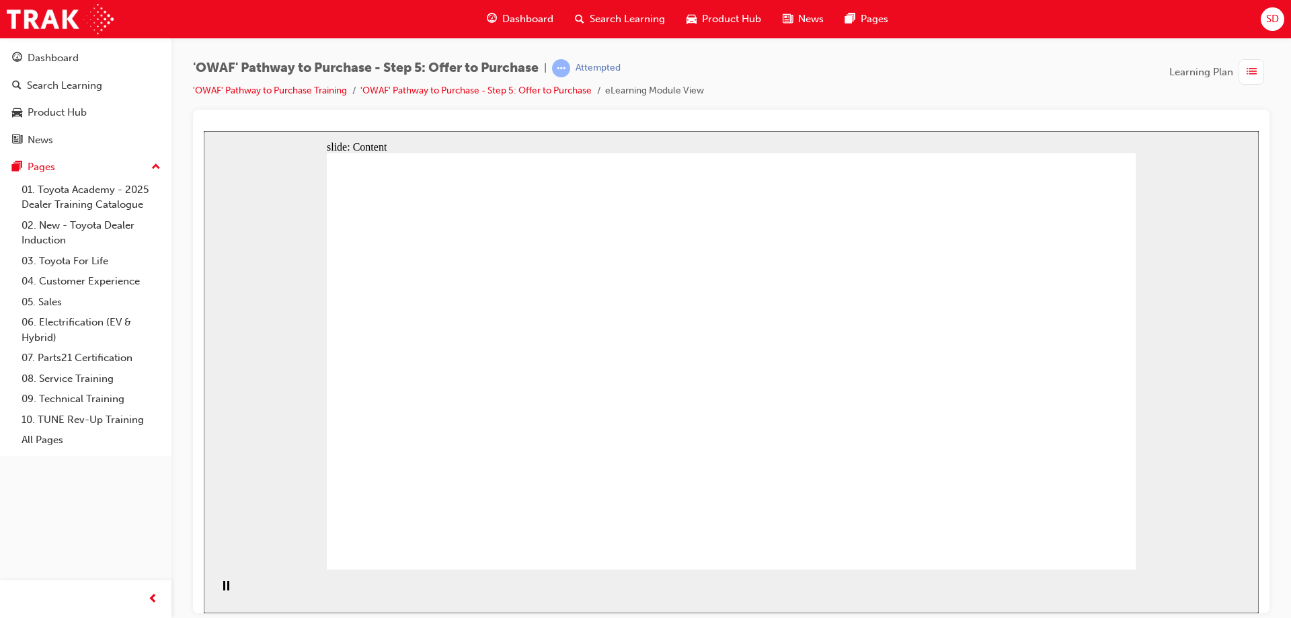
drag, startPoint x: 946, startPoint y: 352, endPoint x: 959, endPoint y: 363, distance: 17.6
drag, startPoint x: 959, startPoint y: 363, endPoint x: 858, endPoint y: 437, distance: 125.0
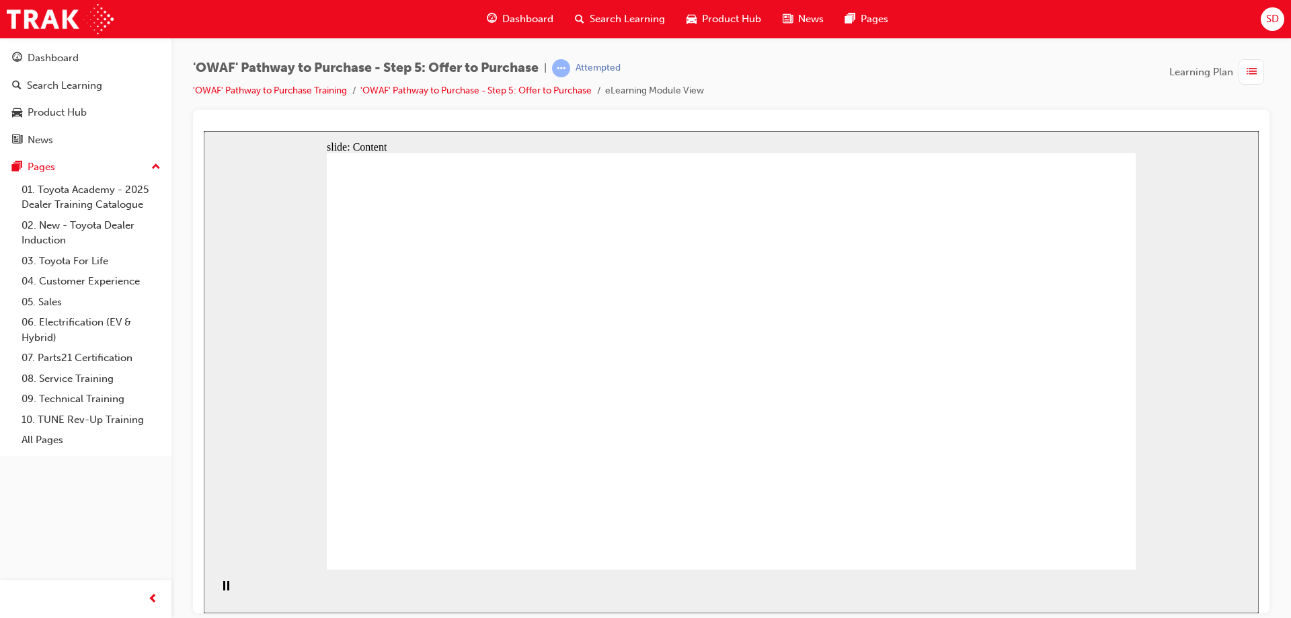
drag, startPoint x: 505, startPoint y: 411, endPoint x: 819, endPoint y: 333, distance: 323.3
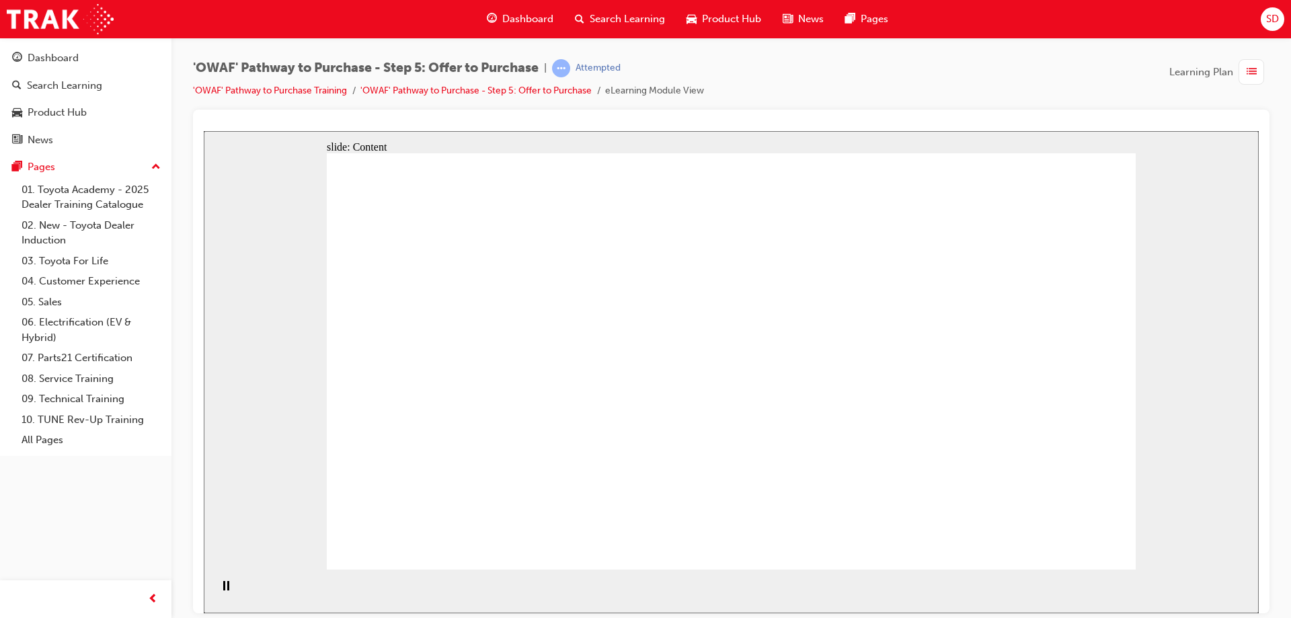
drag, startPoint x: 973, startPoint y: 294, endPoint x: 956, endPoint y: 454, distance: 160.3
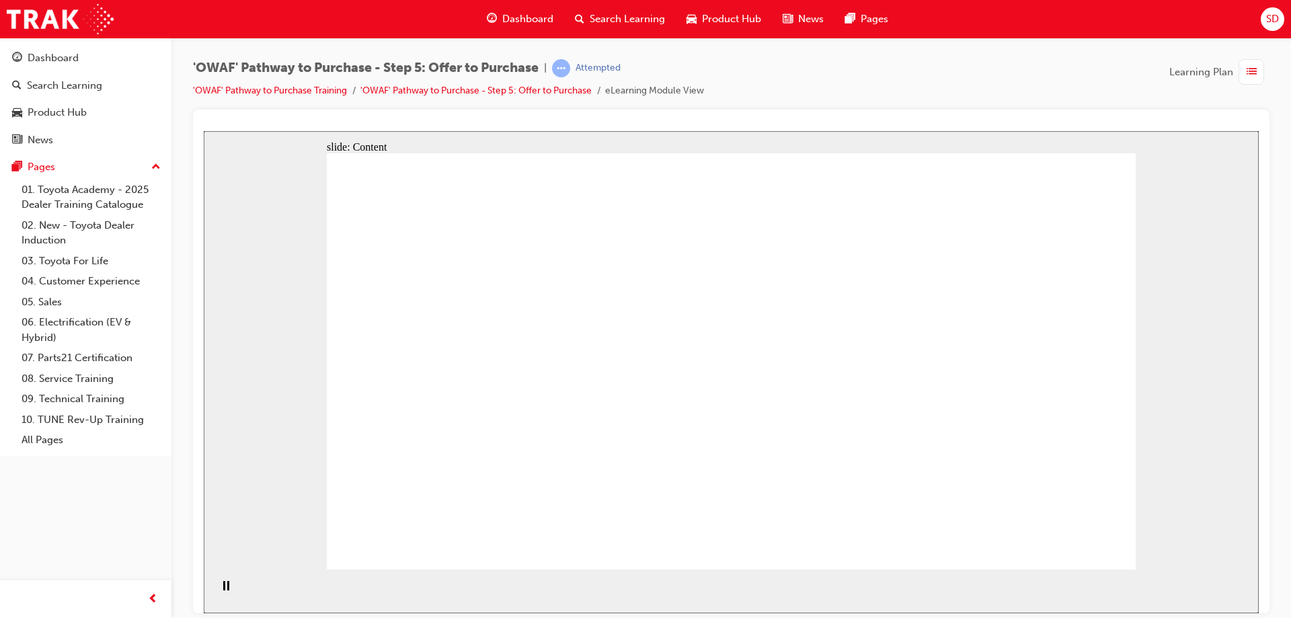
drag, startPoint x: 792, startPoint y: 412, endPoint x: 723, endPoint y: 413, distance: 69.9
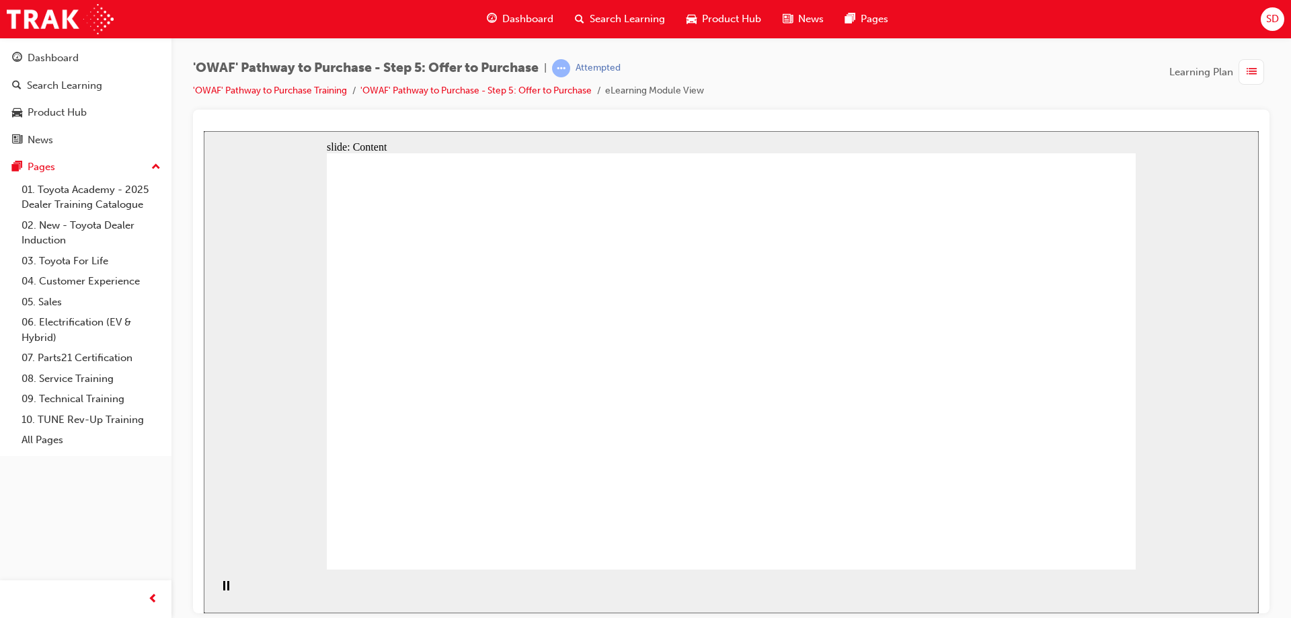
drag, startPoint x: 682, startPoint y: 407, endPoint x: 856, endPoint y: 396, distance: 175.1
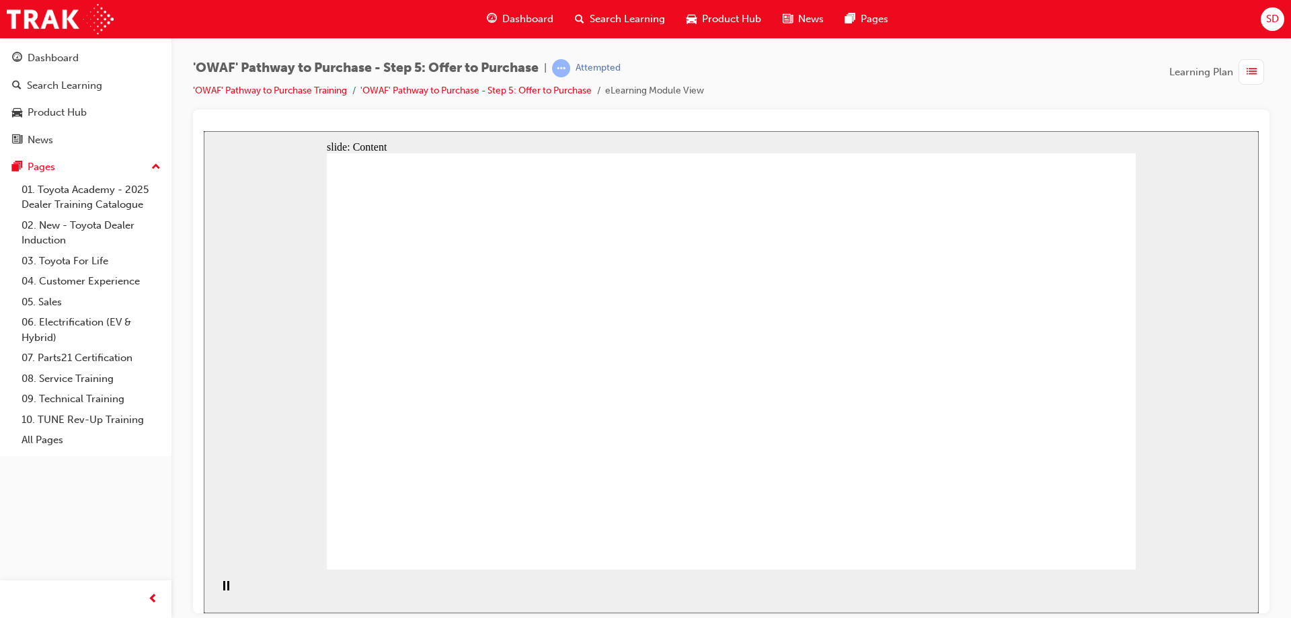
drag, startPoint x: 509, startPoint y: 402, endPoint x: 510, endPoint y: 454, distance: 51.8
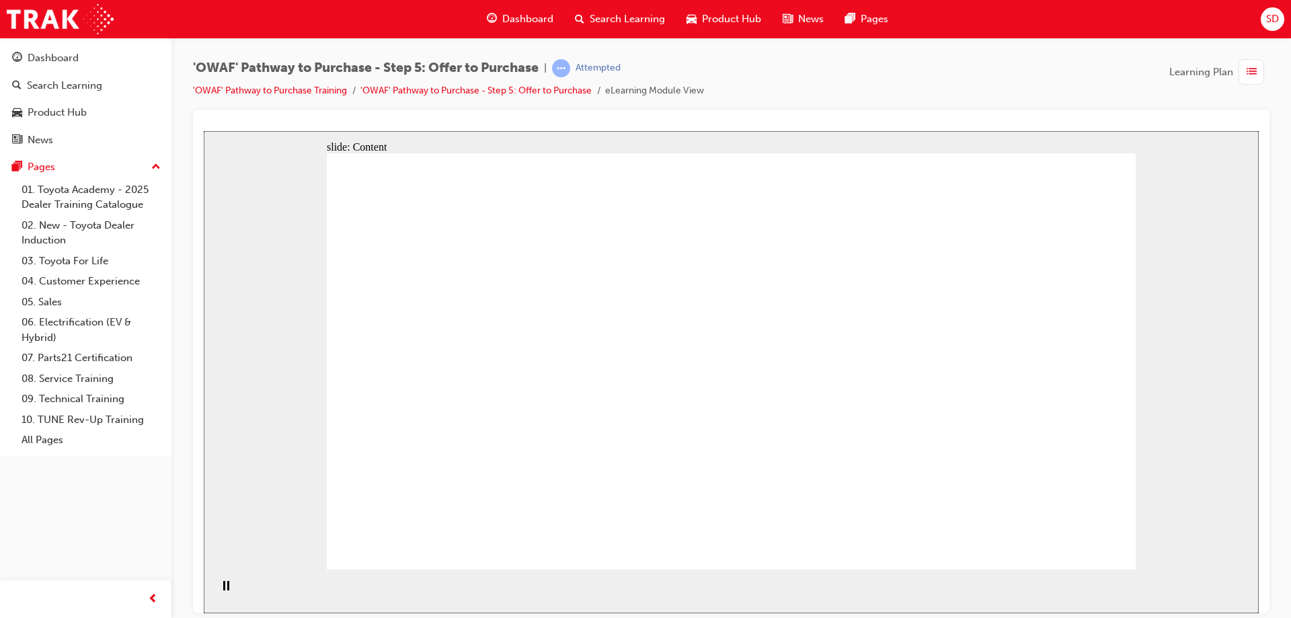
drag, startPoint x: 737, startPoint y: 391, endPoint x: 877, endPoint y: 381, distance: 140.8
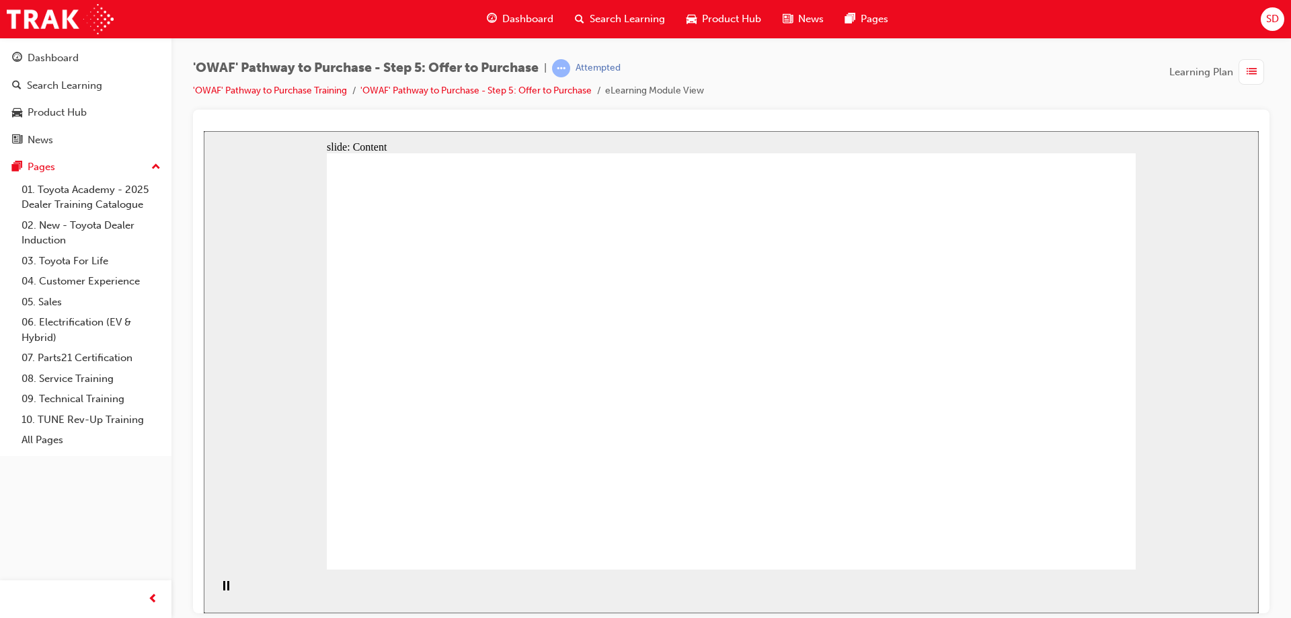
drag, startPoint x: 947, startPoint y: 380, endPoint x: 1033, endPoint y: 373, distance: 86.3
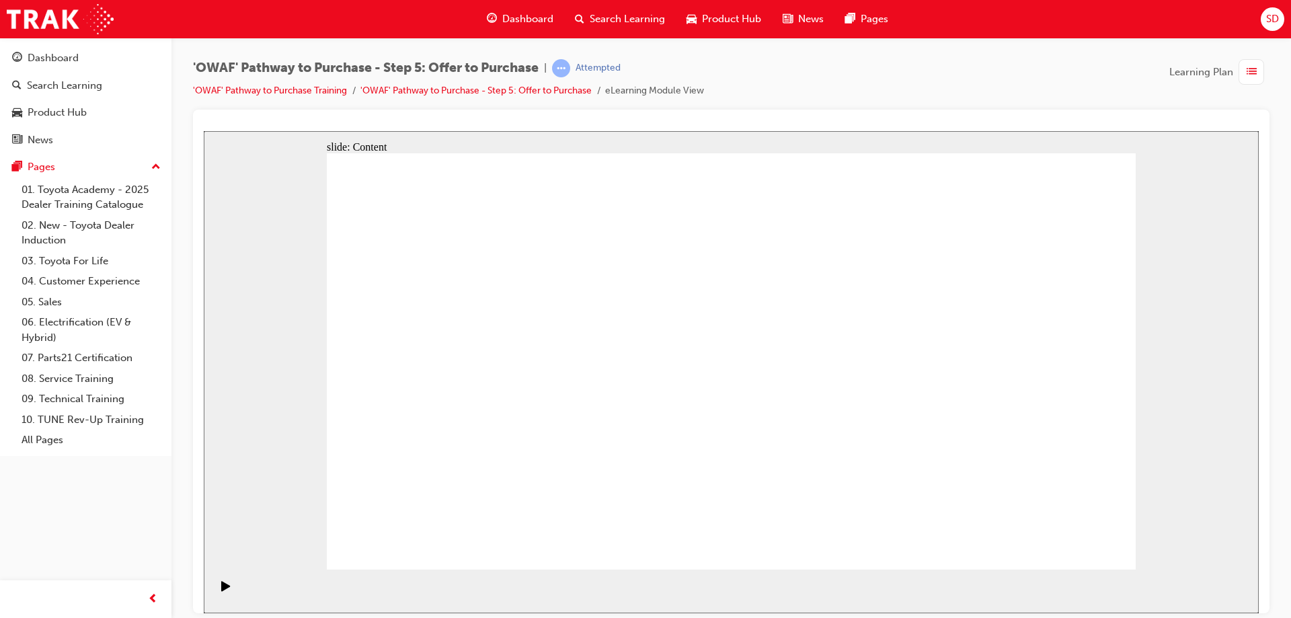
drag, startPoint x: 712, startPoint y: 292, endPoint x: 825, endPoint y: 297, distance: 113.0
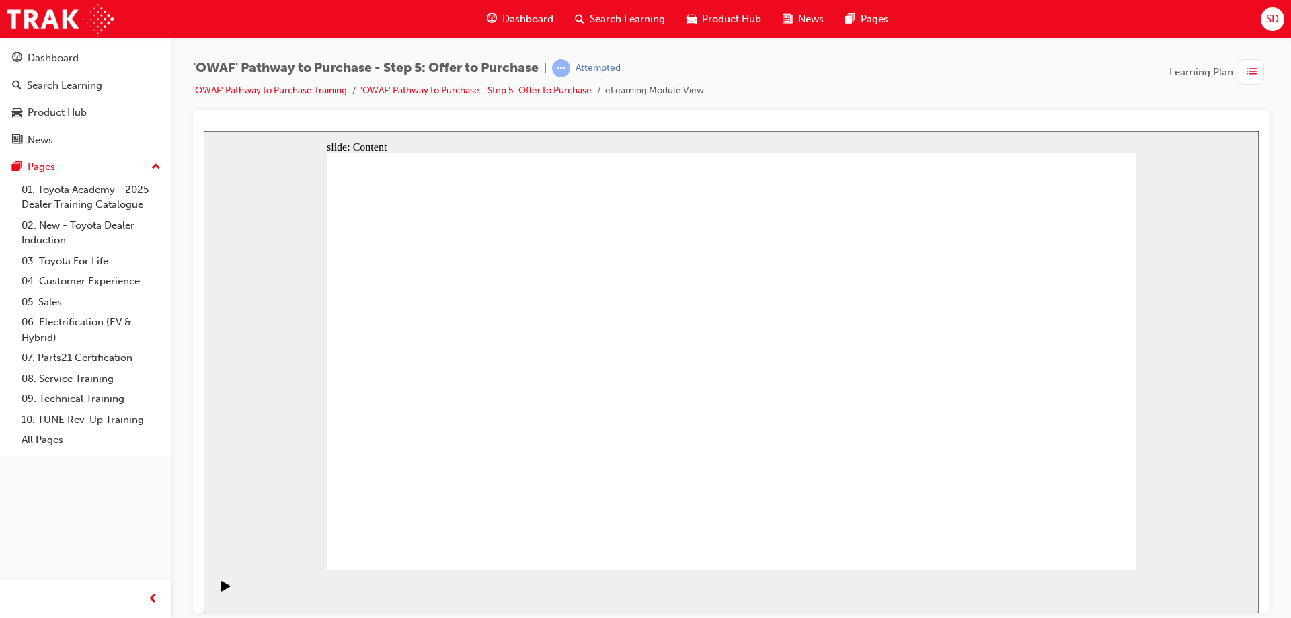
drag, startPoint x: 817, startPoint y: 377, endPoint x: 920, endPoint y: 388, distance: 103.4
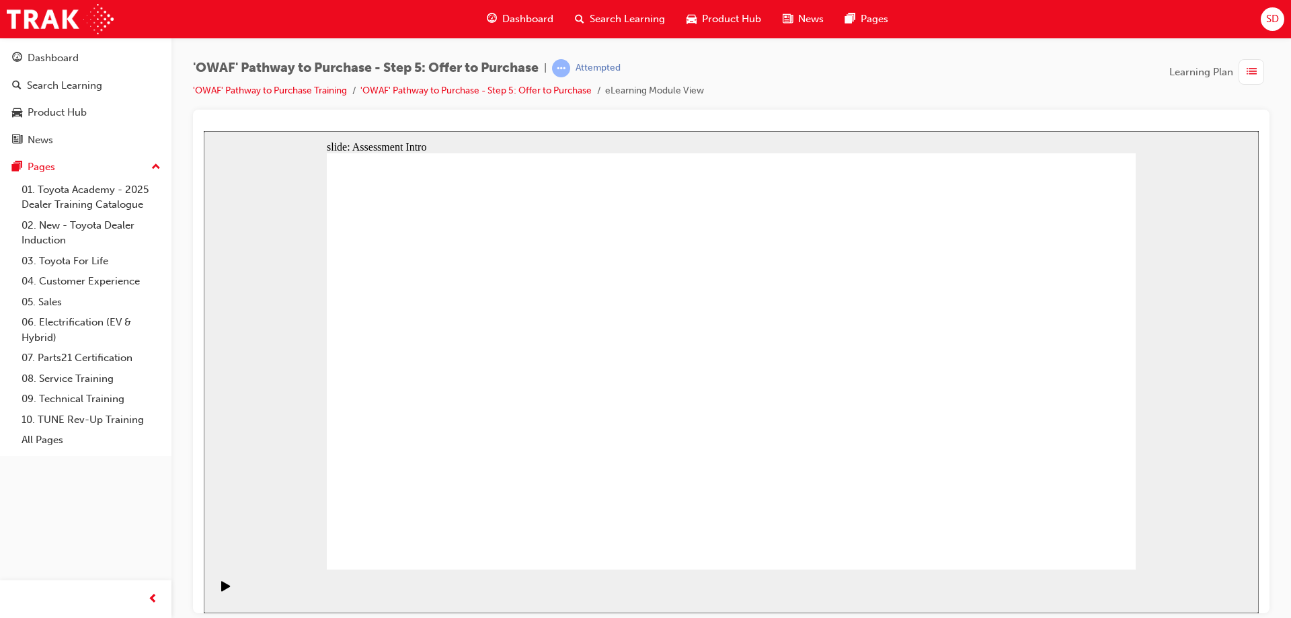
drag, startPoint x: 946, startPoint y: 385, endPoint x: 989, endPoint y: 436, distance: 66.8
drag, startPoint x: 989, startPoint y: 436, endPoint x: 994, endPoint y: 529, distance: 92.9
drag, startPoint x: 1063, startPoint y: 541, endPoint x: 803, endPoint y: 466, distance: 270.1
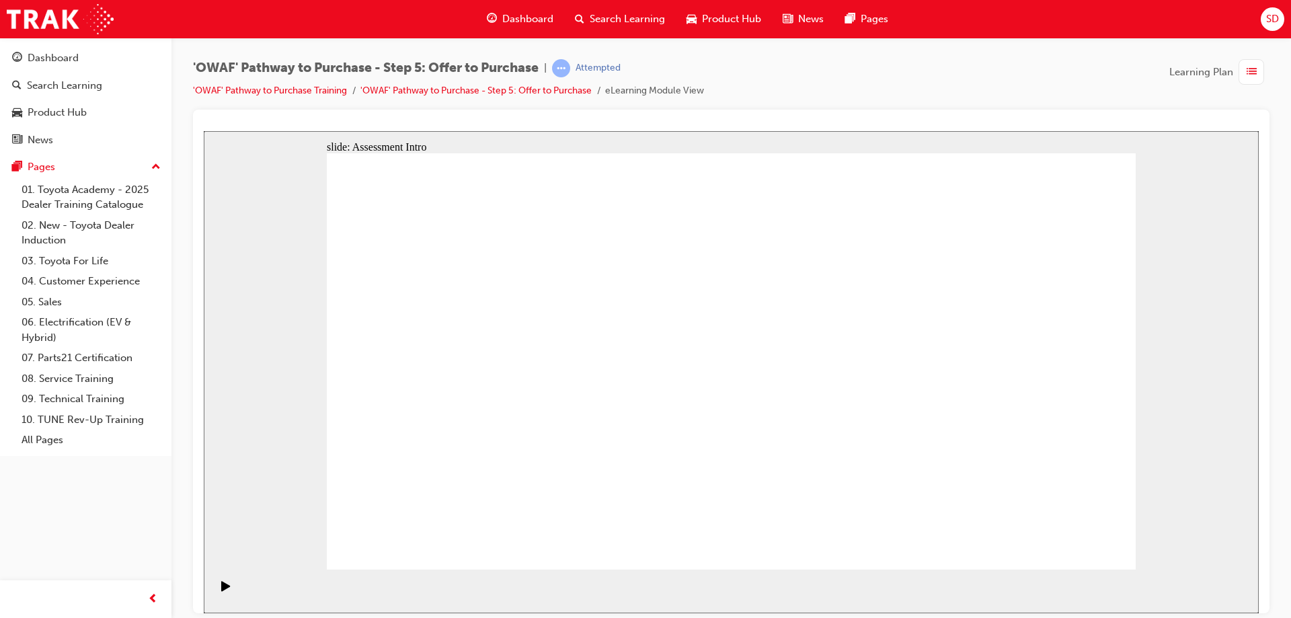
drag, startPoint x: 740, startPoint y: 456, endPoint x: 746, endPoint y: 442, distance: 15.4
drag, startPoint x: 765, startPoint y: 379, endPoint x: 726, endPoint y: 354, distance: 46.6
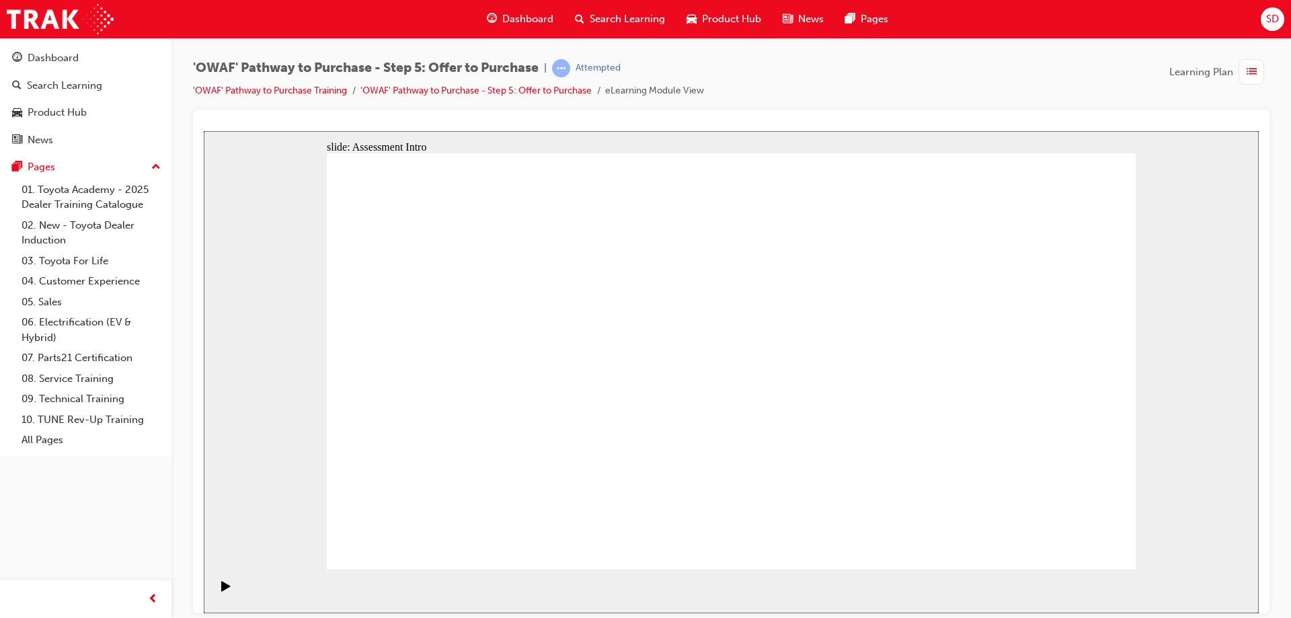
drag, startPoint x: 542, startPoint y: 508, endPoint x: 542, endPoint y: 492, distance: 16.1
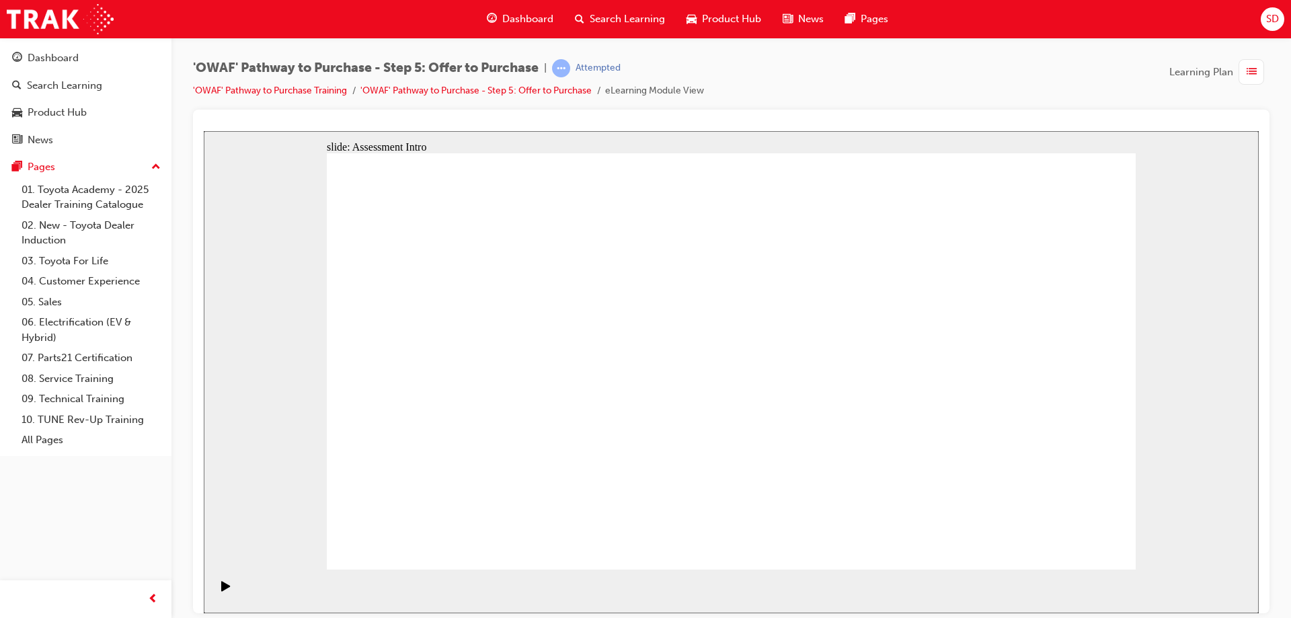
drag, startPoint x: 702, startPoint y: 382, endPoint x: 682, endPoint y: 413, distance: 36.6
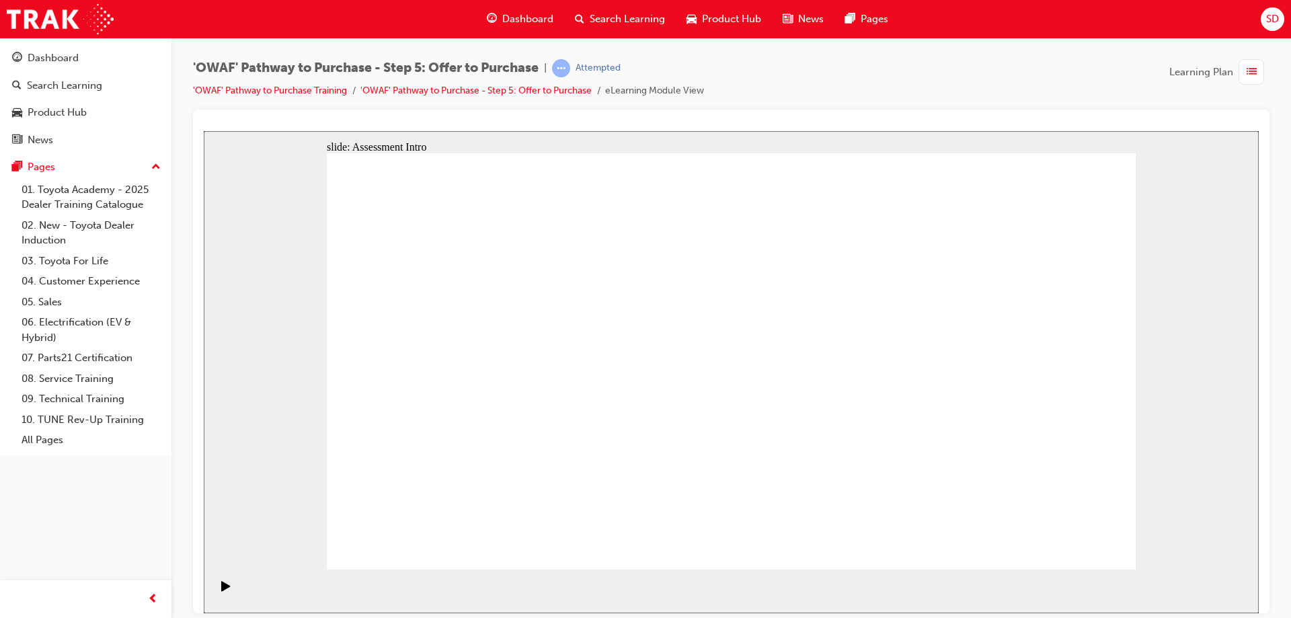
drag, startPoint x: 606, startPoint y: 424, endPoint x: 579, endPoint y: 427, distance: 27.0
drag, startPoint x: 427, startPoint y: 528, endPoint x: 542, endPoint y: 516, distance: 114.8
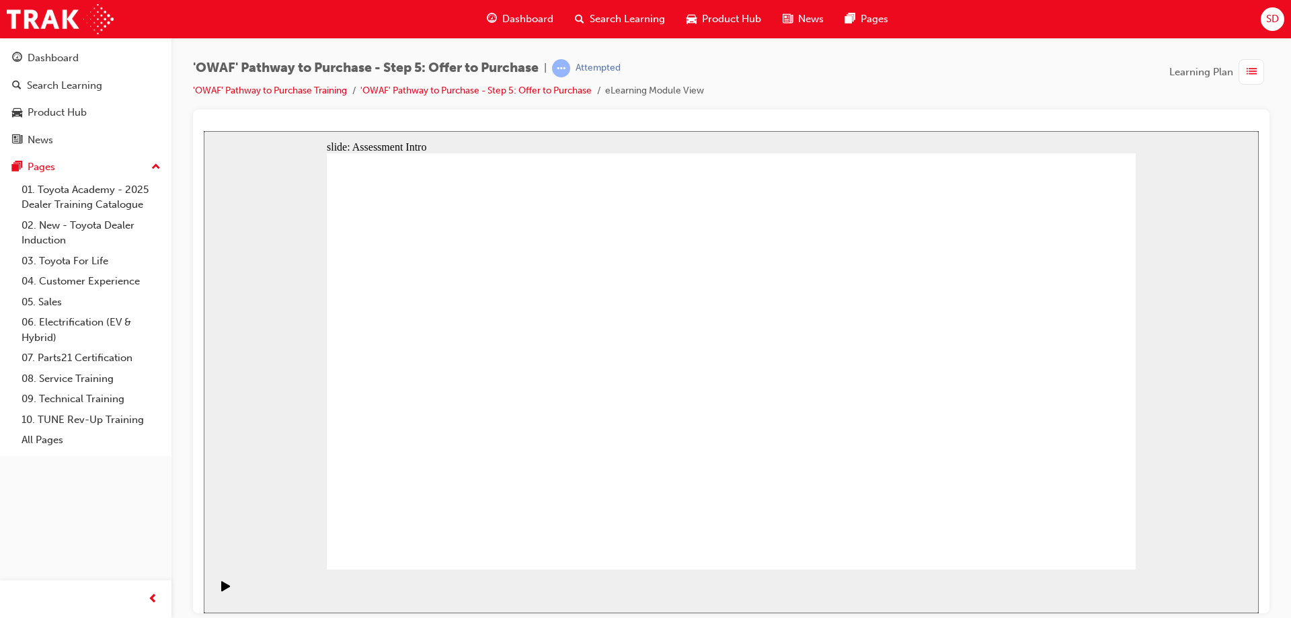
drag, startPoint x: 542, startPoint y: 516, endPoint x: 671, endPoint y: 553, distance: 134.2
drag, startPoint x: 750, startPoint y: 561, endPoint x: 726, endPoint y: 523, distance: 45.3
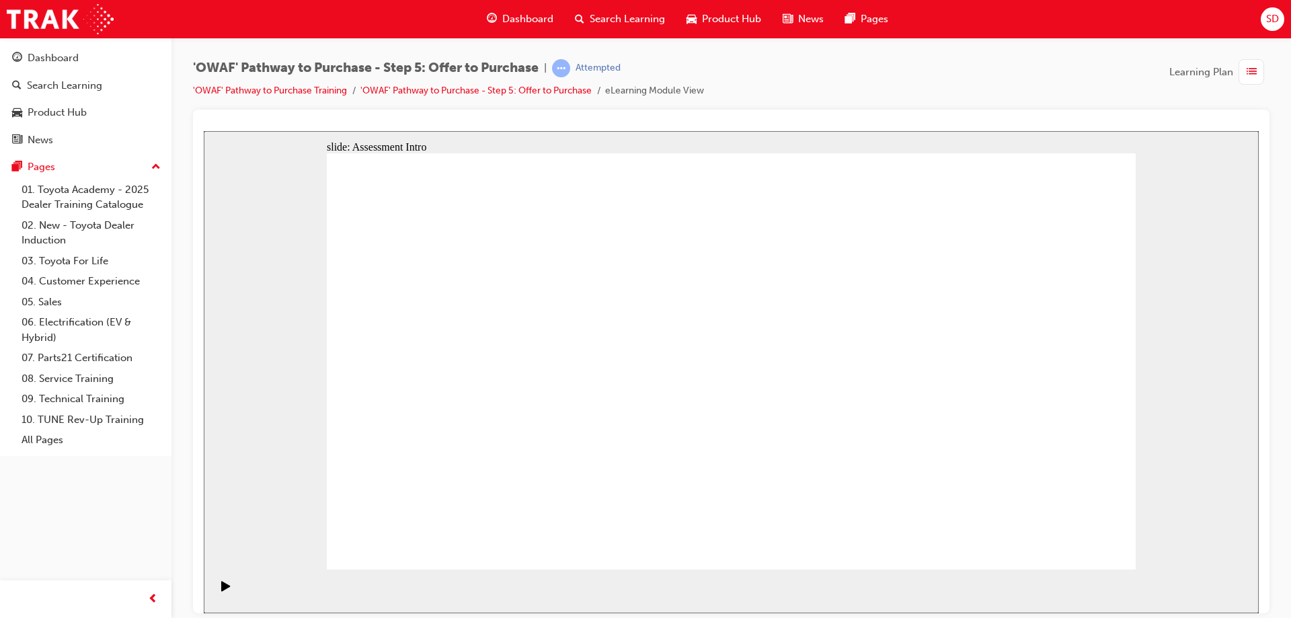
drag, startPoint x: 726, startPoint y: 523, endPoint x: 731, endPoint y: 512, distance: 11.7
drag, startPoint x: 731, startPoint y: 512, endPoint x: 801, endPoint y: 445, distance: 97.5
drag, startPoint x: 801, startPoint y: 445, endPoint x: 984, endPoint y: 370, distance: 197.7
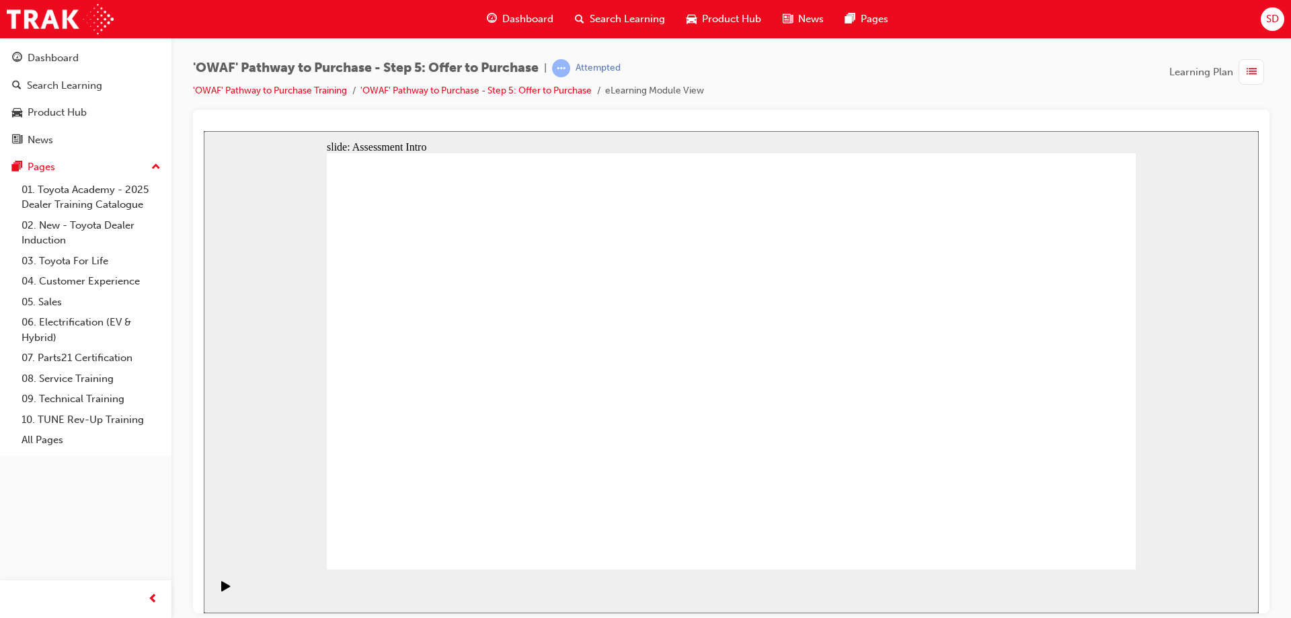
drag, startPoint x: 984, startPoint y: 370, endPoint x: 891, endPoint y: 312, distance: 109.9
drag, startPoint x: 753, startPoint y: 279, endPoint x: 628, endPoint y: 255, distance: 126.6
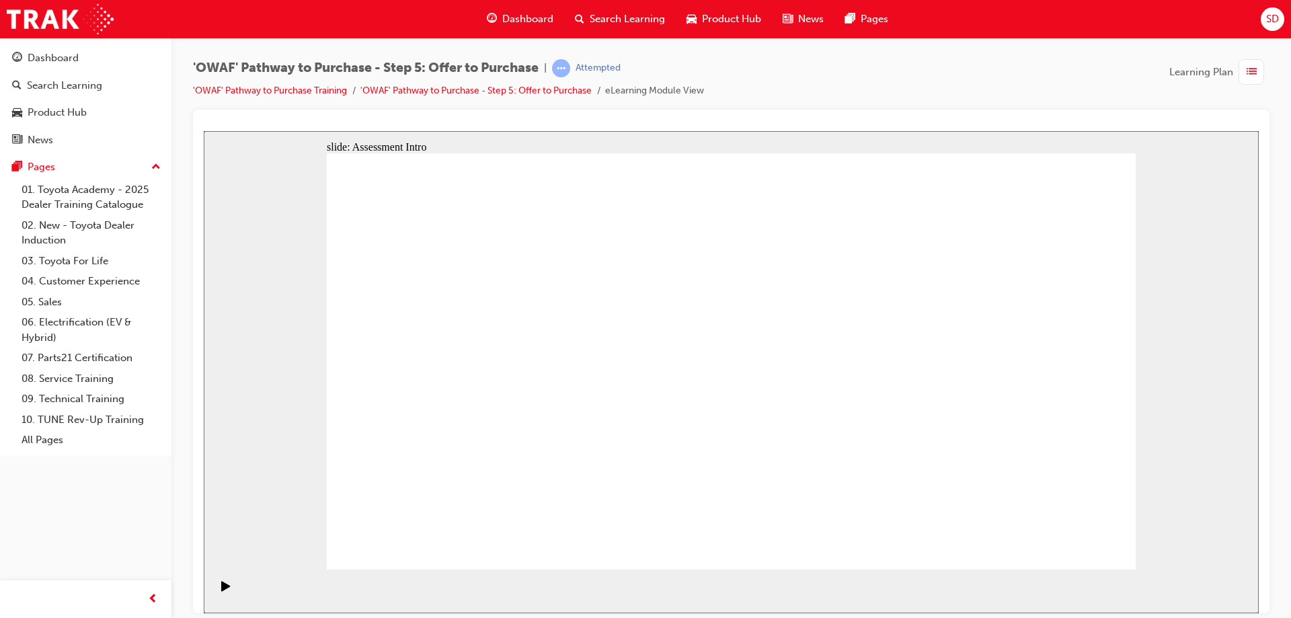
drag, startPoint x: 628, startPoint y: 255, endPoint x: 682, endPoint y: 286, distance: 62.0
drag, startPoint x: 682, startPoint y: 286, endPoint x: 751, endPoint y: 320, distance: 77.0
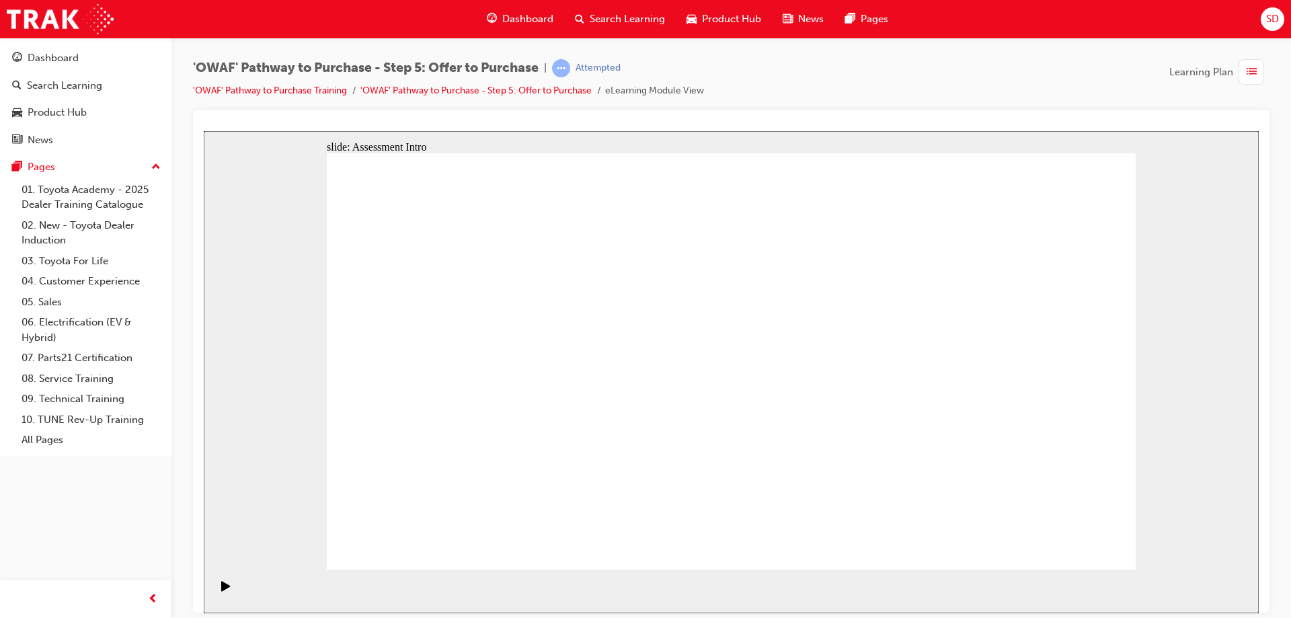
drag, startPoint x: 775, startPoint y: 311, endPoint x: 684, endPoint y: 272, distance: 99.4
drag, startPoint x: 684, startPoint y: 272, endPoint x: 345, endPoint y: 140, distance: 363.5
drag, startPoint x: 575, startPoint y: 229, endPoint x: 436, endPoint y: 153, distance: 158.3
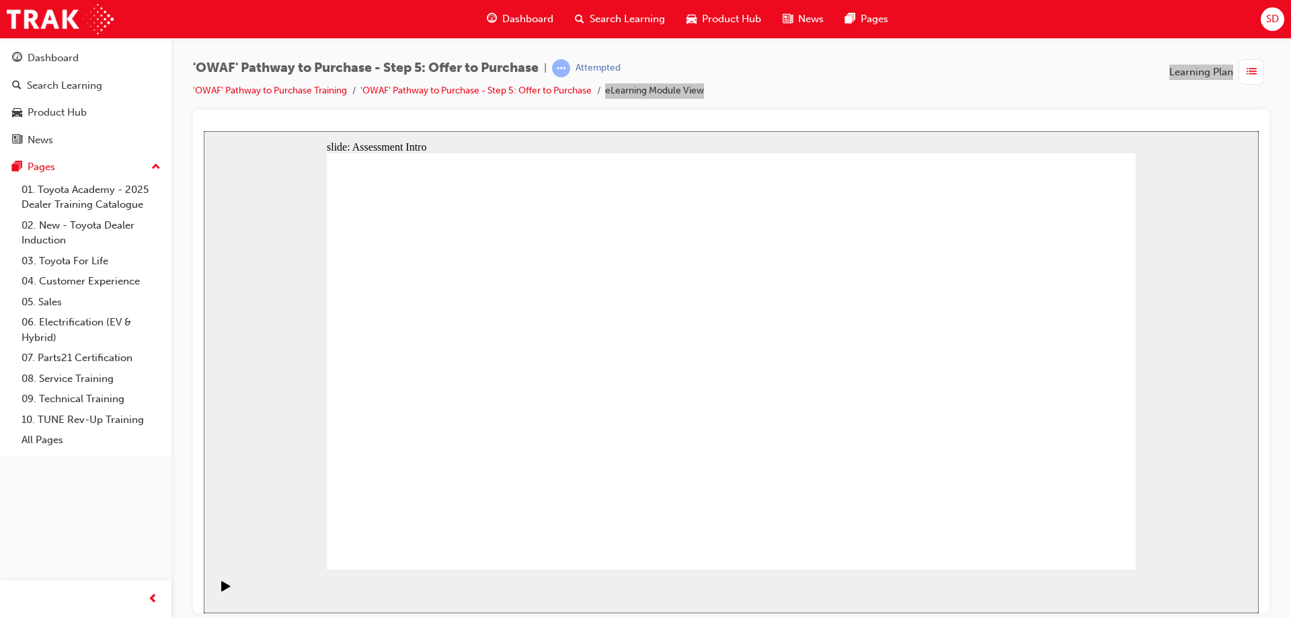
drag, startPoint x: 689, startPoint y: 263, endPoint x: 750, endPoint y: 302, distance: 72.5
drag, startPoint x: 753, startPoint y: 294, endPoint x: 791, endPoint y: 264, distance: 48.3
drag, startPoint x: 791, startPoint y: 264, endPoint x: 749, endPoint y: 222, distance: 59.9
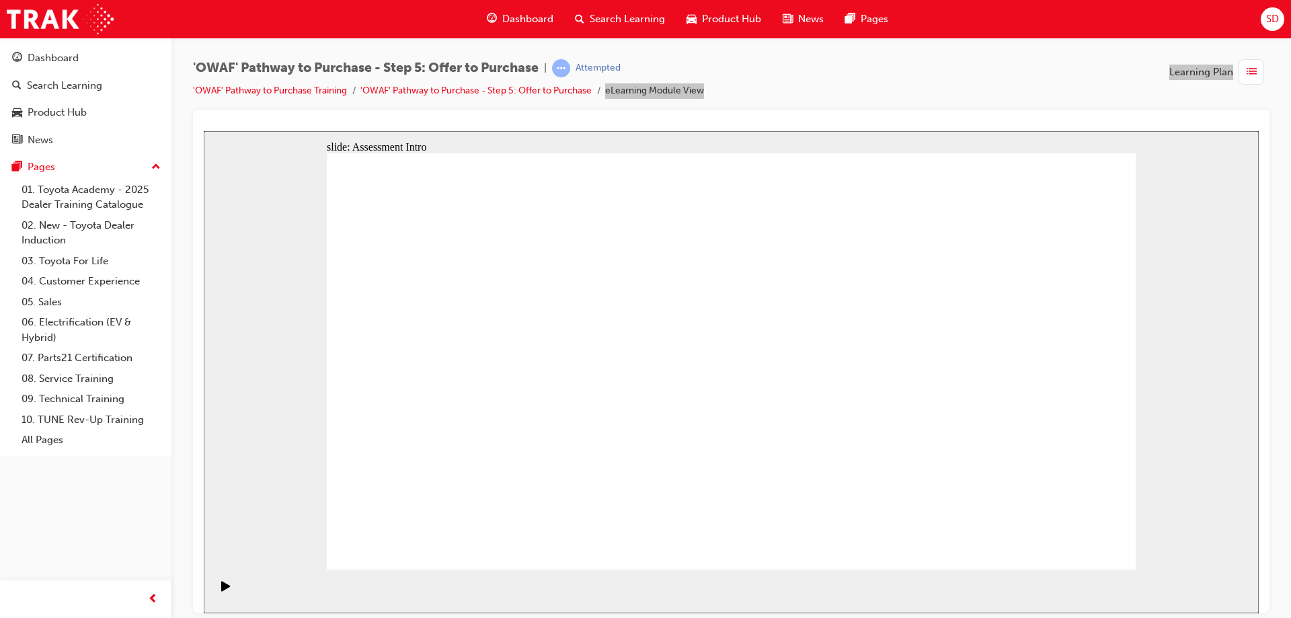
drag, startPoint x: 710, startPoint y: 202, endPoint x: 969, endPoint y: 249, distance: 263.1
drag, startPoint x: 928, startPoint y: 230, endPoint x: 854, endPoint y: 175, distance: 92.4
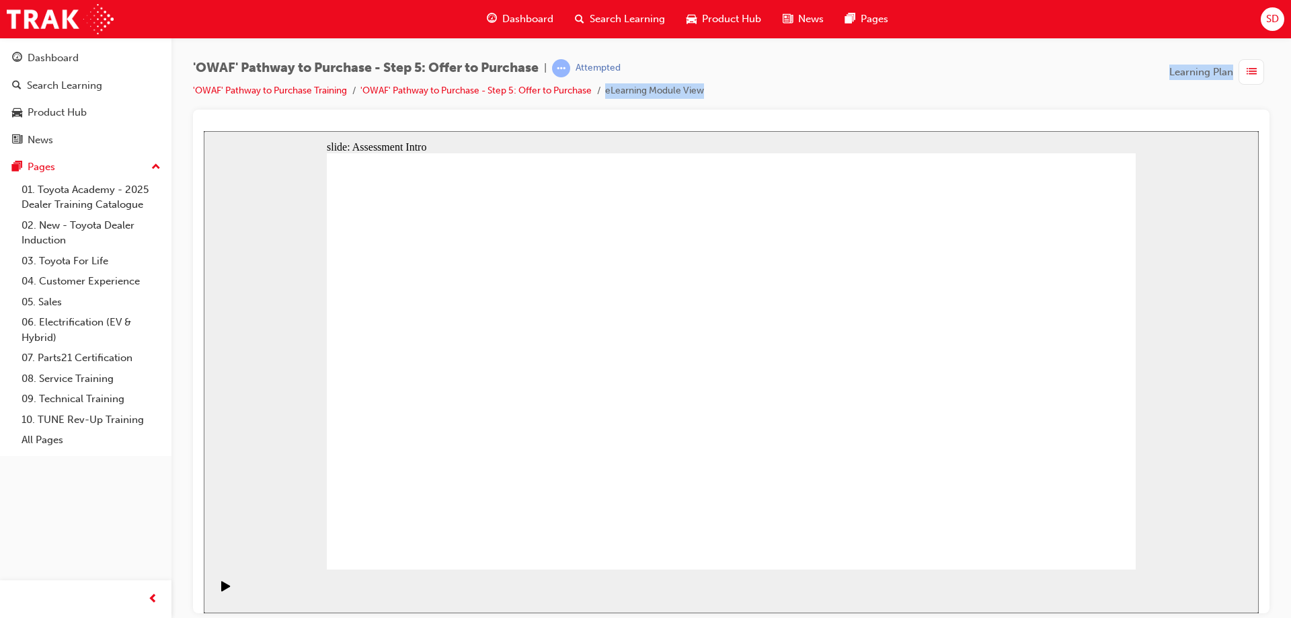
click at [857, 113] on div at bounding box center [731, 361] width 1076 height 503
click at [819, 103] on div "'OWAF' Pathway to Purchase - Step 5: Offer to Purchase | Attempted 'OWAF' Pathw…" at bounding box center [731, 84] width 1076 height 50
drag, startPoint x: 804, startPoint y: 95, endPoint x: 866, endPoint y: 79, distance: 63.9
click at [846, 89] on div "'OWAF' Pathway to Purchase - Step 5: Offer to Purchase | Attempted 'OWAF' Pathw…" at bounding box center [731, 84] width 1076 height 50
drag, startPoint x: 858, startPoint y: 71, endPoint x: 835, endPoint y: 110, distance: 45.4
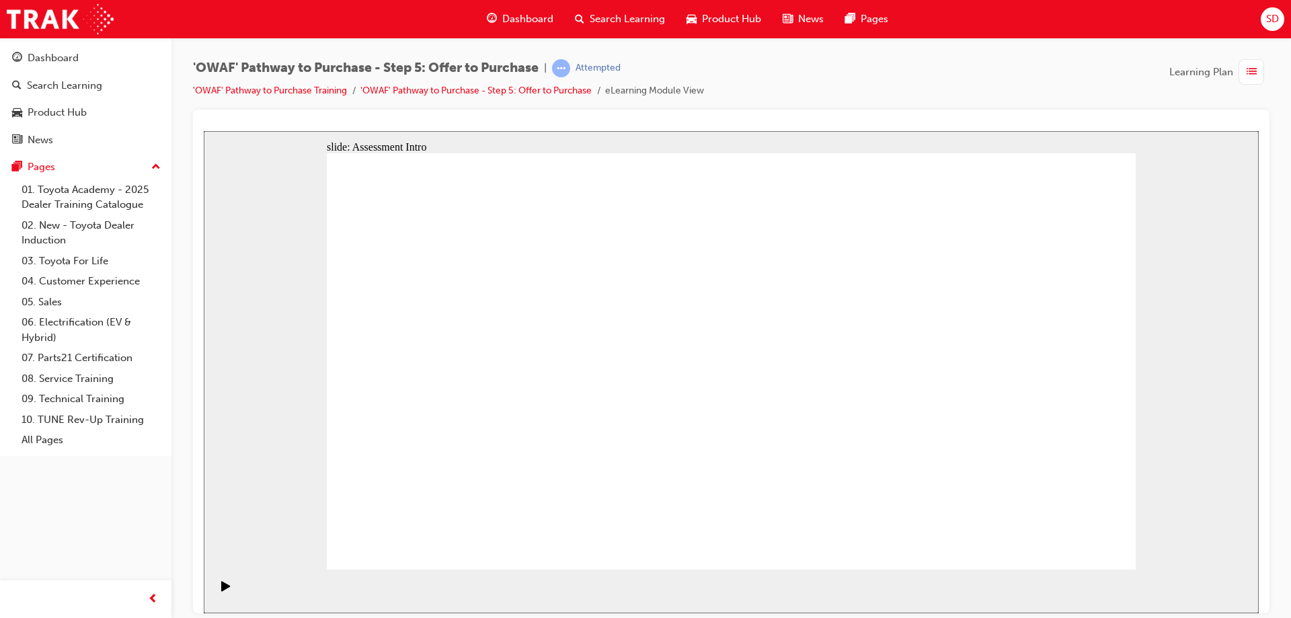
click at [834, 98] on div "'OWAF' Pathway to Purchase - Step 5: Offer to Purchase | Attempted 'OWAF' Pathw…" at bounding box center [731, 84] width 1076 height 50
drag, startPoint x: 1045, startPoint y: 253, endPoint x: 868, endPoint y: 169, distance: 195.7
drag
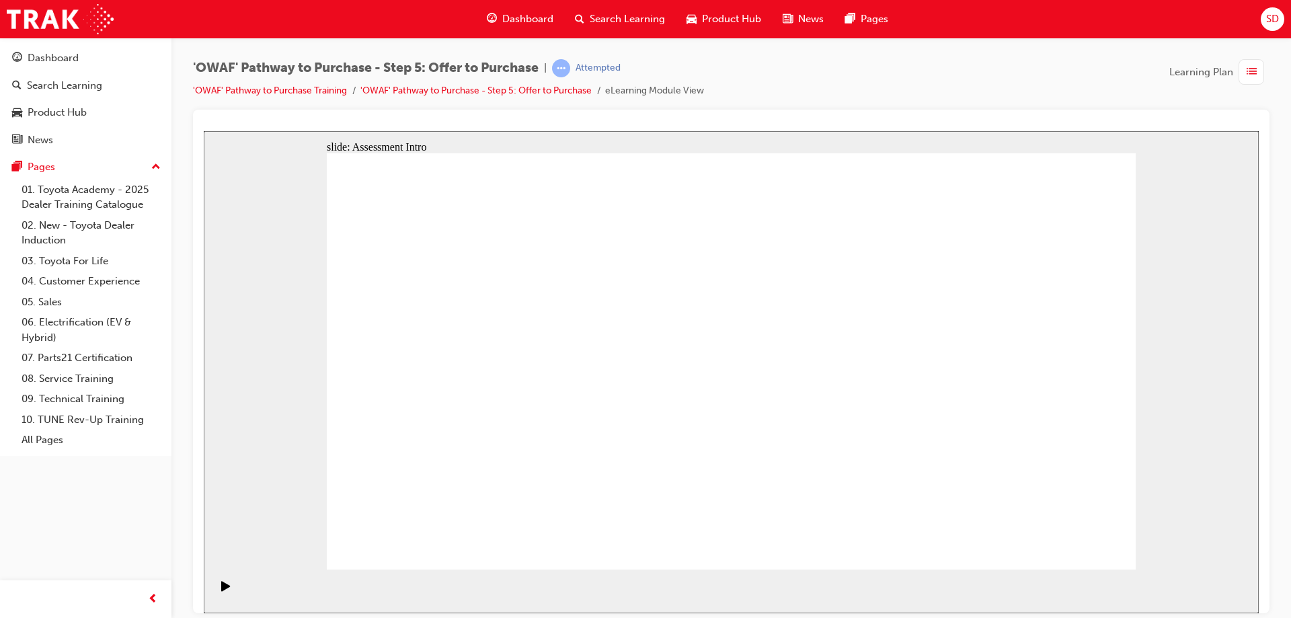
click at [224, 589] on icon "Play (Ctrl+Alt+P)" at bounding box center [225, 585] width 9 height 11
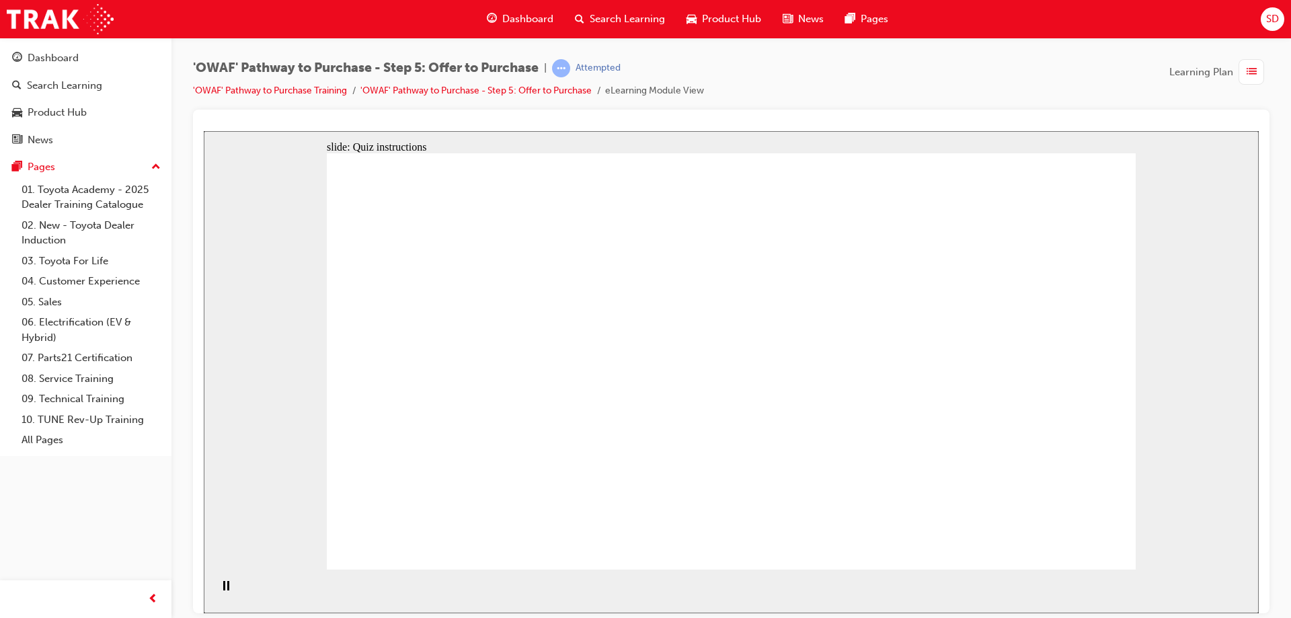
radio input "true"
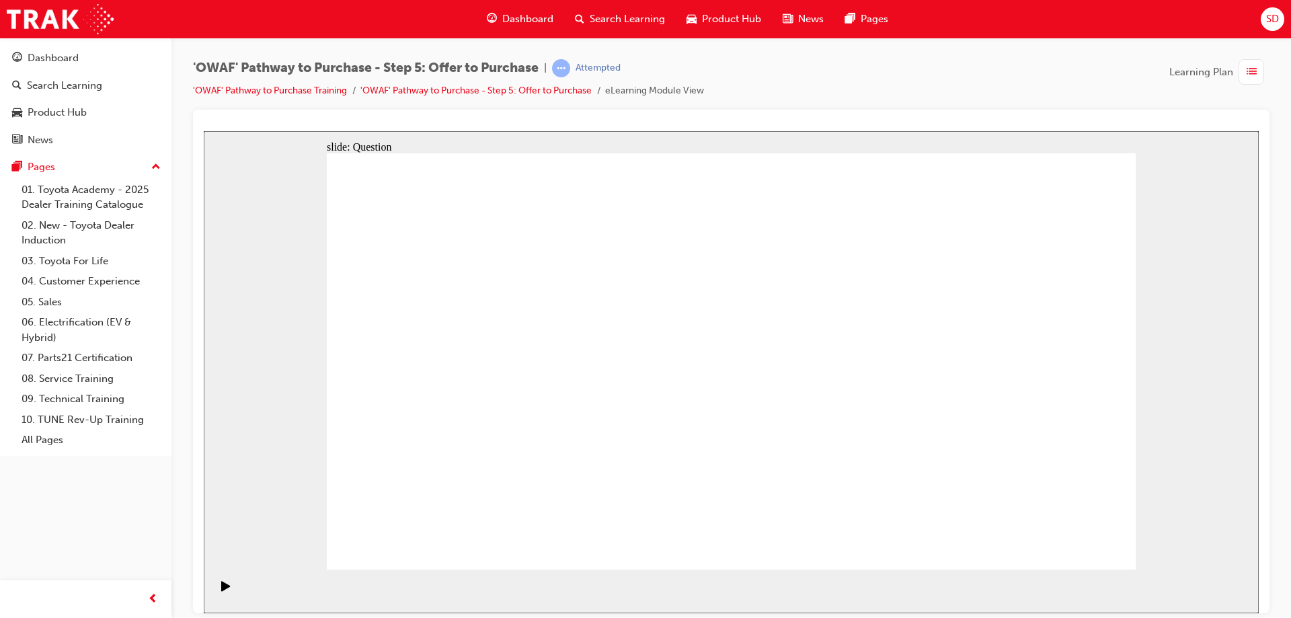
drag, startPoint x: 575, startPoint y: 329, endPoint x: 503, endPoint y: 436, distance: 127.9
drag, startPoint x: 936, startPoint y: 339, endPoint x: 716, endPoint y: 432, distance: 238.6
drag, startPoint x: 797, startPoint y: 333, endPoint x: 815, endPoint y: 417, distance: 86.6
drag, startPoint x: 682, startPoint y: 341, endPoint x: 1008, endPoint y: 430, distance: 337.8
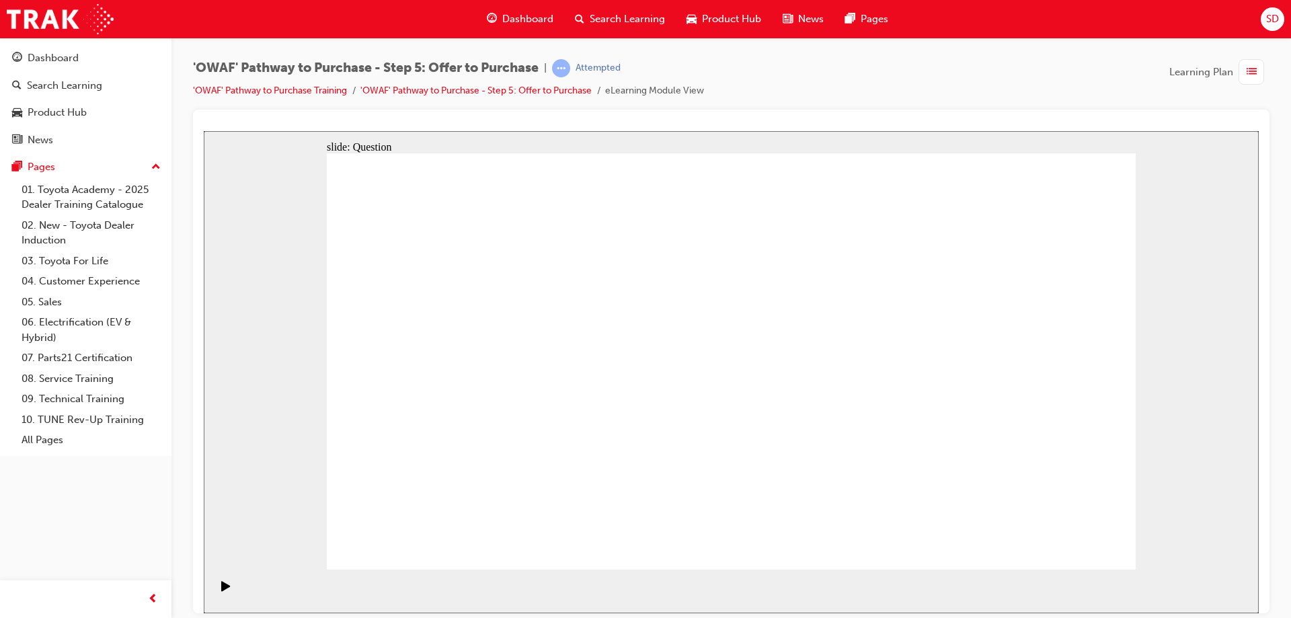
drag, startPoint x: 1039, startPoint y: 337, endPoint x: 494, endPoint y: 441, distance: 554.9
drag, startPoint x: 440, startPoint y: 333, endPoint x: 841, endPoint y: 440, distance: 415.1
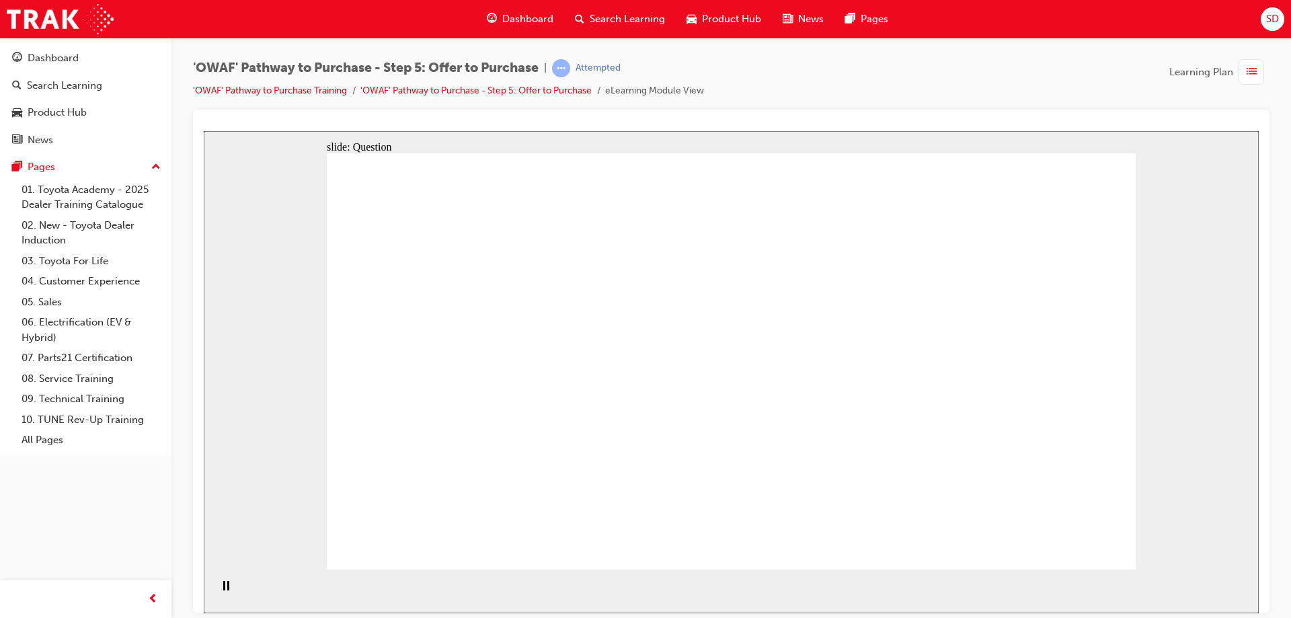
drag, startPoint x: 833, startPoint y: 366, endPoint x: 703, endPoint y: 407, distance: 136.7
drag, startPoint x: 896, startPoint y: 391, endPoint x: 473, endPoint y: 386, distance: 423.5
drag, startPoint x: 1074, startPoint y: 401, endPoint x: 569, endPoint y: 460, distance: 508.9
drag, startPoint x: 1065, startPoint y: 455, endPoint x: 579, endPoint y: 329, distance: 502.1
drag, startPoint x: 1059, startPoint y: 335, endPoint x: 739, endPoint y: 346, distance: 320.8
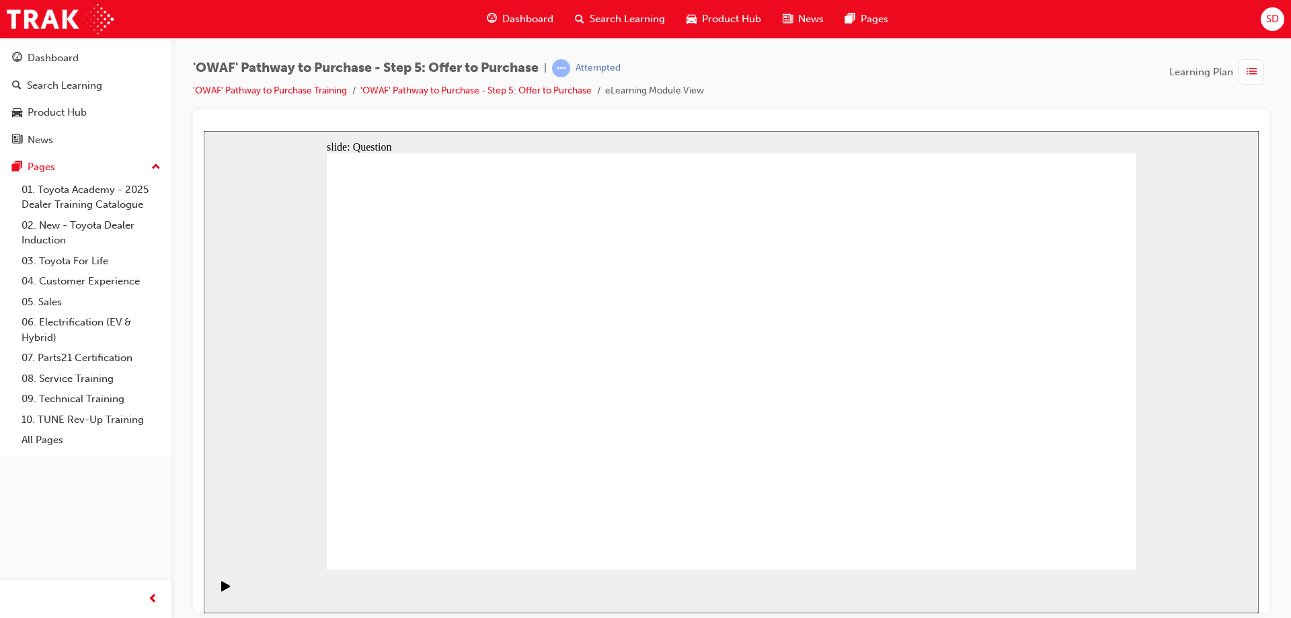
drag, startPoint x: 938, startPoint y: 455, endPoint x: 736, endPoint y: 458, distance: 202.3
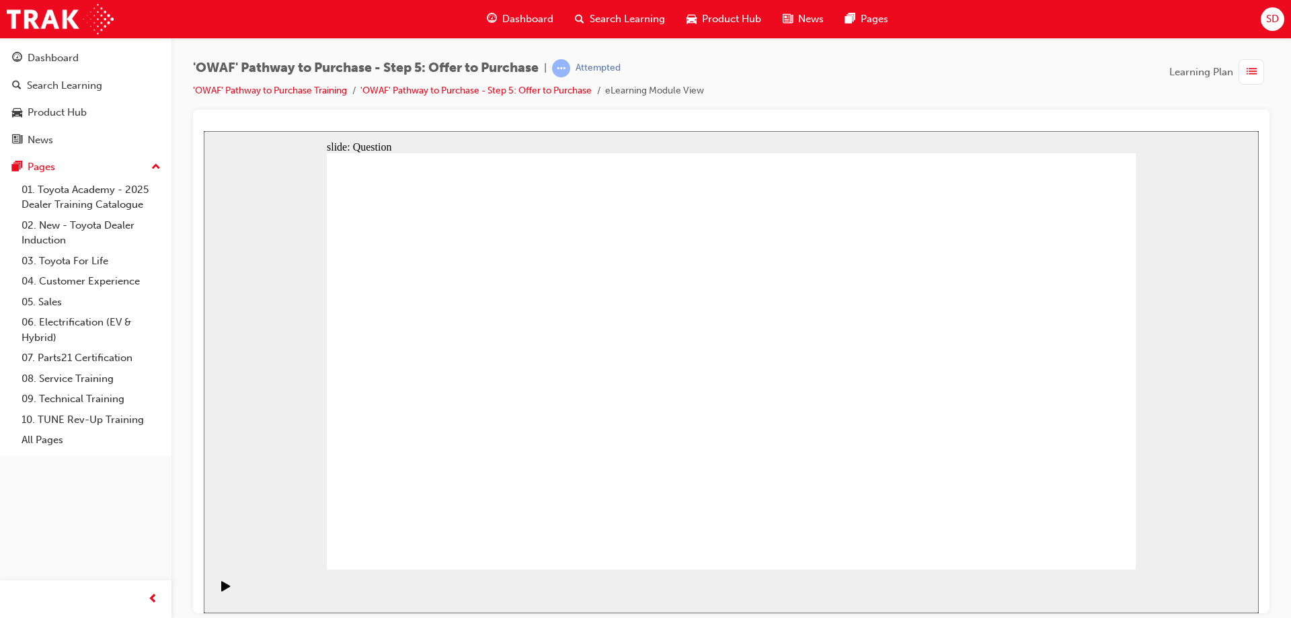
checkbox input "true"
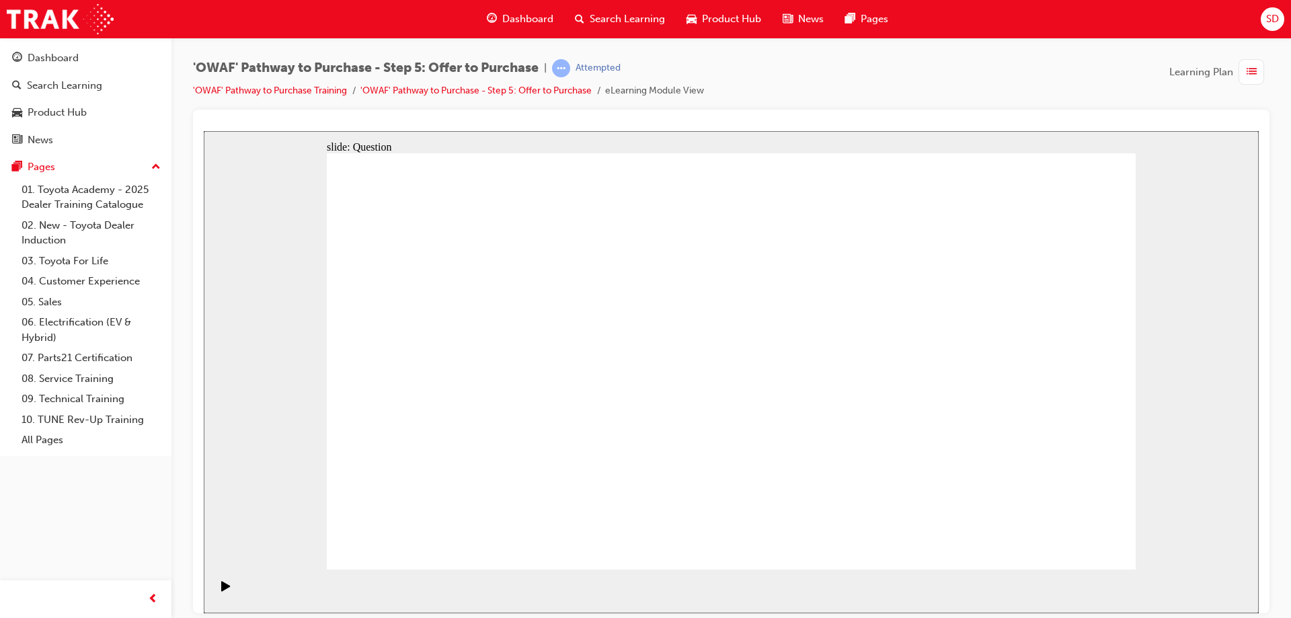
checkbox input "true"
drag, startPoint x: 908, startPoint y: 210, endPoint x: 908, endPoint y: 265, distance: 55.1
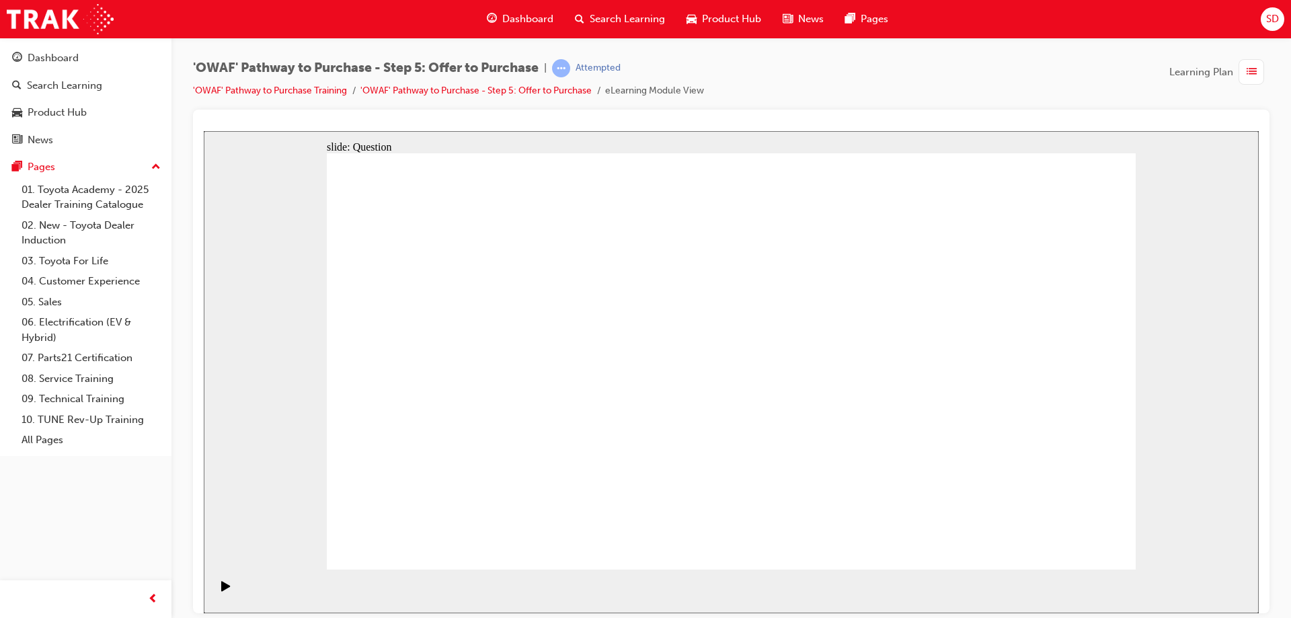
radio input "true"
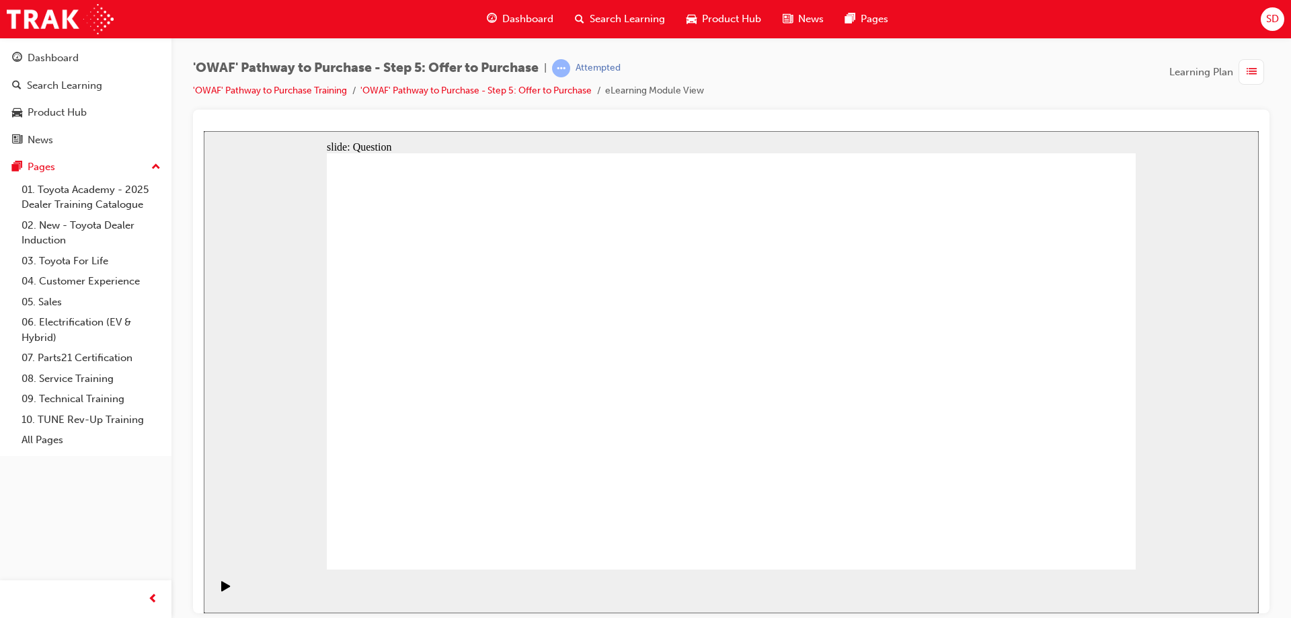
radio input "false"
radio input "true"
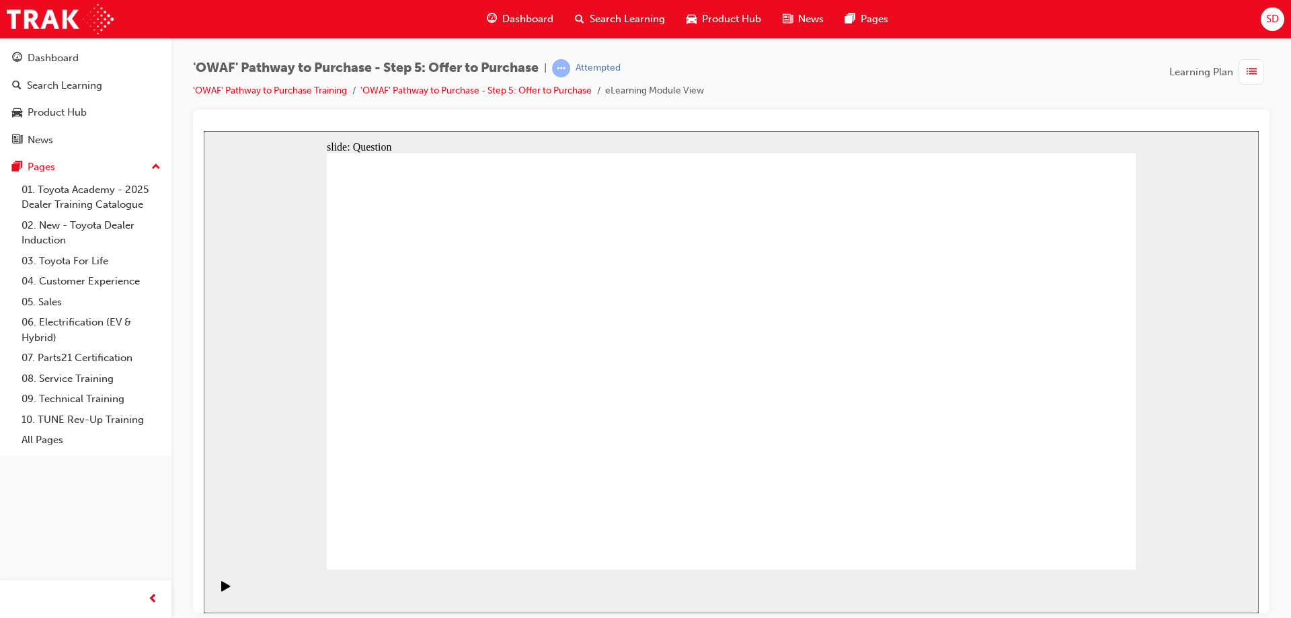
radio input "true"
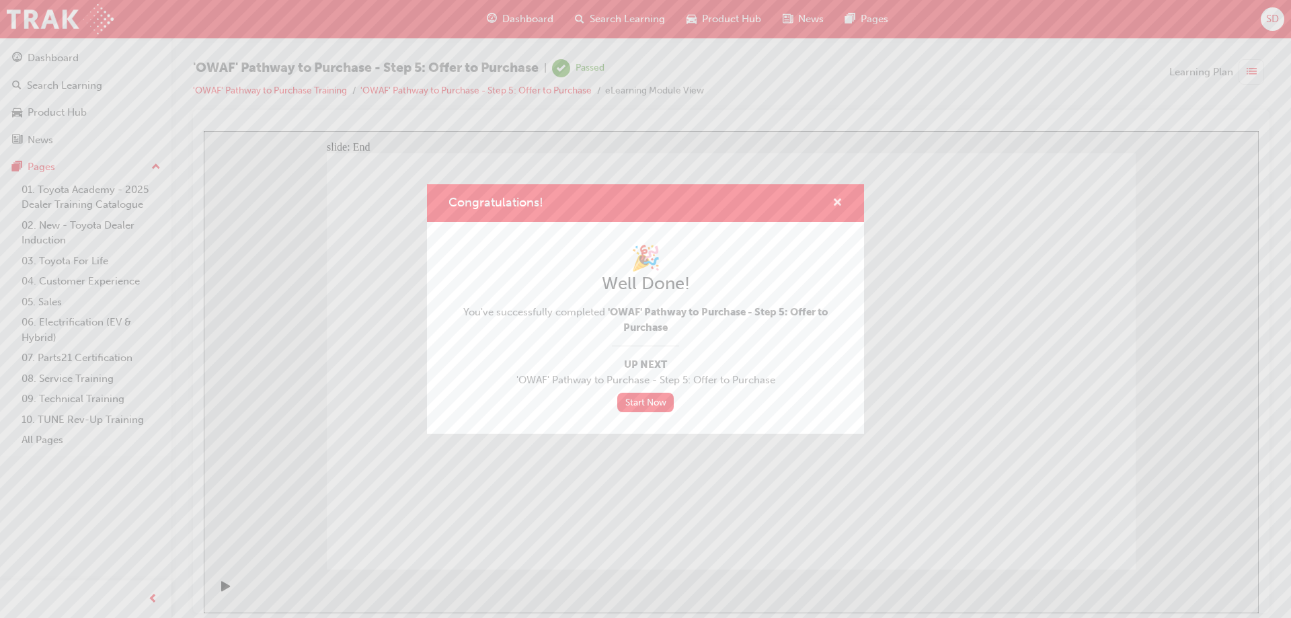
click at [836, 201] on span "cross-icon" at bounding box center [837, 204] width 10 height 12
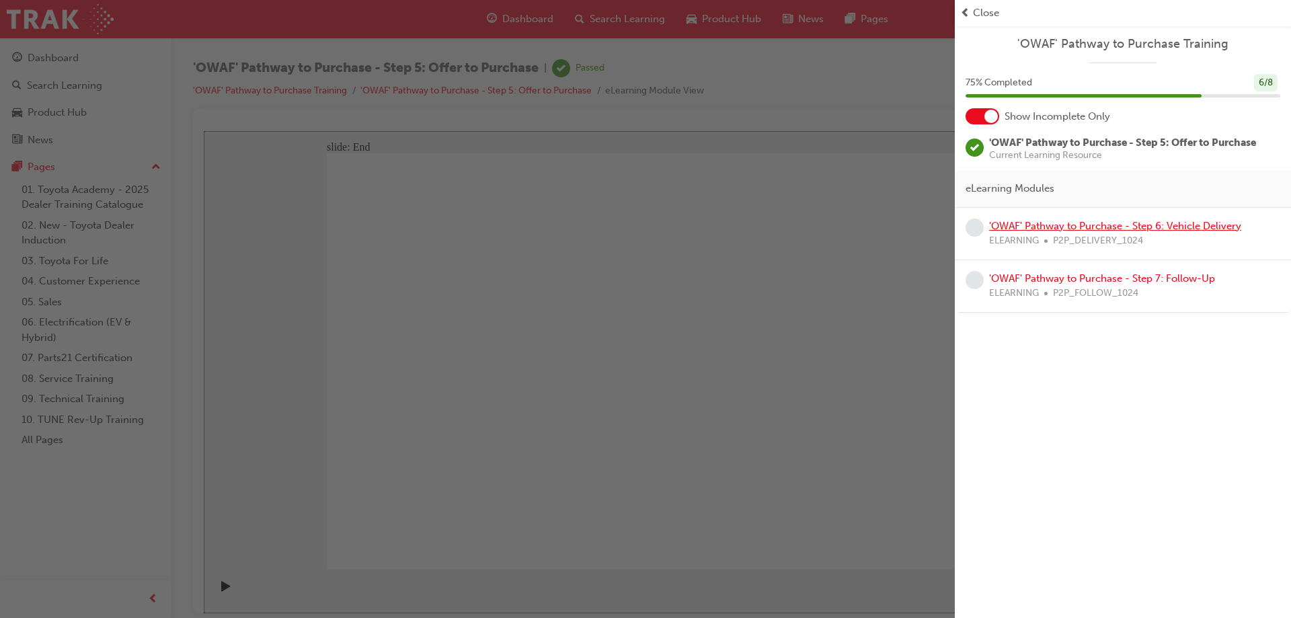
click at [1167, 223] on link "'OWAF' Pathway to Purchase - Step 6: Vehicle Delivery" at bounding box center [1115, 226] width 252 height 12
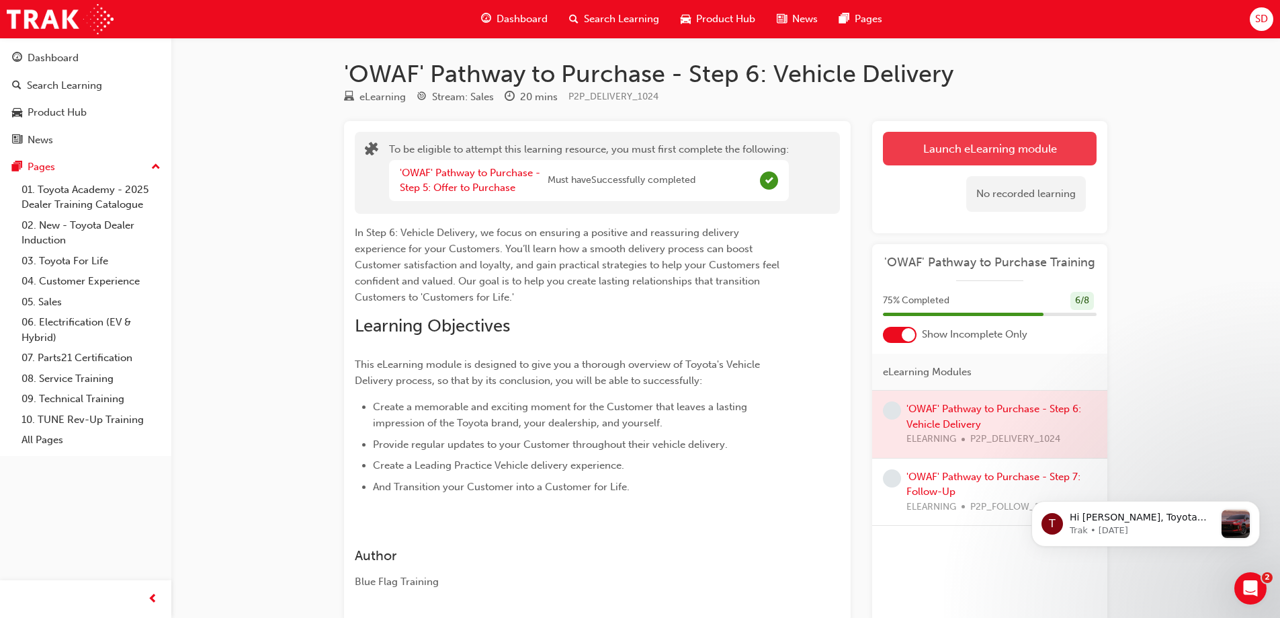
click at [975, 149] on button "Launch eLearning module" at bounding box center [990, 149] width 214 height 34
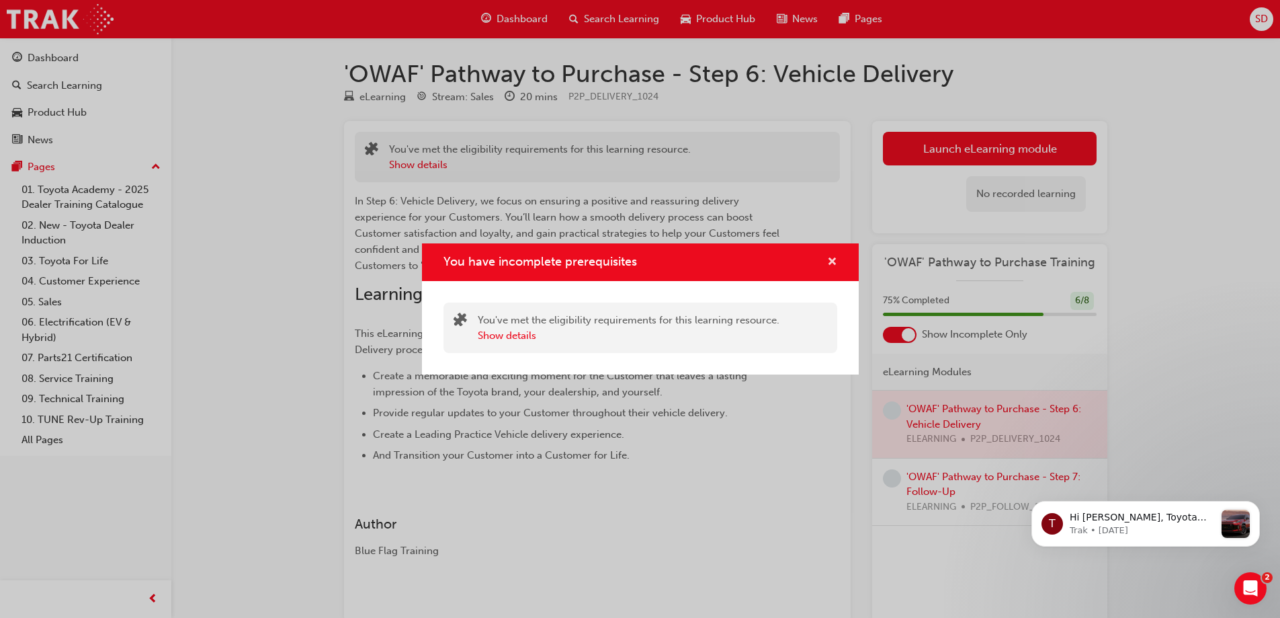
click at [831, 260] on span "cross-icon" at bounding box center [832, 263] width 10 height 12
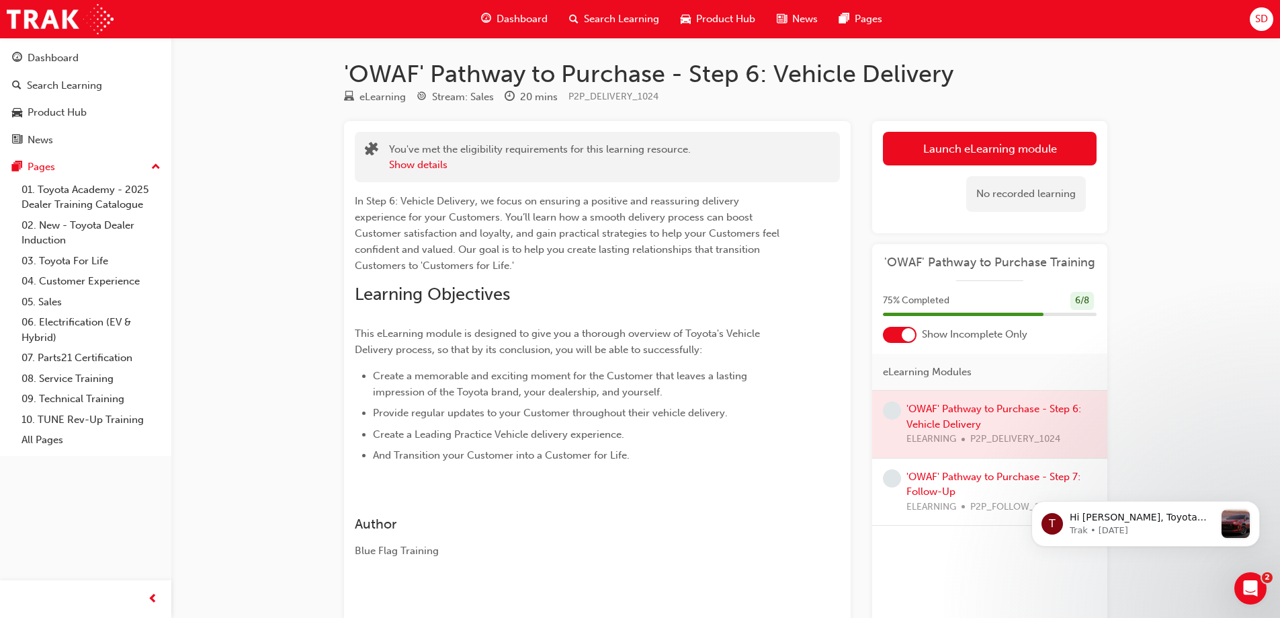
click at [1050, 190] on div "No recorded learning" at bounding box center [1027, 194] width 120 height 36
click at [967, 148] on button "Launch eLearning module" at bounding box center [990, 149] width 214 height 34
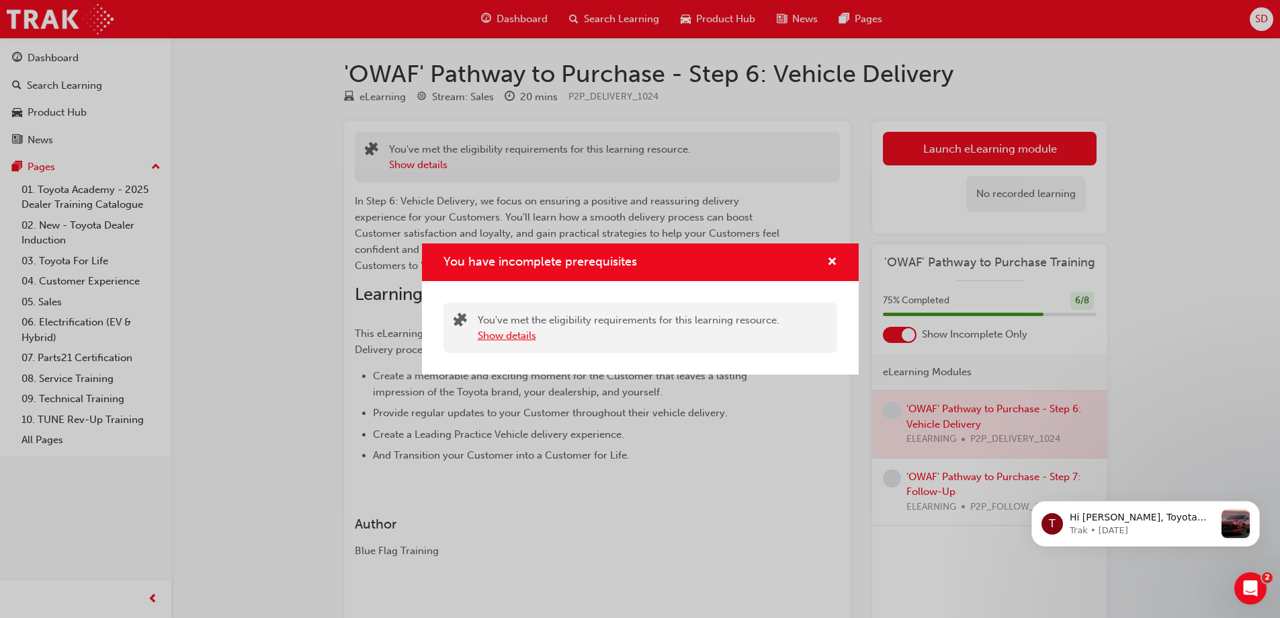
click at [517, 334] on button "Show details" at bounding box center [507, 335] width 58 height 15
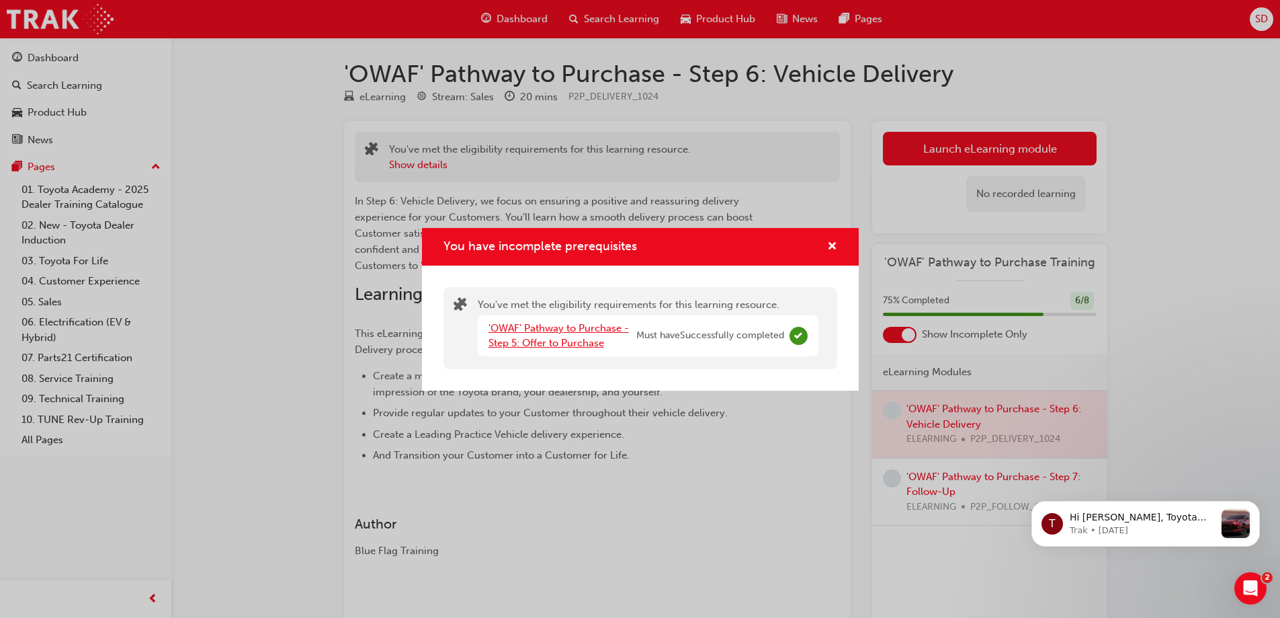
click at [548, 329] on link "'OWAF' Pathway to Purchase - Step 5: Offer to Purchase" at bounding box center [559, 336] width 140 height 28
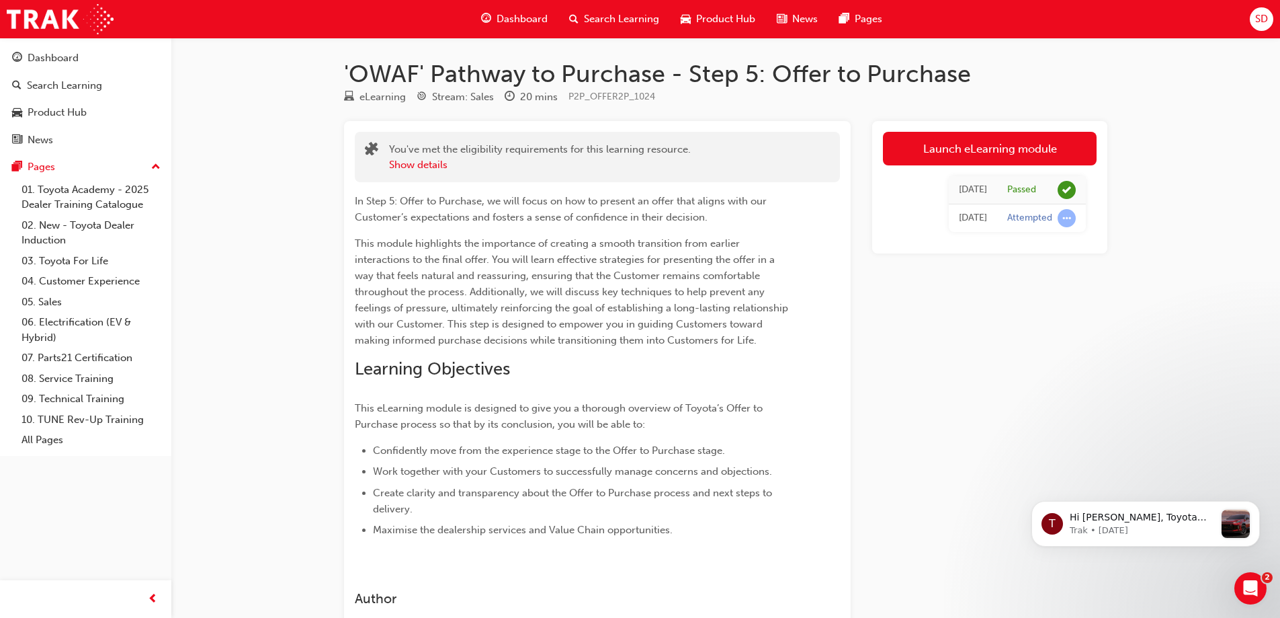
click at [1075, 380] on div "Launch eLearning module Today Passed Today Attempted" at bounding box center [989, 387] width 235 height 533
click at [1221, 339] on div "'OWAF' Pathway to Purchase - Step 5: Offer to Purchase eLearning Stream: Sales …" at bounding box center [640, 365] width 1280 height 731
click at [509, 19] on span "Dashboard" at bounding box center [522, 18] width 51 height 15
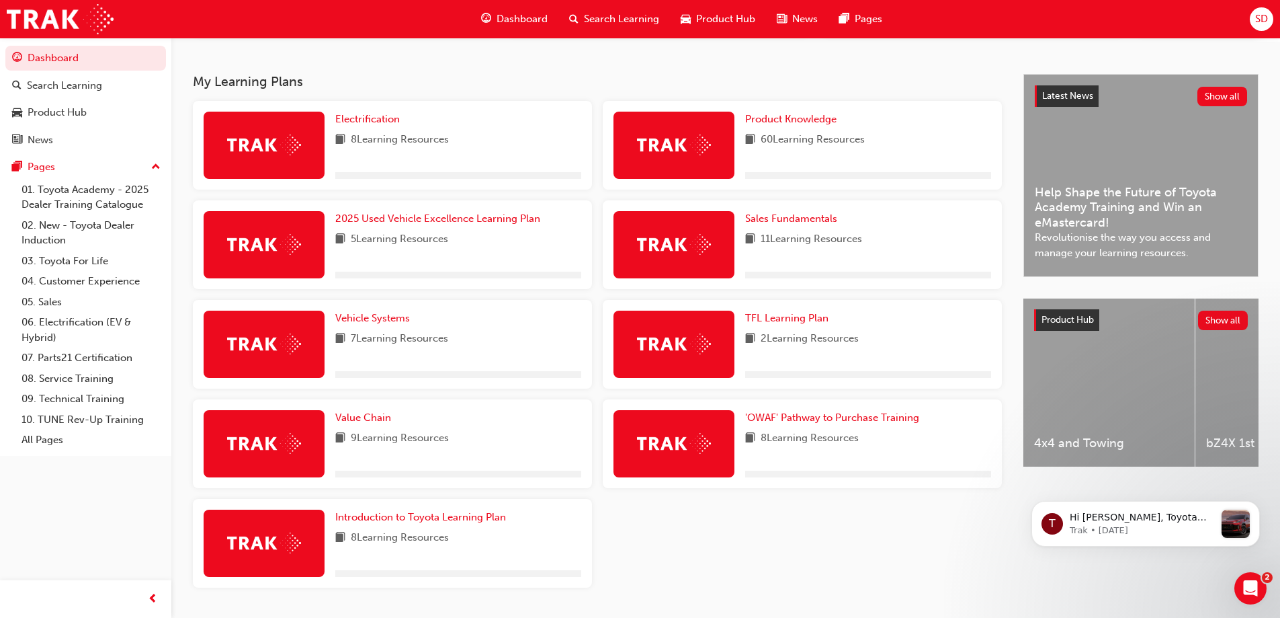
scroll to position [269, 0]
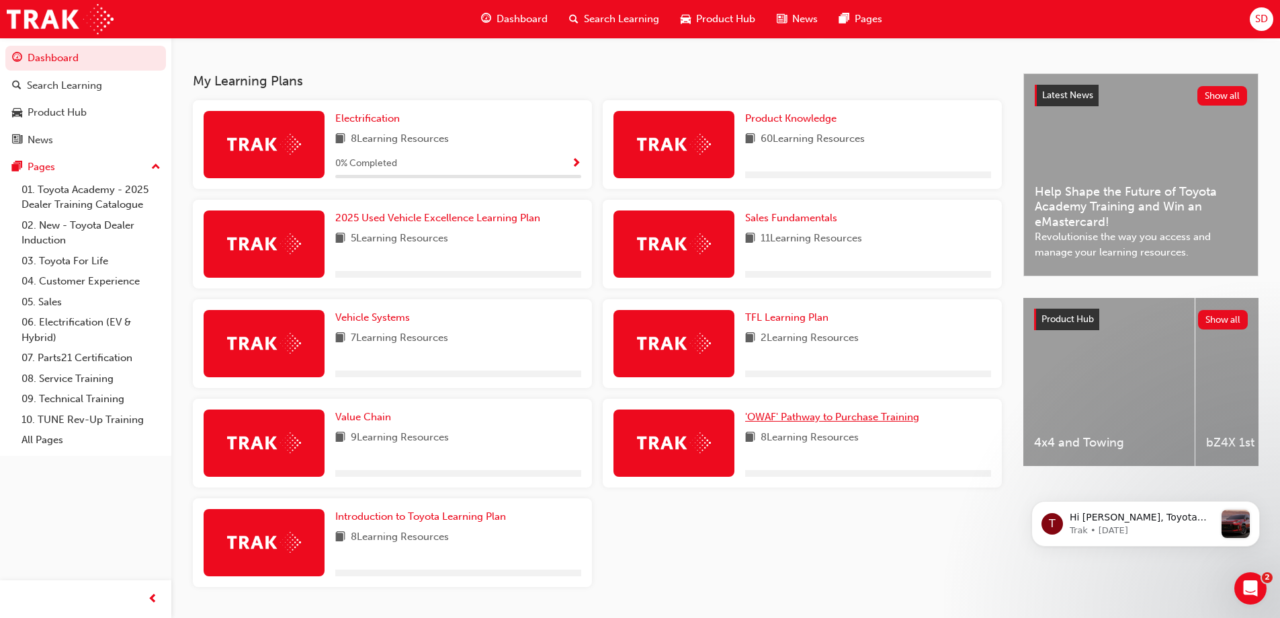
click at [823, 421] on span "'OWAF' Pathway to Purchase Training" at bounding box center [832, 417] width 174 height 12
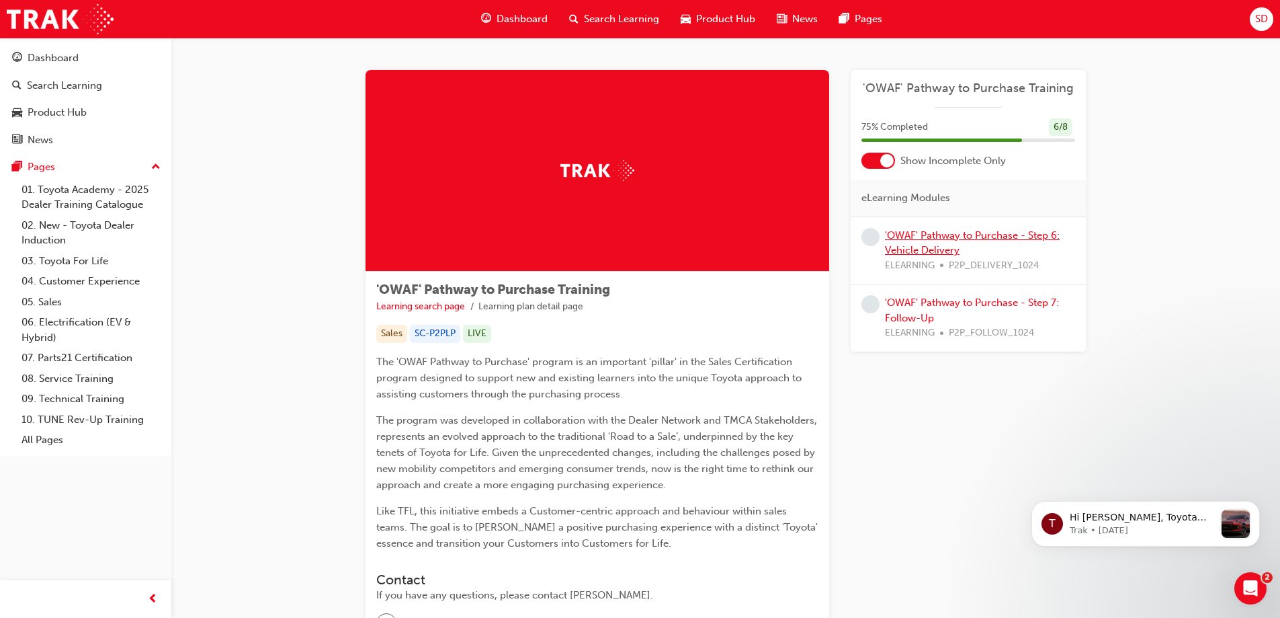
click at [953, 235] on link "'OWAF' Pathway to Purchase - Step 6: Vehicle Delivery" at bounding box center [972, 243] width 175 height 28
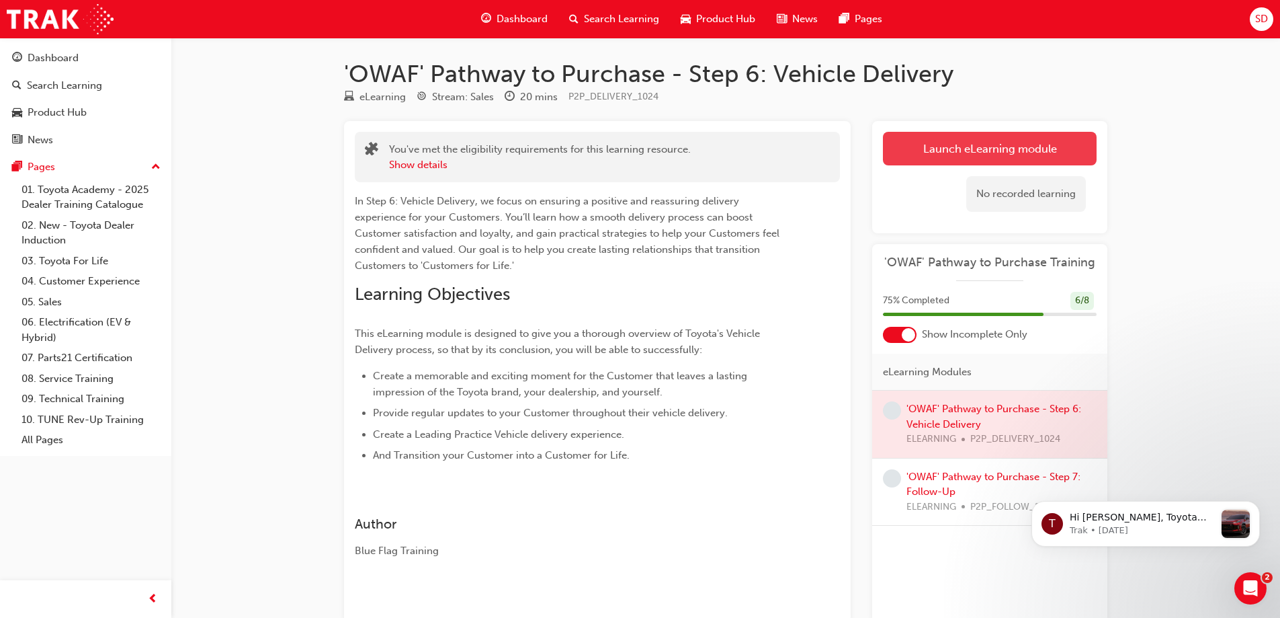
click at [960, 151] on link "Launch eLearning module" at bounding box center [990, 149] width 214 height 34
